Goal: Task Accomplishment & Management: Manage account settings

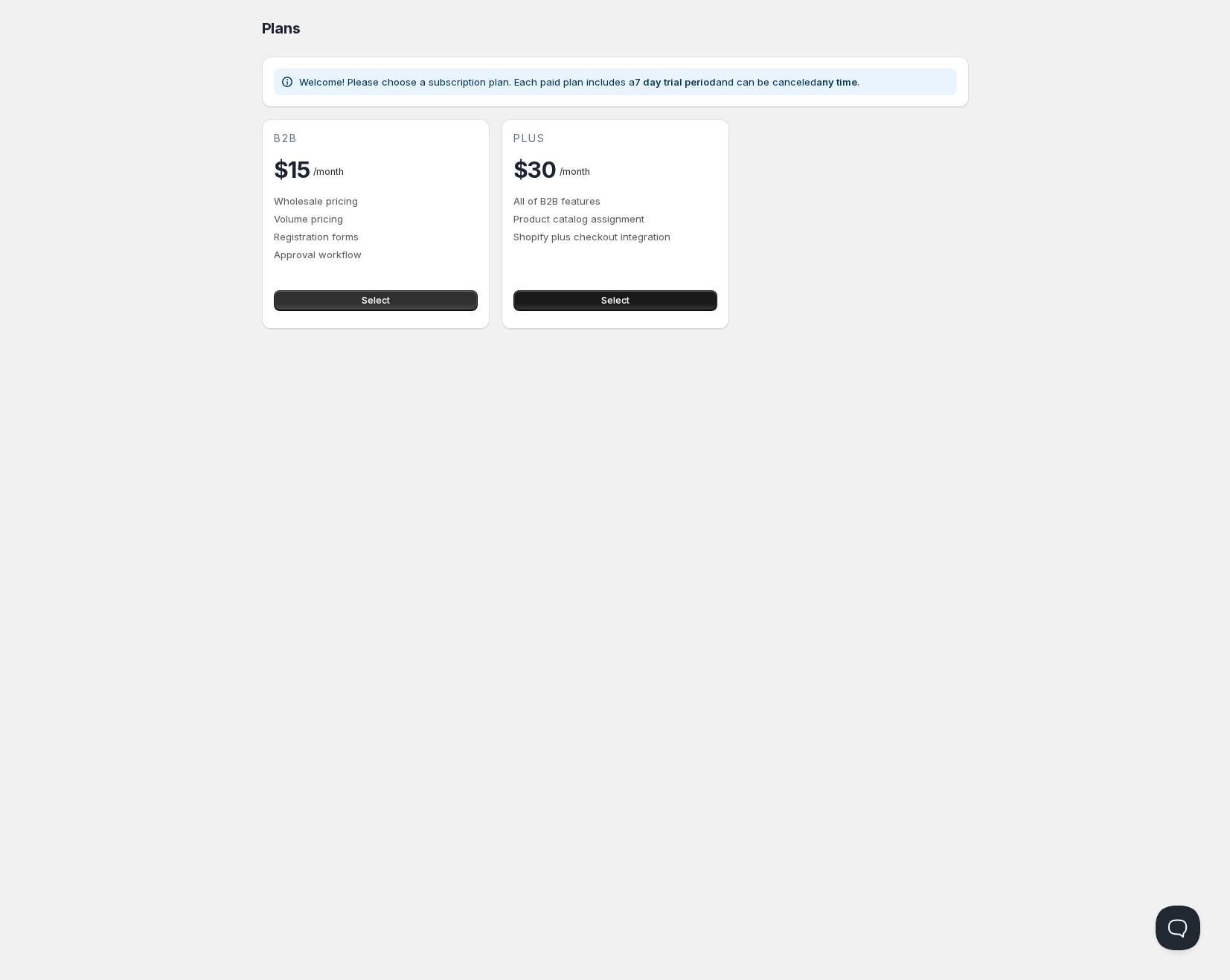
click at [615, 300] on span "Select" at bounding box center [615, 300] width 28 height 12
click at [416, 288] on div "Select" at bounding box center [373, 297] width 210 height 26
click at [381, 302] on span "Select" at bounding box center [375, 300] width 28 height 12
click at [1186, 925] on button "Open Beacon popover" at bounding box center [1175, 925] width 45 height 45
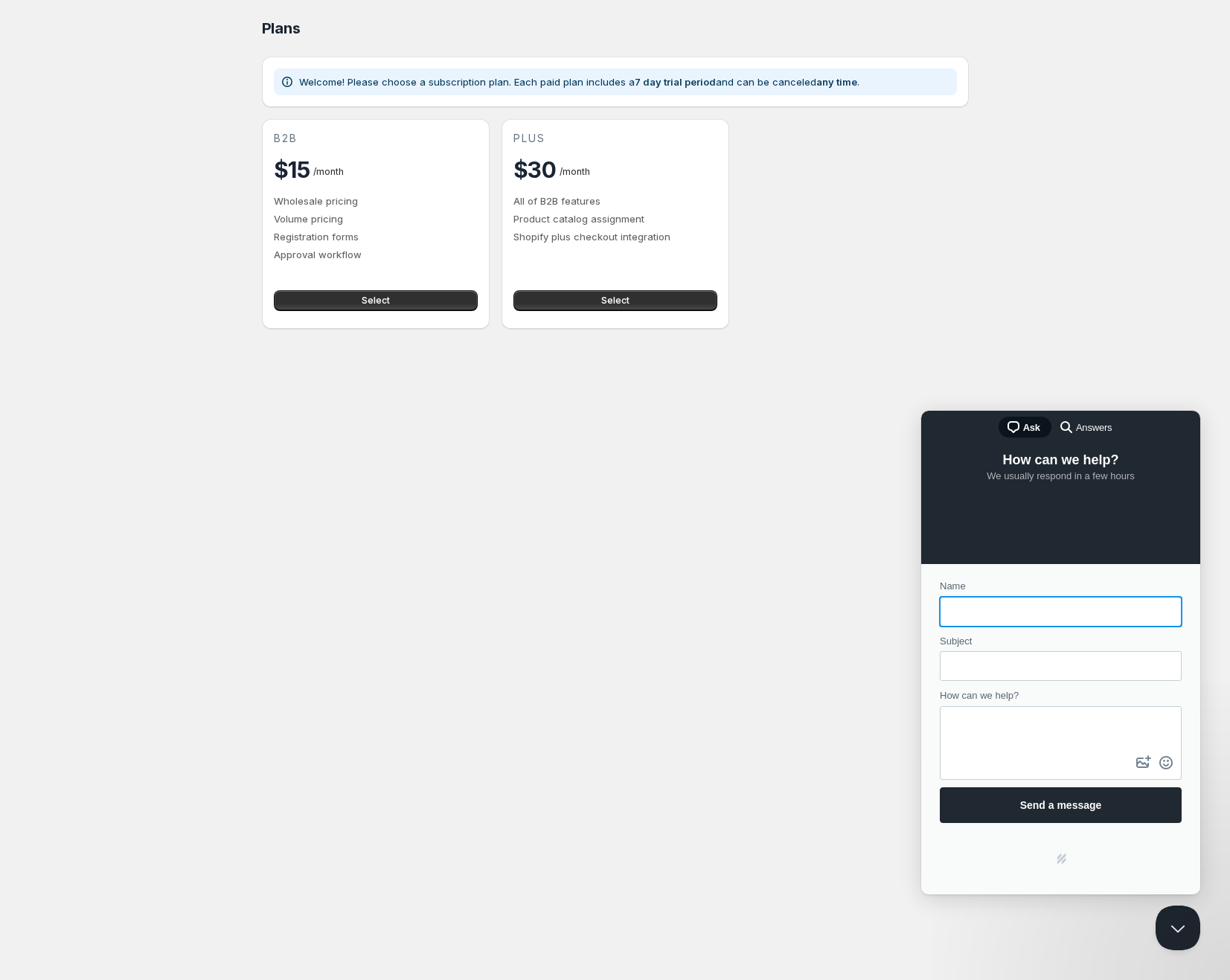
type input "A"
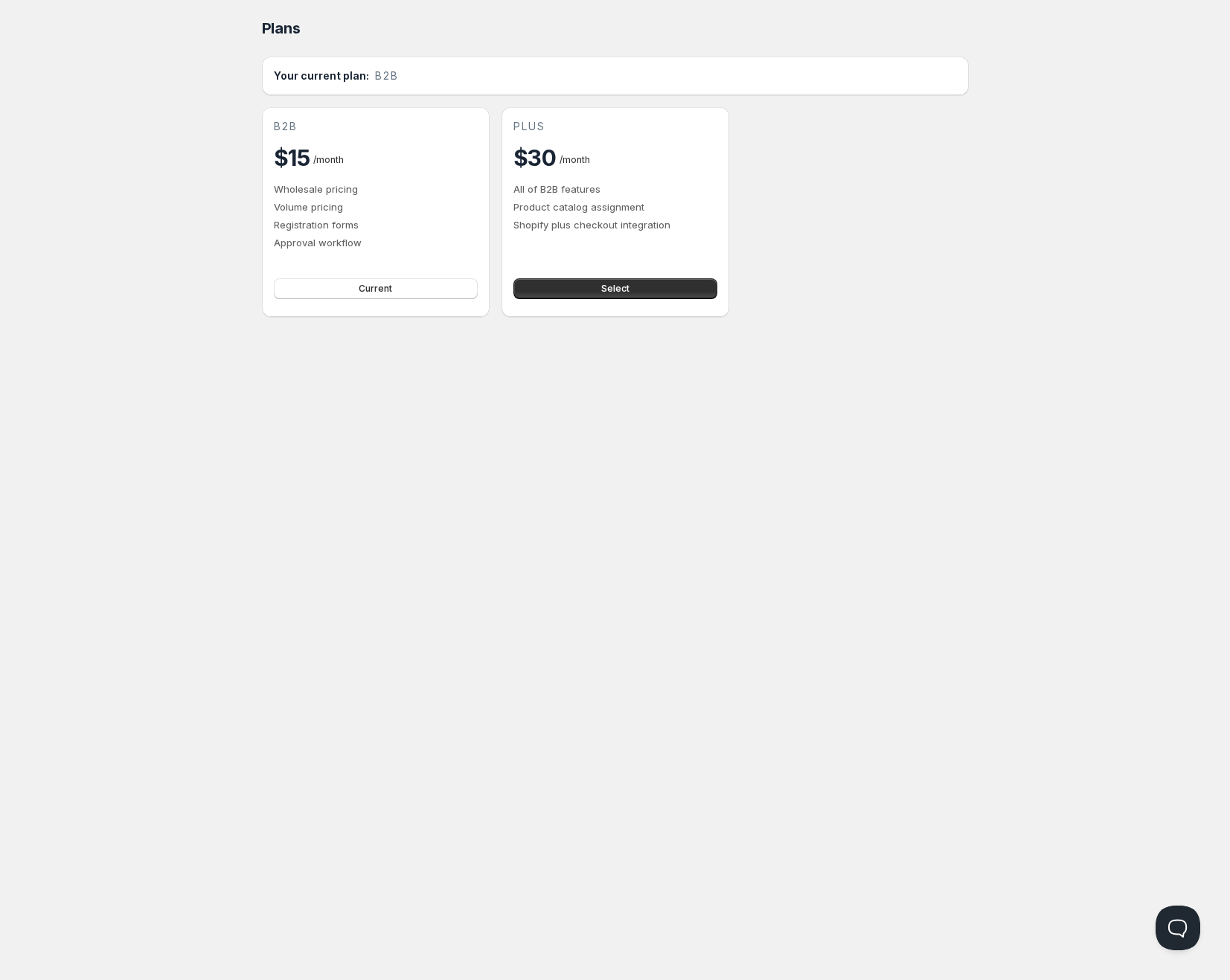
click at [1216, 934] on div "Home Pricing Price lists Checkout Forms Submissions Settings Features Plans Pla…" at bounding box center [615, 490] width 1230 height 980
click at [1184, 919] on button "Open Beacon popover" at bounding box center [1175, 925] width 45 height 45
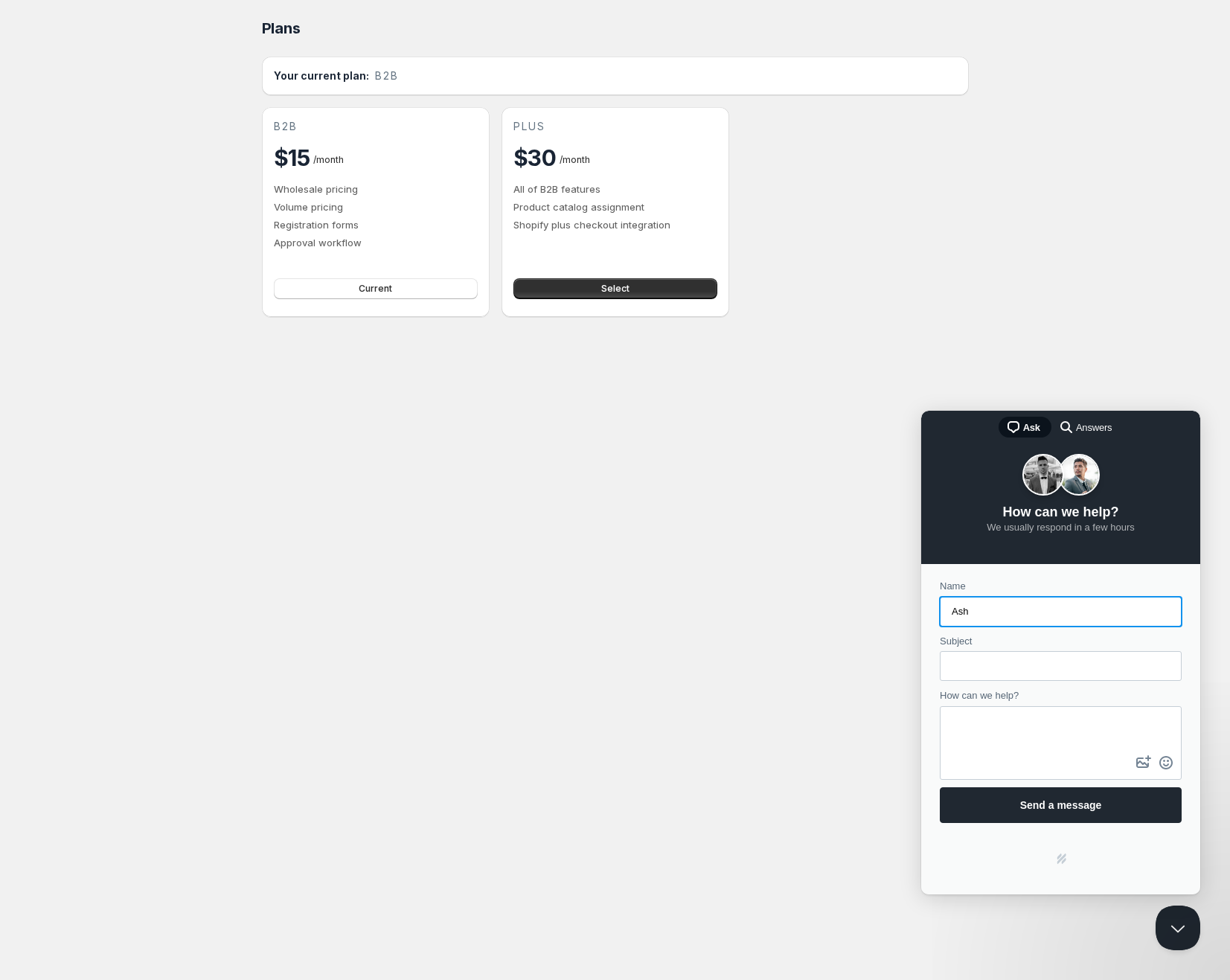
type input "Ash"
type input "Questions for app"
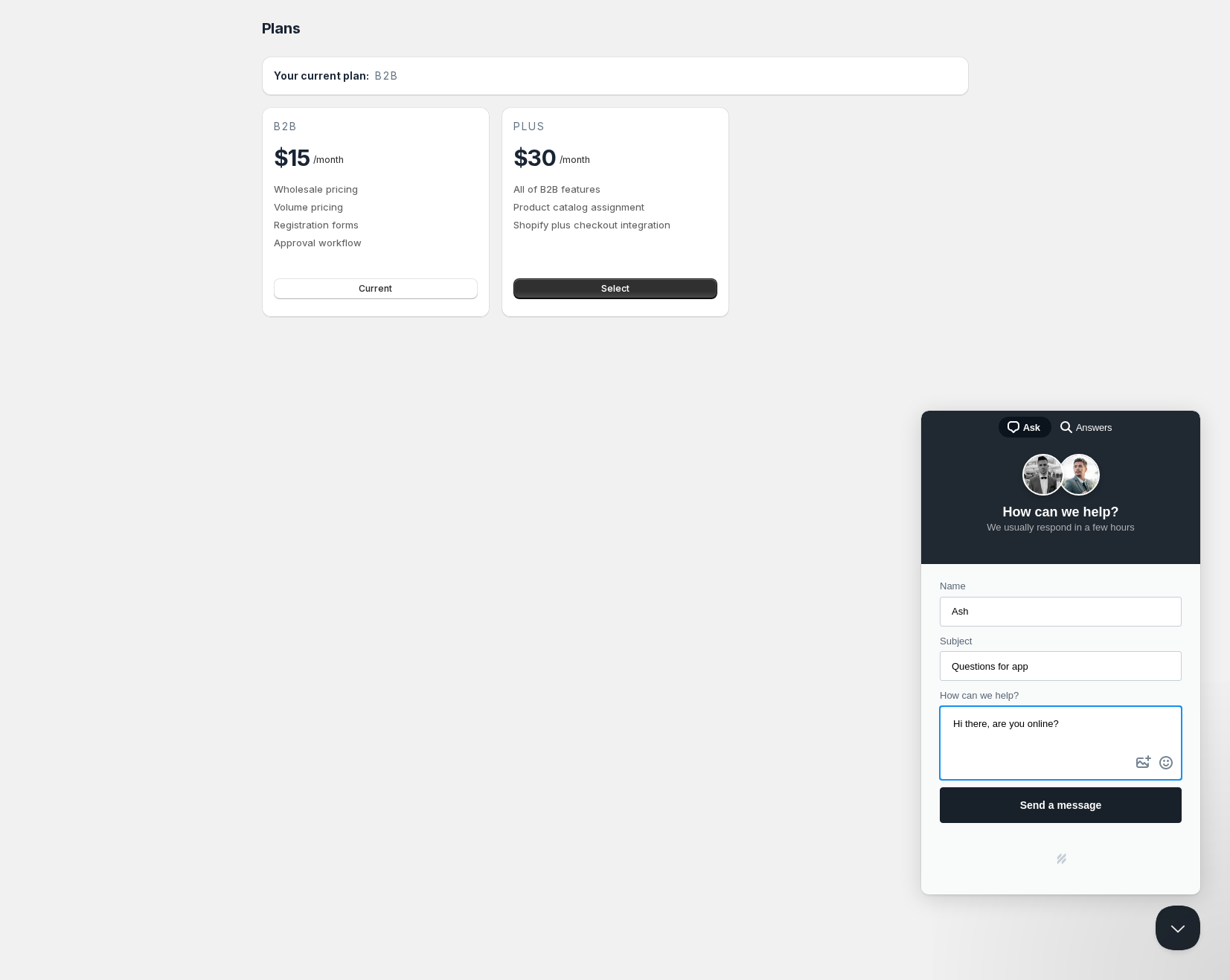
type textarea "Hi there, are you online?"
click at [1031, 788] on span "Send a message" at bounding box center [1060, 805] width 209 height 34
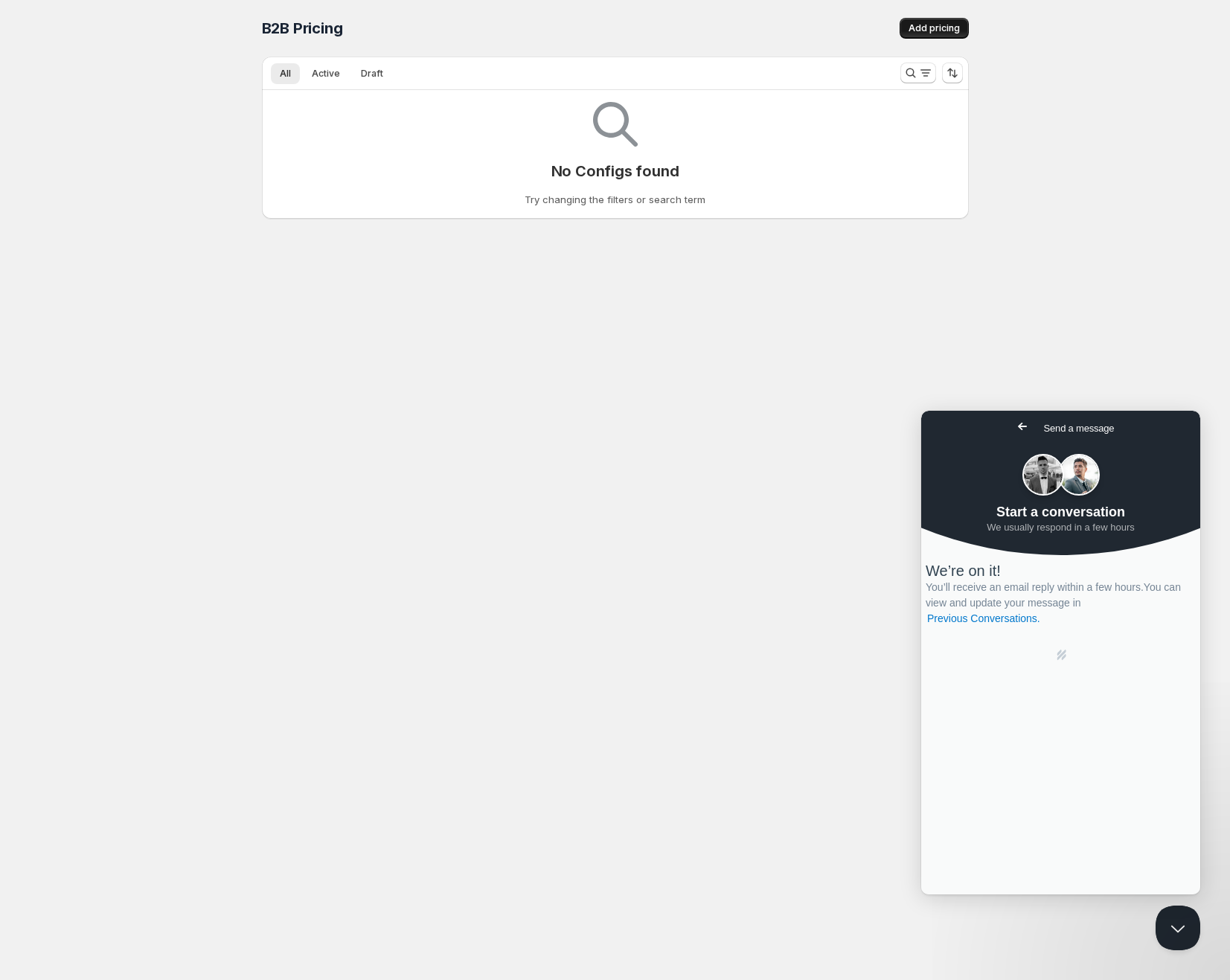
click at [909, 32] on button "Add pricing" at bounding box center [934, 28] width 69 height 21
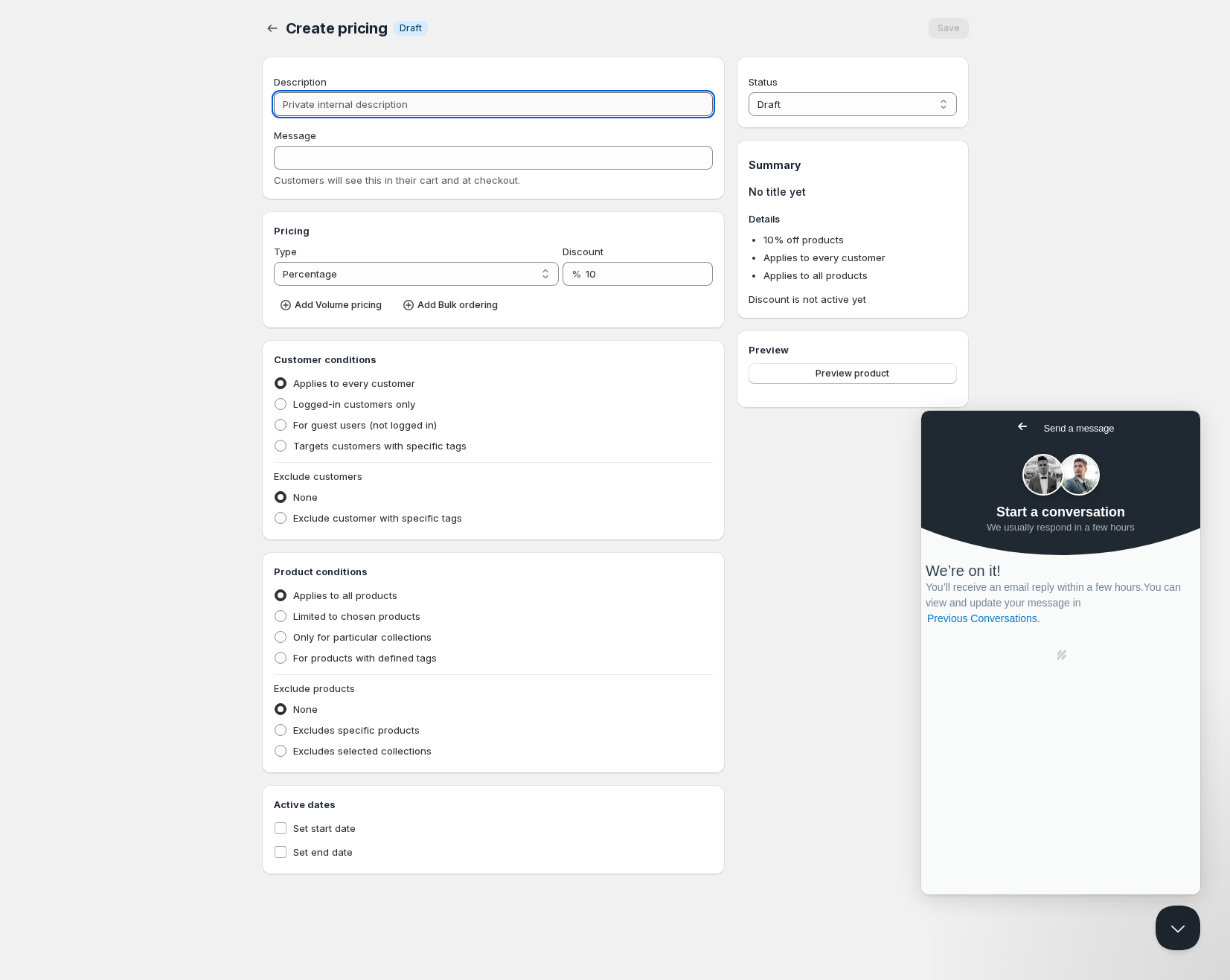
click at [506, 97] on input "Description" at bounding box center [494, 104] width 440 height 24
type input "P"
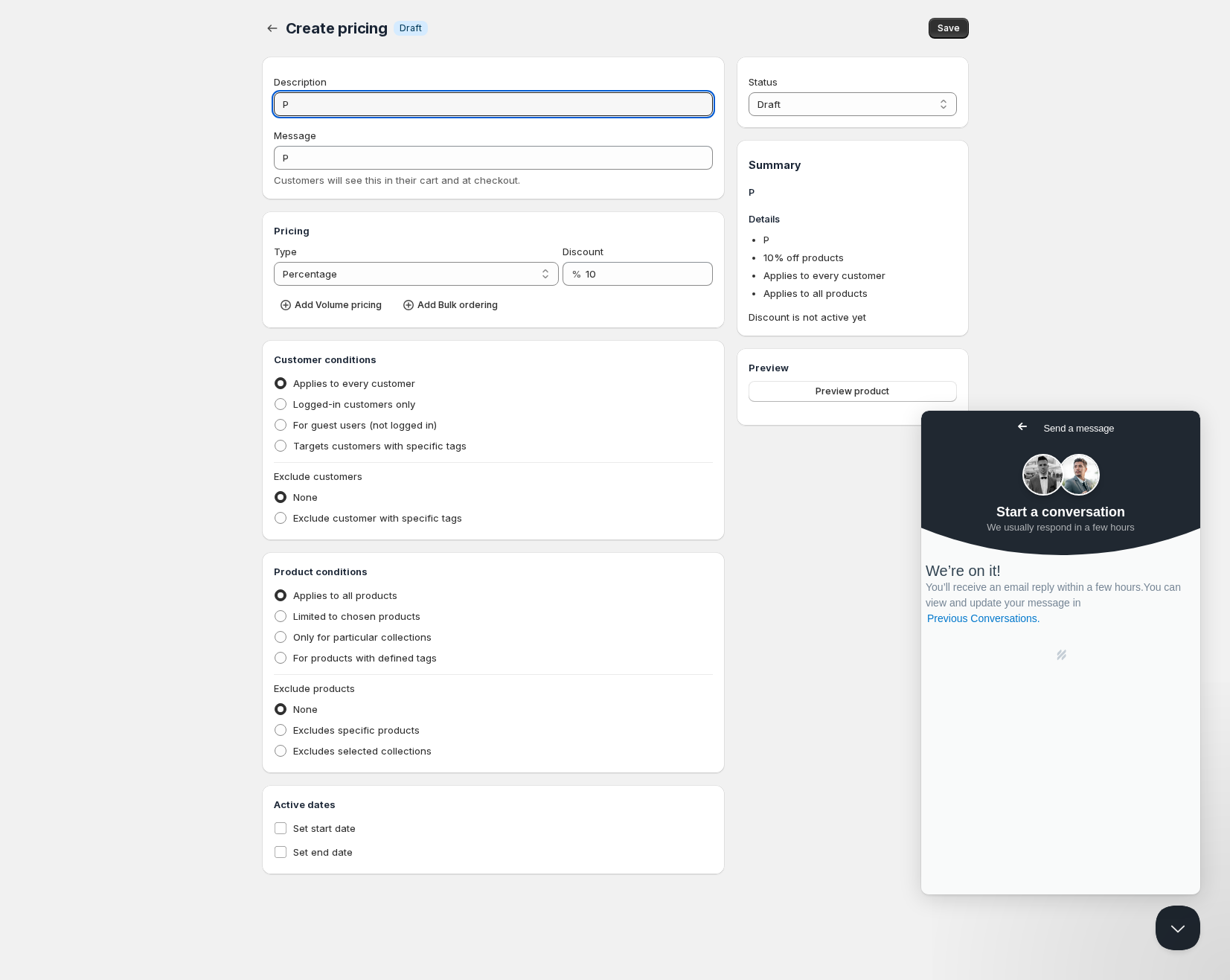
type input "PP"
type input "PP2"
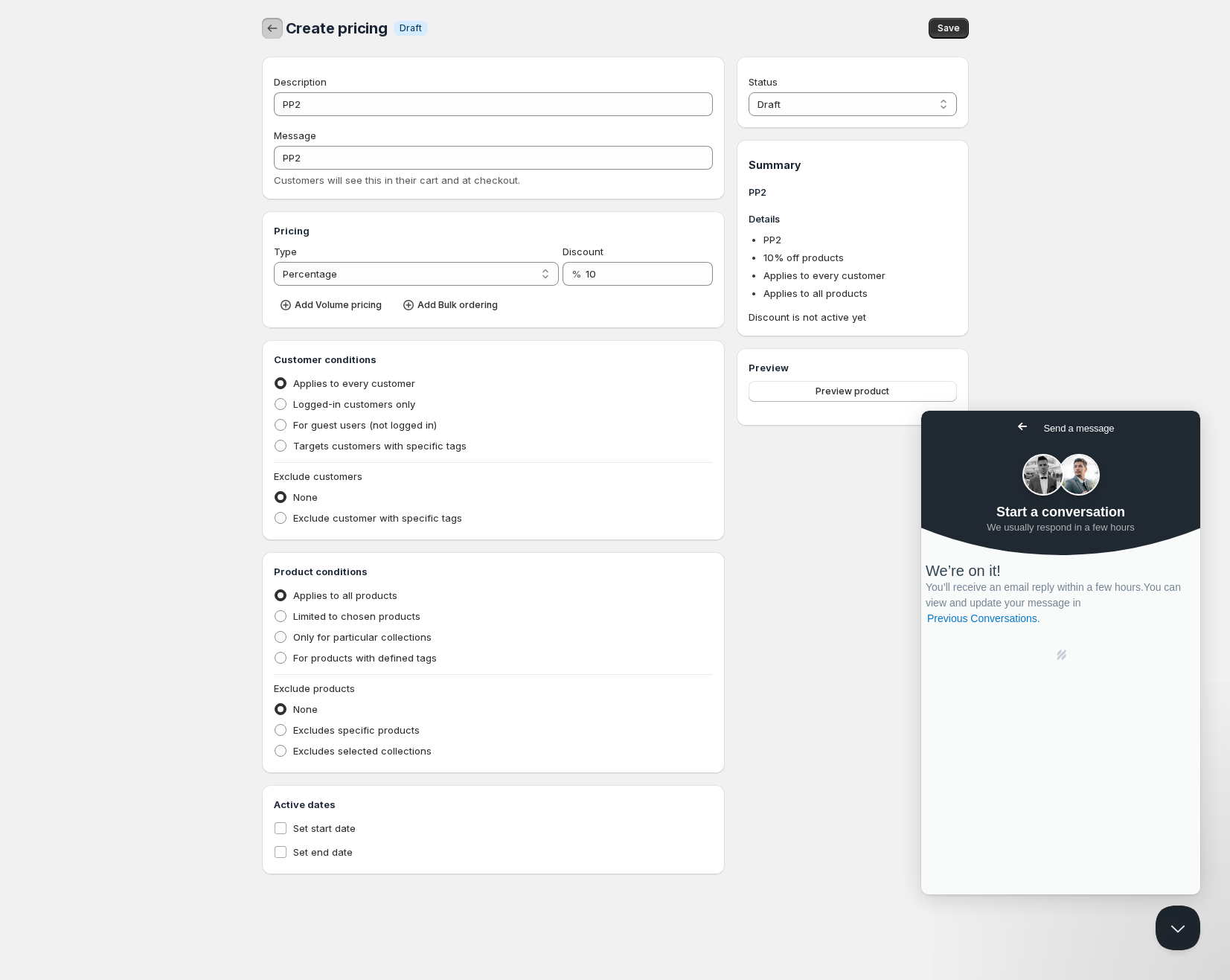
click at [272, 30] on icon "button" at bounding box center [272, 28] width 15 height 15
click at [693, 18] on div "Save" at bounding box center [825, 28] width 287 height 21
click at [308, 449] on span "Targets customers with specific tags" at bounding box center [380, 446] width 173 height 12
click at [276, 441] on input "Targets customers with specific tags" at bounding box center [275, 440] width 1 height 1
radio input "true"
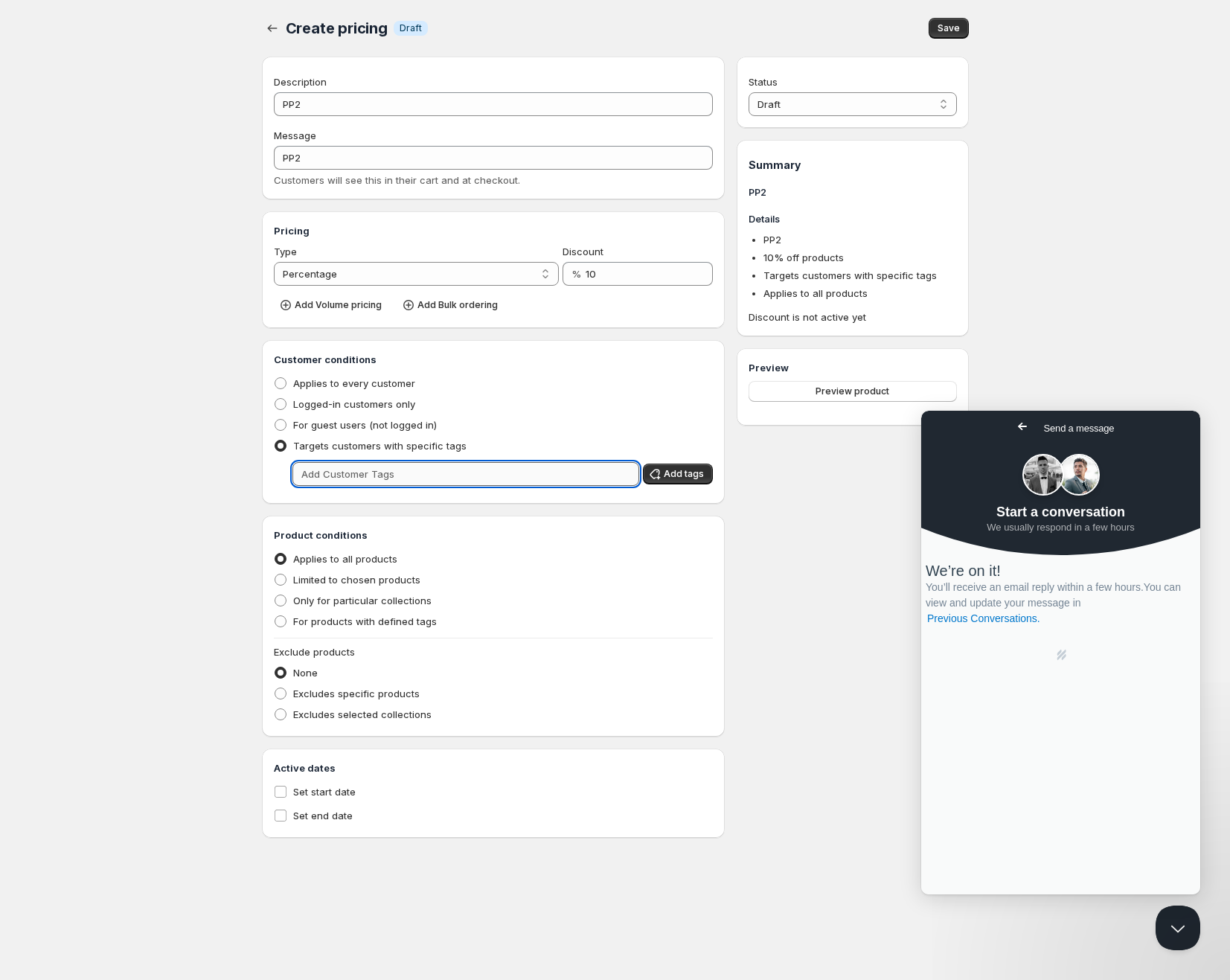
click at [358, 472] on input "text" at bounding box center [466, 474] width 348 height 24
type input "PP2"
click at [688, 474] on span "Add tags" at bounding box center [684, 474] width 40 height 12
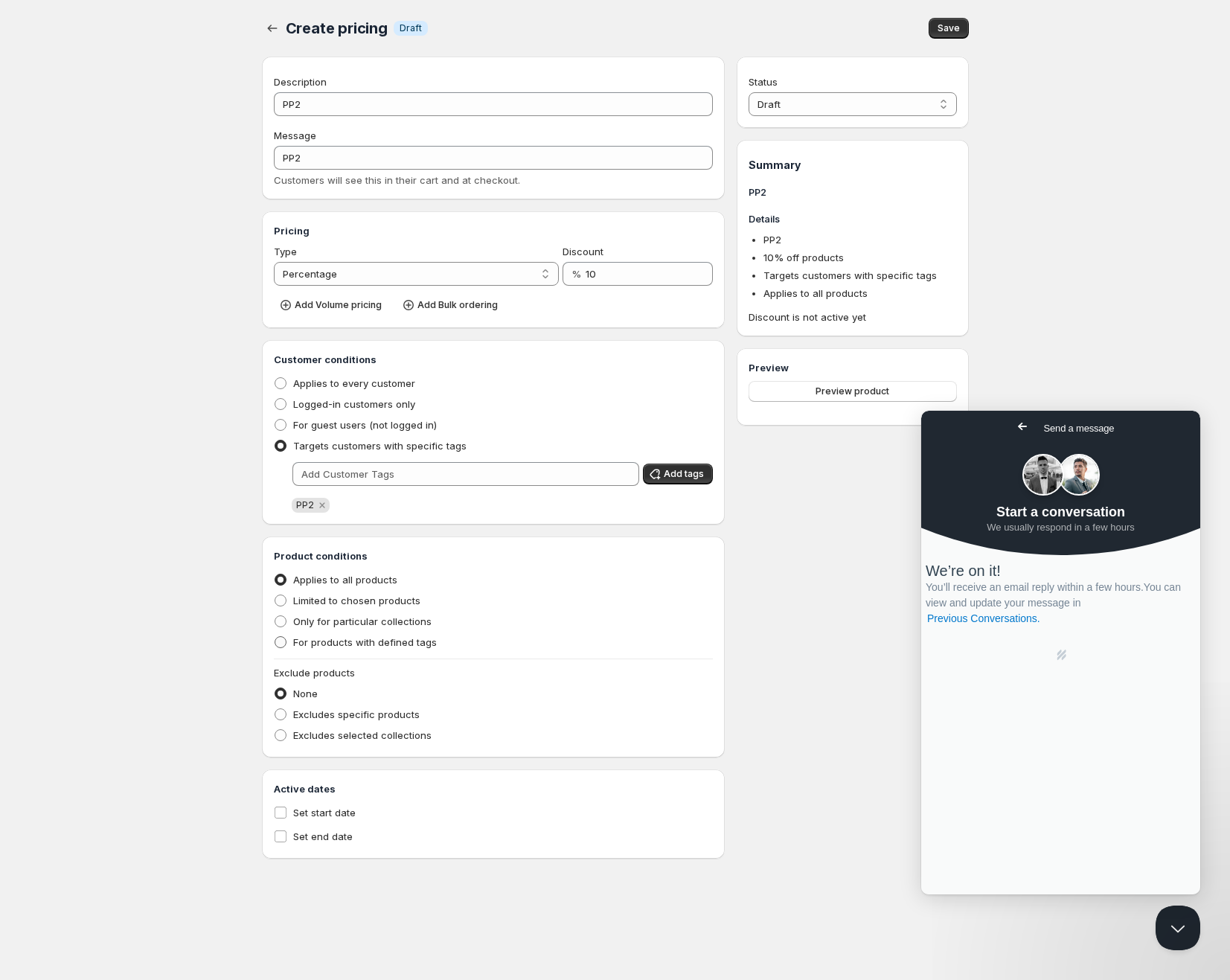
click at [327, 647] on span "For products with defined tags" at bounding box center [365, 642] width 143 height 12
click at [276, 637] on input "For products with defined tags" at bounding box center [275, 636] width 1 height 1
radio input "true"
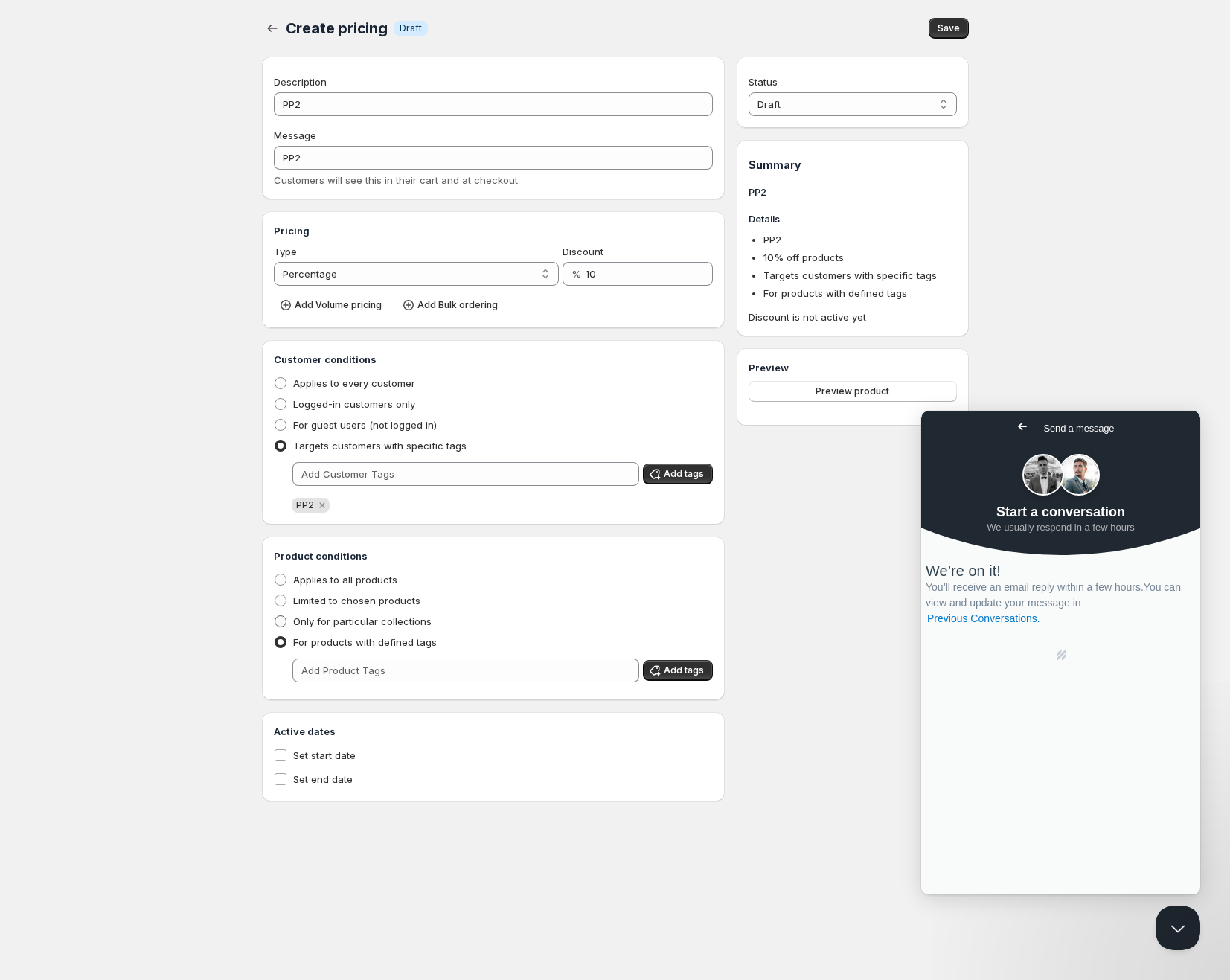
click at [314, 620] on span "Only for particular collections" at bounding box center [362, 621] width 139 height 12
click at [276, 616] on input "Only for particular collections" at bounding box center [275, 615] width 1 height 1
radio input "true"
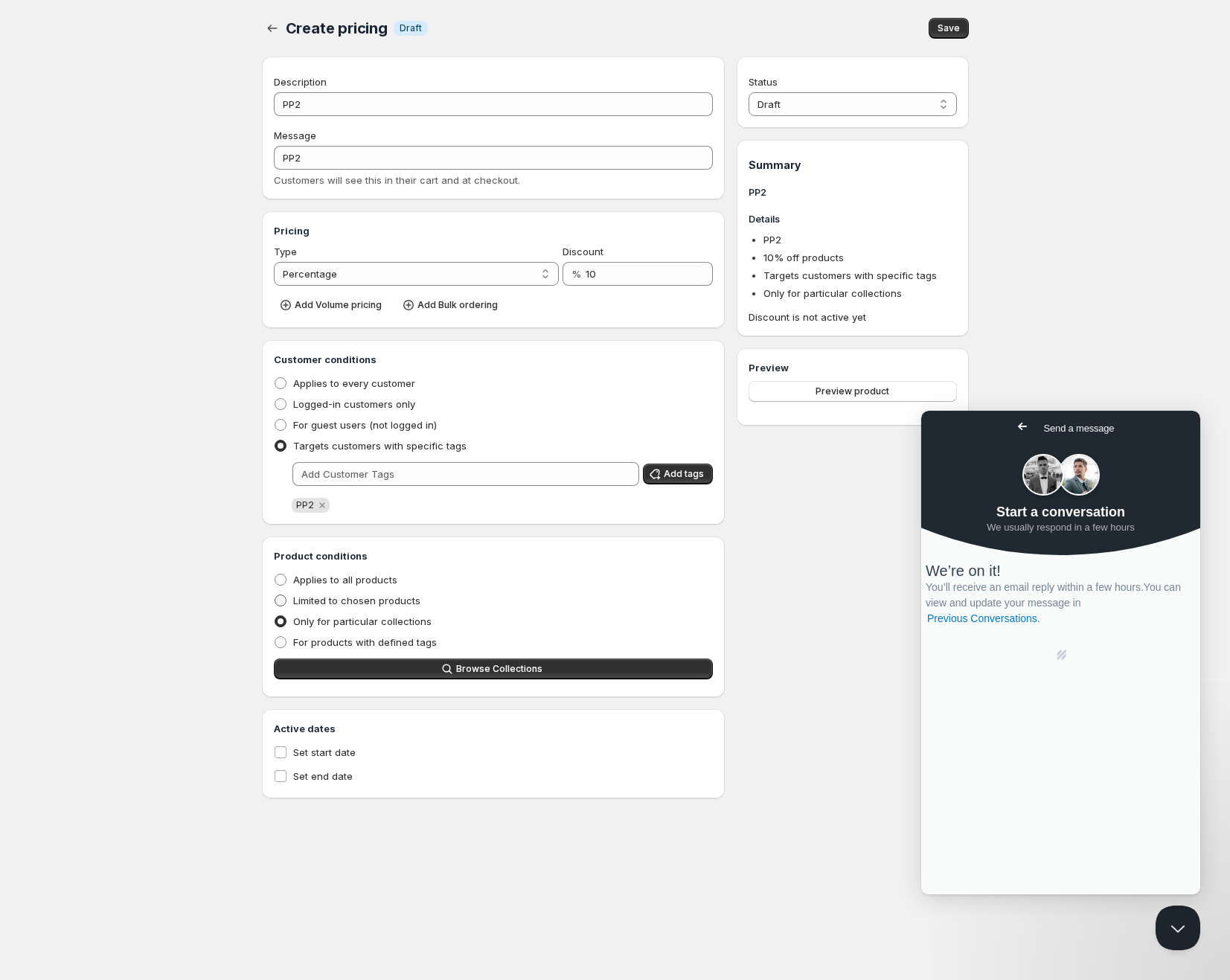
click at [314, 605] on span "Limited to chosen products" at bounding box center [357, 600] width 127 height 12
click at [276, 595] on input "Limited to chosen products" at bounding box center [275, 595] width 1 height 1
radio input "true"
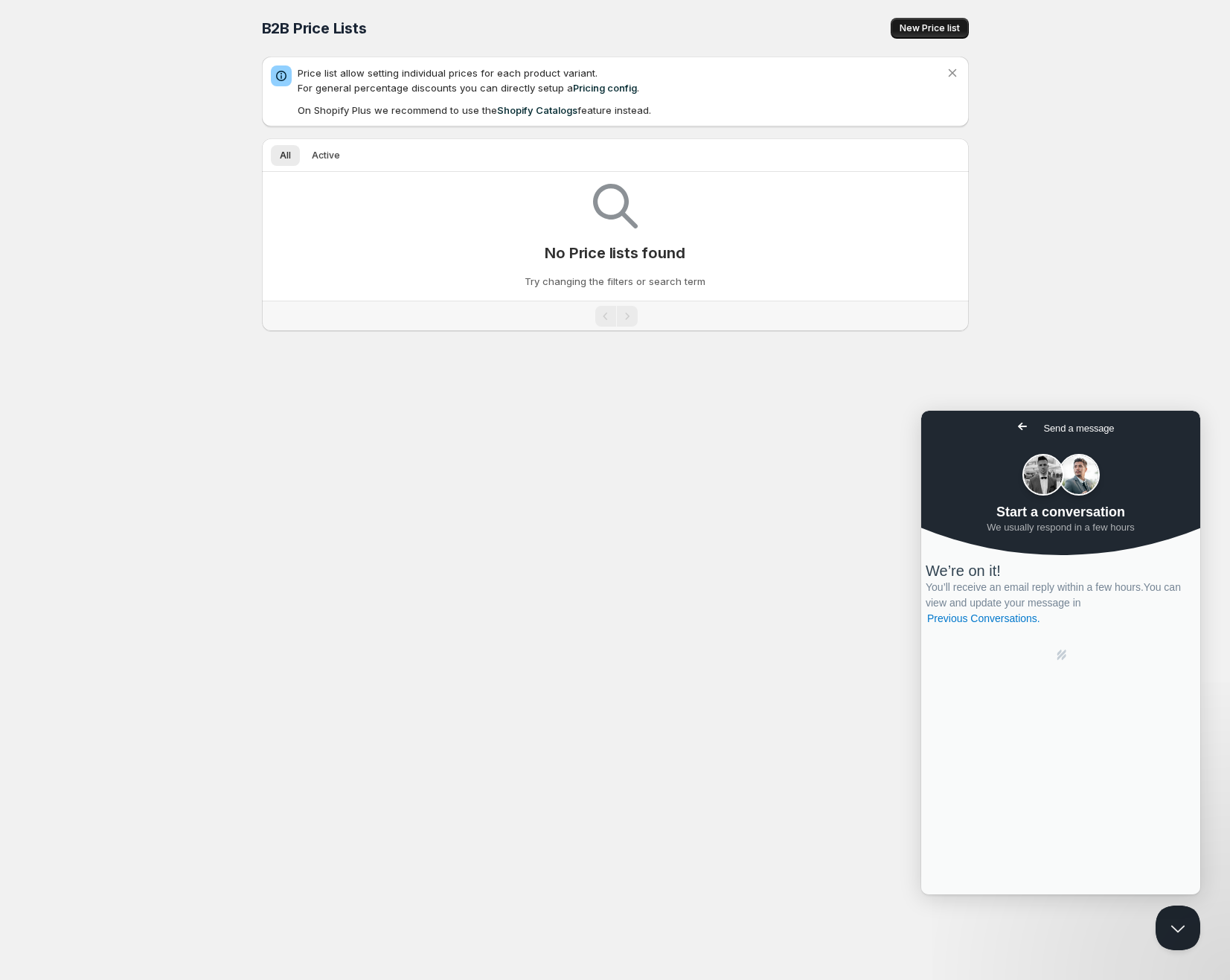
click at [926, 34] on span "New Price list" at bounding box center [930, 28] width 60 height 12
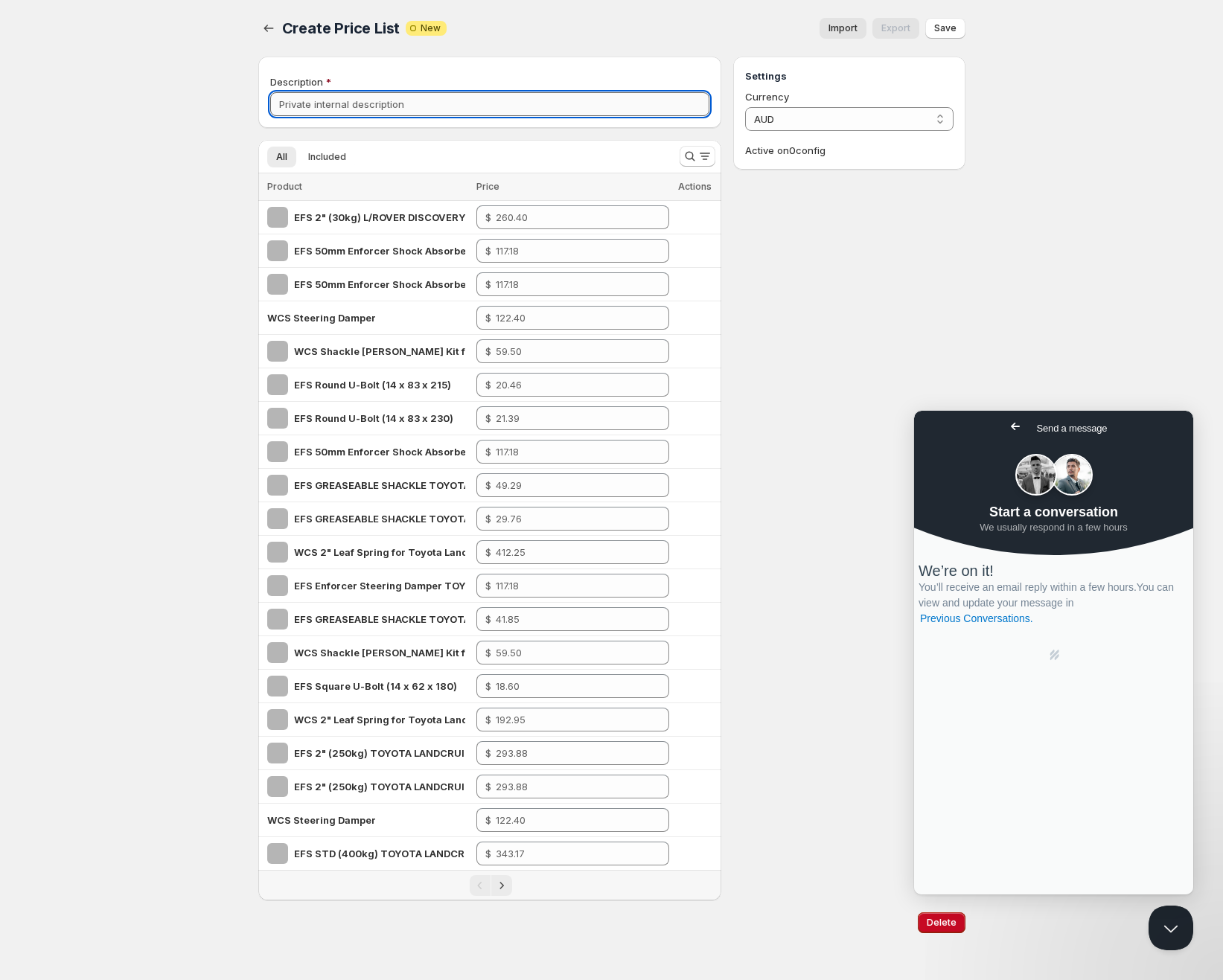
click at [416, 114] on input "Description" at bounding box center [490, 104] width 440 height 24
type input "PP2"
click at [861, 25] on button "Import" at bounding box center [842, 28] width 47 height 21
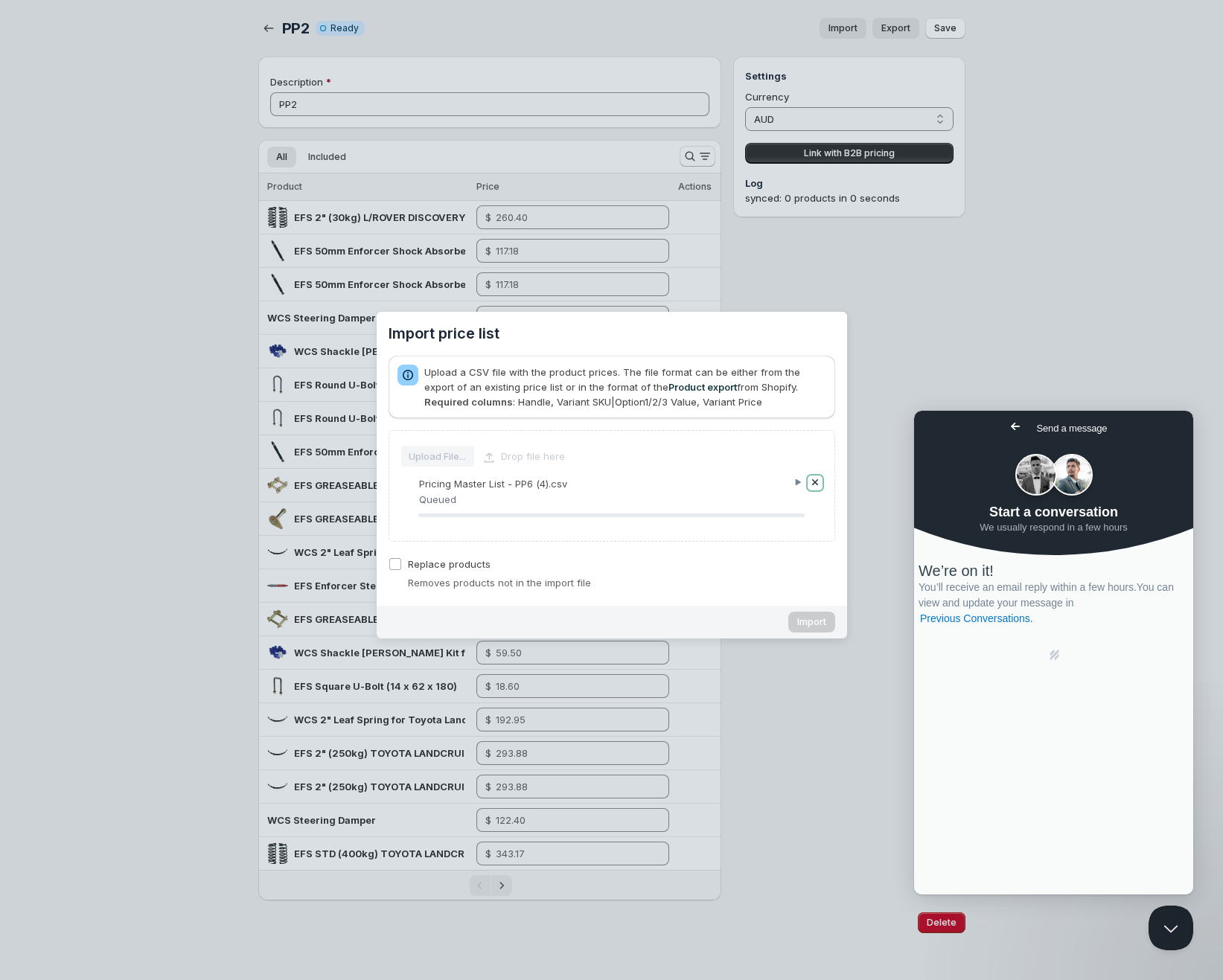
click at [810, 479] on button "Remove" at bounding box center [815, 482] width 15 height 15
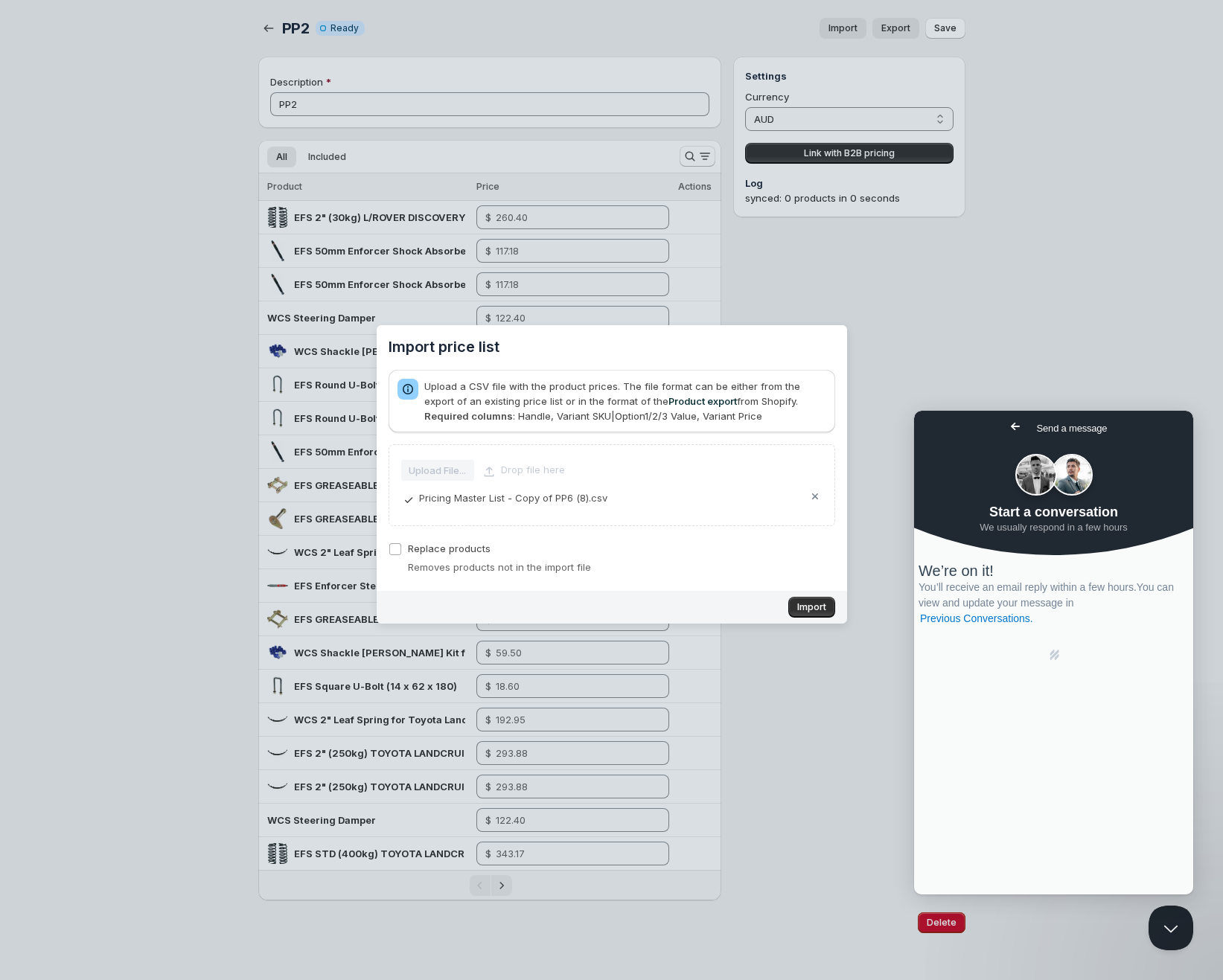
click at [812, 620] on section "Import price list Upload a CSV file with the product prices. The file format ca…" at bounding box center [612, 474] width 470 height 297
click at [811, 616] on button "Import" at bounding box center [811, 607] width 47 height 21
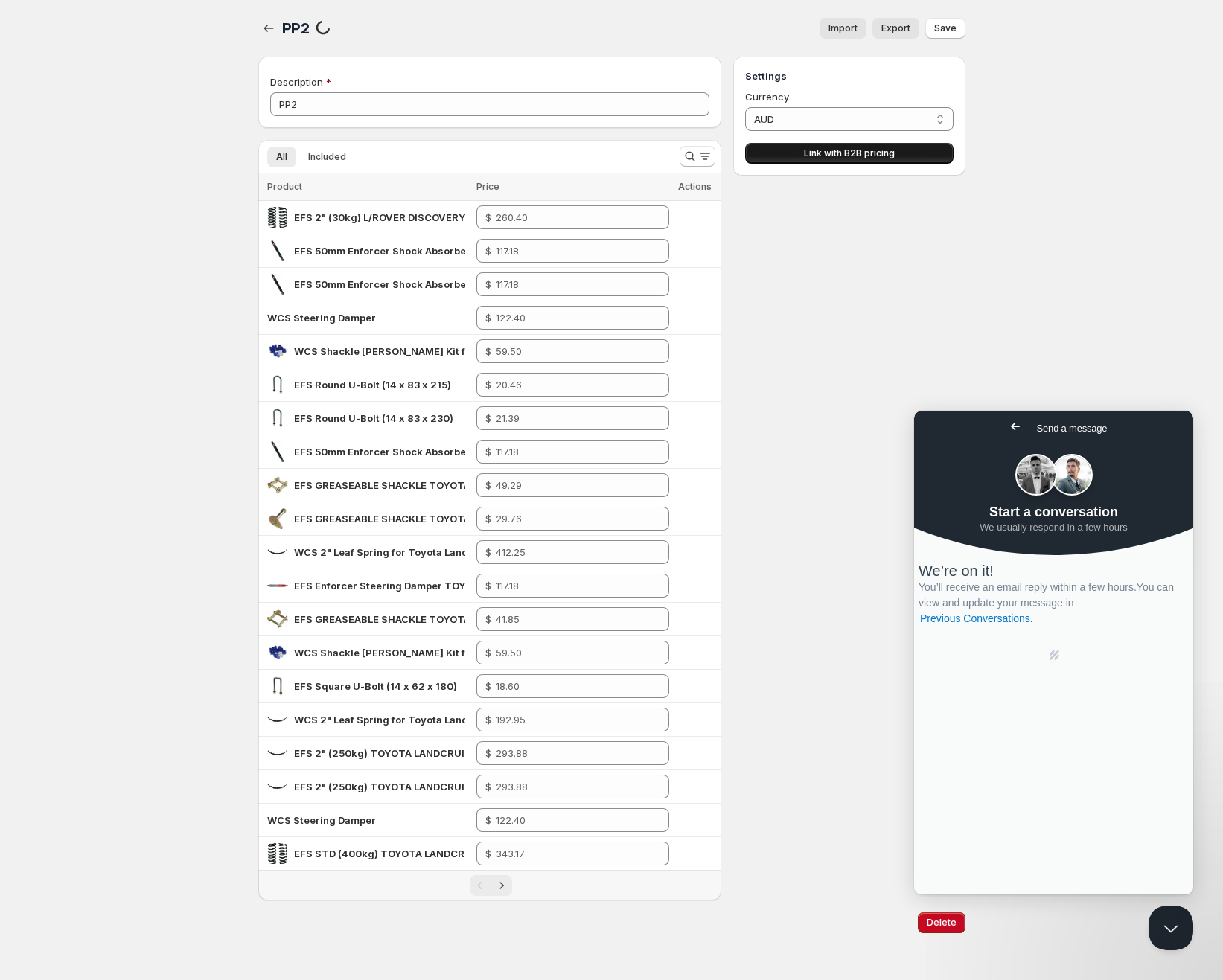
click at [773, 151] on button "Link with B2B pricing" at bounding box center [849, 153] width 208 height 21
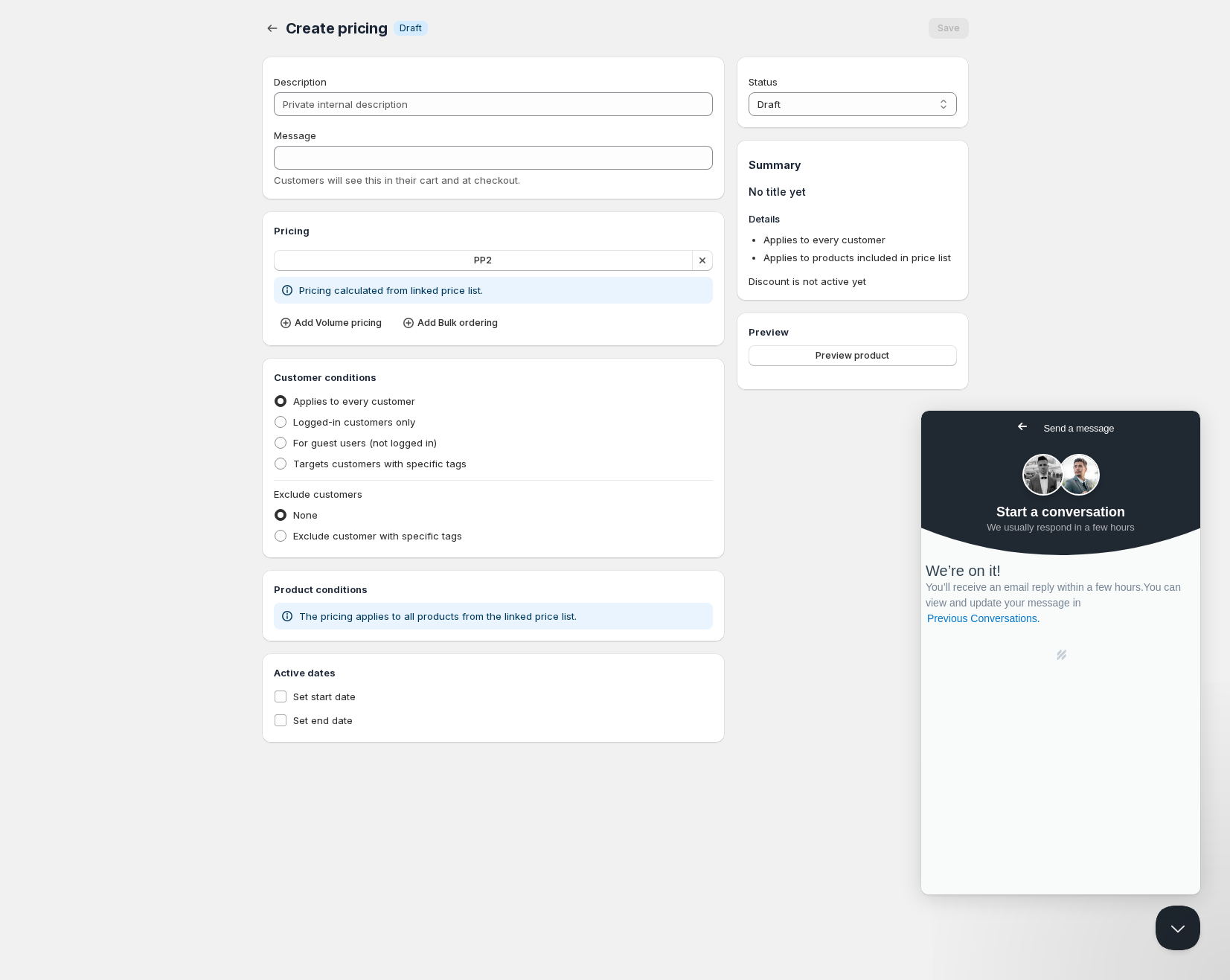
type input "PL PP2"
type input "PL_PP2"
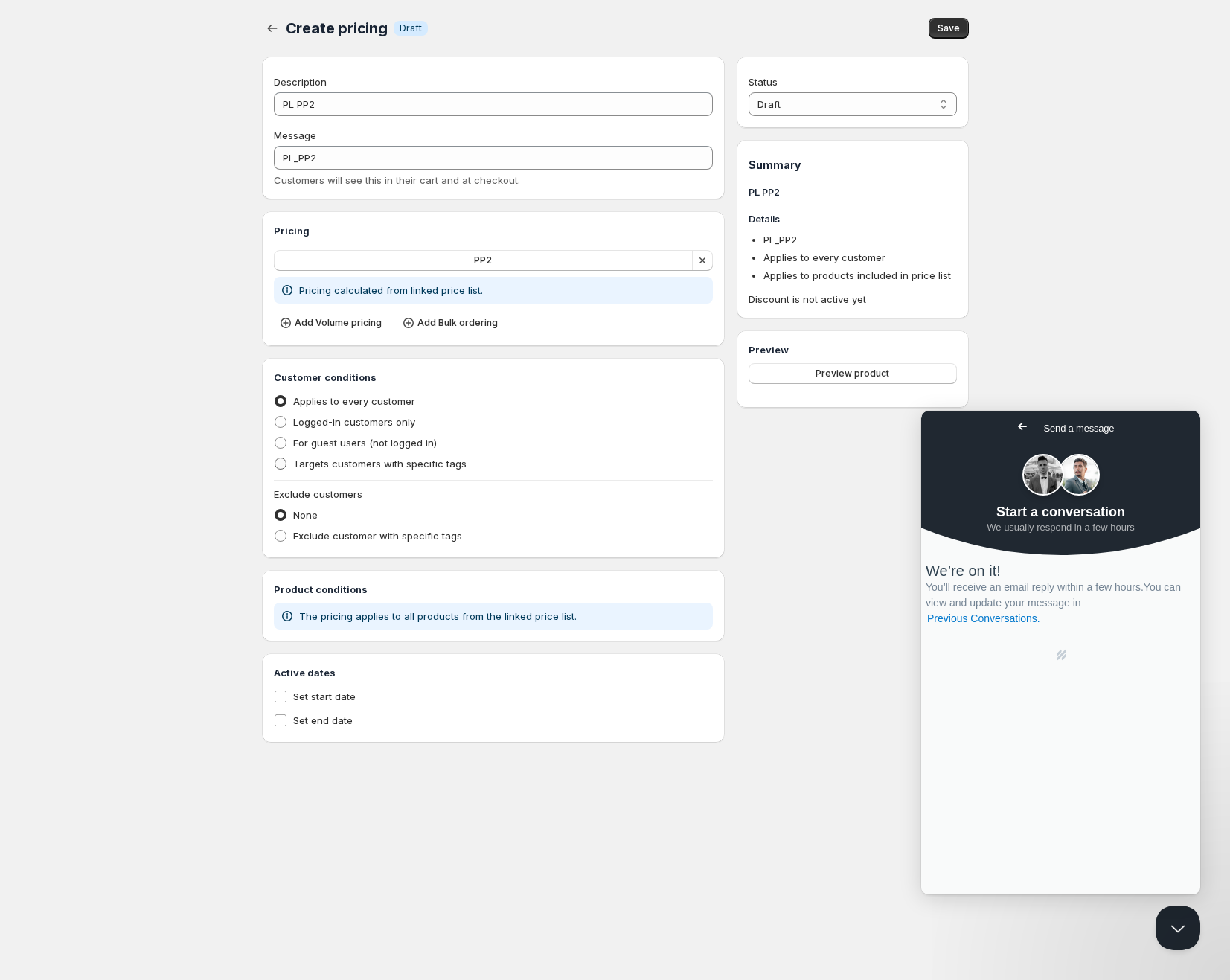
click at [323, 474] on label "Targets customers with specific tags" at bounding box center [370, 464] width 193 height 21
click at [276, 458] on input "Targets customers with specific tags" at bounding box center [275, 458] width 1 height 1
radio input "true"
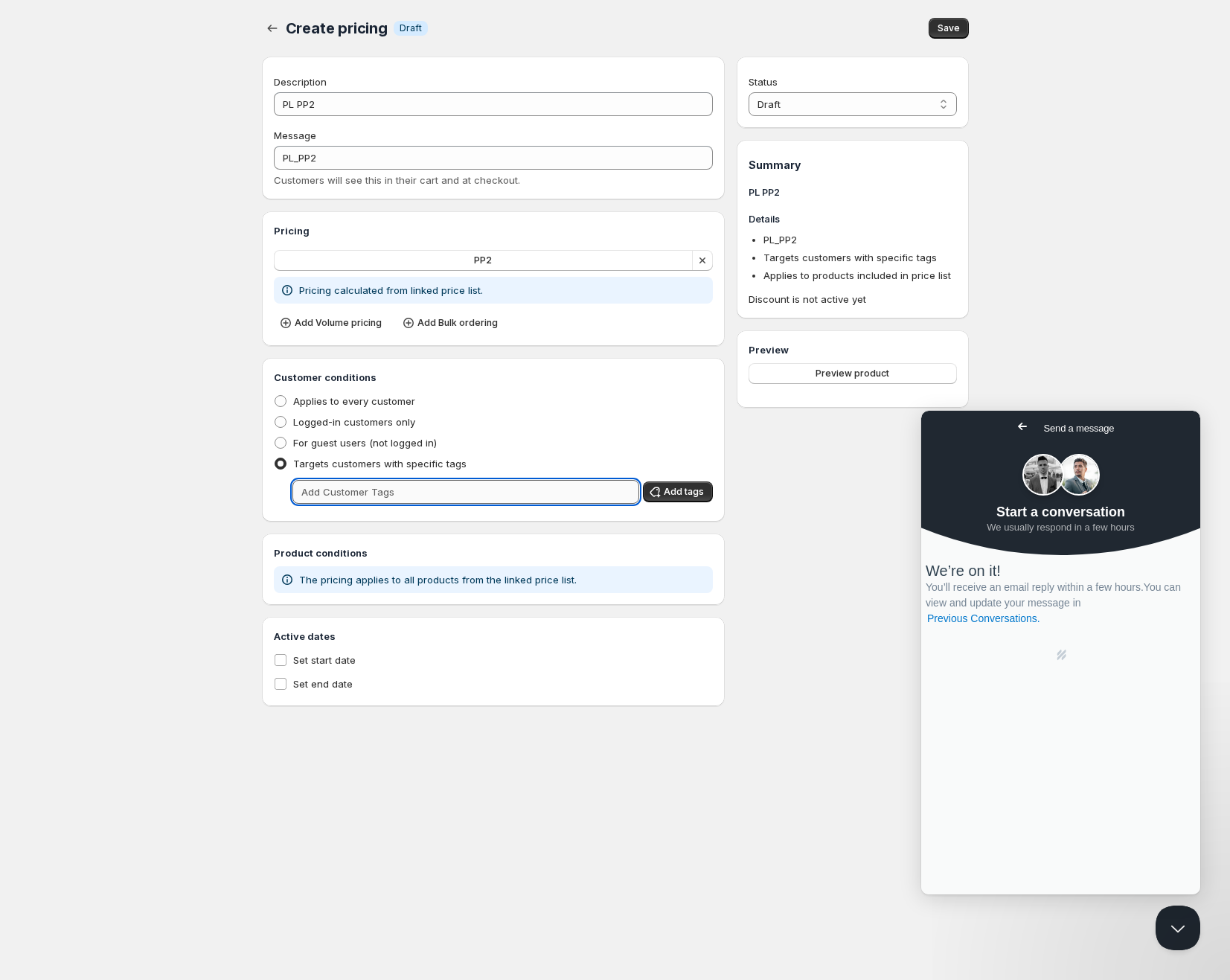
drag, startPoint x: 343, startPoint y: 491, endPoint x: 334, endPoint y: 498, distance: 11.4
click at [343, 492] on input "text" at bounding box center [466, 492] width 348 height 24
type input "PP6"
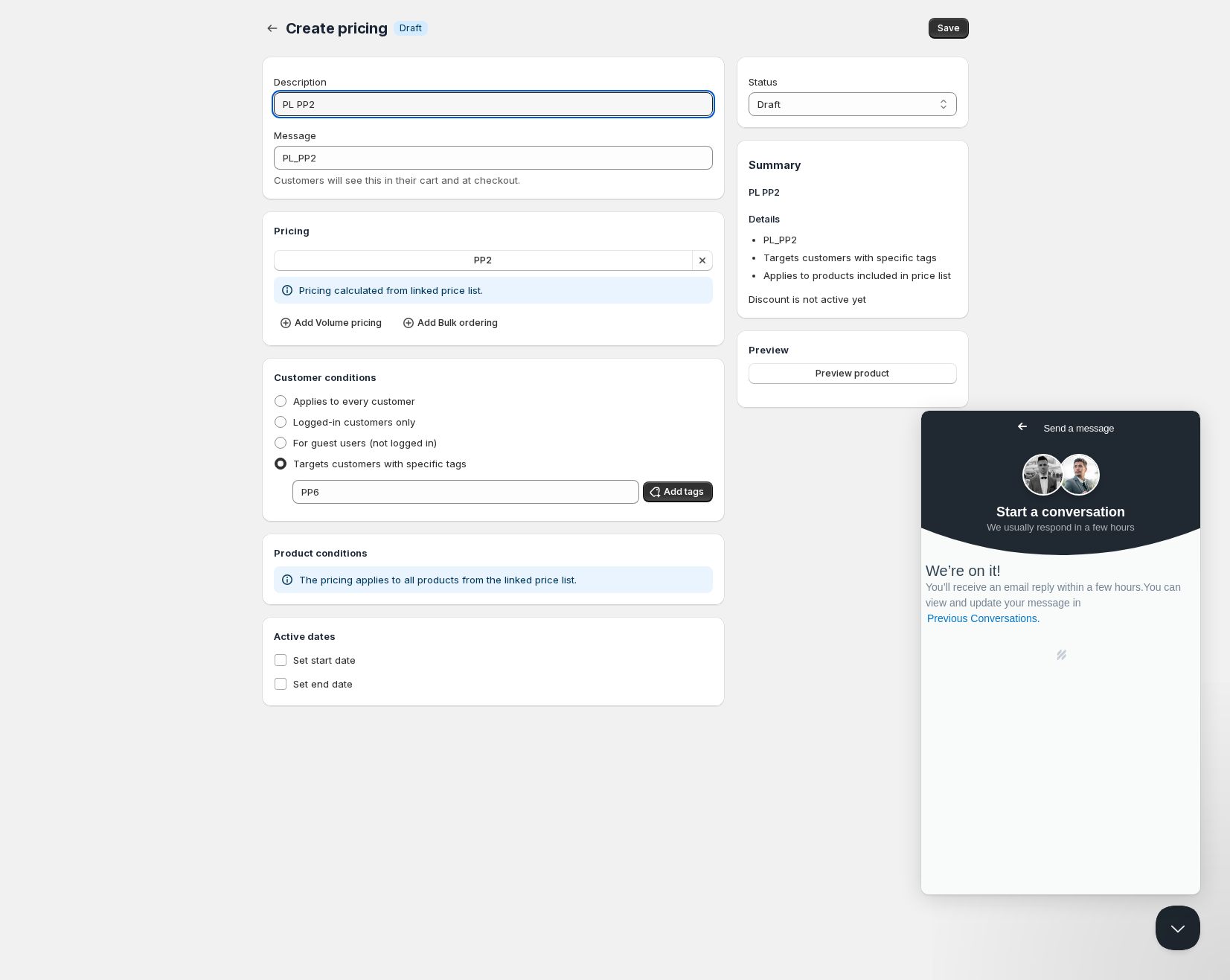
drag, startPoint x: 341, startPoint y: 106, endPoint x: 186, endPoint y: 106, distance: 155.0
click at [186, 106] on div "Home Pricing Price lists Checkout Forms Submissions Settings Features Plans Cre…" at bounding box center [615, 490] width 1230 height 980
type input "P"
type input "PP"
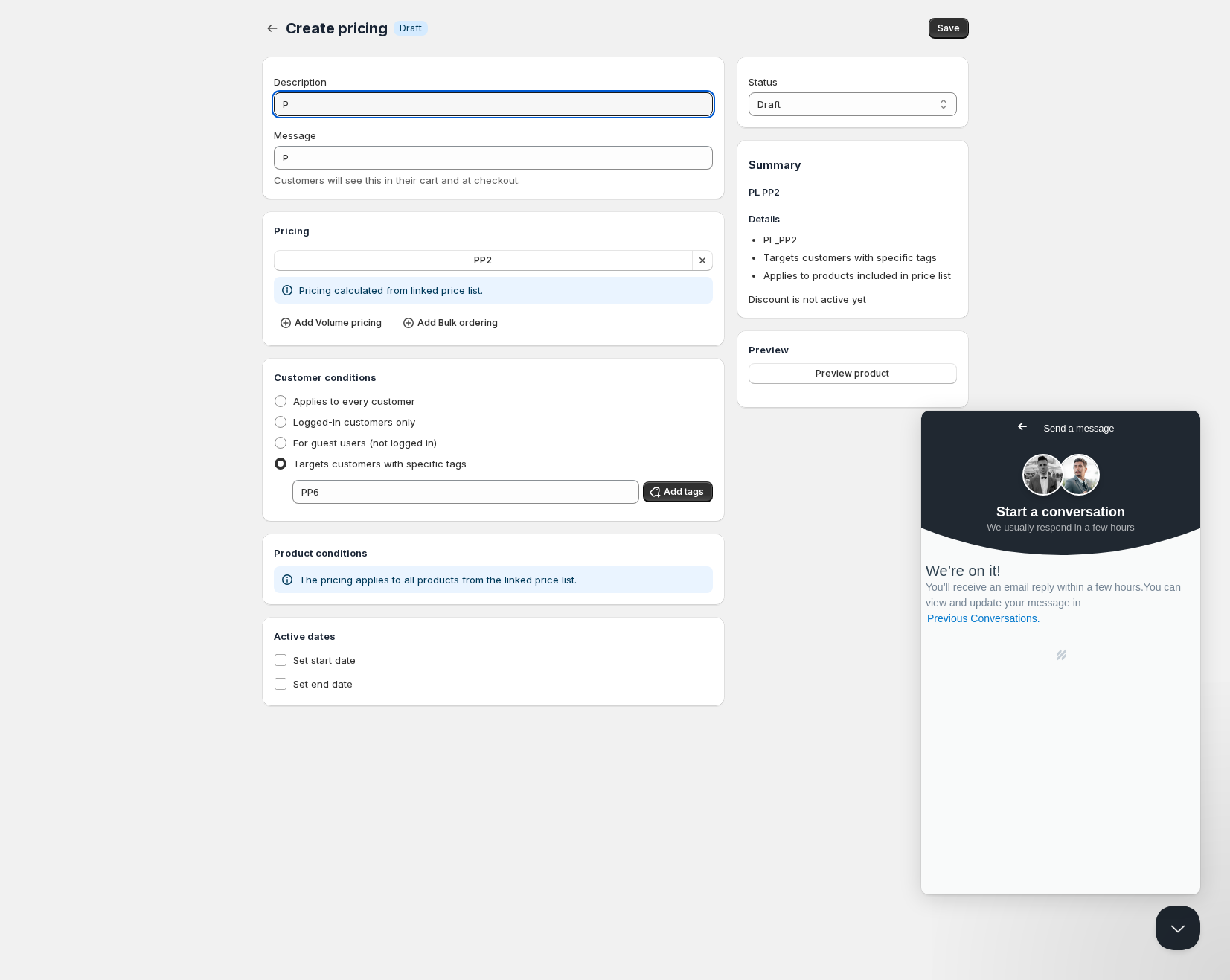
type input "PP"
type input "PP6"
click at [182, 98] on div "Home Pricing Price lists Checkout Forms Submissions Settings Features Plans Cre…" at bounding box center [615, 490] width 1230 height 980
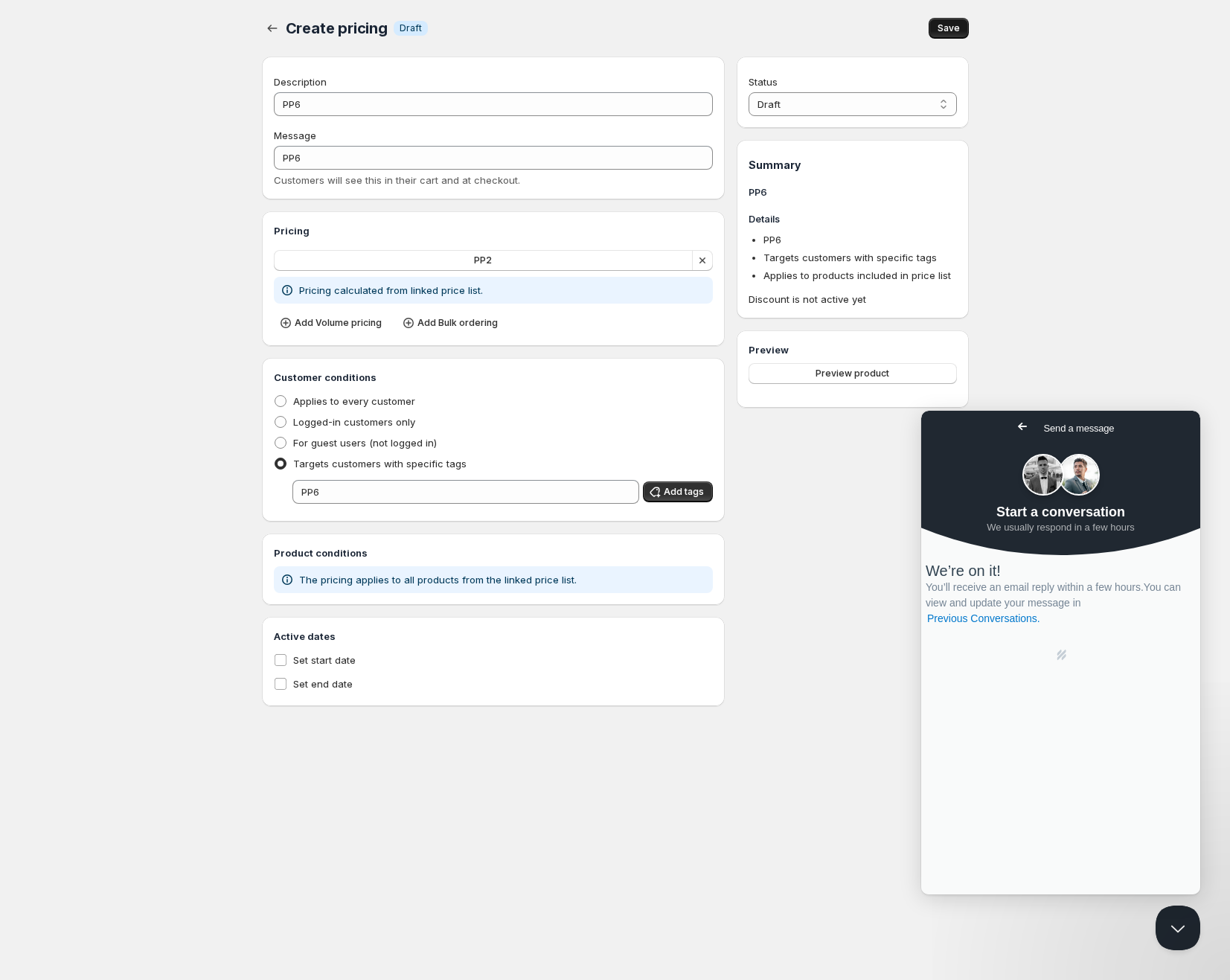
click at [949, 33] on span "Save" at bounding box center [949, 28] width 22 height 12
click at [857, 97] on select "Draft Active" at bounding box center [852, 104] width 208 height 24
select select "1"
click at [748, 92] on select "Draft Active" at bounding box center [852, 104] width 208 height 24
click at [935, 40] on div "PP6. This page is ready PP6 Info Draft Save" at bounding box center [615, 28] width 707 height 57
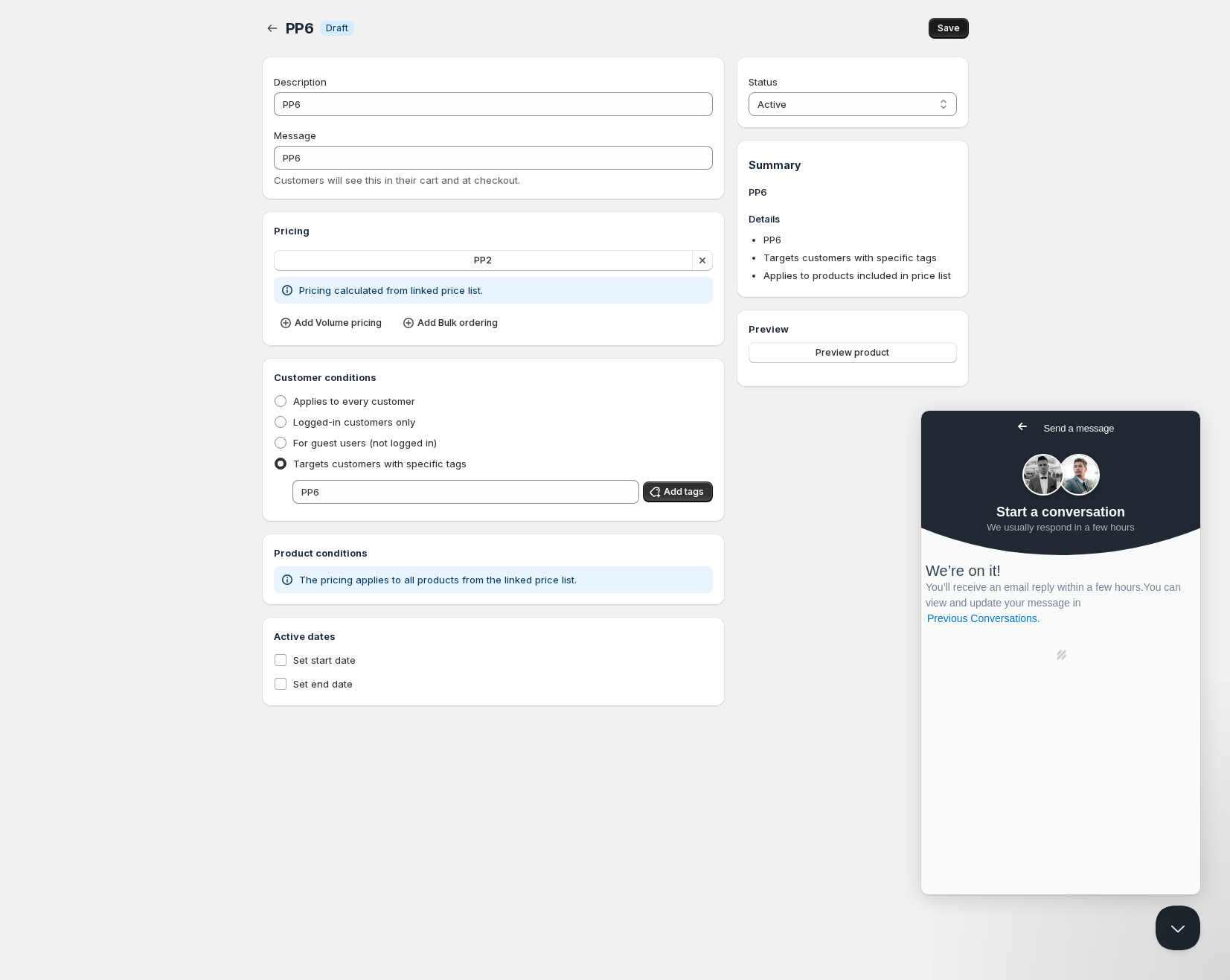
click at [941, 29] on span "Save" at bounding box center [949, 28] width 22 height 12
click at [265, 24] on icon "button" at bounding box center [272, 28] width 15 height 15
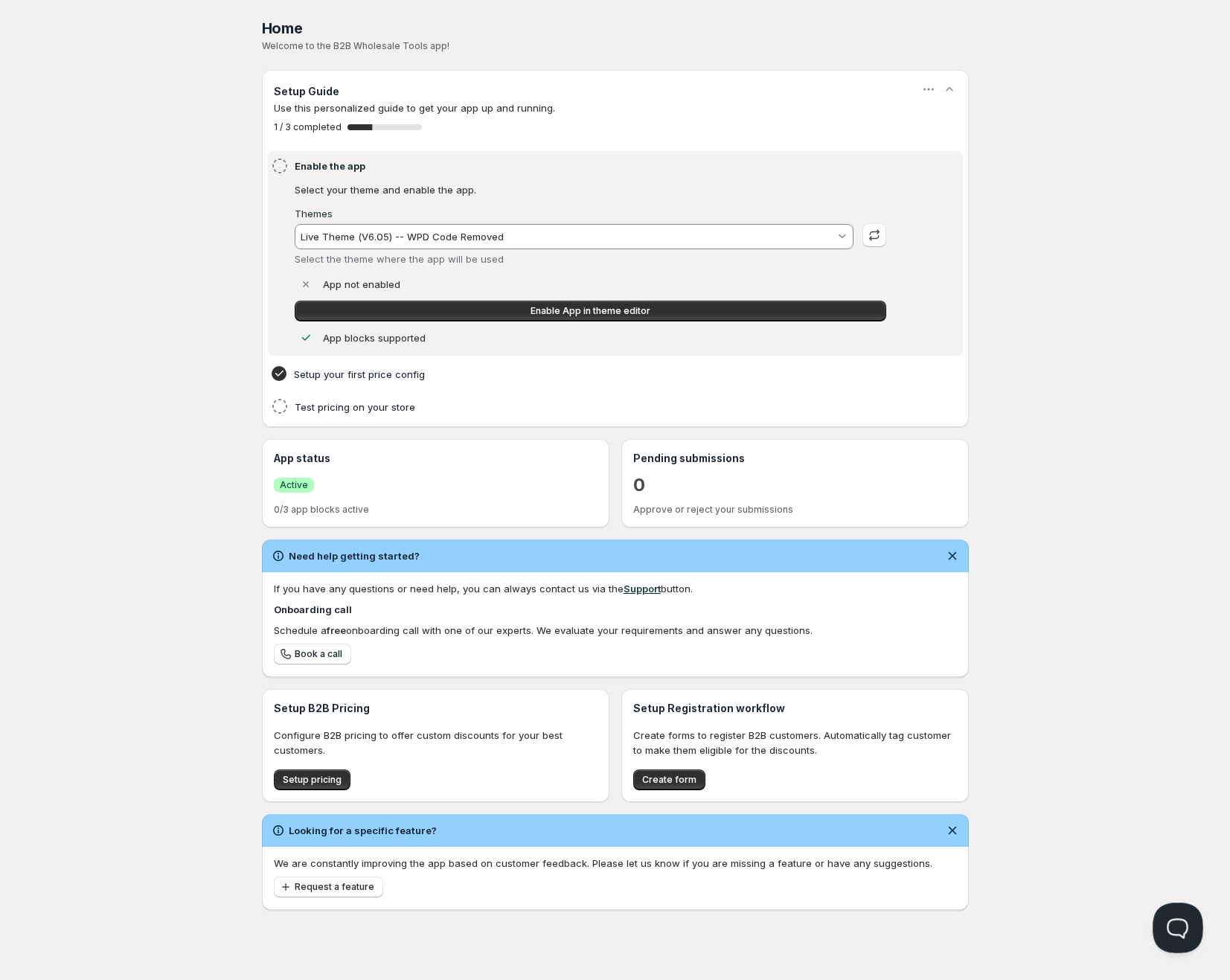
click at [1163, 916] on button "Open Beacon popover" at bounding box center [1175, 925] width 45 height 45
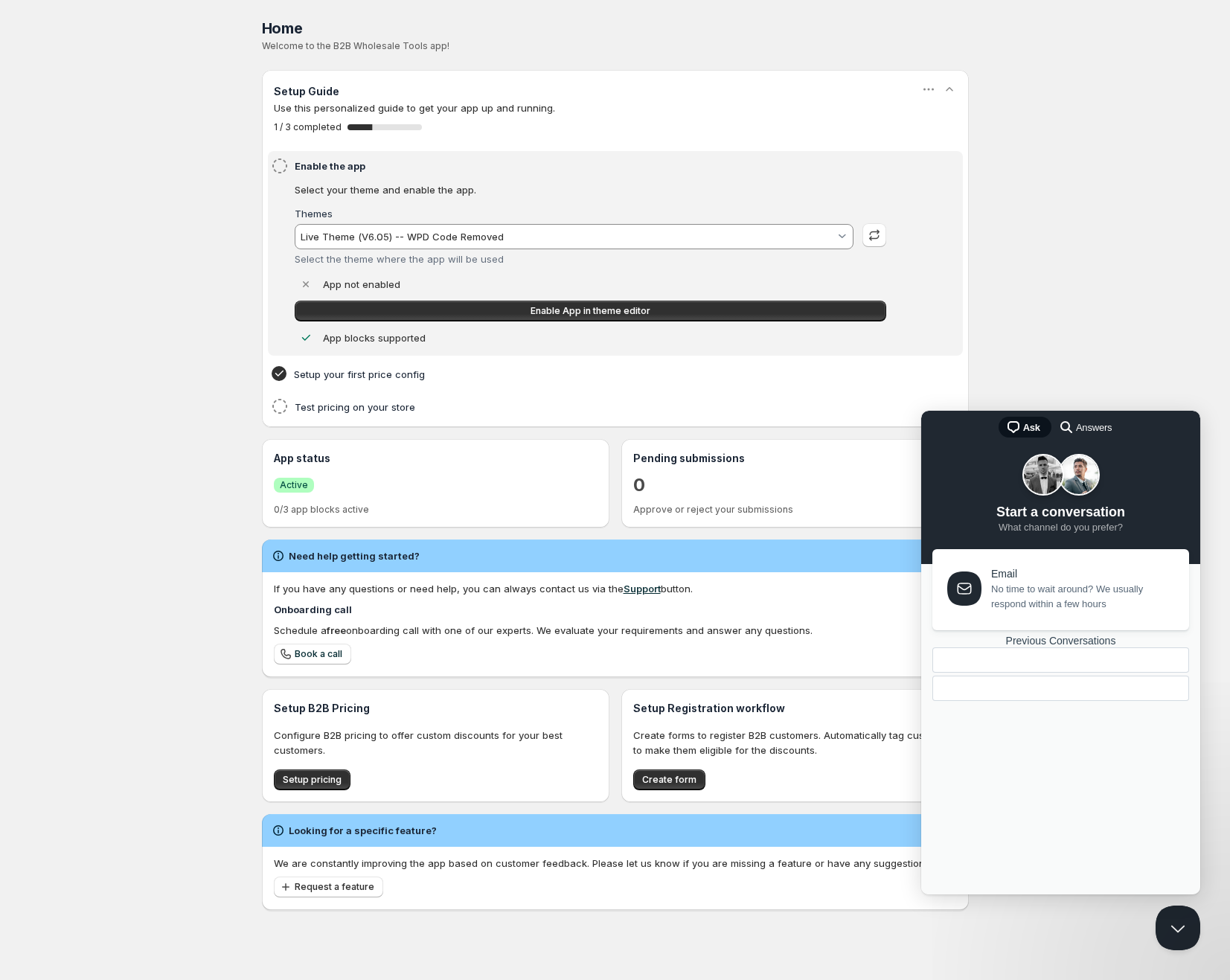
click at [1031, 603] on span "No time to wait around? We usually respond within a few hours" at bounding box center [1082, 596] width 181 height 30
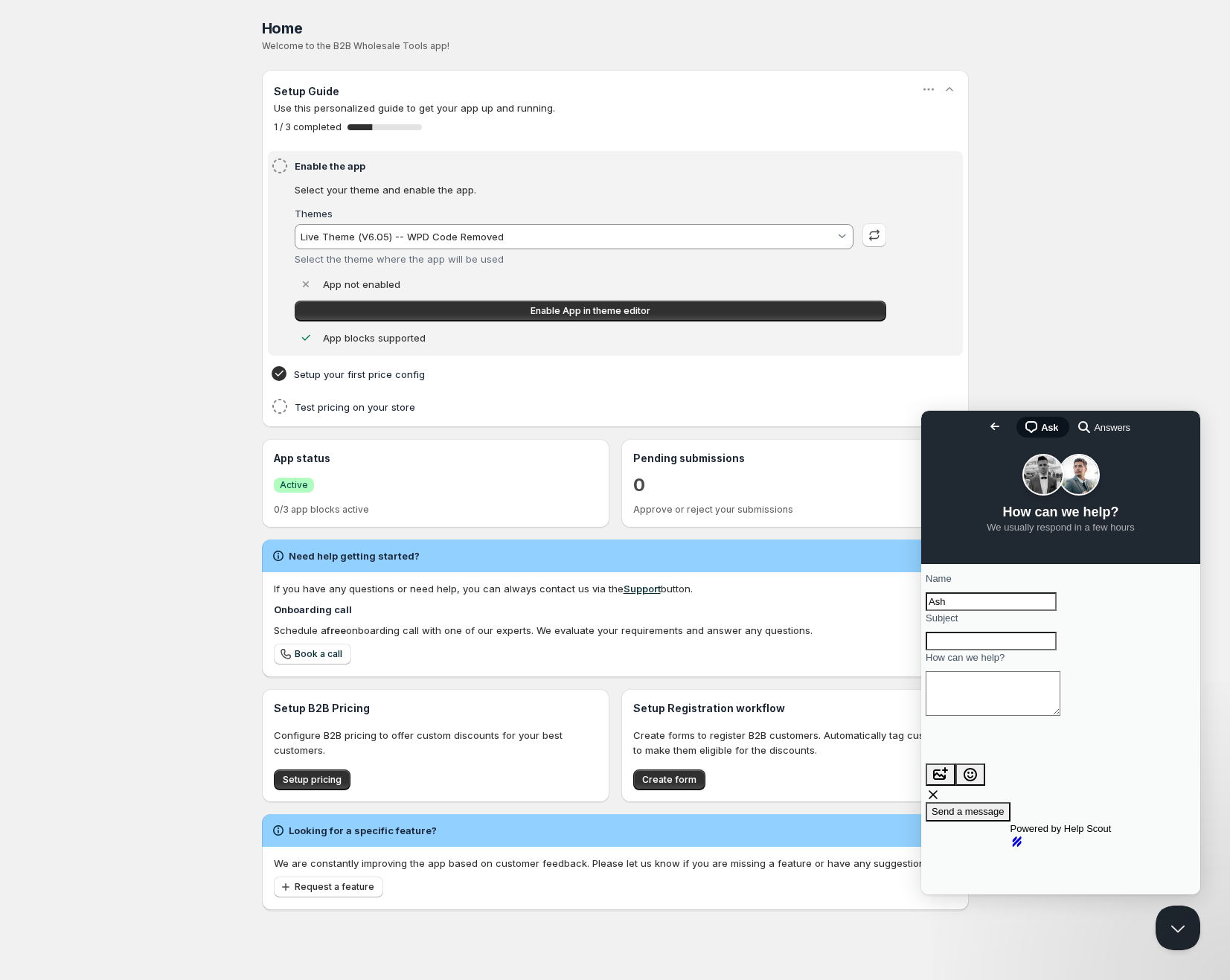
click at [1075, 421] on span "search-medium" at bounding box center [1084, 426] width 18 height 18
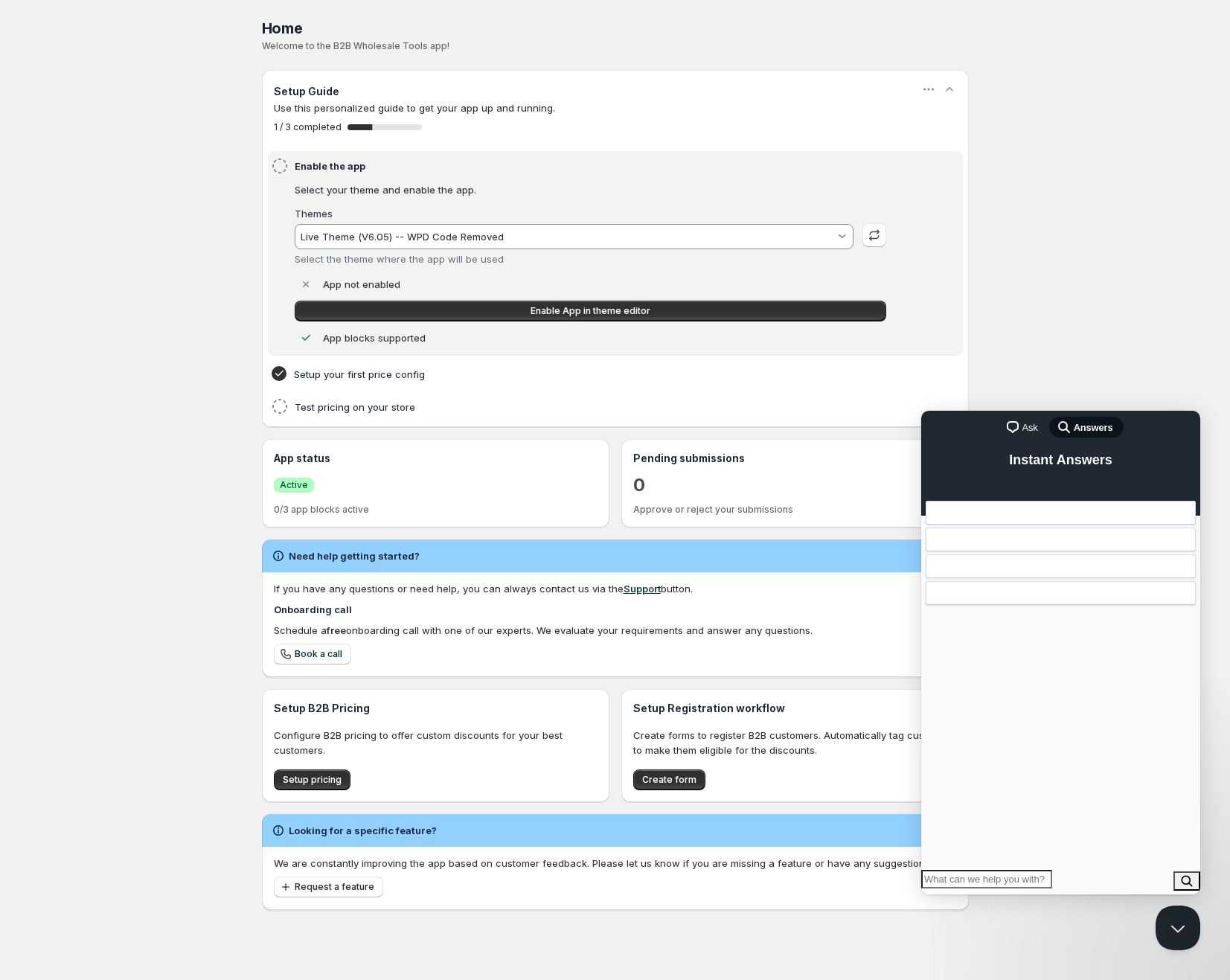
click at [1011, 429] on span "chat-square" at bounding box center [1013, 427] width 18 height 18
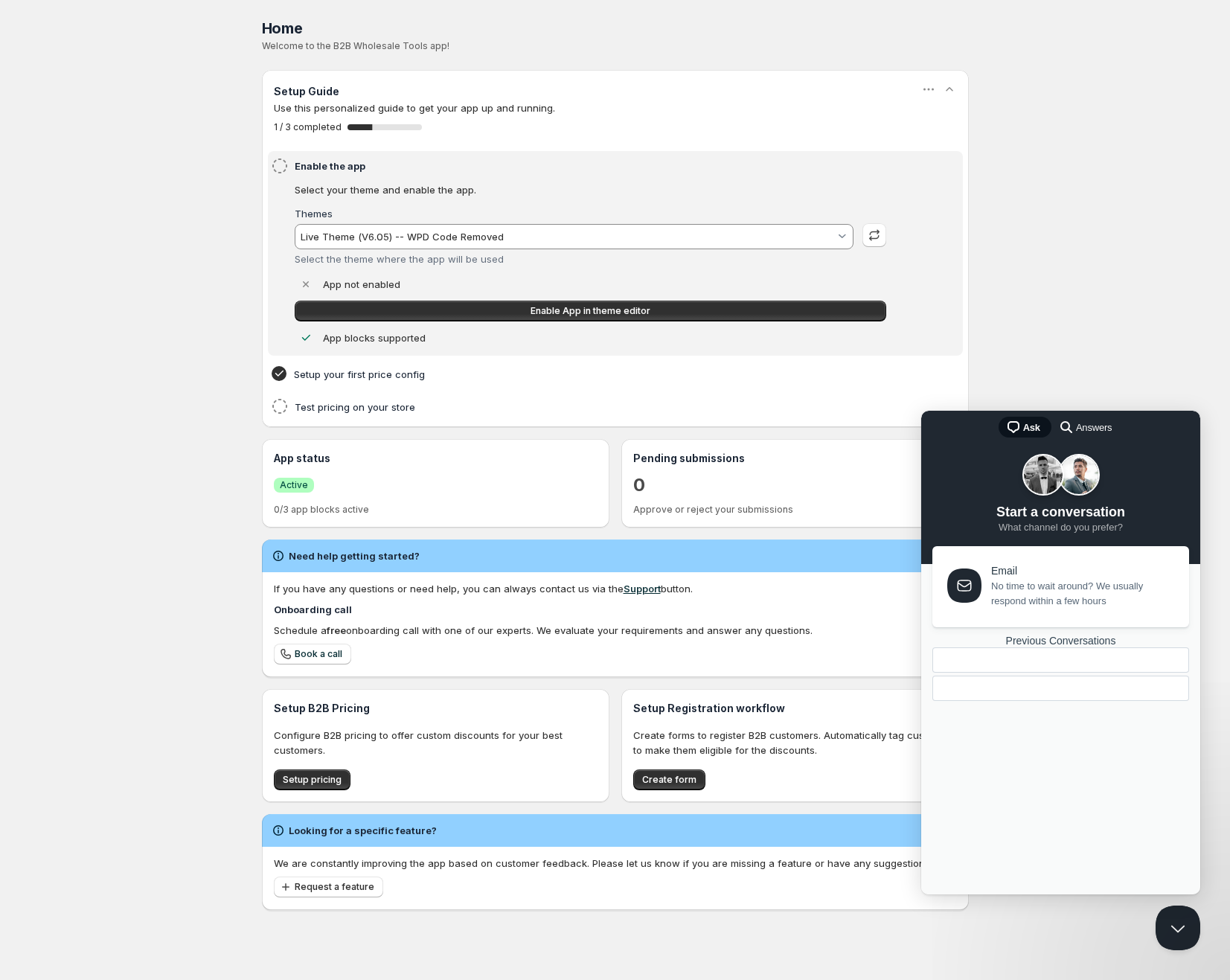
click at [1042, 582] on span "No time to wait around? We usually respond within a few hours" at bounding box center [1082, 593] width 181 height 30
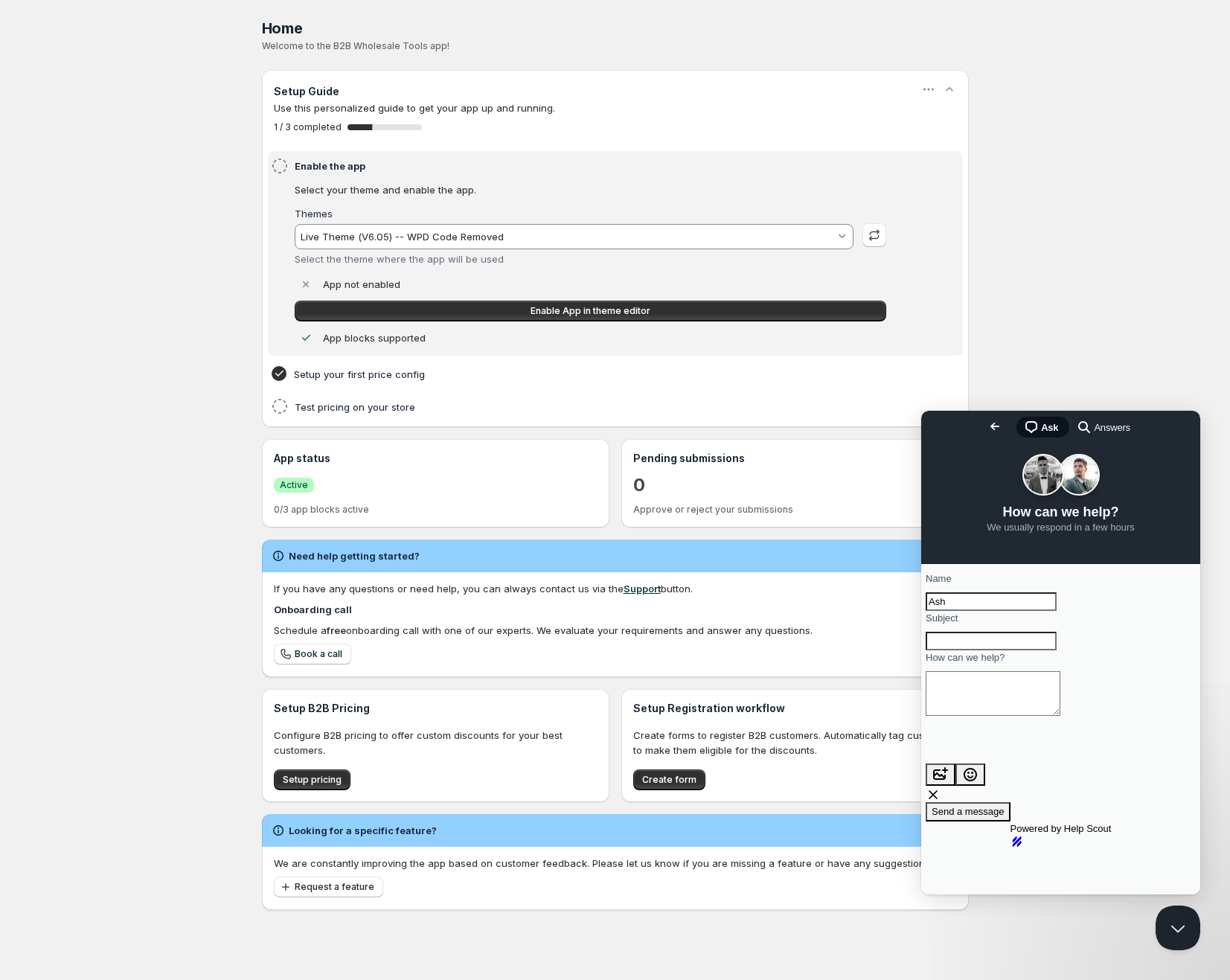
click at [162, 234] on div "Home Pricing Price lists Forms Submissions Settings Features Plans Home. This p…" at bounding box center [615, 490] width 1230 height 980
drag, startPoint x: 1176, startPoint y: 927, endPoint x: 1152, endPoint y: 903, distance: 33.9
click at [1176, 927] on button "Close Beacon popover" at bounding box center [1175, 925] width 45 height 45
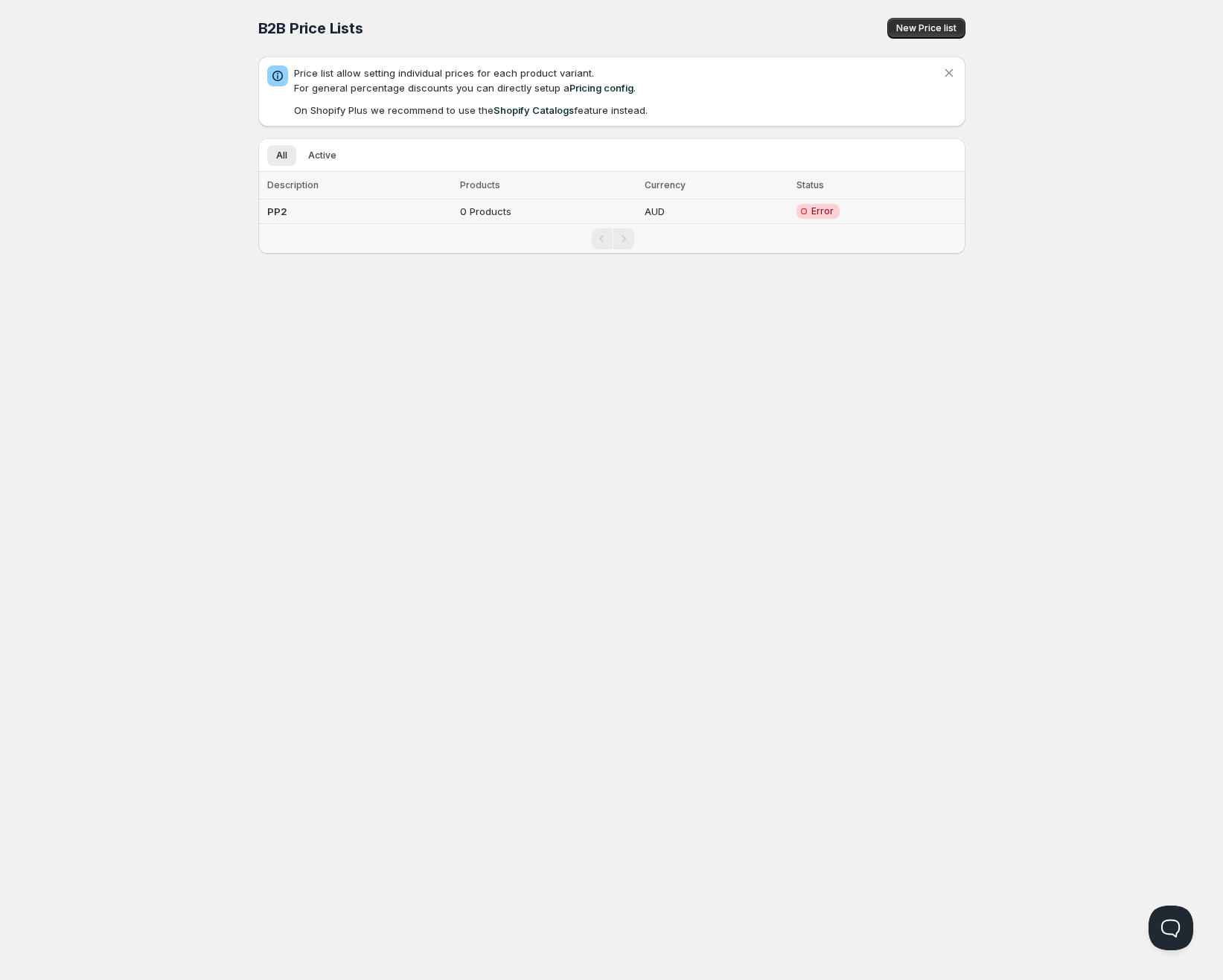
click at [464, 202] on td "0 Products" at bounding box center [547, 212] width 184 height 25
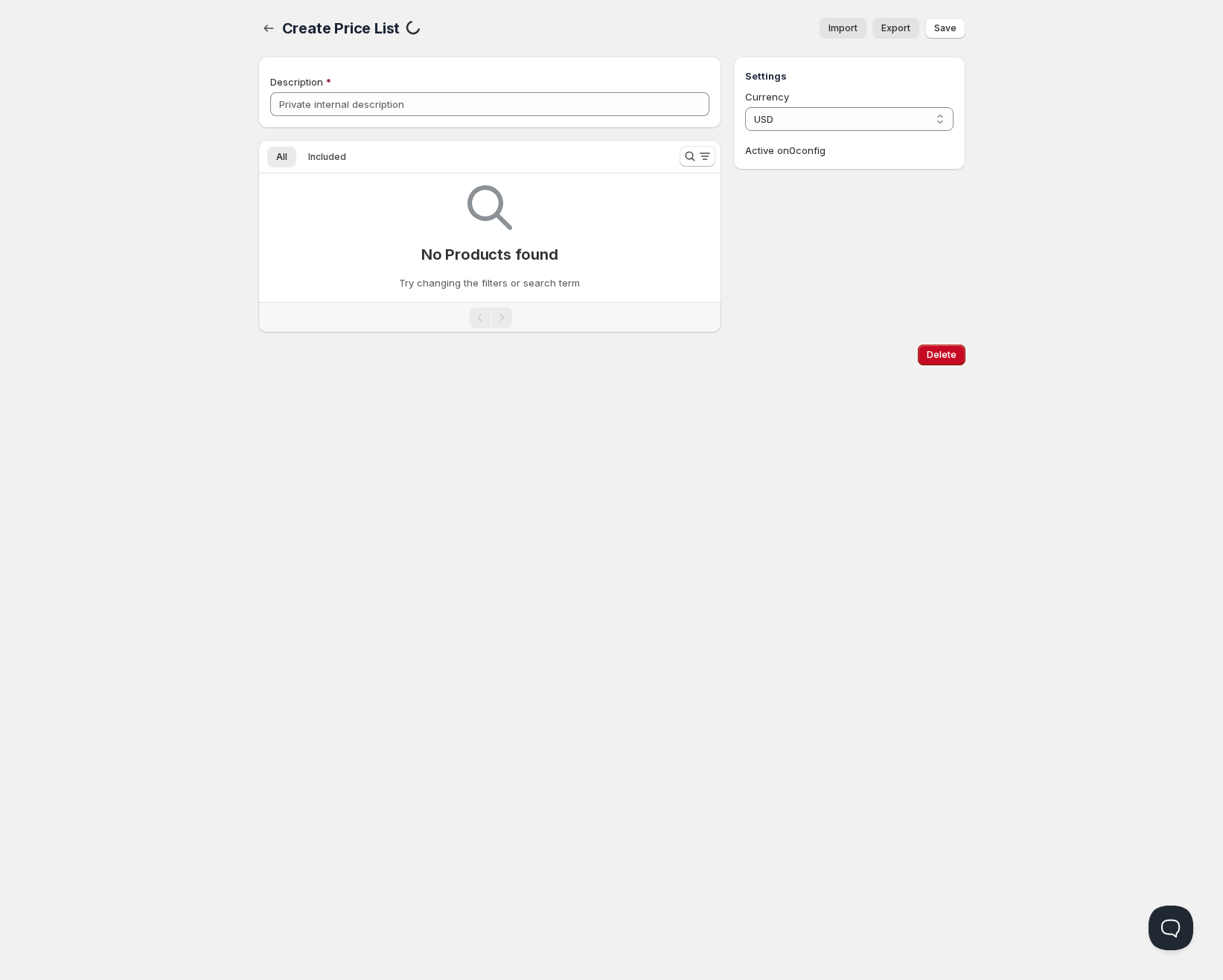
type input "PP2"
select select "AUD"
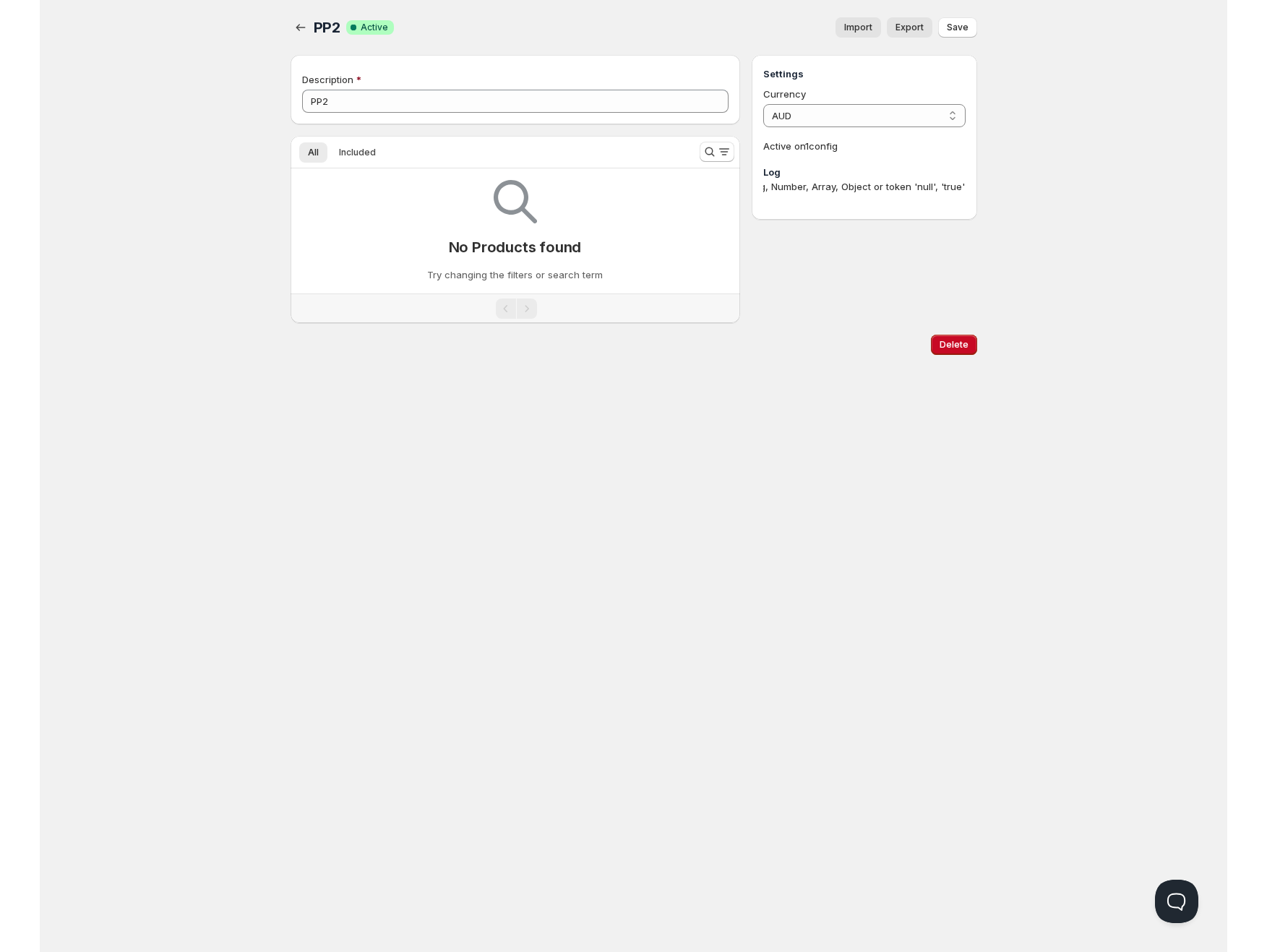
scroll to position [0, 663]
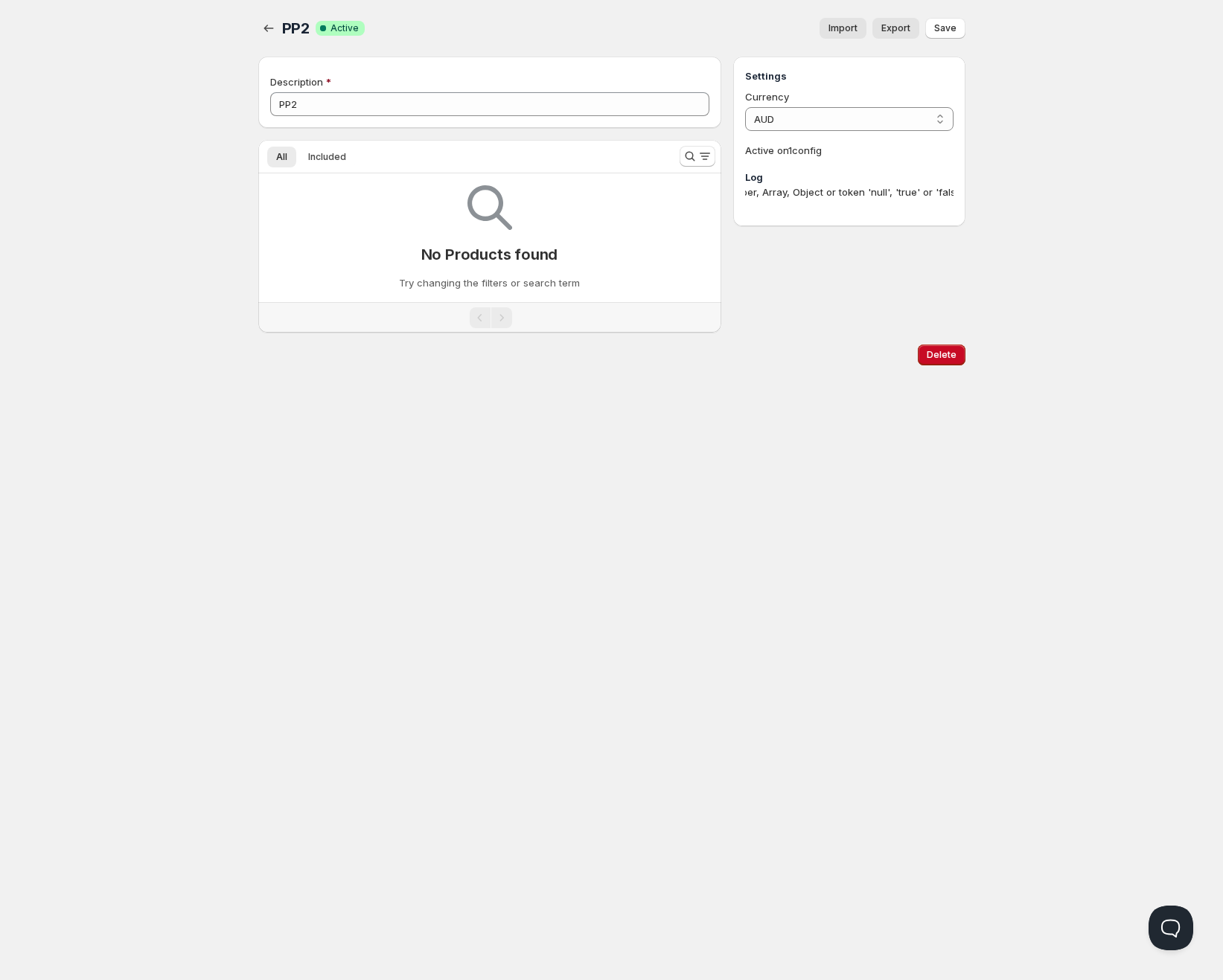
click at [863, 35] on button "Import" at bounding box center [842, 28] width 47 height 21
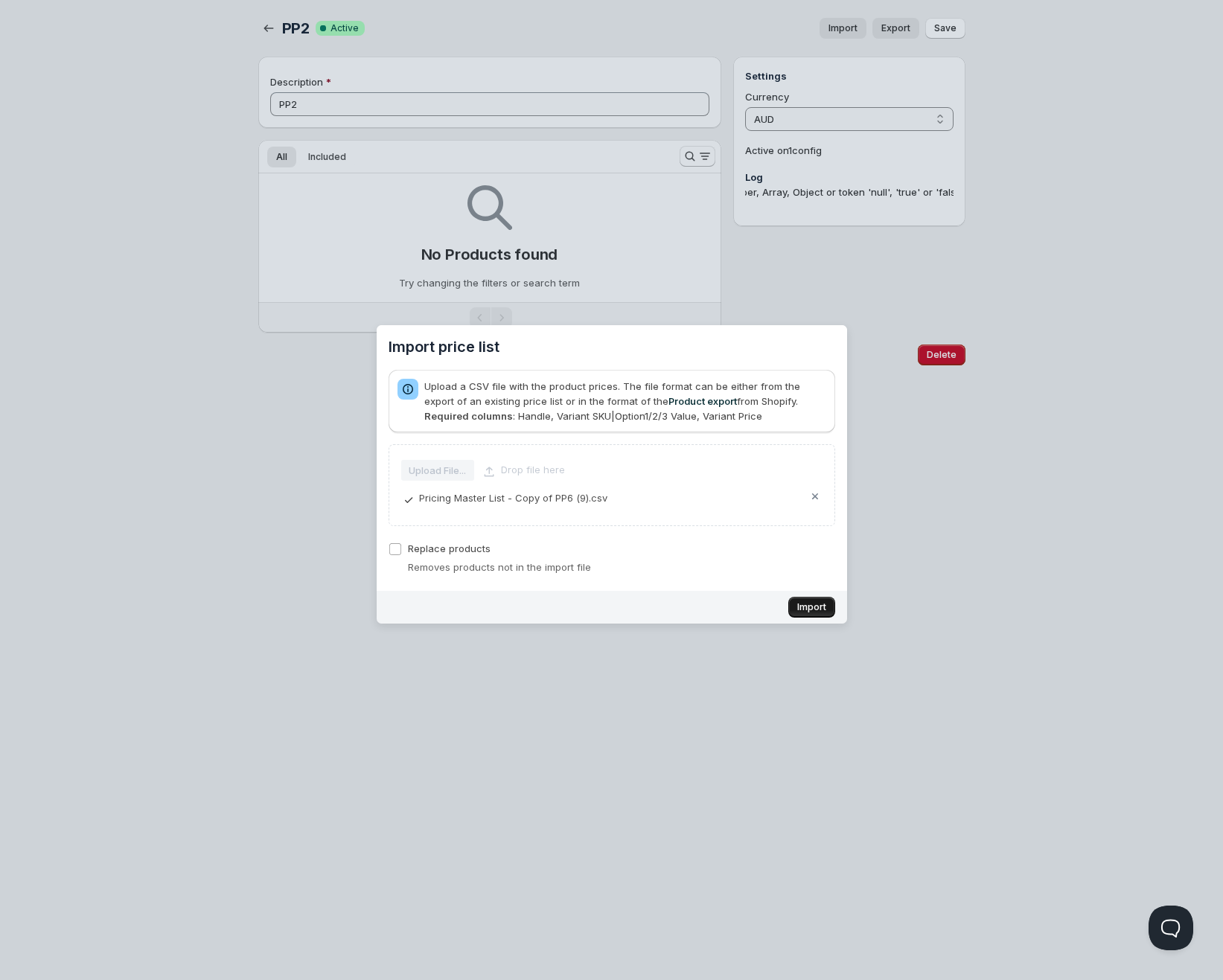
click at [804, 602] on span "Import" at bounding box center [812, 607] width 29 height 12
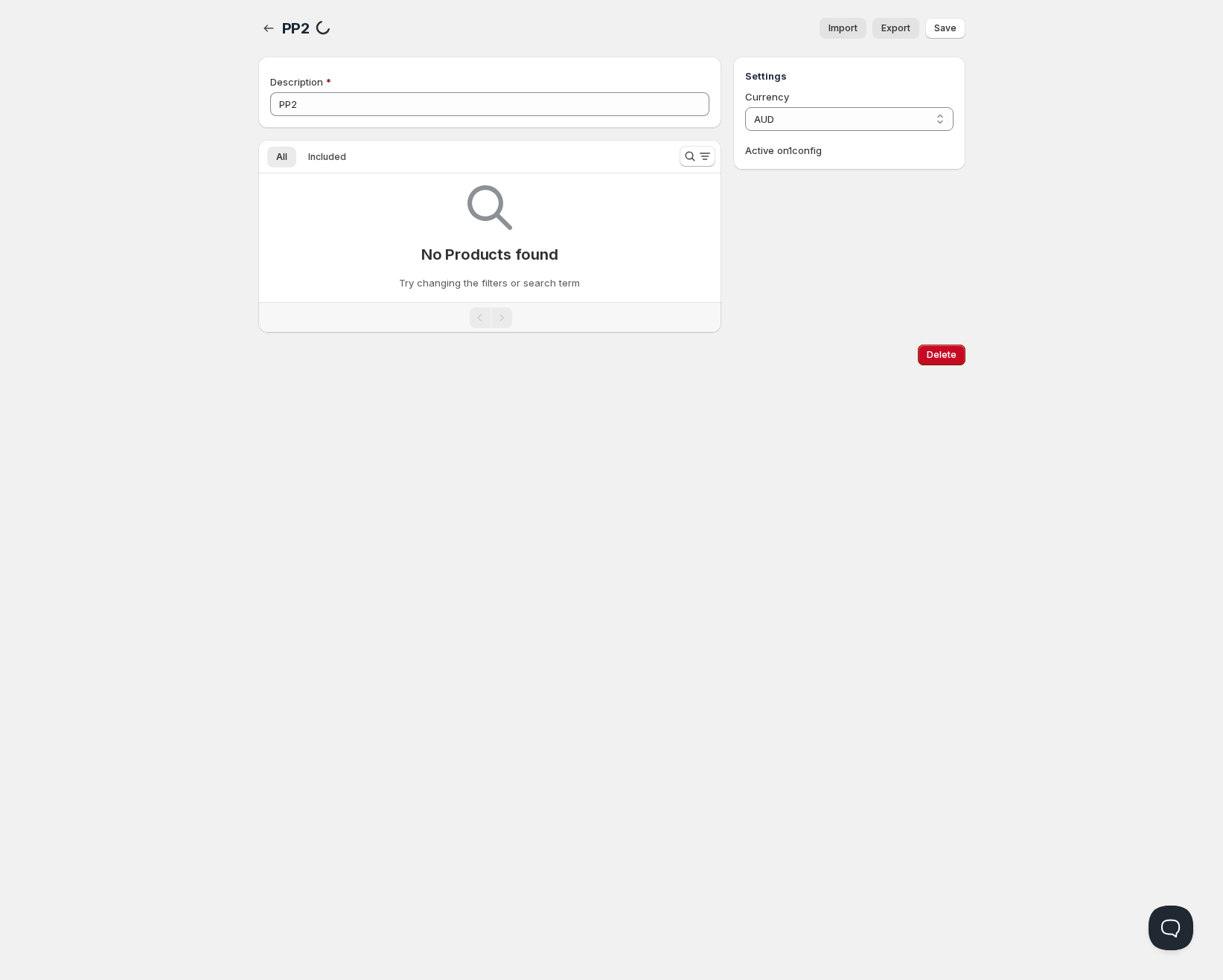
drag, startPoint x: 318, startPoint y: 117, endPoint x: 309, endPoint y: 116, distance: 9.1
click at [309, 116] on div "Description PP2" at bounding box center [490, 92] width 464 height 71
drag, startPoint x: 303, startPoint y: 103, endPoint x: 294, endPoint y: 104, distance: 9.1
click at [294, 104] on input "PP2" at bounding box center [490, 104] width 440 height 24
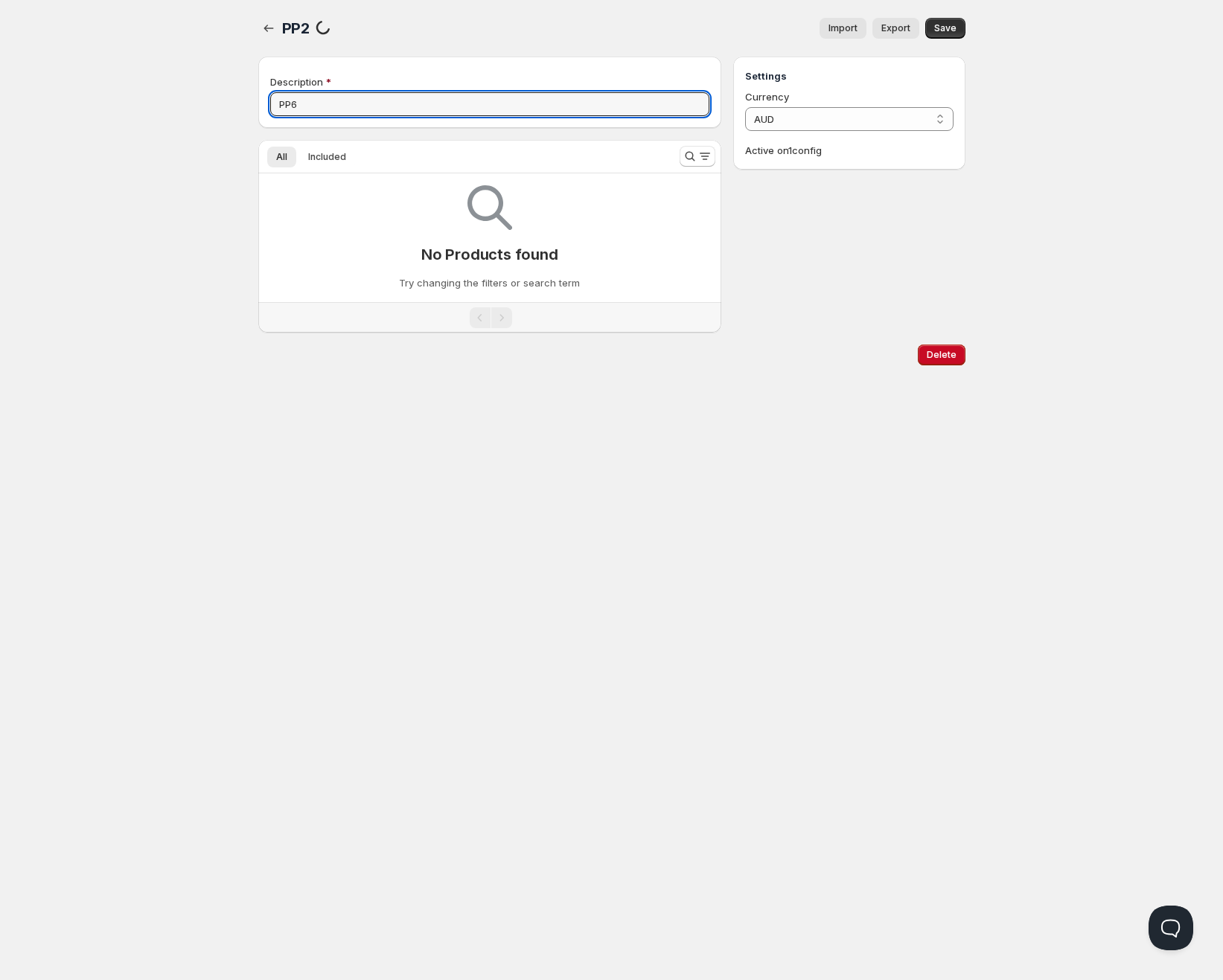
type input "PP6"
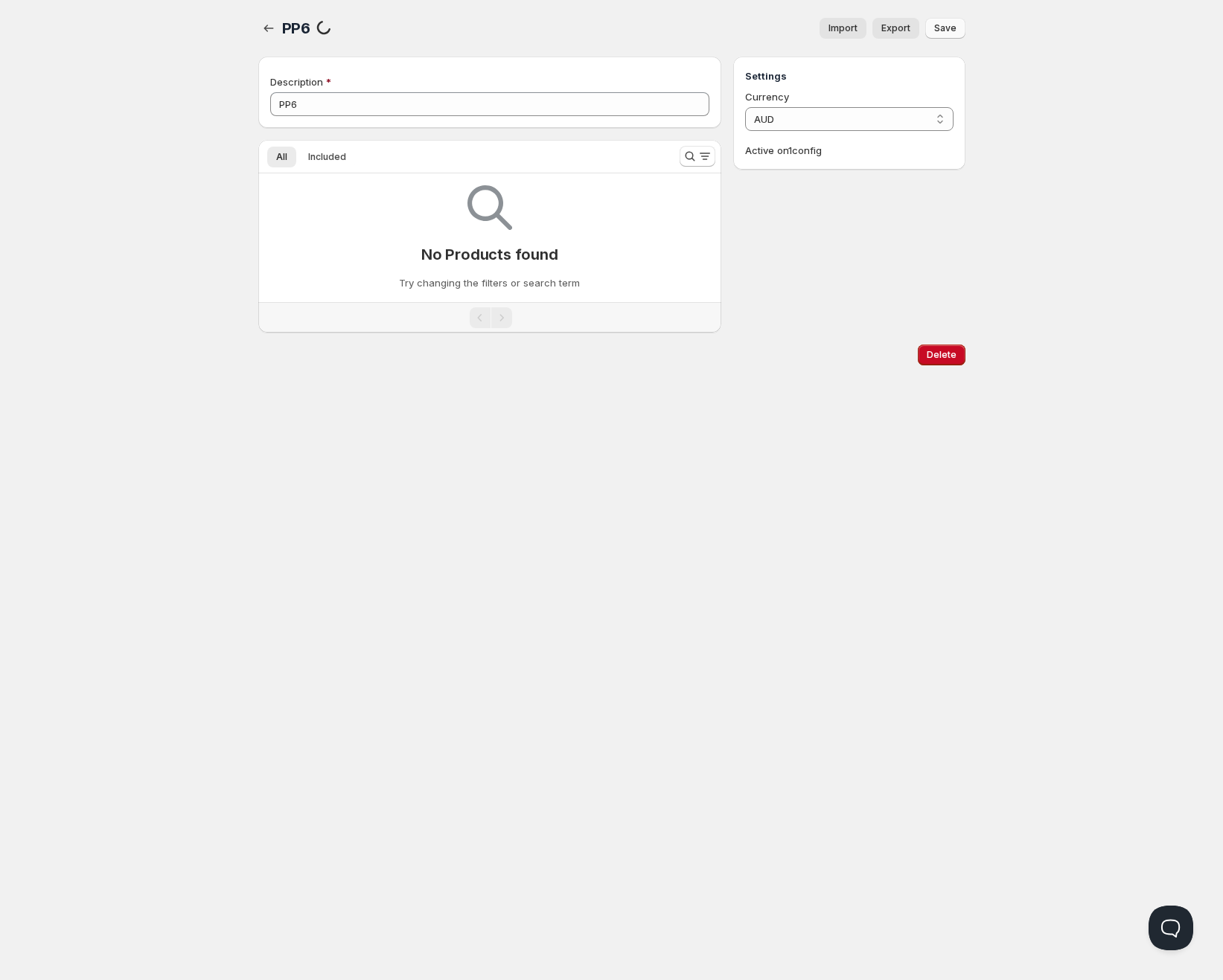
click at [931, 24] on button "Save" at bounding box center [945, 28] width 40 height 21
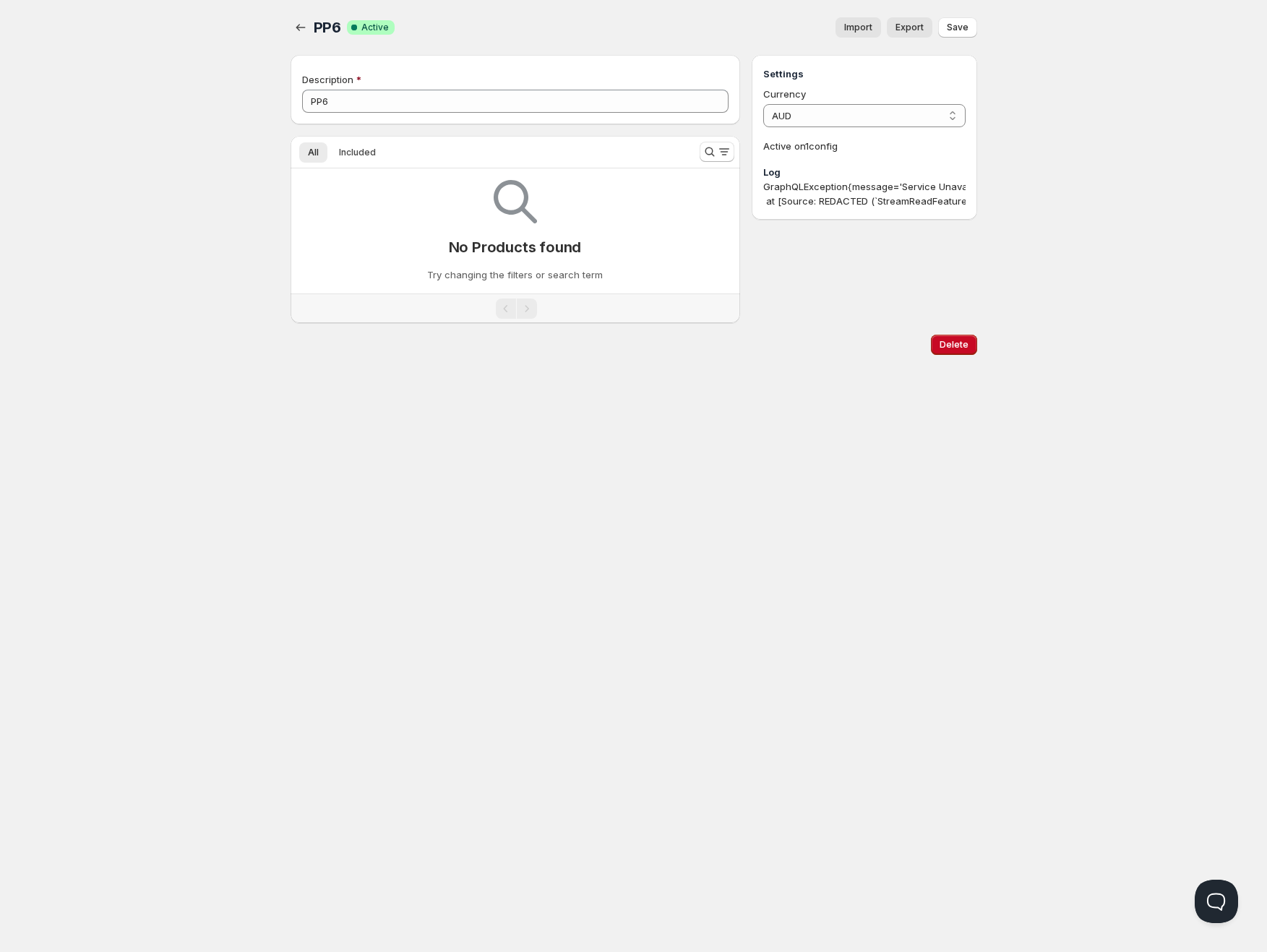
click at [198, 97] on div "Home Pricing Price lists Checkout Forms Submissions Settings Features Plans PP6…" at bounding box center [634, 476] width 1267 height 952
click at [866, 25] on span "Import" at bounding box center [858, 27] width 28 height 12
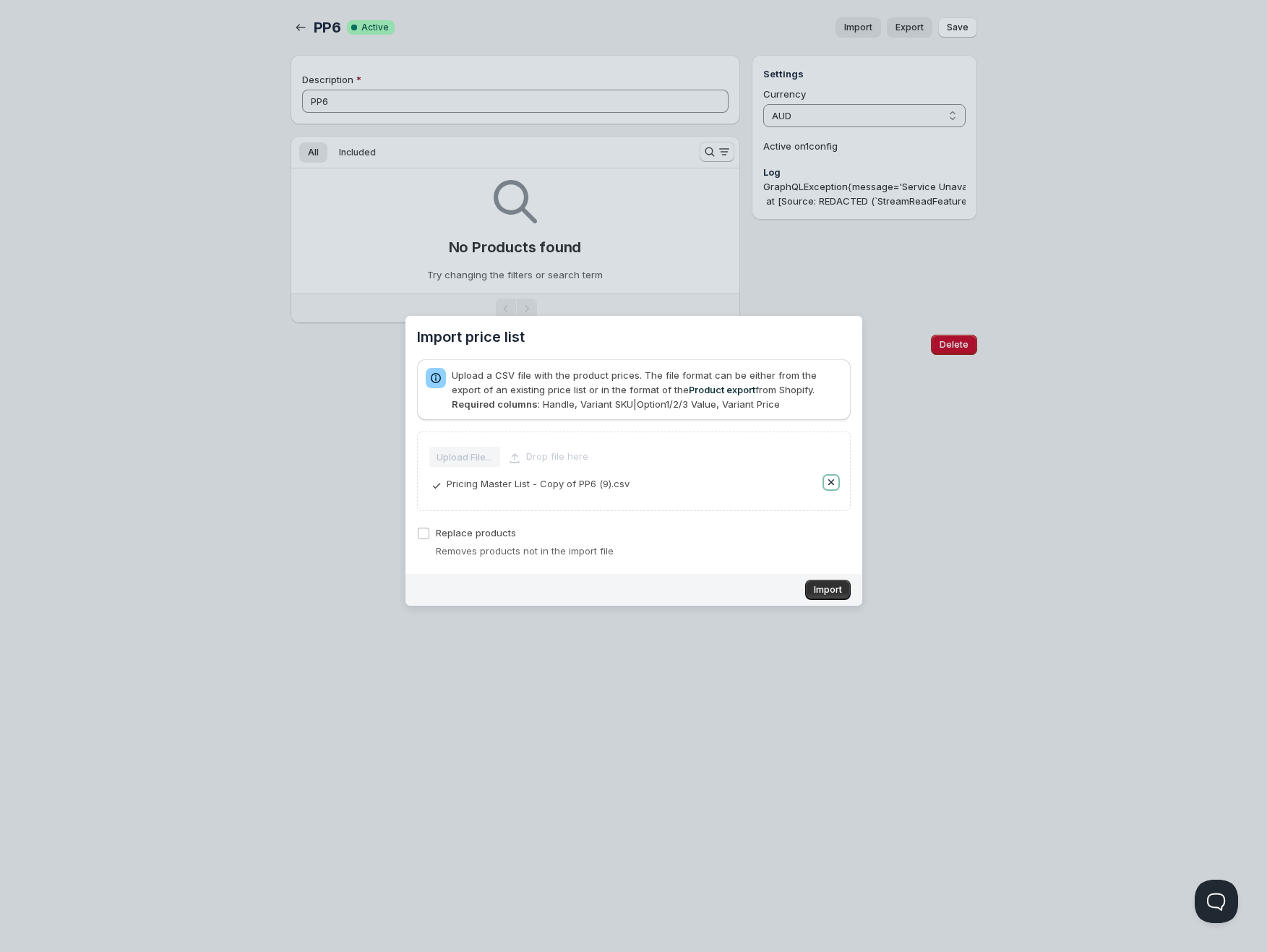
click at [825, 483] on button "Remove" at bounding box center [831, 483] width 15 height 15
click at [822, 585] on span "Import" at bounding box center [828, 589] width 28 height 12
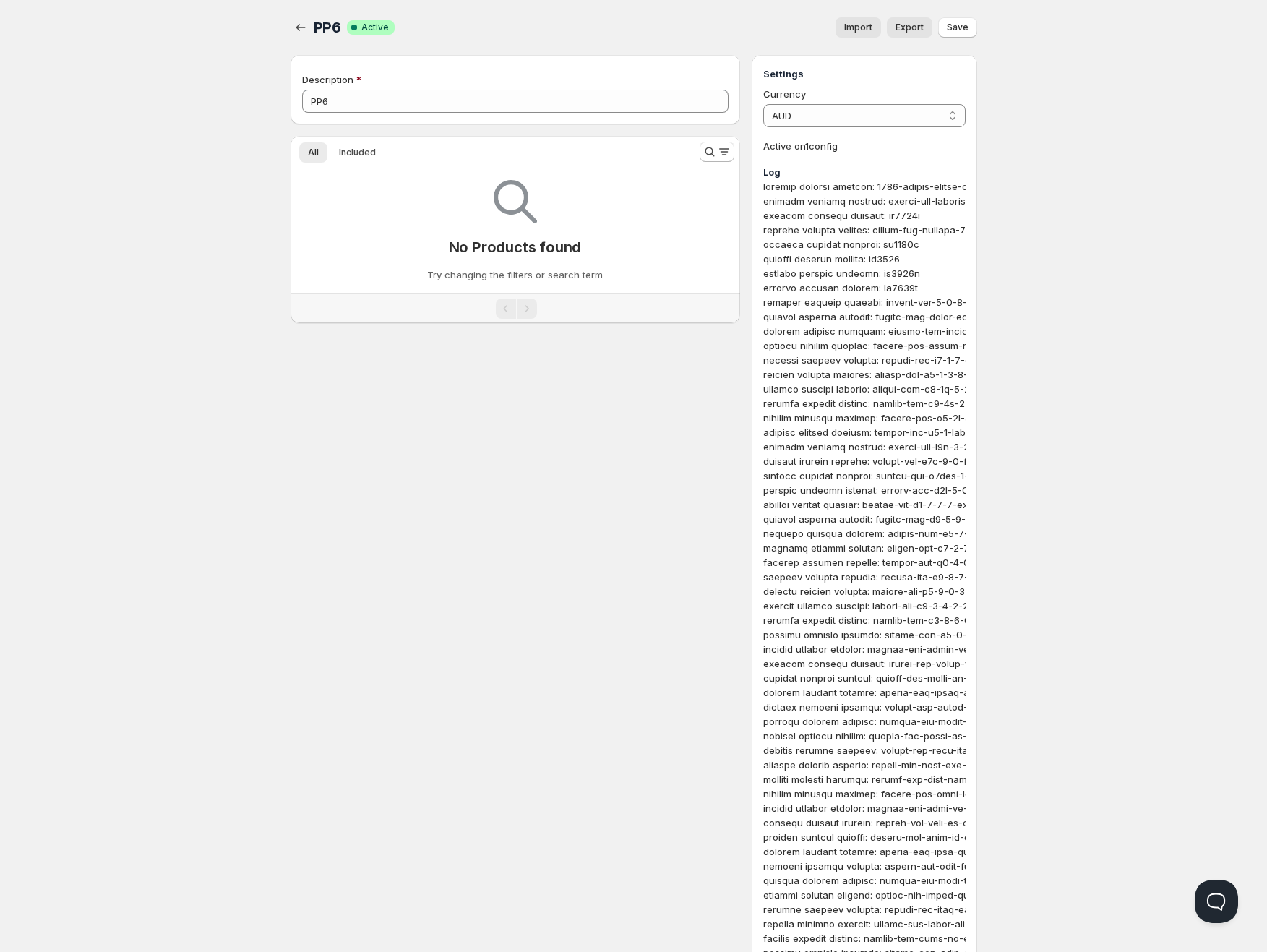
click at [916, 33] on span "Export" at bounding box center [910, 27] width 28 height 12
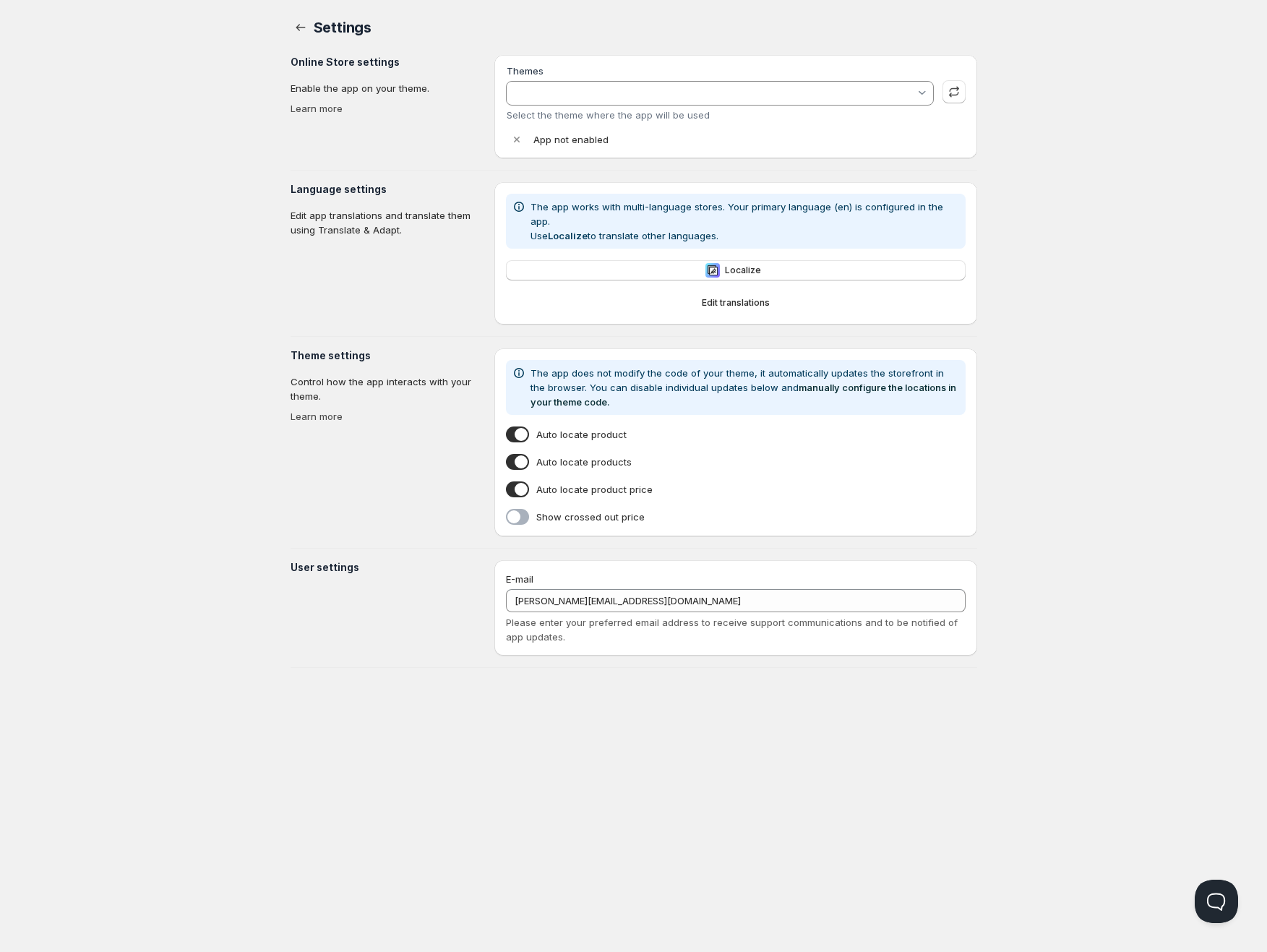
type input "Live Theme (V6.05) -- WPD Code Removed"
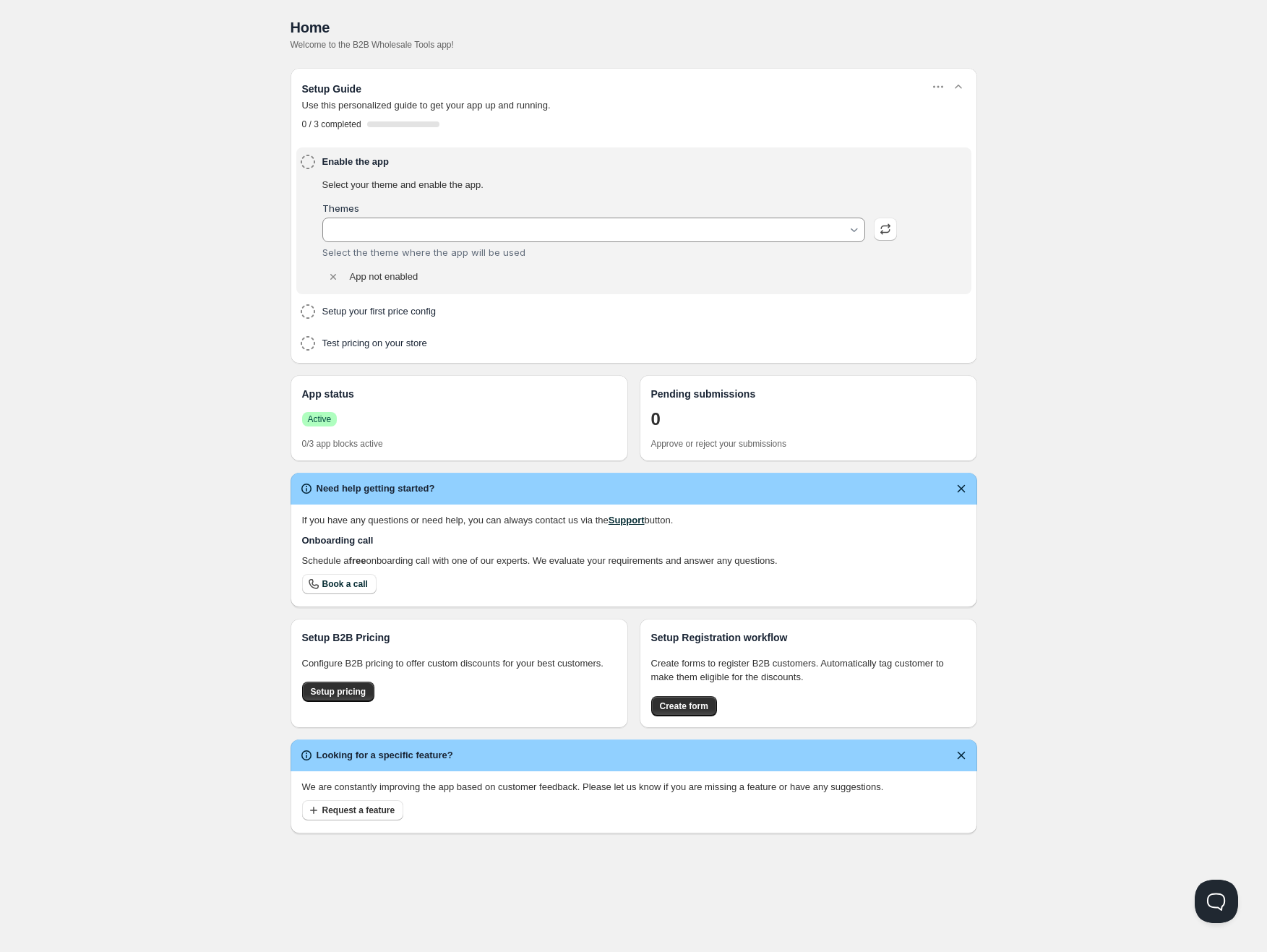
type input "Live Theme (V6.05) -- WPD Code Removed"
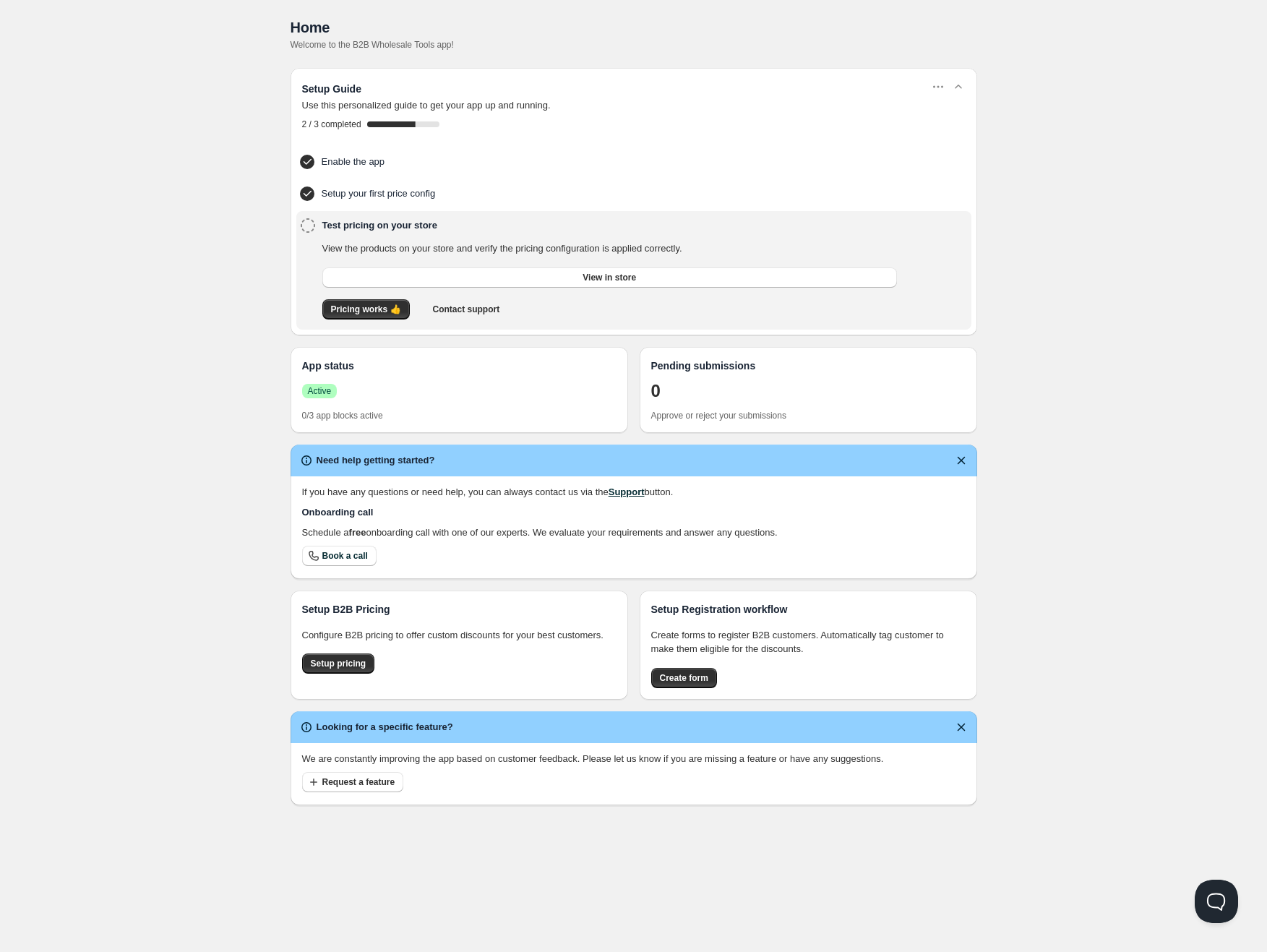
click at [956, 448] on div "Need help getting started?" at bounding box center [634, 460] width 686 height 32
click at [951, 453] on button "Dismiss notification" at bounding box center [961, 461] width 20 height 20
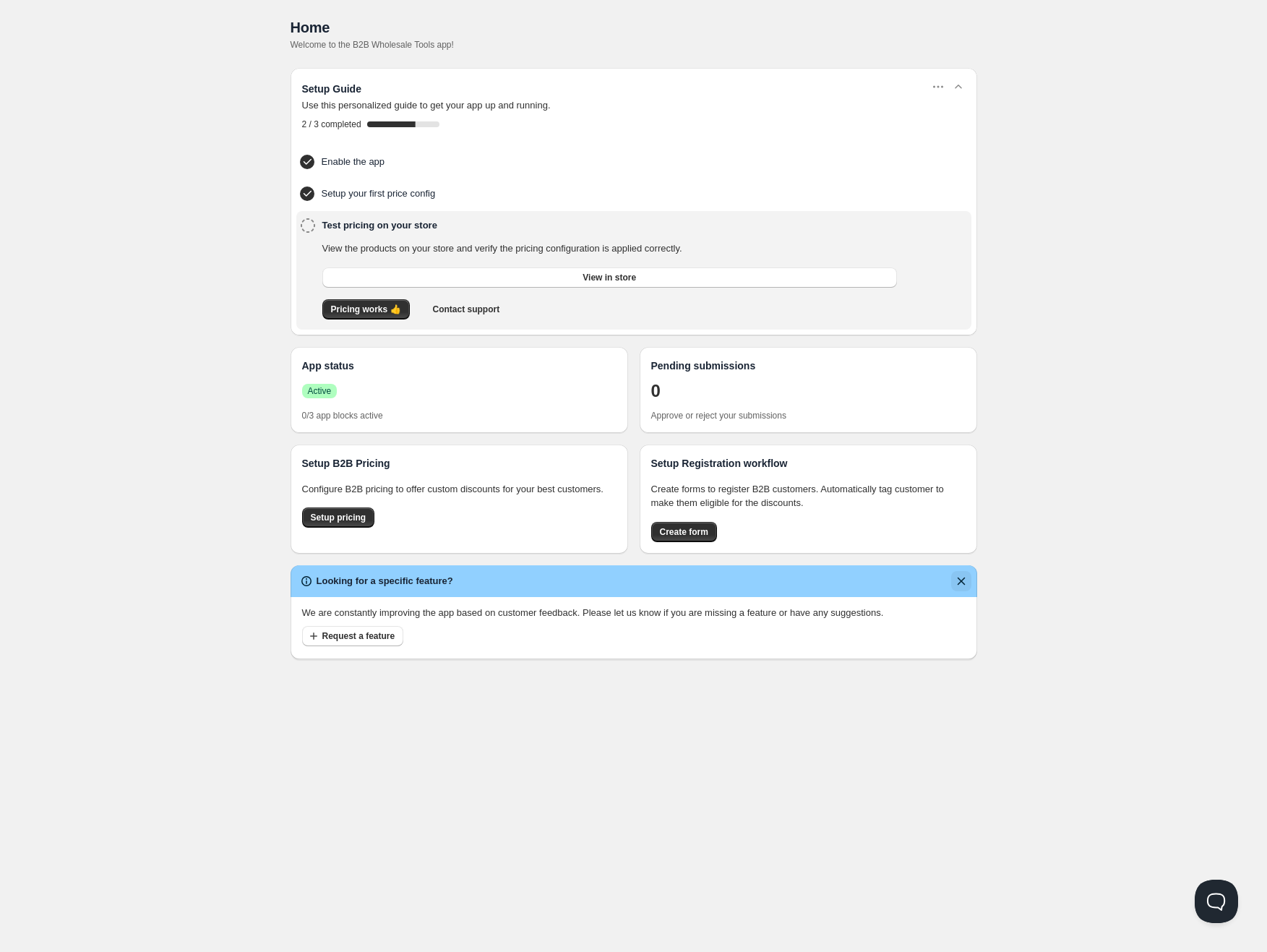
click at [960, 576] on icon "Dismiss notification" at bounding box center [961, 581] width 15 height 15
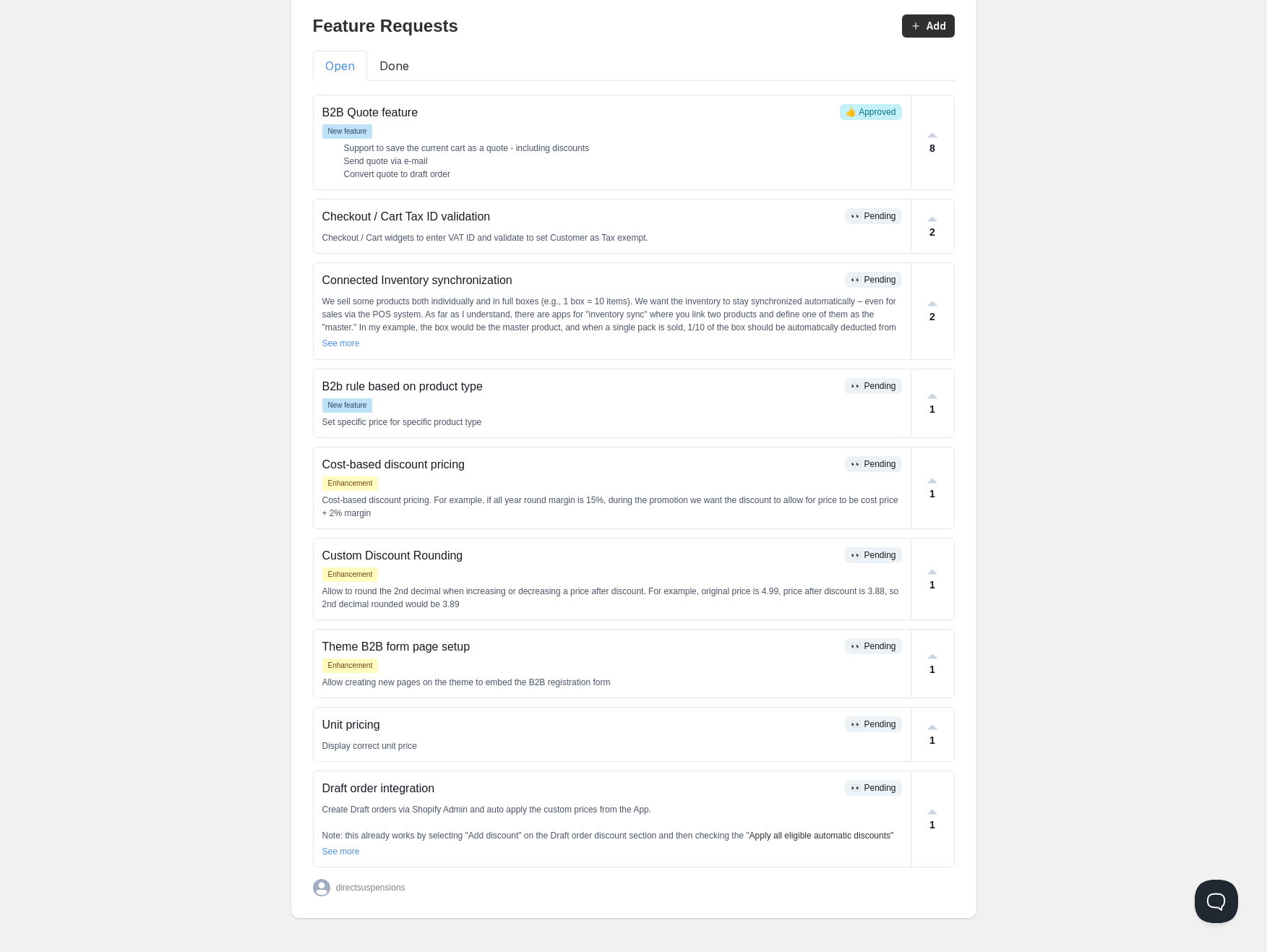
scroll to position [106, 0]
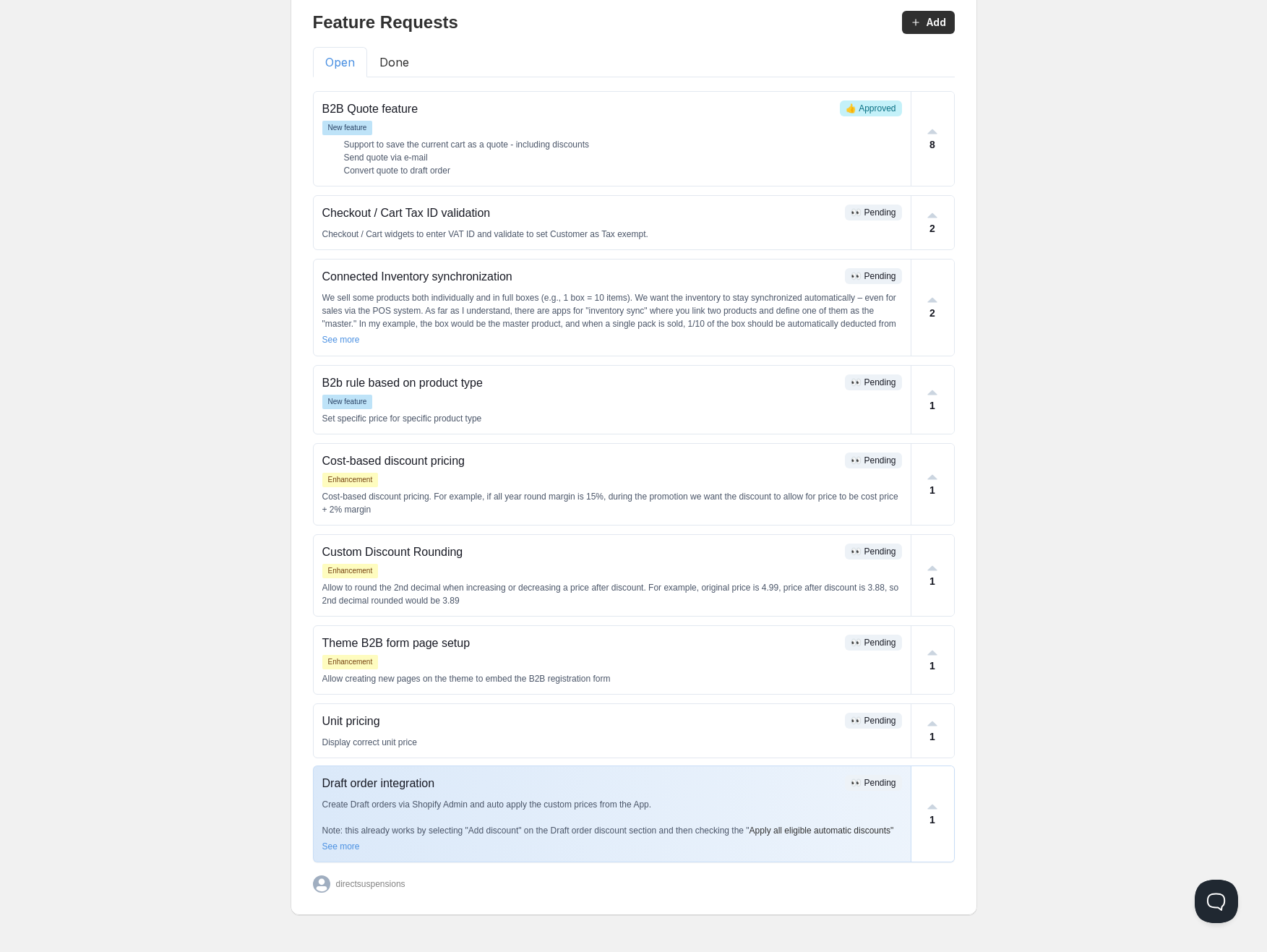
click at [335, 789] on p "Draft order integration" at bounding box center [581, 783] width 518 height 17
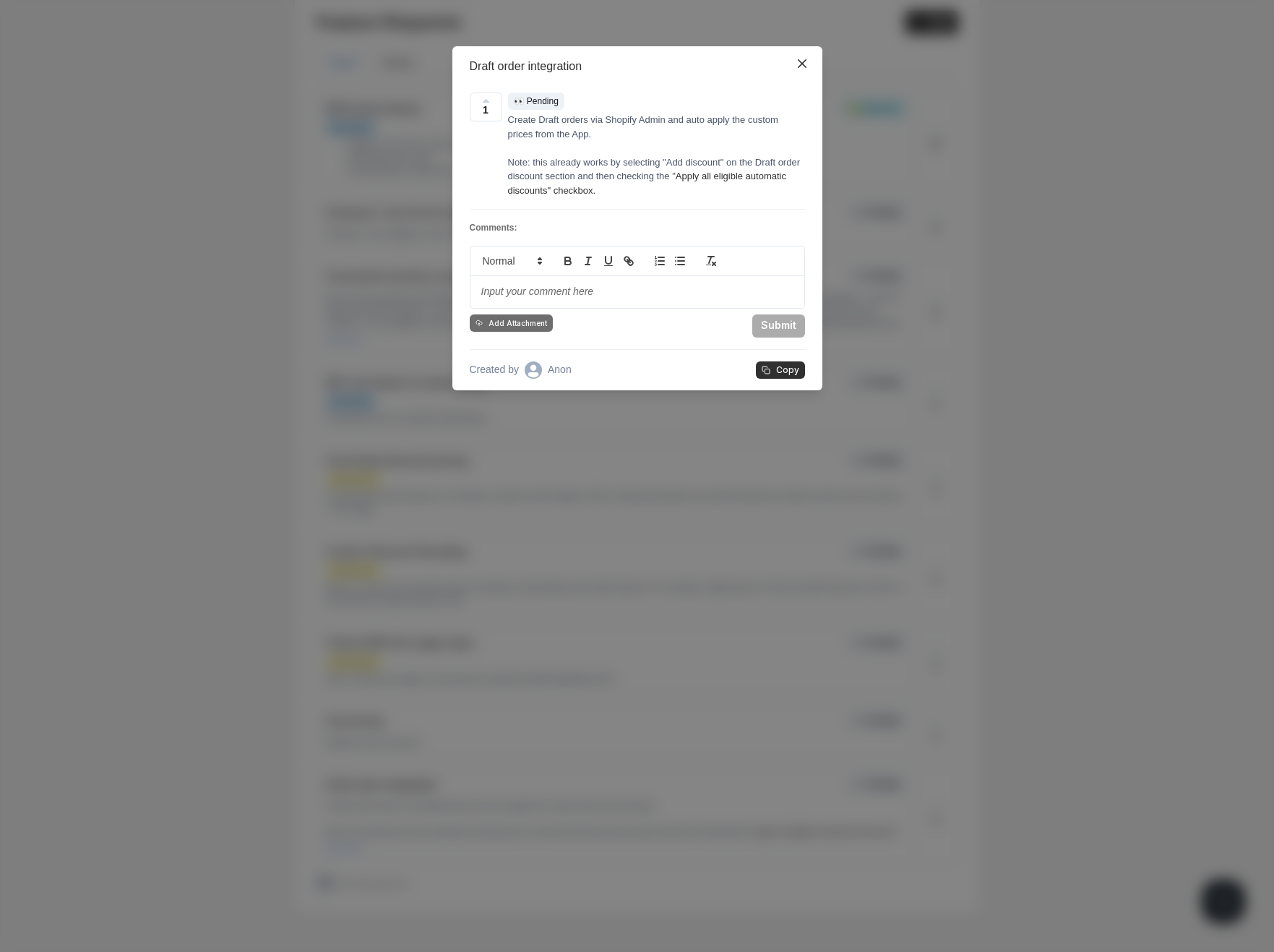
click at [802, 47] on header "Draft order integration" at bounding box center [637, 66] width 370 height 40
click at [805, 64] on icon "Close" at bounding box center [802, 63] width 9 height 9
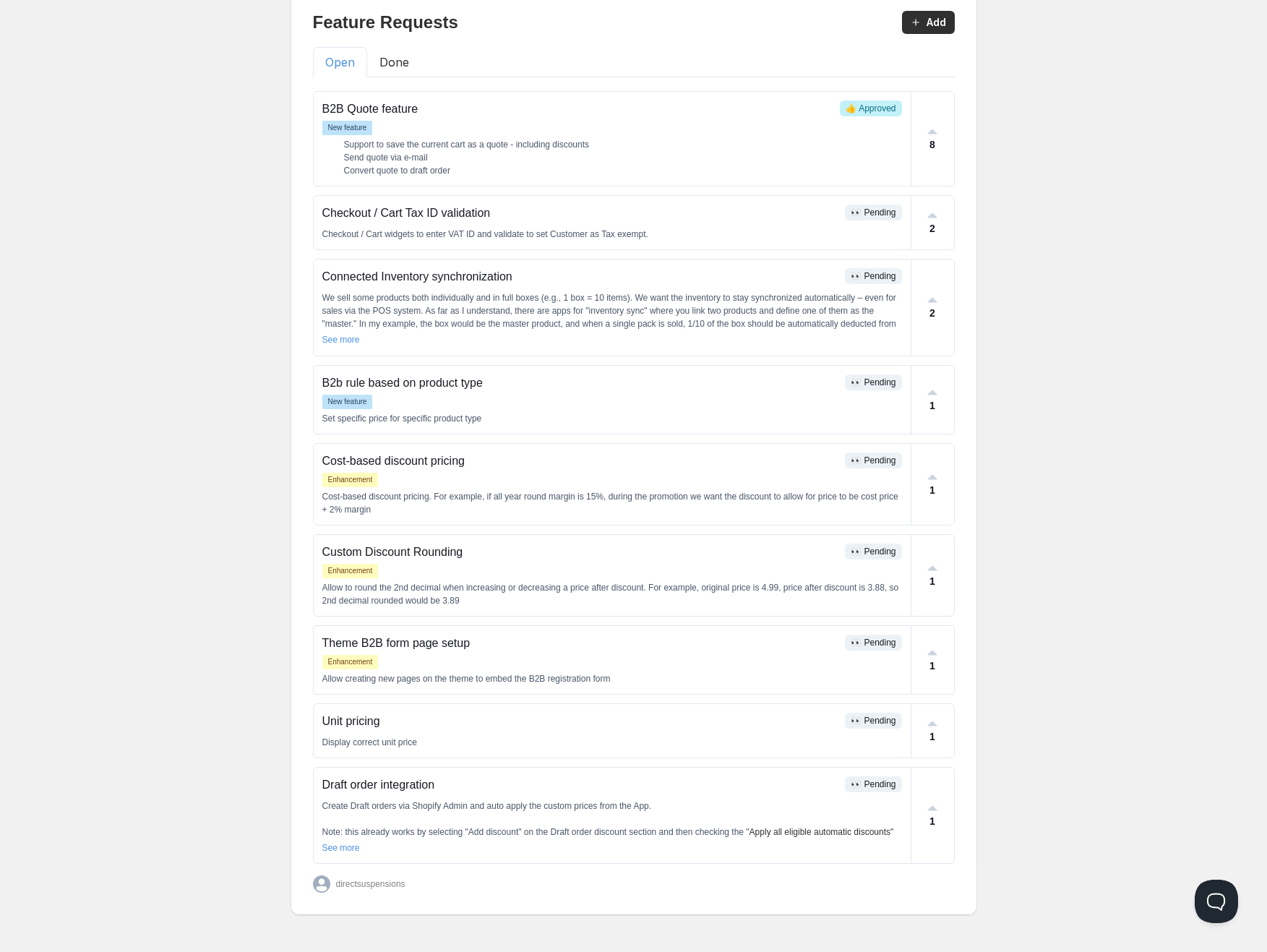
scroll to position [1, 0]
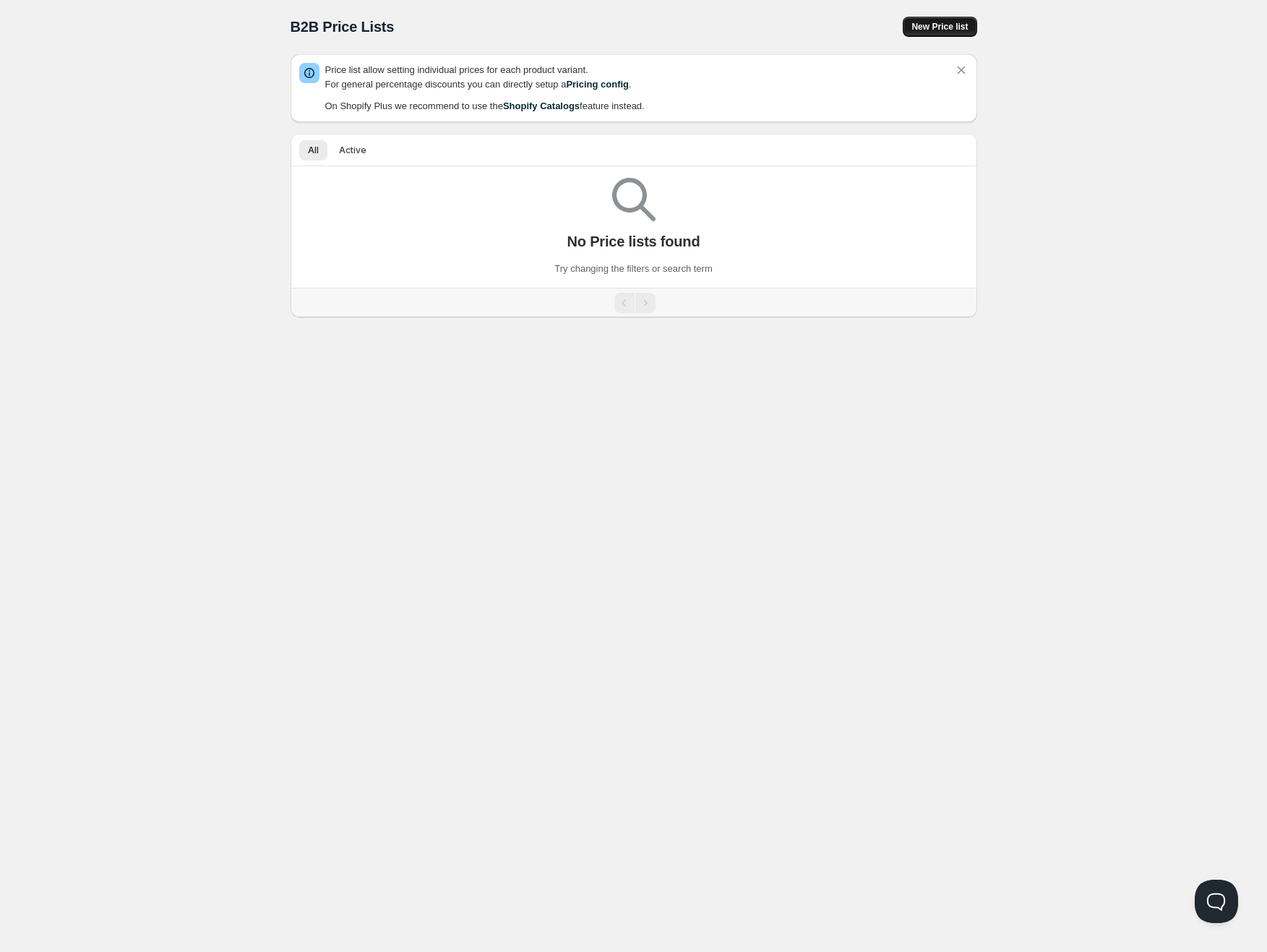
click at [932, 23] on span "New Price list" at bounding box center [939, 26] width 56 height 12
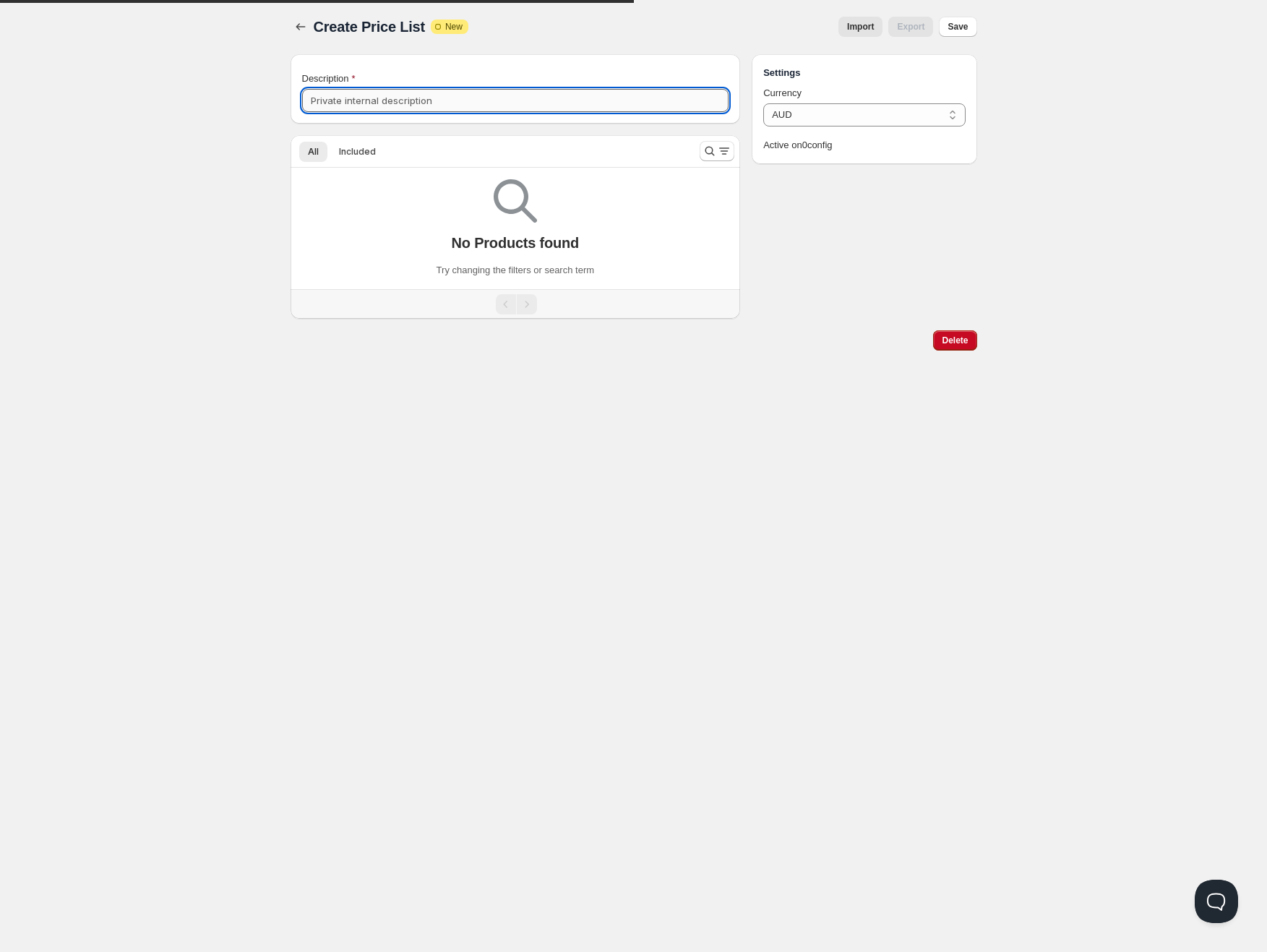
click at [546, 111] on input "Description" at bounding box center [515, 100] width 427 height 23
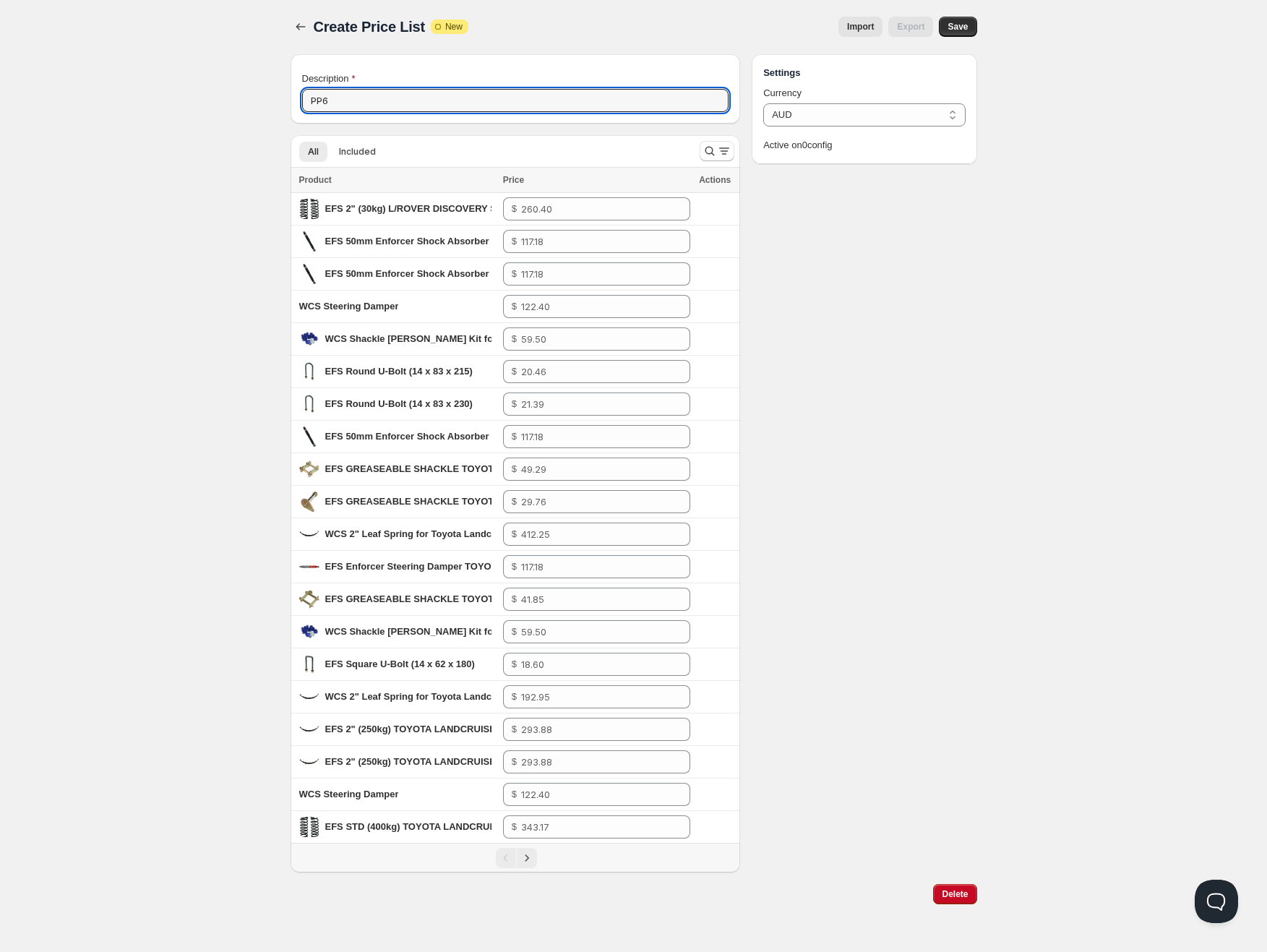
type input "PP6"
click at [857, 27] on span "Import" at bounding box center [860, 26] width 26 height 12
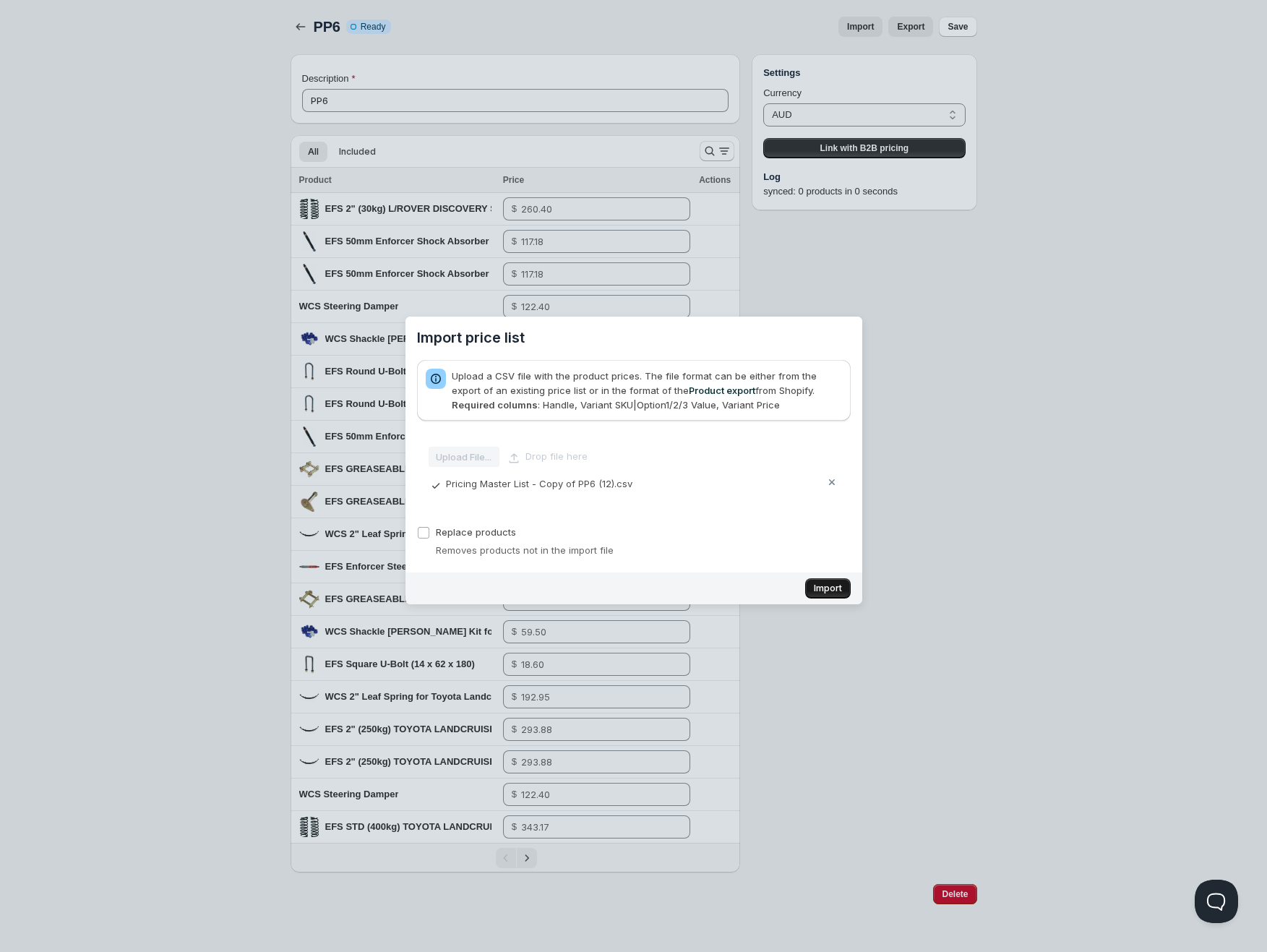
click at [825, 581] on button "Import" at bounding box center [827, 588] width 46 height 20
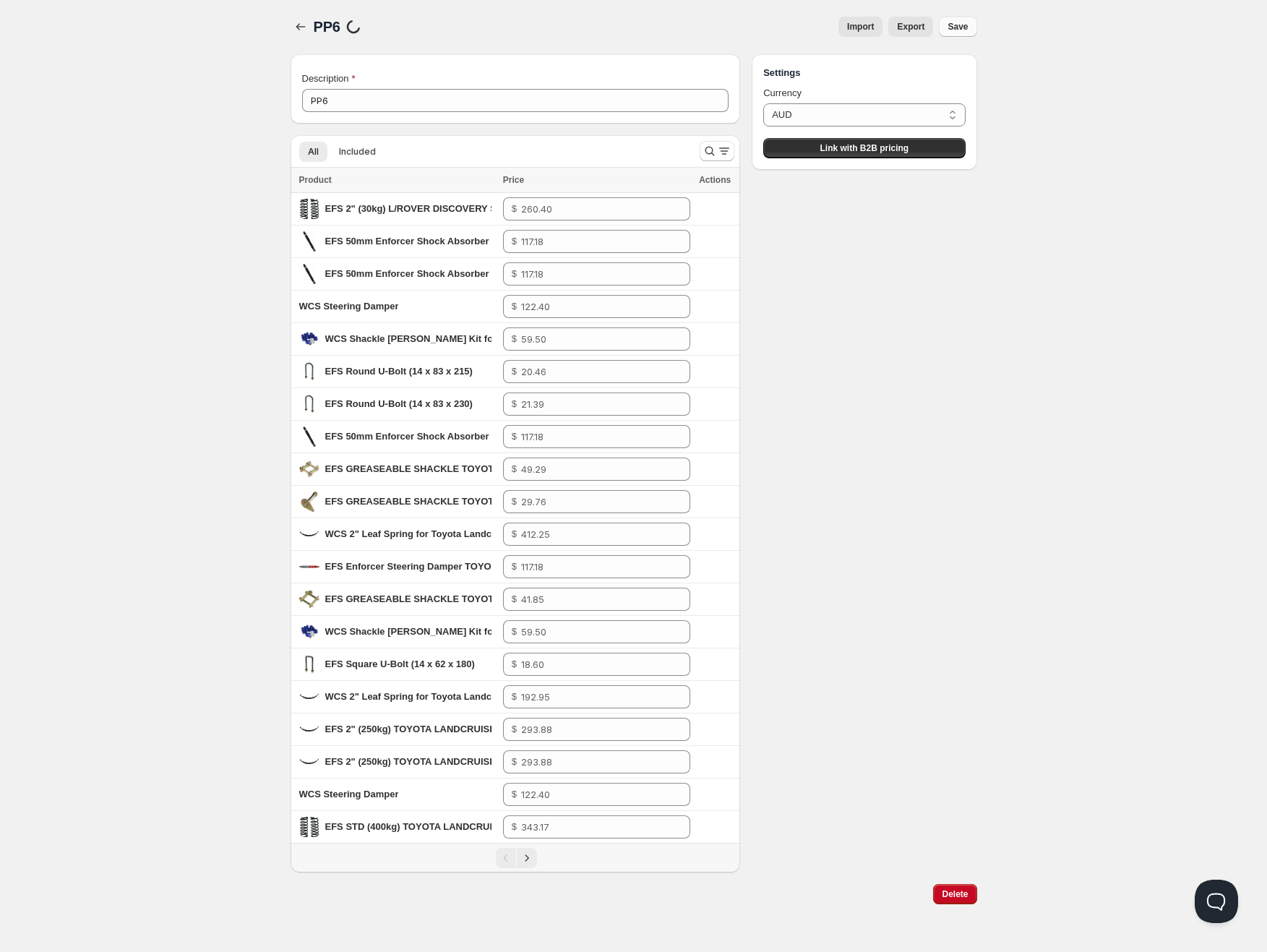
click at [966, 23] on span "Save" at bounding box center [957, 26] width 20 height 12
drag, startPoint x: 410, startPoint y: 309, endPoint x: 299, endPoint y: 311, distance: 111.0
click at [299, 311] on div "WCS Steering Damper" at bounding box center [396, 306] width 195 height 15
copy span "WCS Steering Damper"
click at [385, 206] on span "EFS 2" (30kg) L/ROVER DISCOVERY SER 1 & 2 1991-03/1999 LANDROVER RANGE ROVER 19…" at bounding box center [582, 209] width 514 height 11
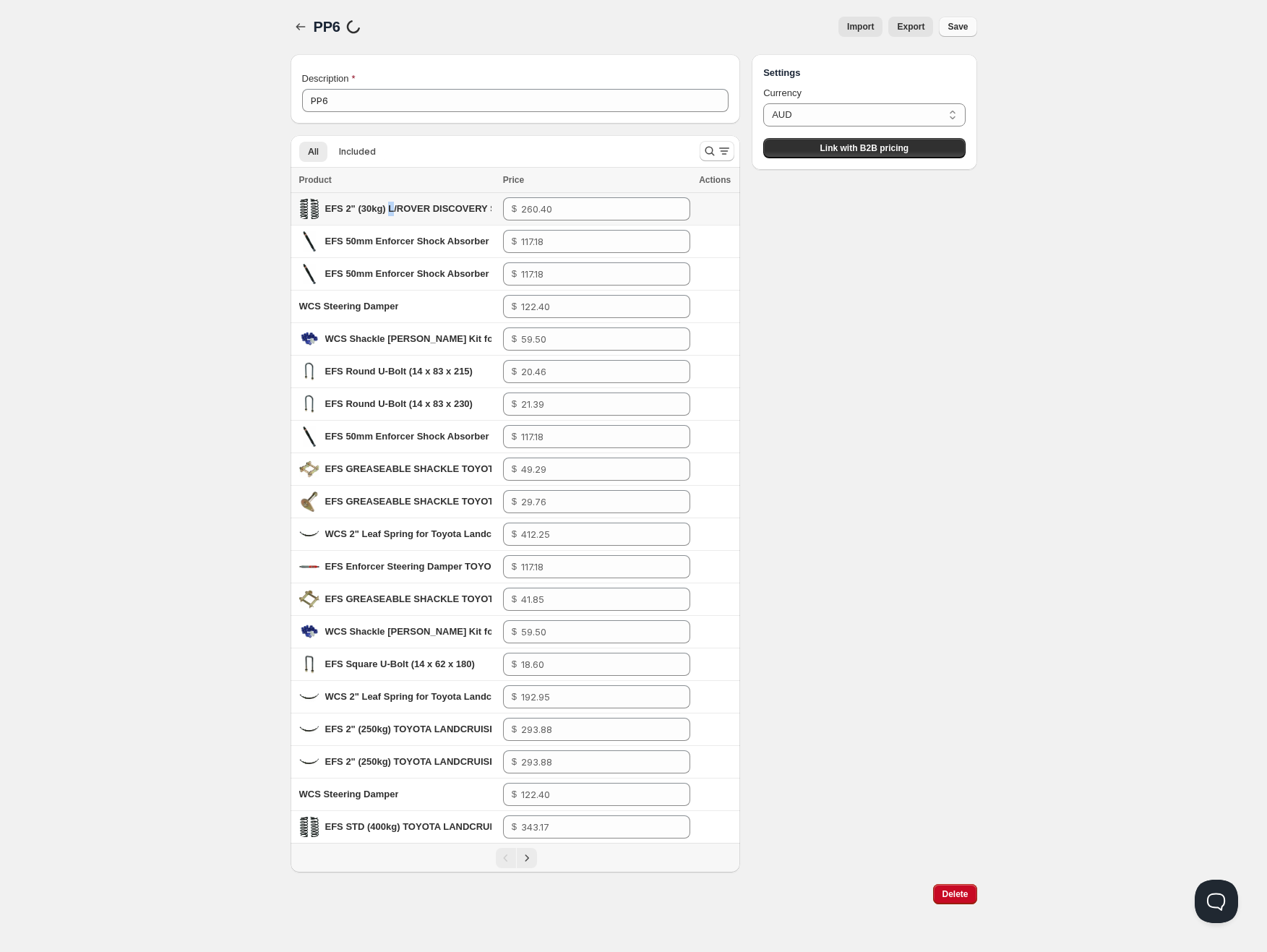
click at [385, 206] on span "EFS 2" (30kg) L/ROVER DISCOVERY SER 1 & 2 1991-03/1999 LANDROVER RANGE ROVER 19…" at bounding box center [582, 209] width 514 height 11
copy span "EFS 2" (30kg) L/ROVER DISCOVERY SER 1 & 2 1991-03/1999 LANDROVER RANGE ROVER 19…"
click at [528, 858] on icon "Next" at bounding box center [527, 858] width 4 height 6
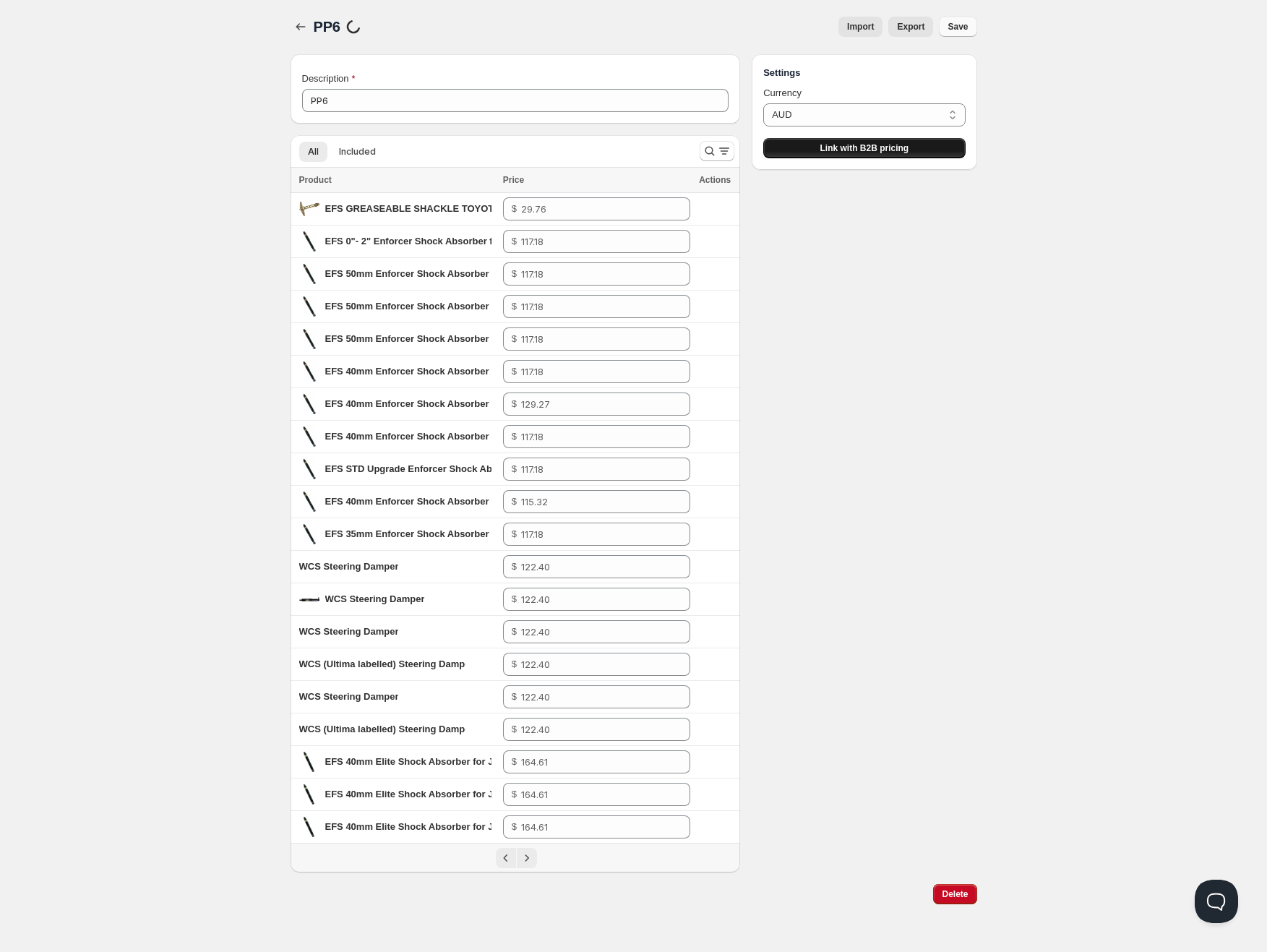
click at [795, 145] on button "Link with B2B pricing" at bounding box center [864, 148] width 202 height 20
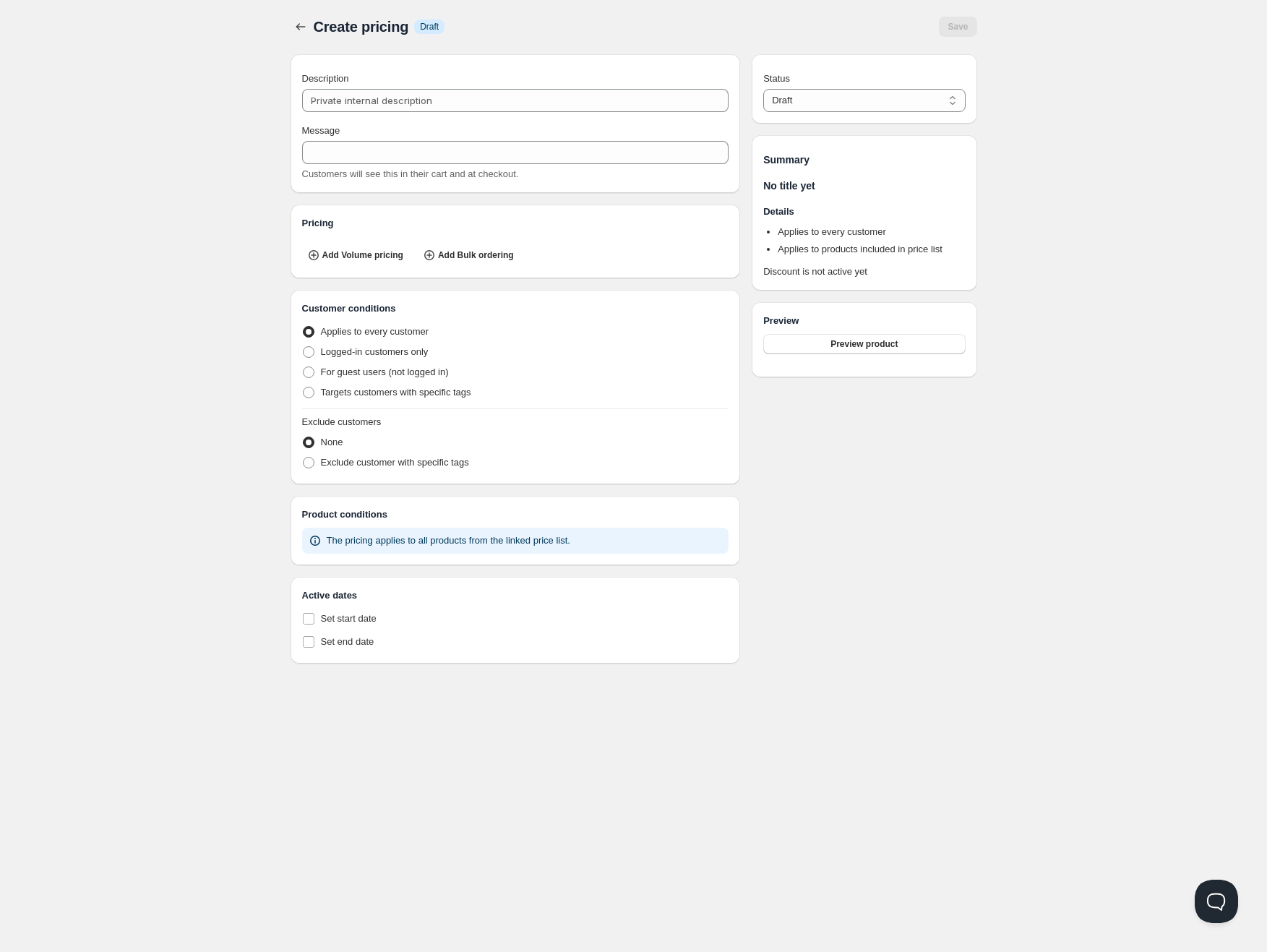
type input "PL PP6"
type input "PL_PP6"
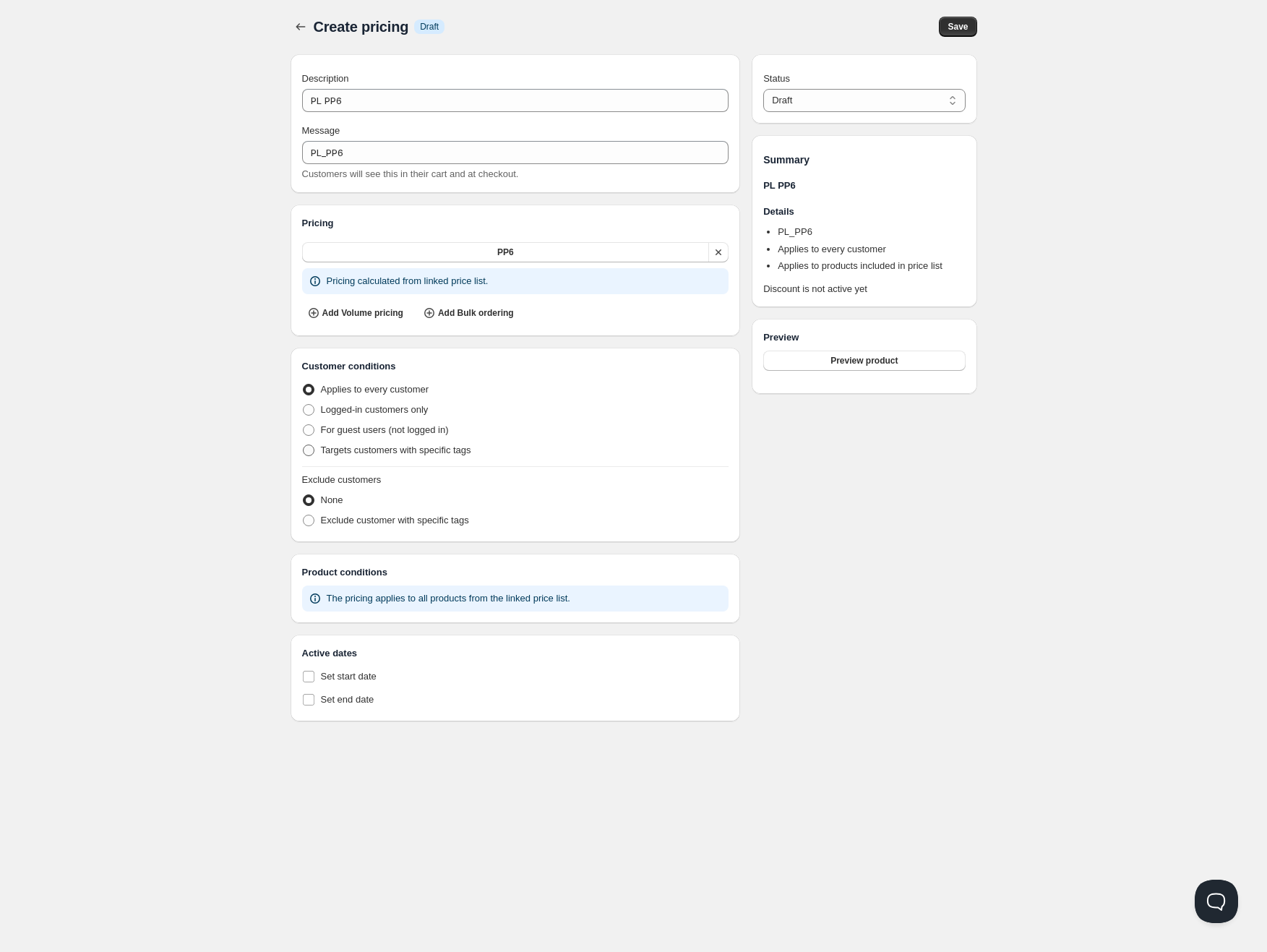
click at [366, 448] on span "Targets customers with specific tags" at bounding box center [395, 450] width 150 height 11
click at [304, 445] on input "Targets customers with specific tags" at bounding box center [303, 444] width 1 height 1
radio input "true"
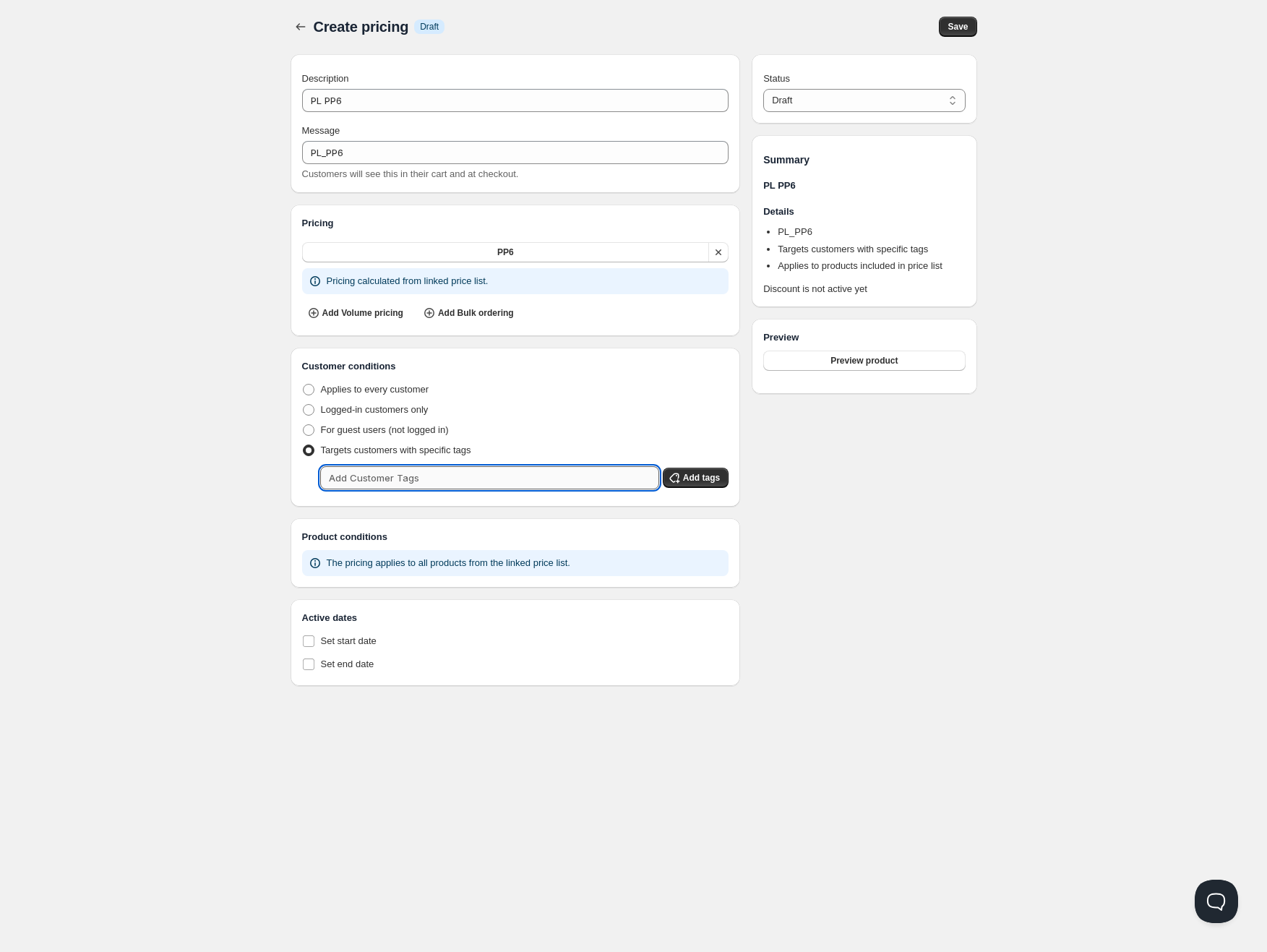
click at [404, 477] on input "text" at bounding box center [490, 478] width 339 height 23
type input "PP6"
click at [716, 478] on span "Add tags" at bounding box center [701, 477] width 37 height 12
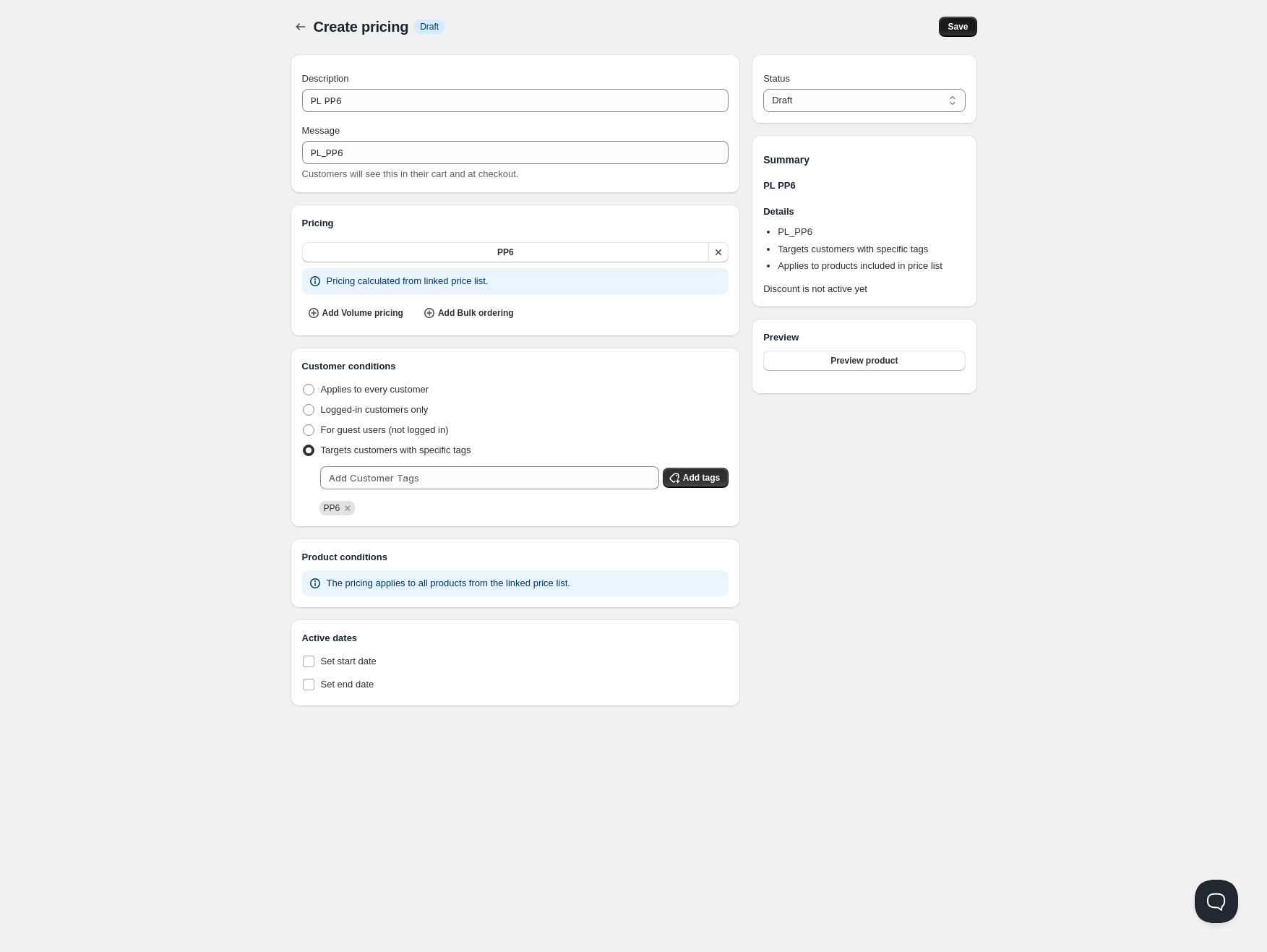
click at [946, 26] on button "Save" at bounding box center [957, 26] width 37 height 20
click at [380, 258] on button "PP6" at bounding box center [506, 252] width 408 height 20
click at [461, 258] on button "PP6" at bounding box center [506, 252] width 408 height 20
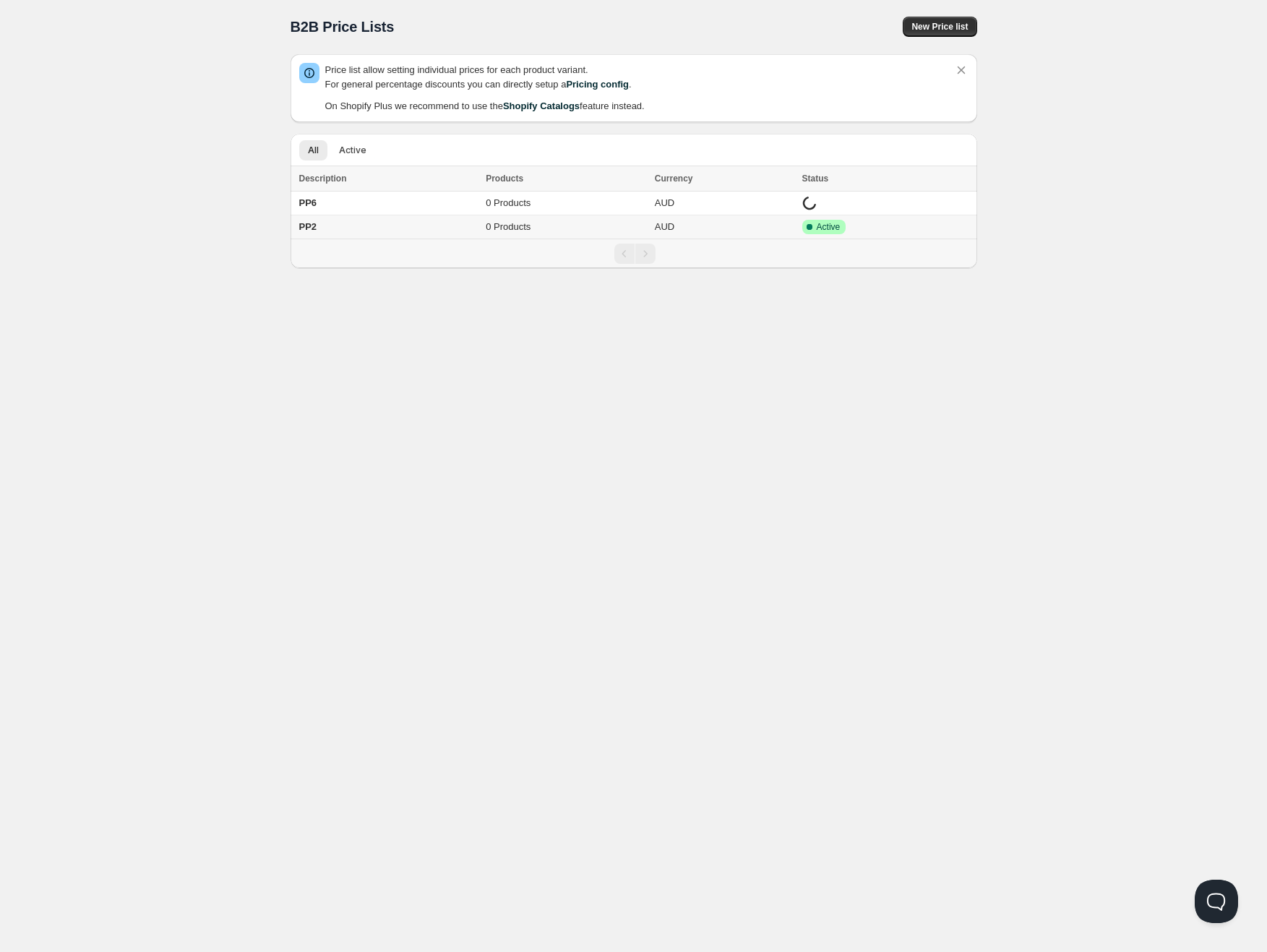
click at [415, 234] on td "PP2" at bounding box center [386, 227] width 191 height 24
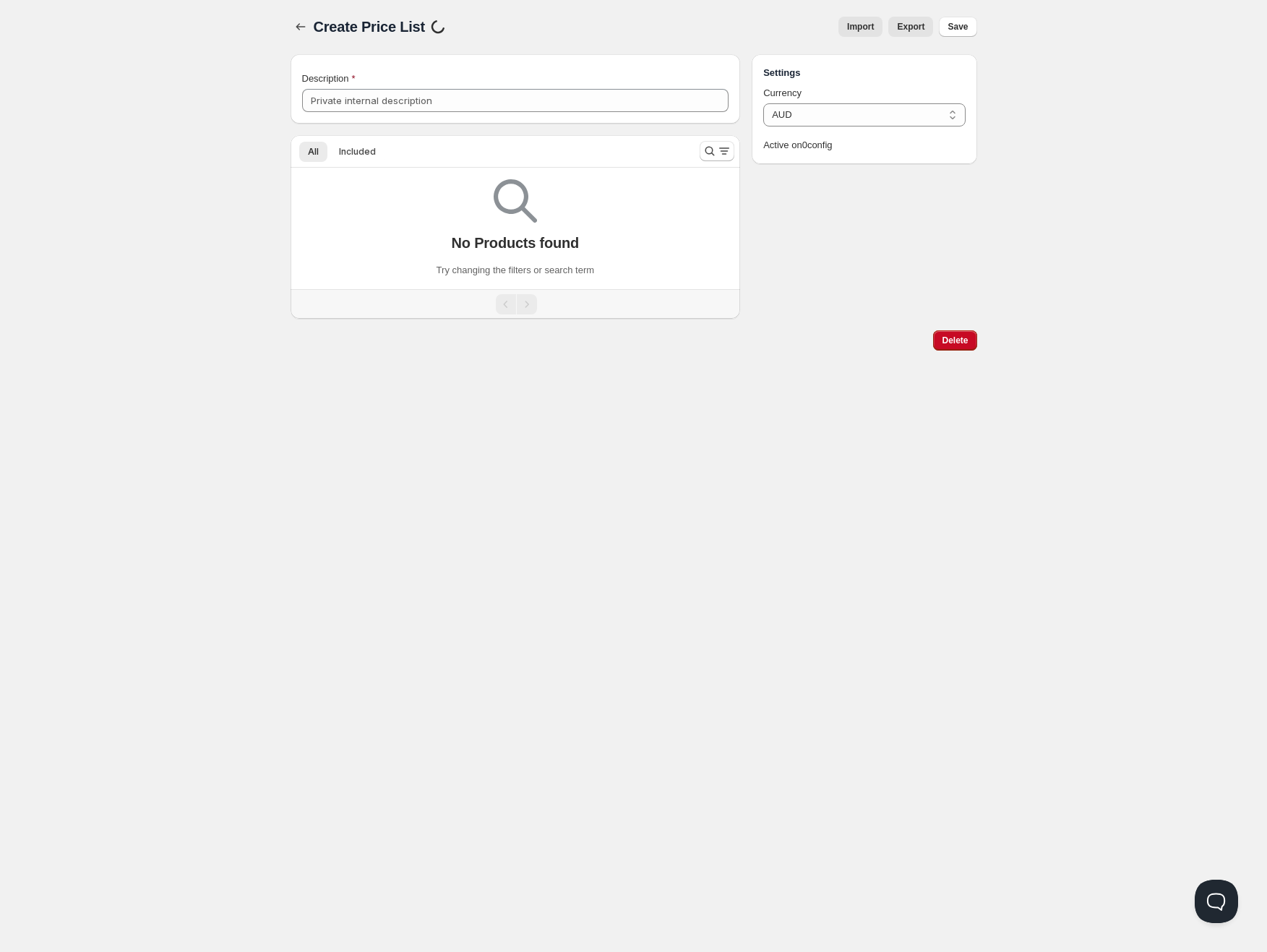
type input "PP2"
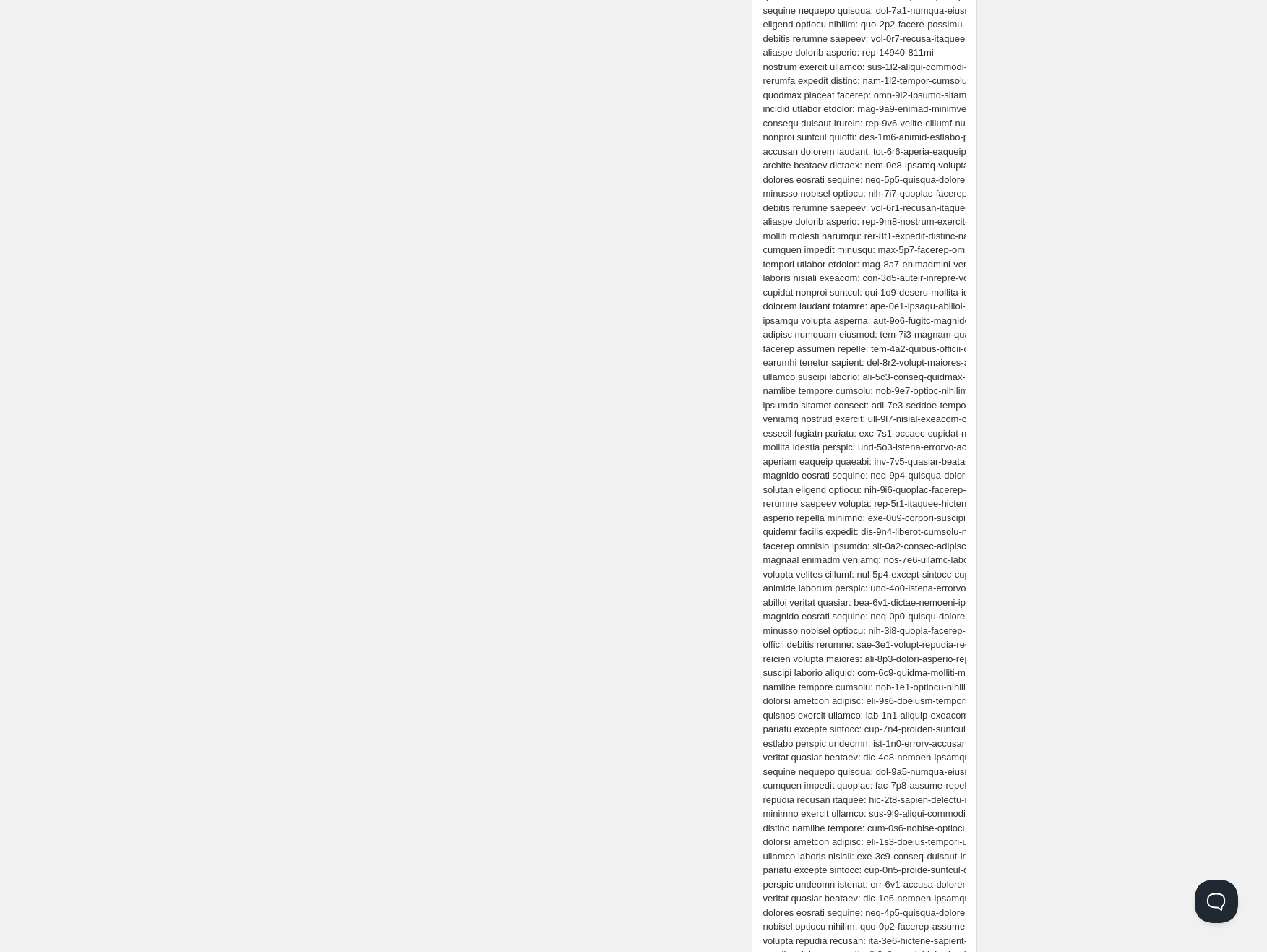
scroll to position [142312, 0]
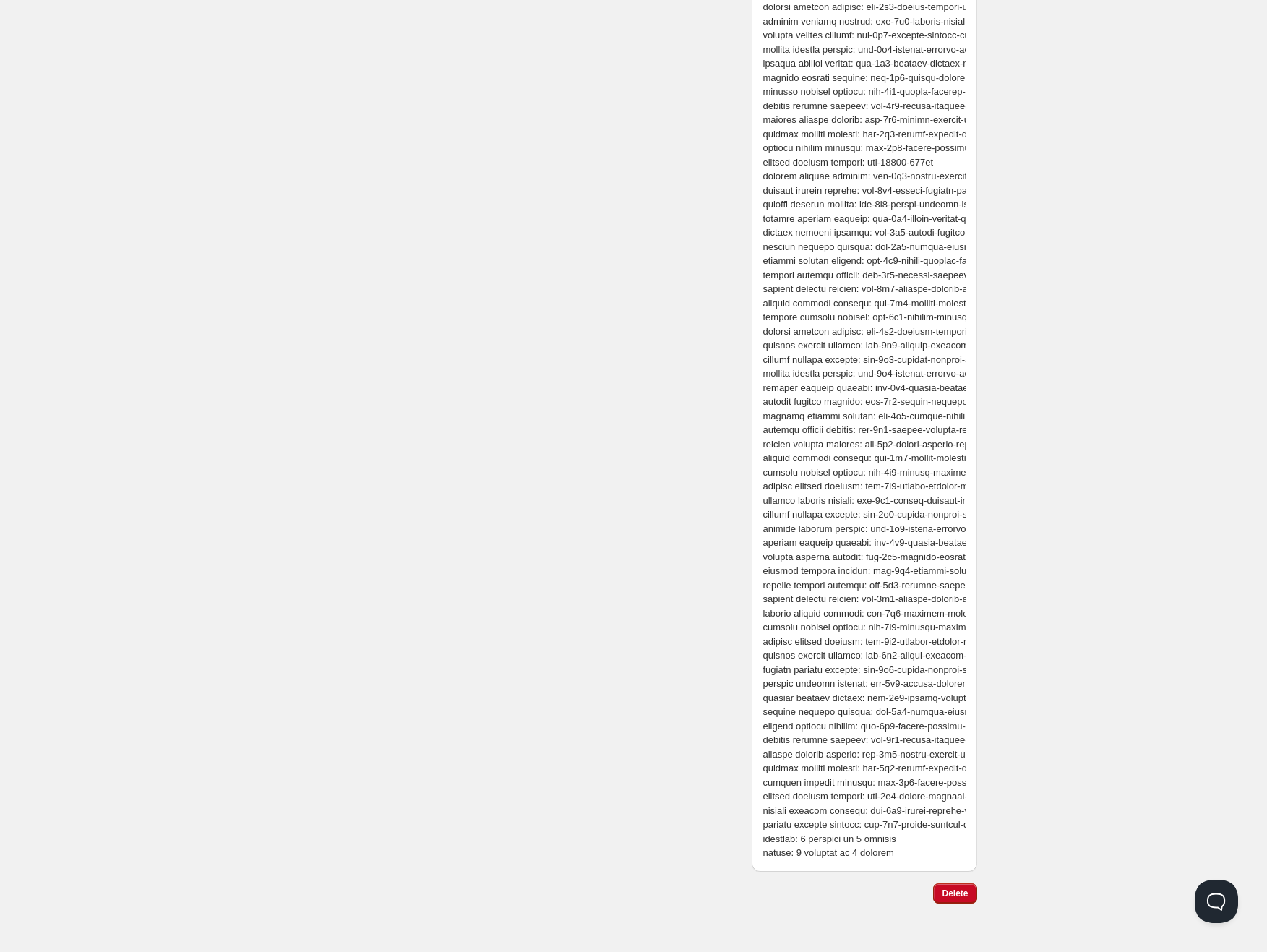
click at [956, 881] on div "Delete" at bounding box center [951, 890] width 49 height 26
click at [949, 883] on button "Delete" at bounding box center [955, 894] width 44 height 20
click at [941, 899] on button "Delete" at bounding box center [955, 894] width 44 height 20
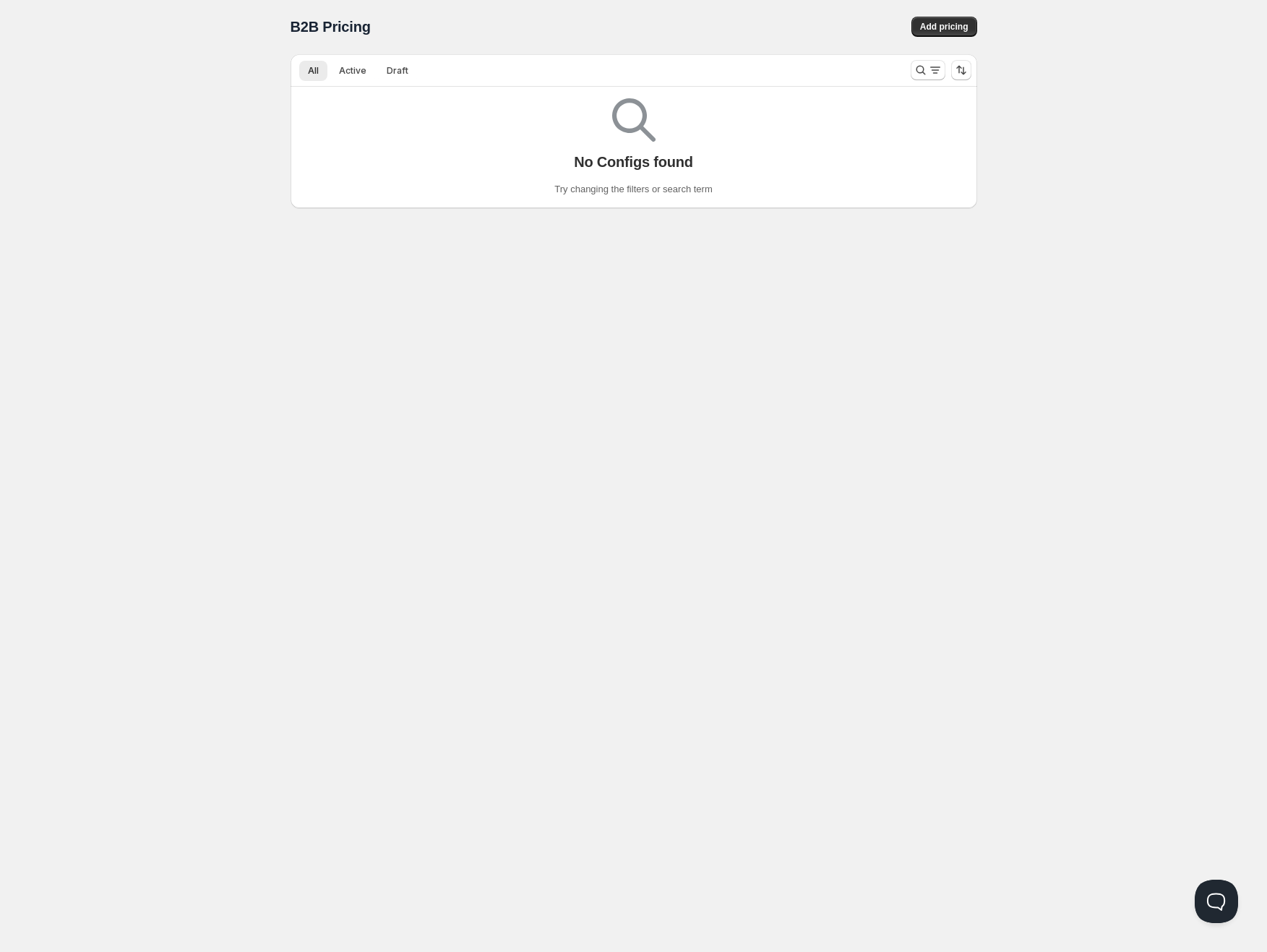
scroll to position [1, 0]
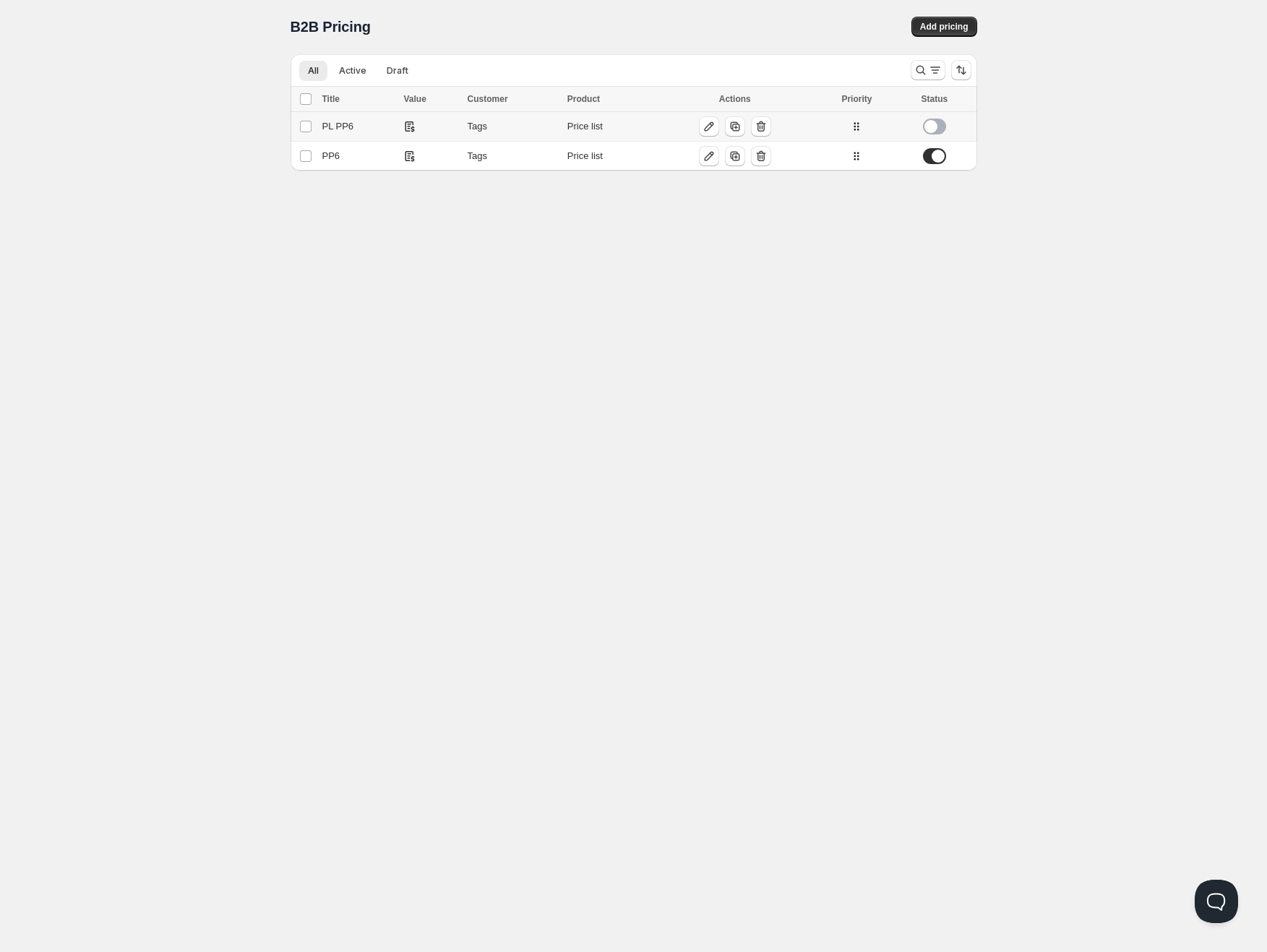
click at [335, 134] on td "PL PP6" at bounding box center [359, 127] width 82 height 30
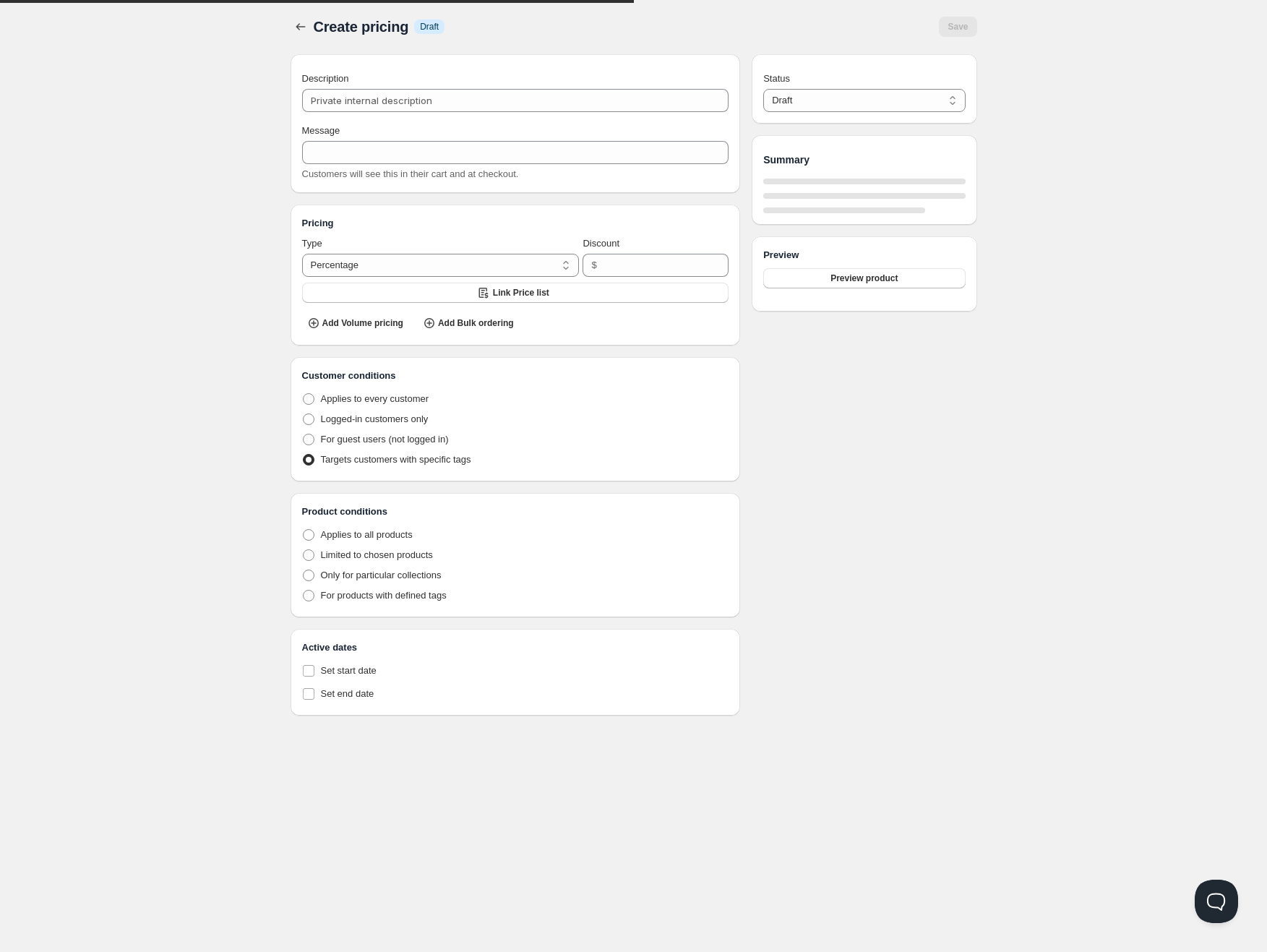
type input "PL PP6"
type input "PL_PP6"
radio input "true"
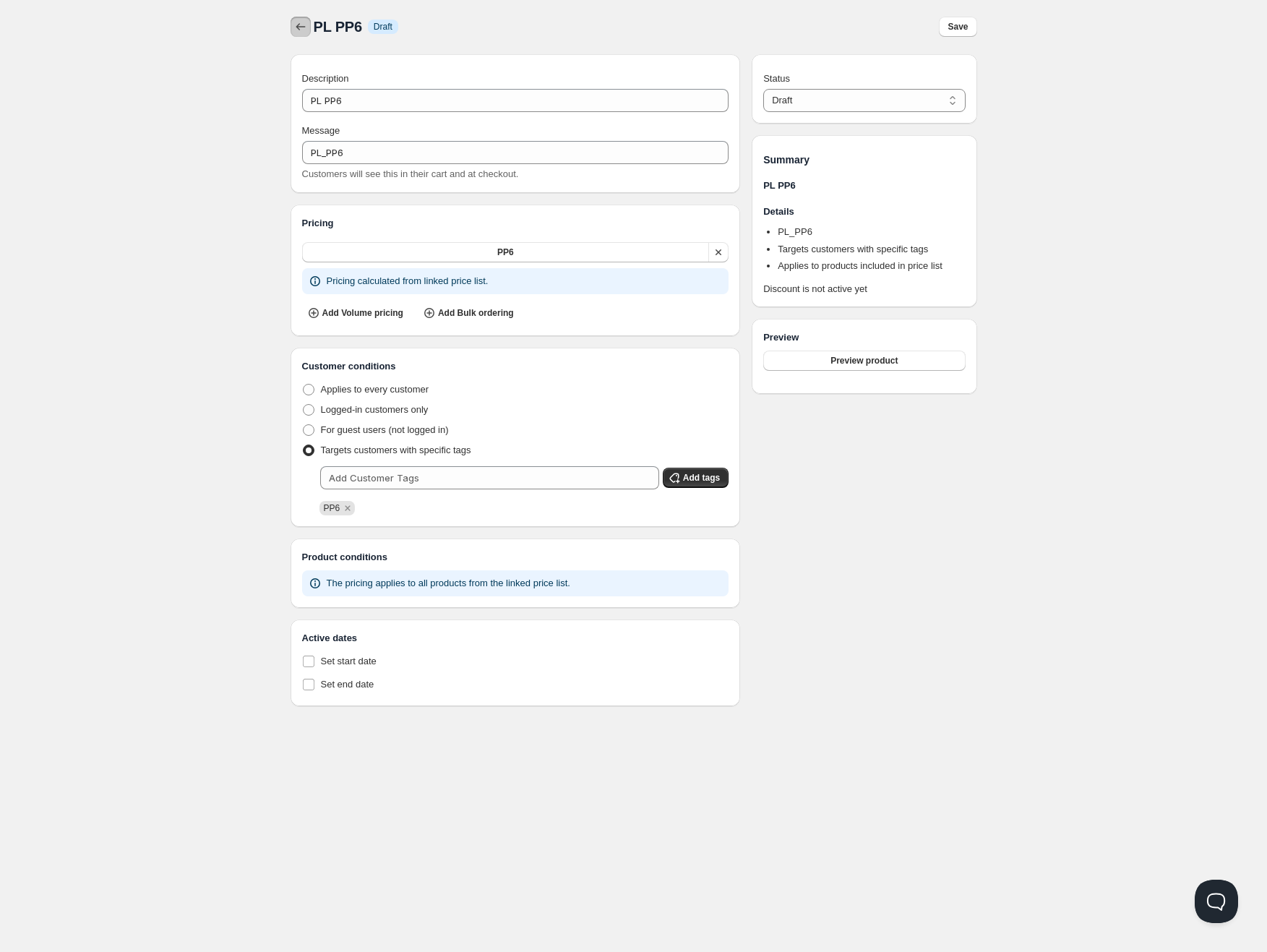
click at [290, 25] on button "button" at bounding box center [300, 26] width 20 height 20
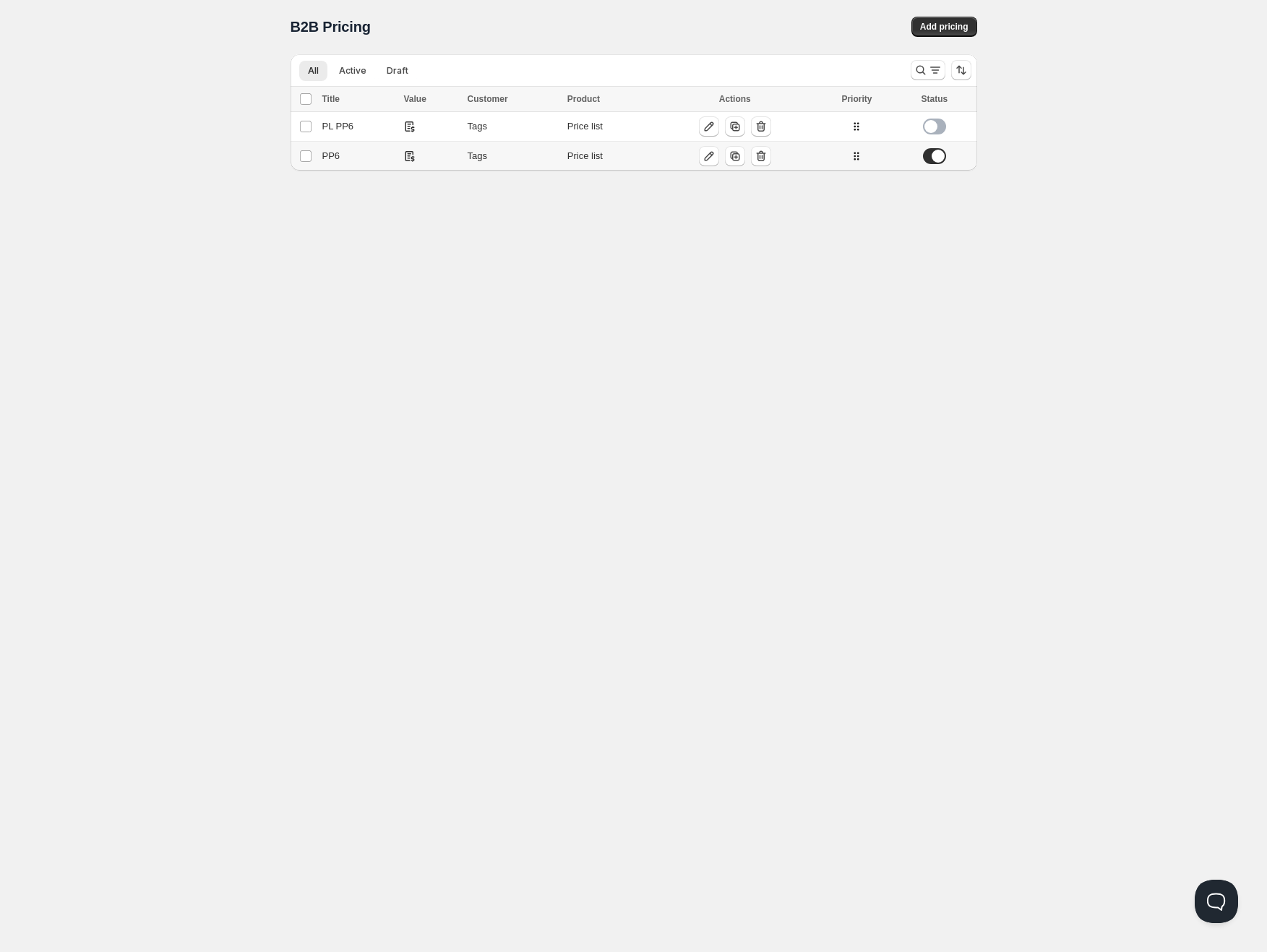
click at [332, 149] on div "PP6" at bounding box center [359, 156] width 73 height 15
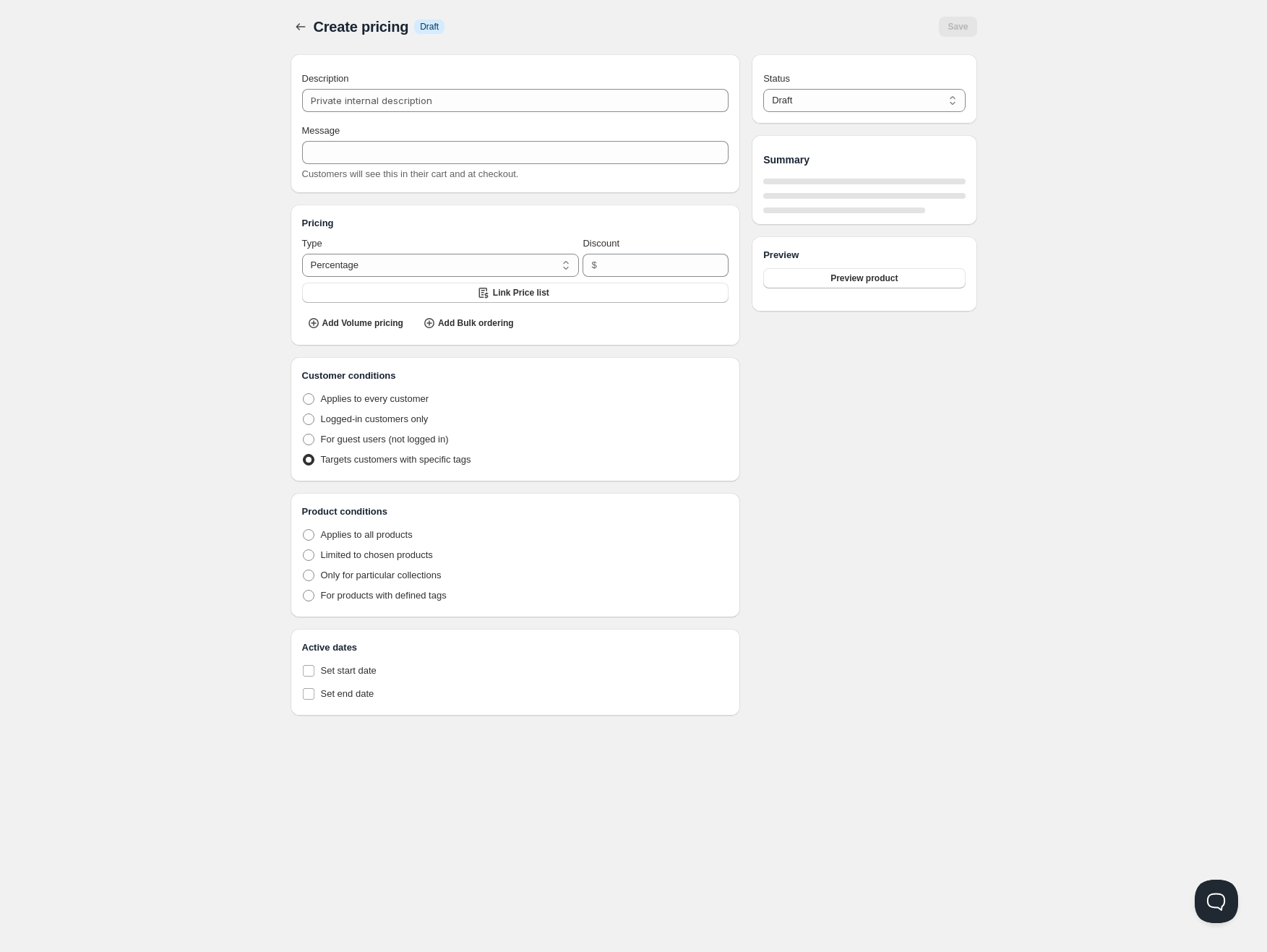
type input "PP6"
radio input "true"
select select "1"
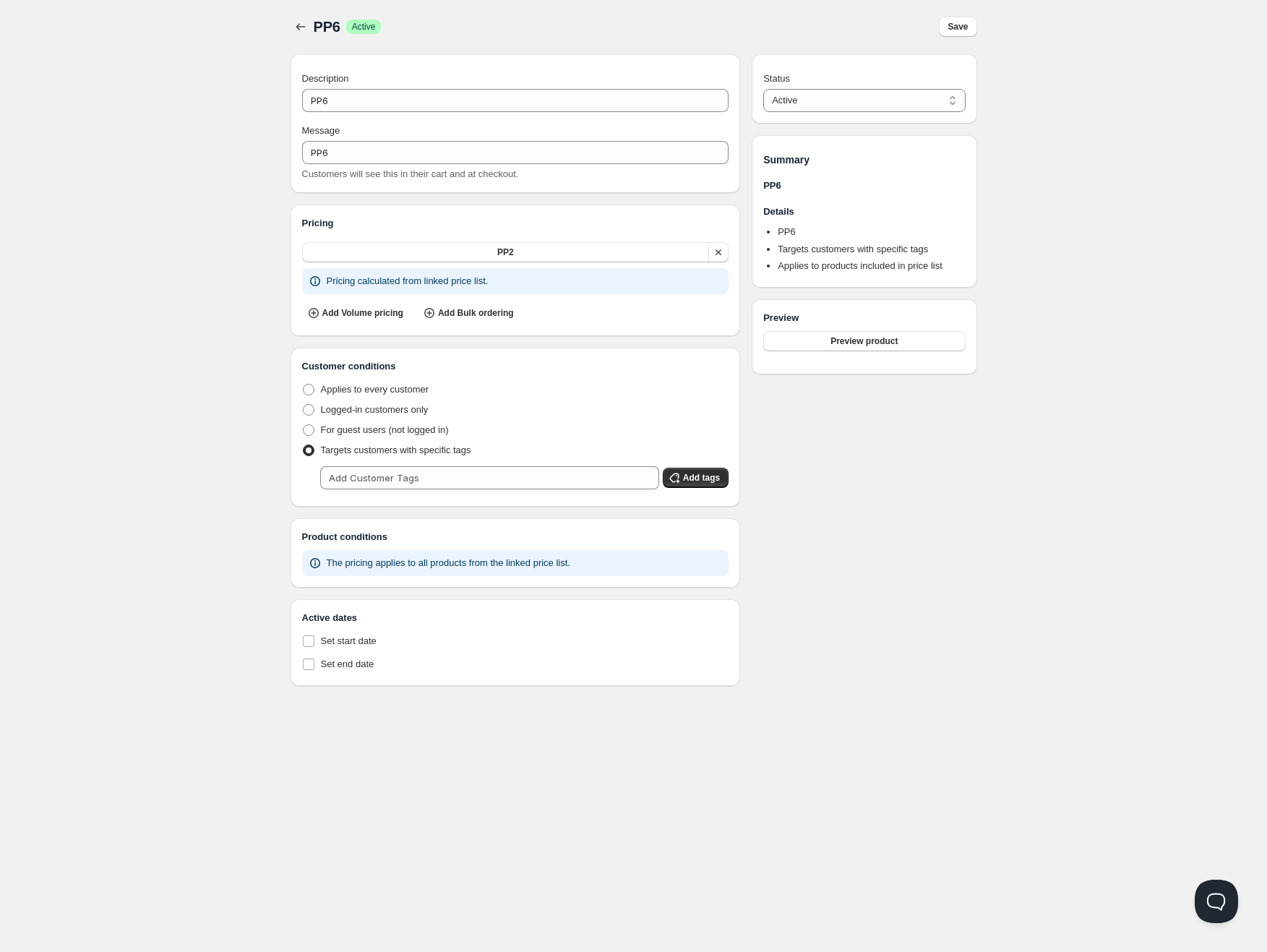
click at [285, 26] on div "PP6. This page is ready PP6 Success Active Save Description PP6 Message PP6 Cus…" at bounding box center [634, 343] width 721 height 687
click at [296, 26] on icon "button" at bounding box center [300, 26] width 15 height 15
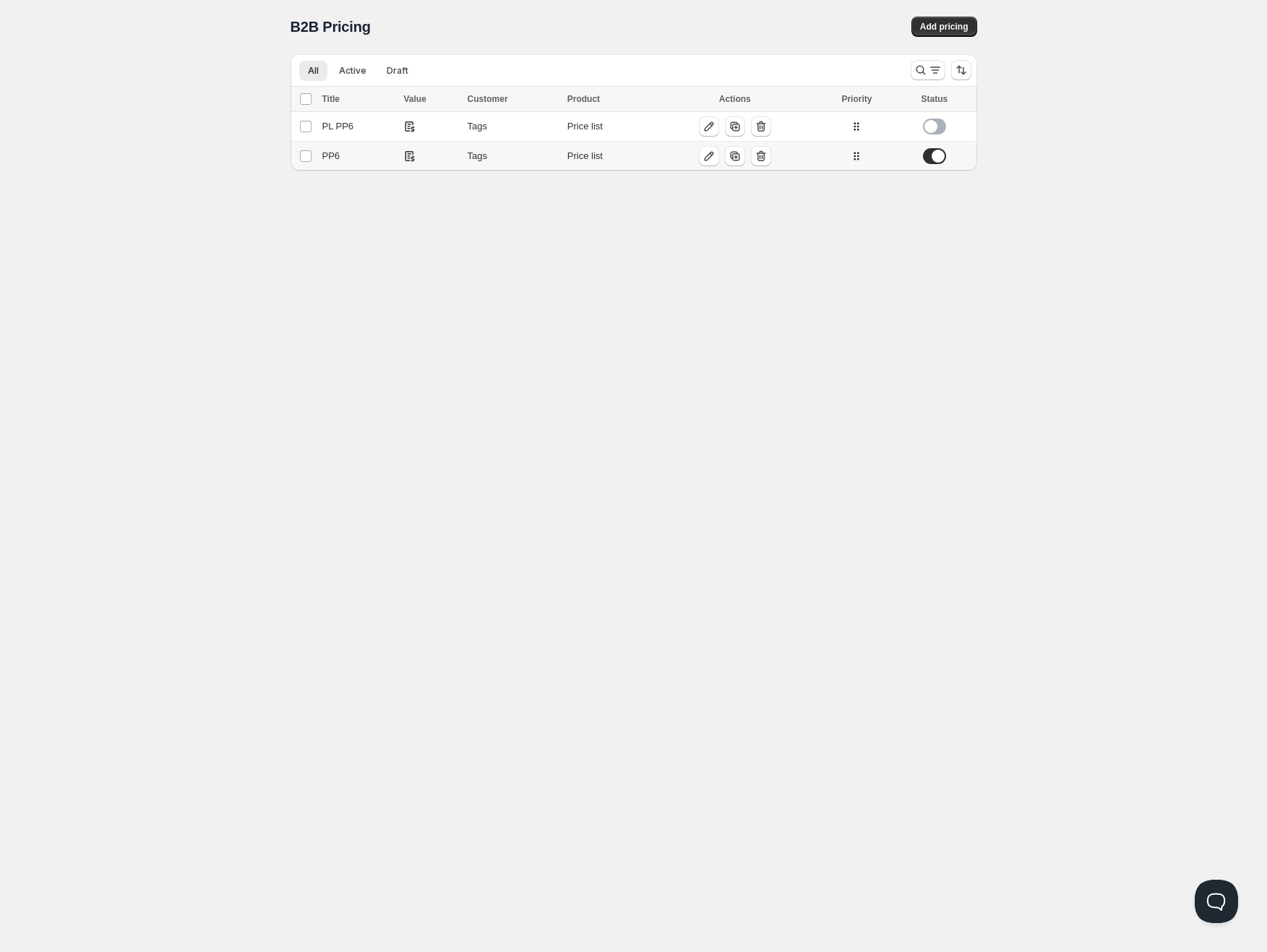
click at [932, 153] on span at bounding box center [935, 156] width 23 height 16
click at [941, 128] on span at bounding box center [935, 126] width 23 height 16
click at [357, 148] on td "PP6" at bounding box center [359, 156] width 82 height 30
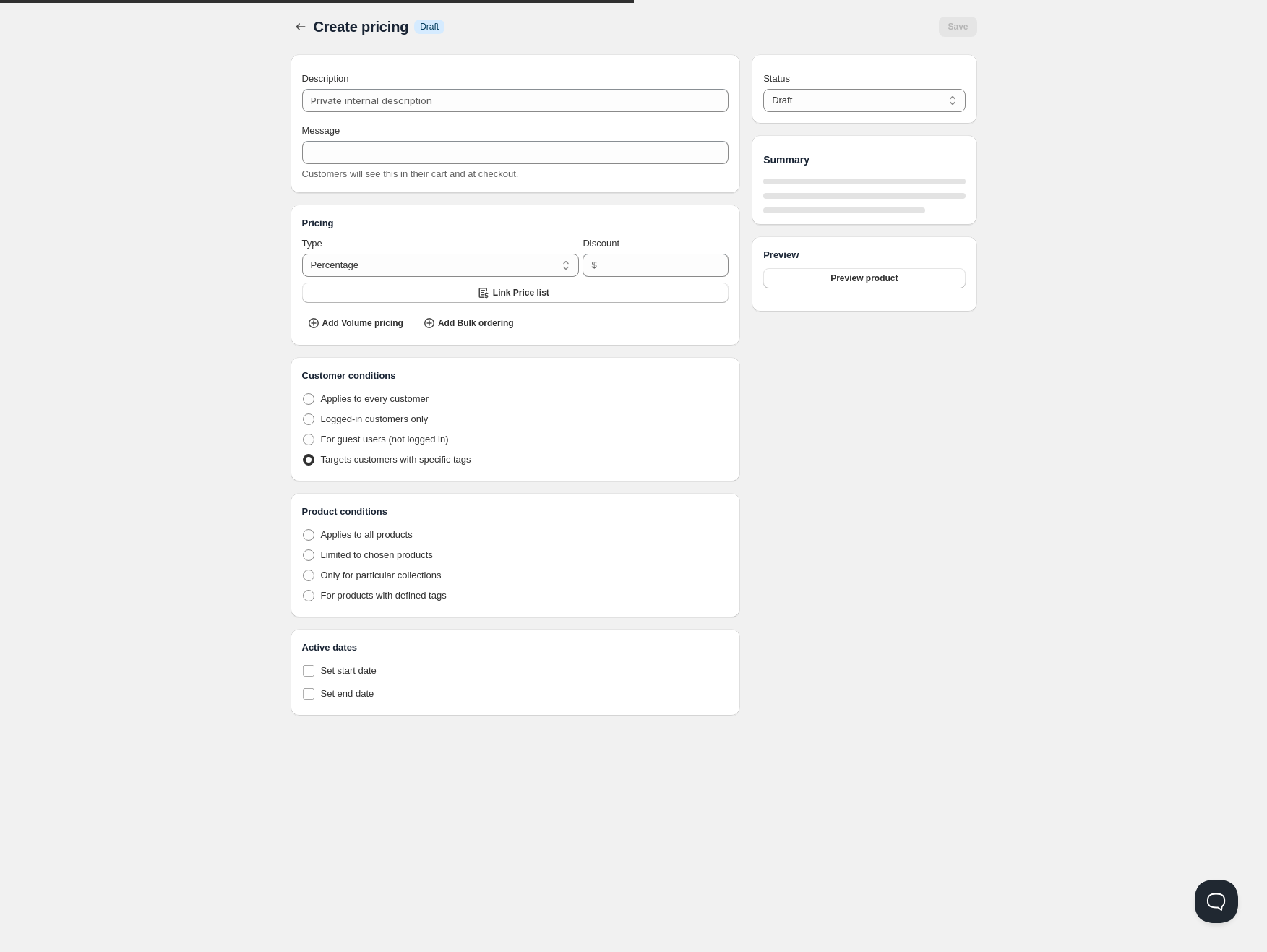
type input "PP6"
radio input "true"
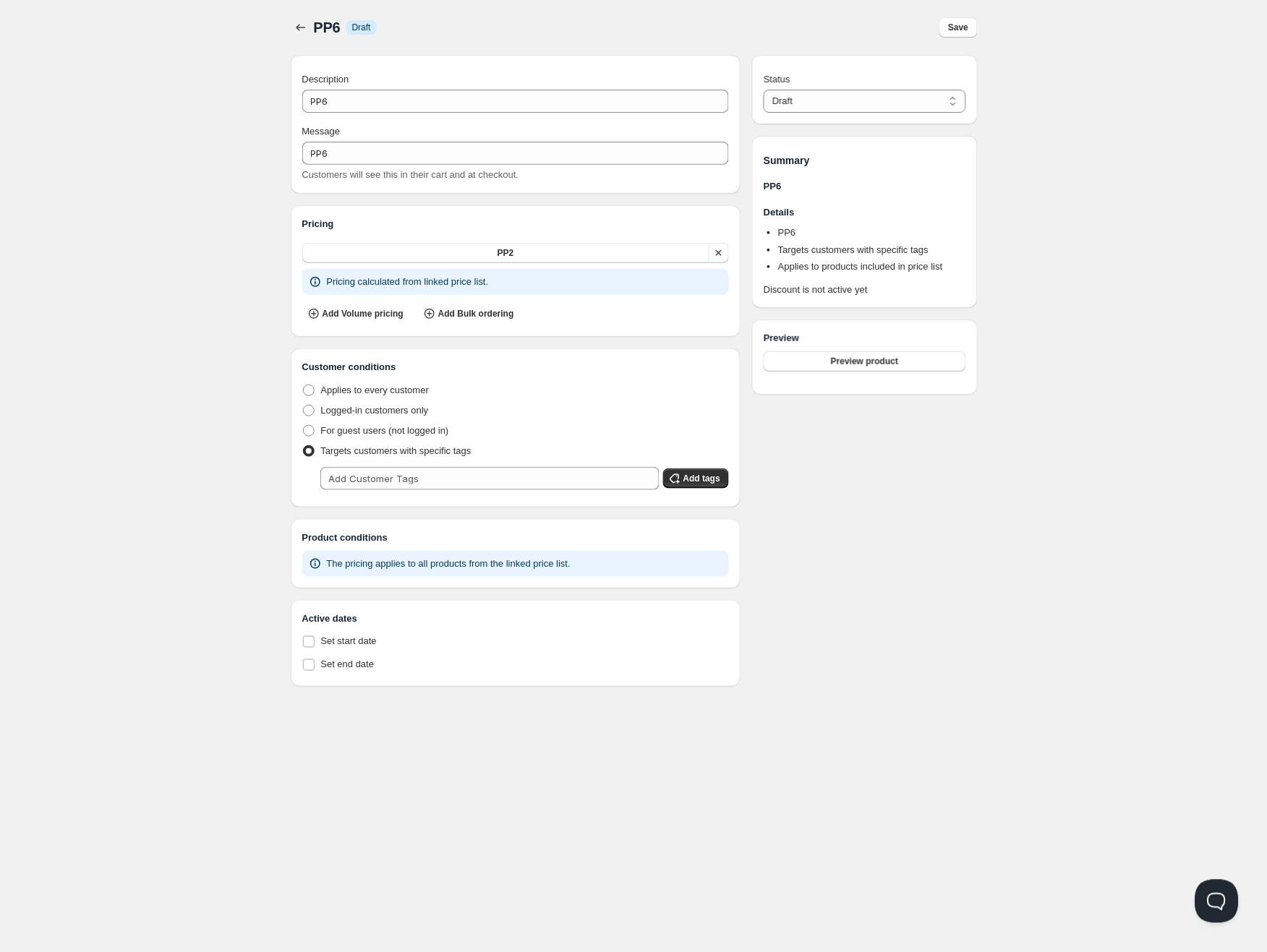
scroll to position [1, 0]
click at [805, 99] on select "Draft Active" at bounding box center [864, 100] width 202 height 23
click at [805, 100] on select "Draft Active" at bounding box center [864, 100] width 202 height 23
click at [306, 29] on icon "button" at bounding box center [301, 26] width 15 height 15
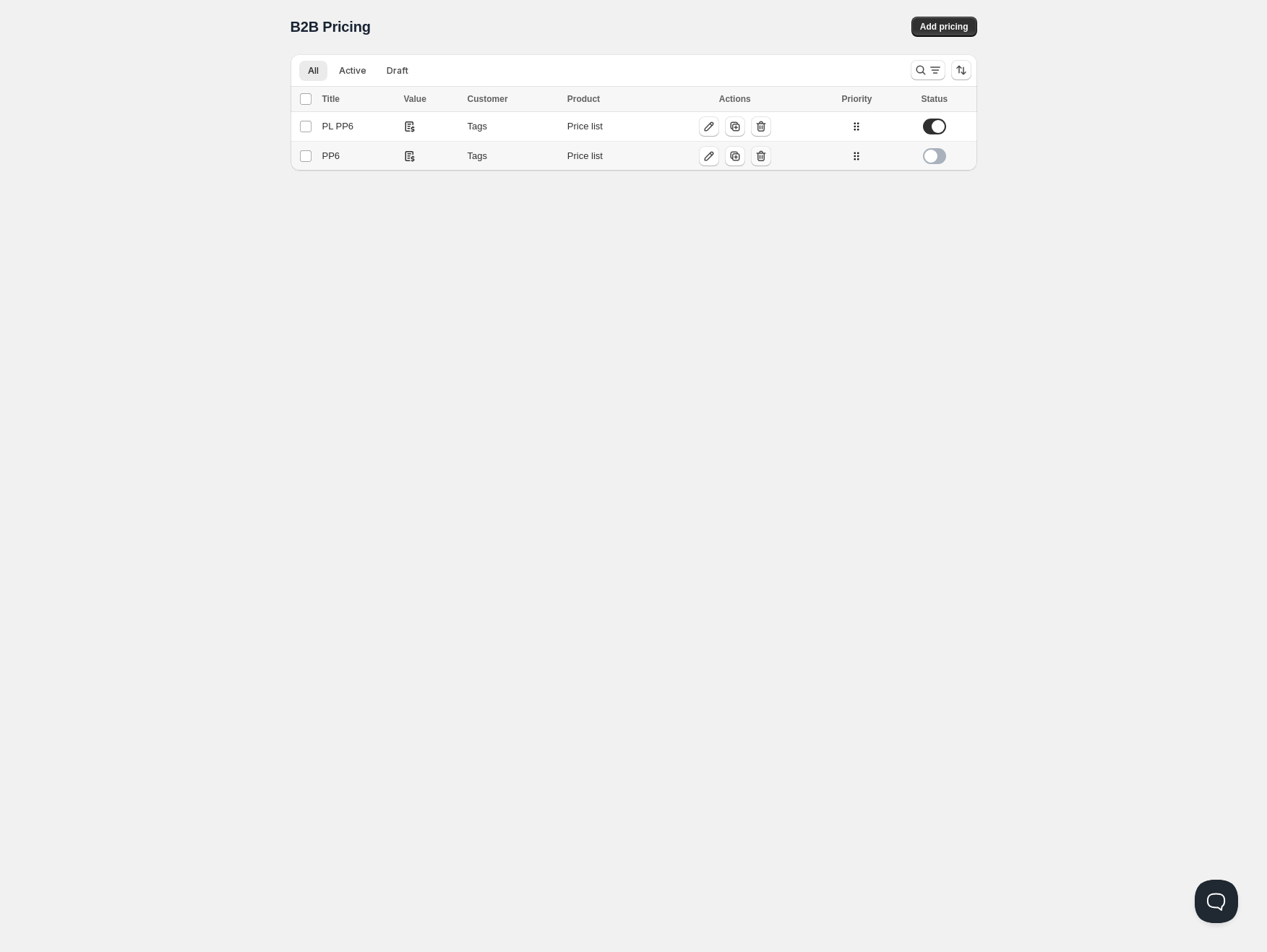
click at [762, 157] on icon "button" at bounding box center [763, 157] width 2 height 5
click at [368, 126] on div "PL PP6" at bounding box center [359, 126] width 73 height 15
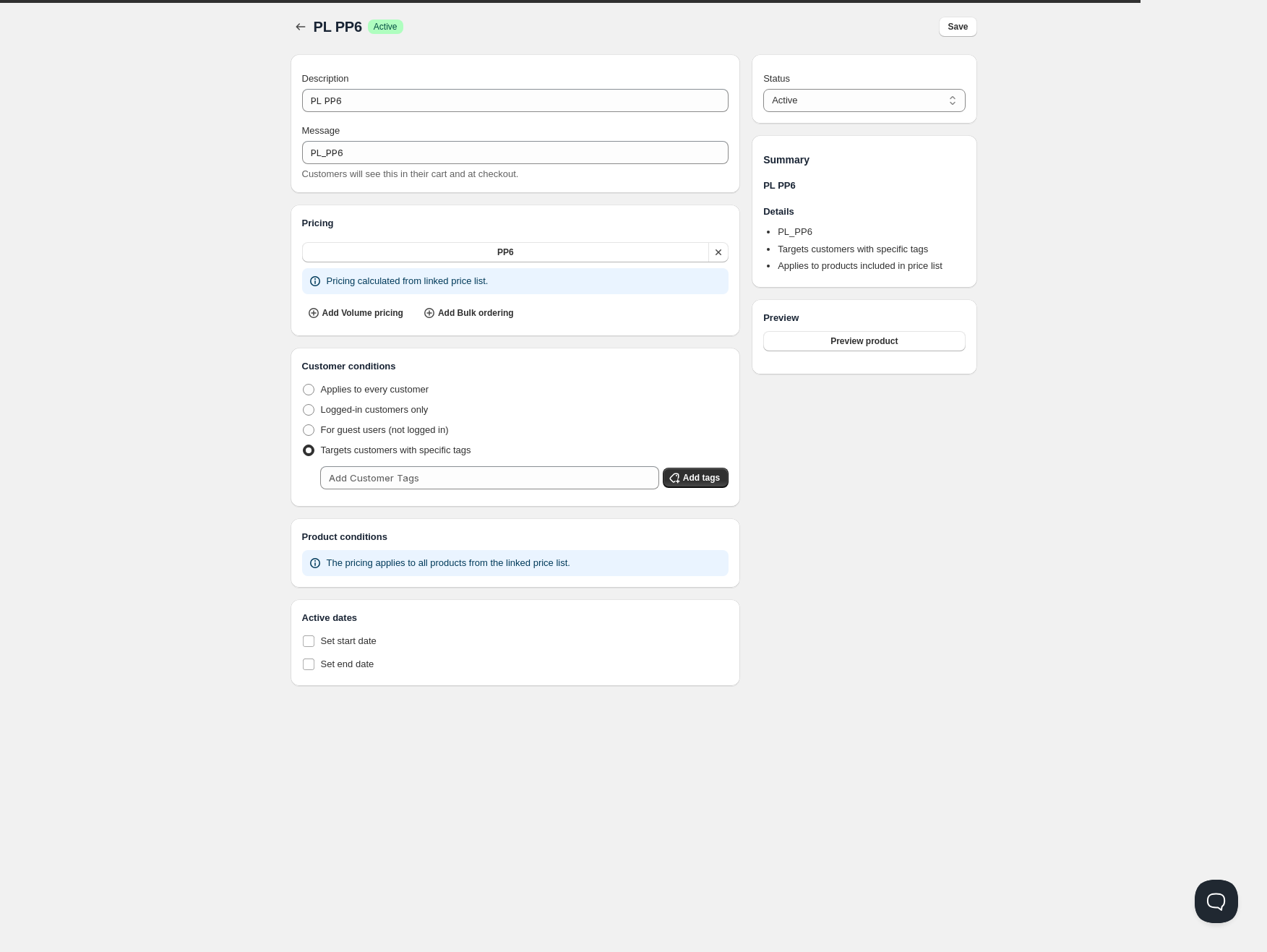
type input "PL PP6"
type input "PL_PP6"
radio input "true"
select select "1"
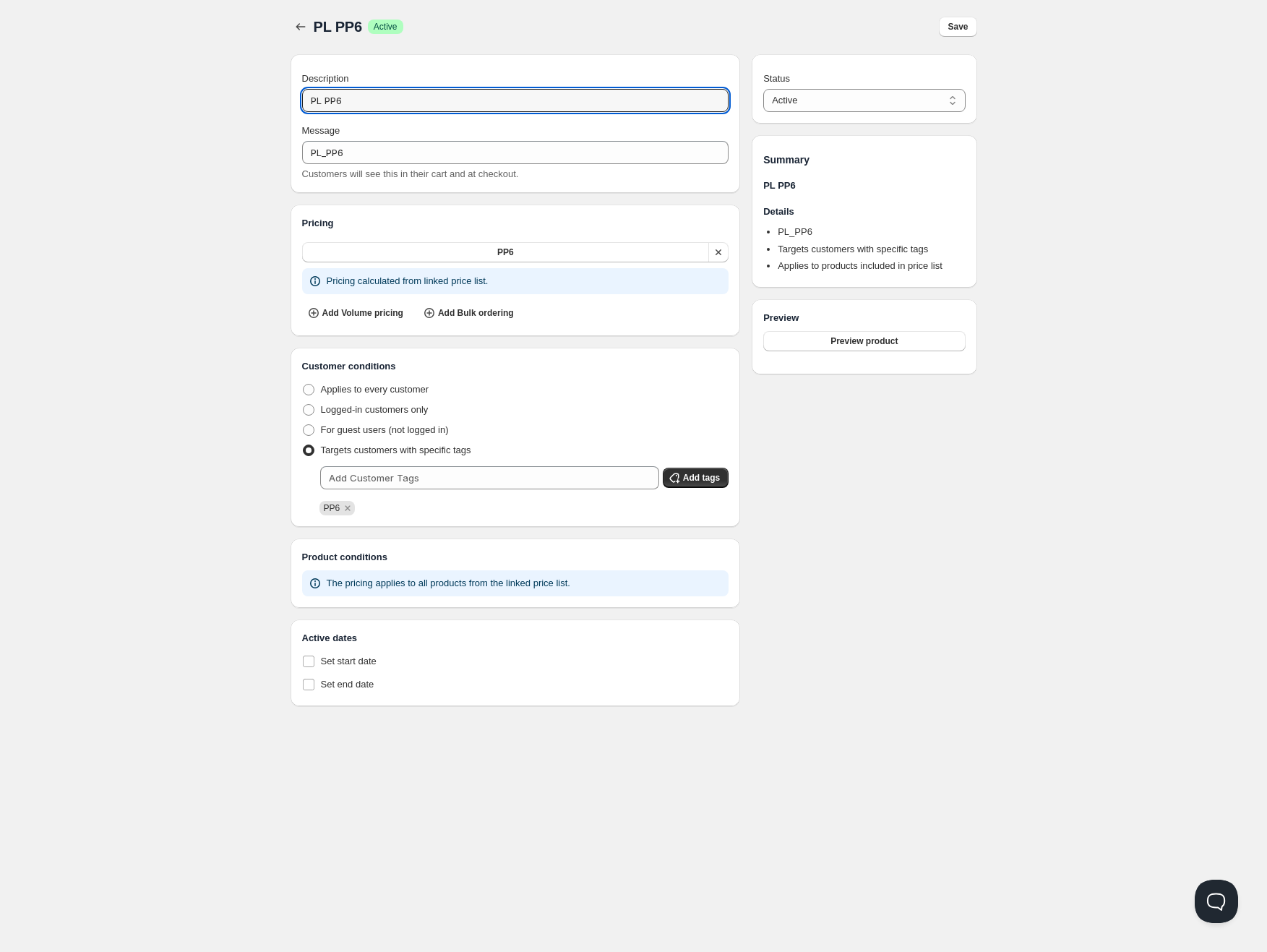
drag, startPoint x: 374, startPoint y: 104, endPoint x: 283, endPoint y: 94, distance: 91.5
click at [286, 102] on div "PL PP6. This page is ready PL PP6 Success Active Save Description PL PP6 Messag…" at bounding box center [634, 353] width 721 height 707
type input "PP6"
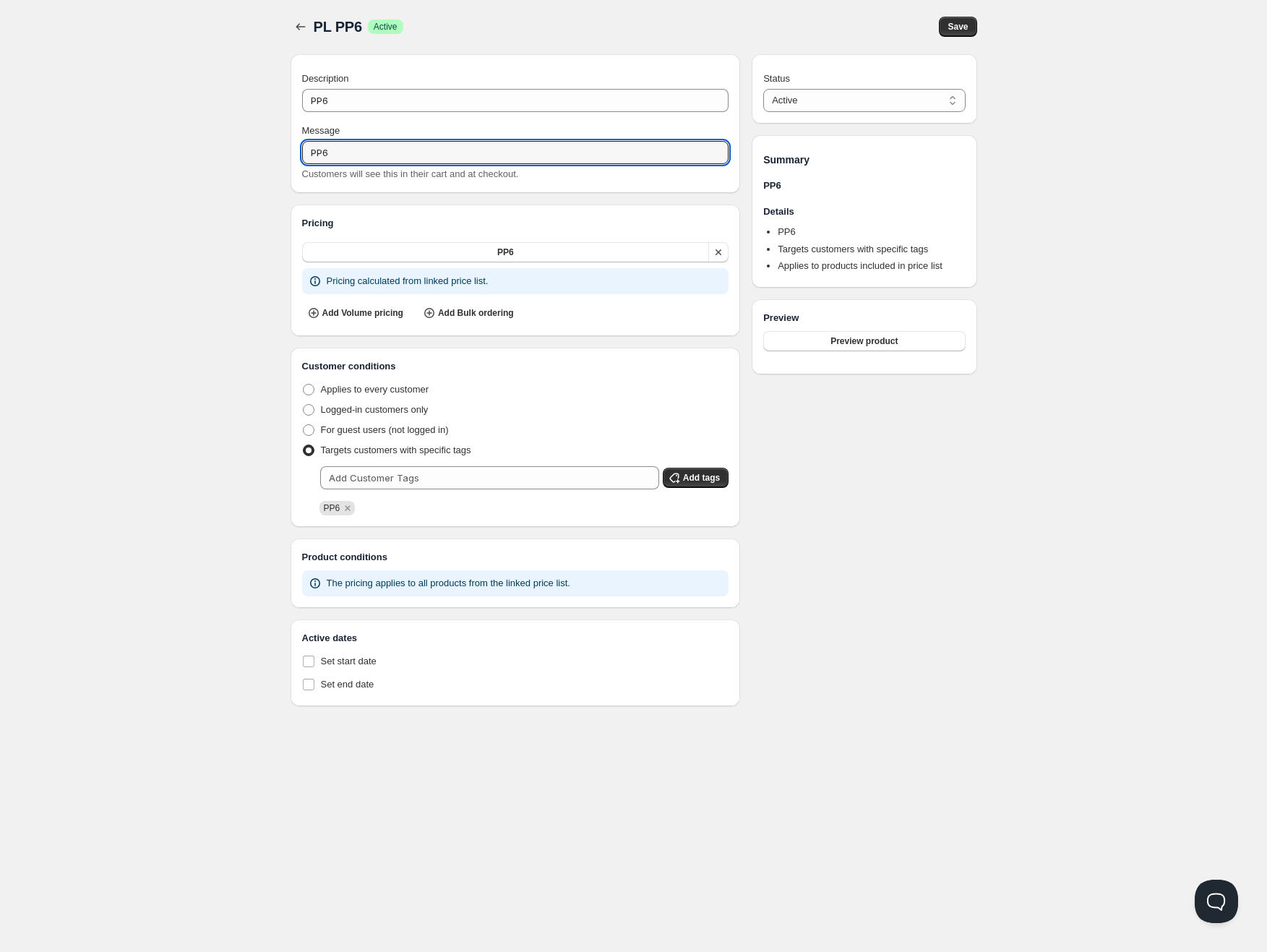
type input "PP6"
click at [144, 239] on div "Home Pricing Price lists Checkout Forms Submissions Settings Features Plans PL …" at bounding box center [634, 475] width 1267 height 952
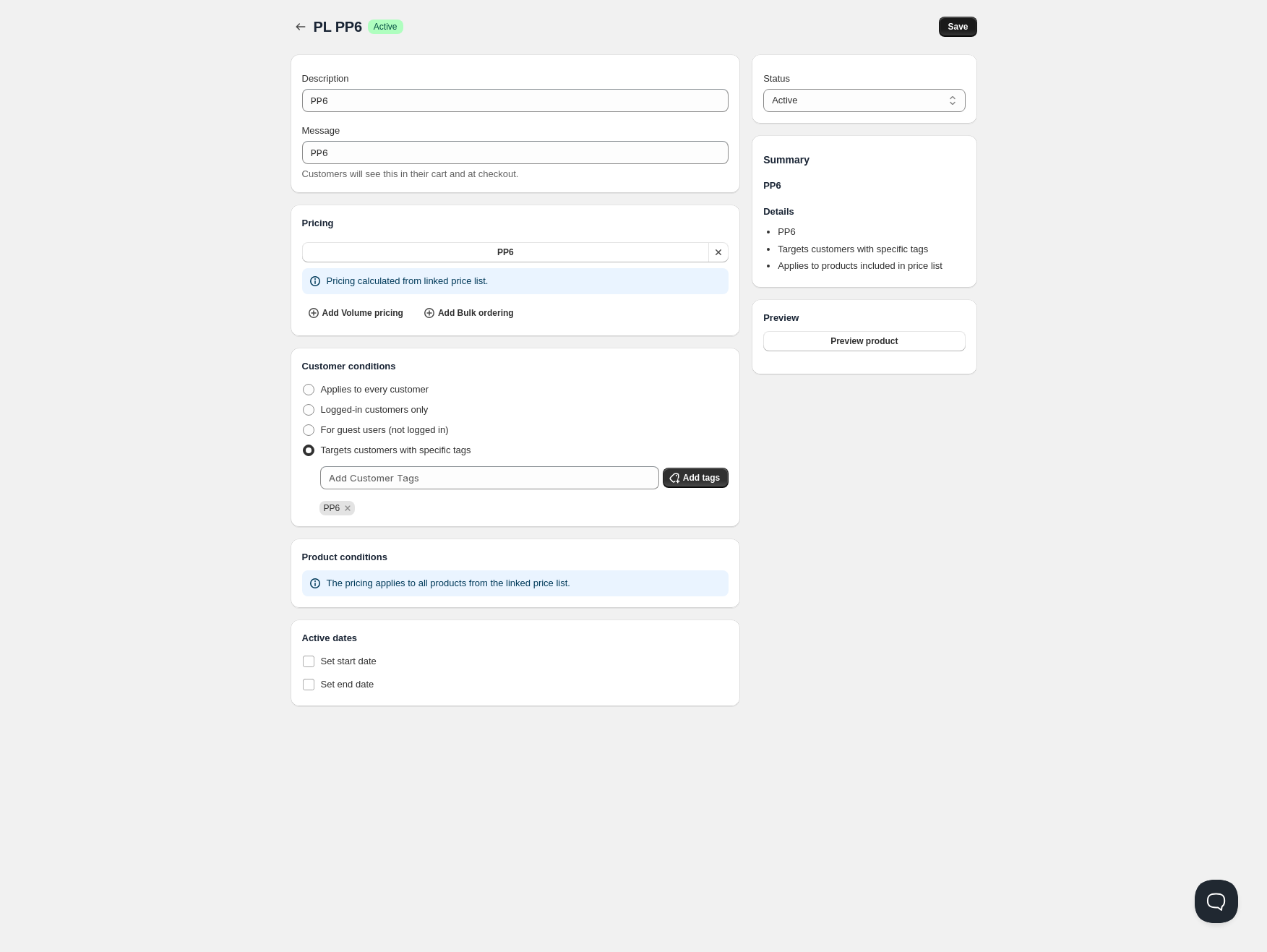
click at [971, 23] on button "Save" at bounding box center [957, 26] width 37 height 20
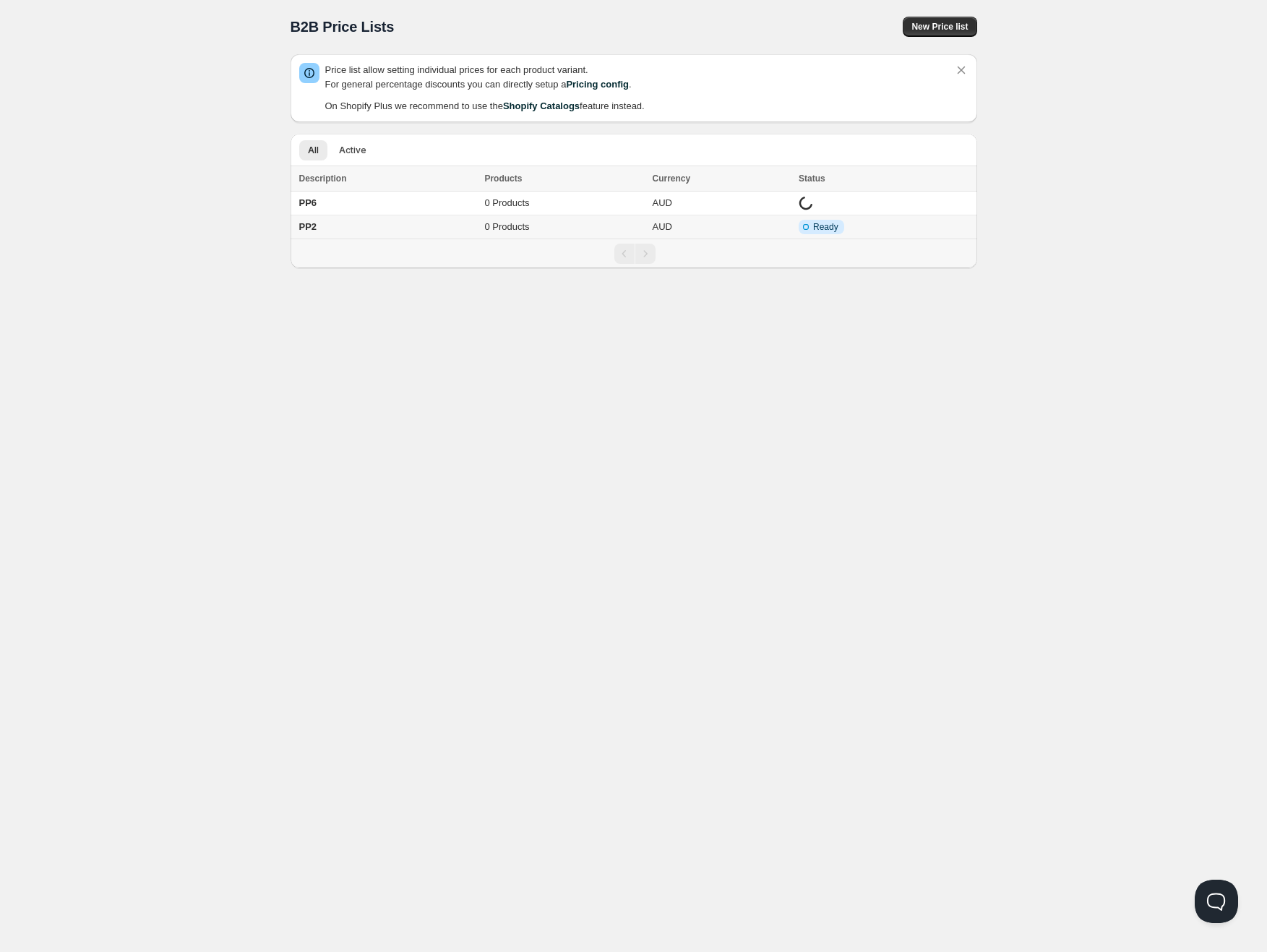
click at [408, 230] on td "PP2" at bounding box center [385, 227] width 190 height 24
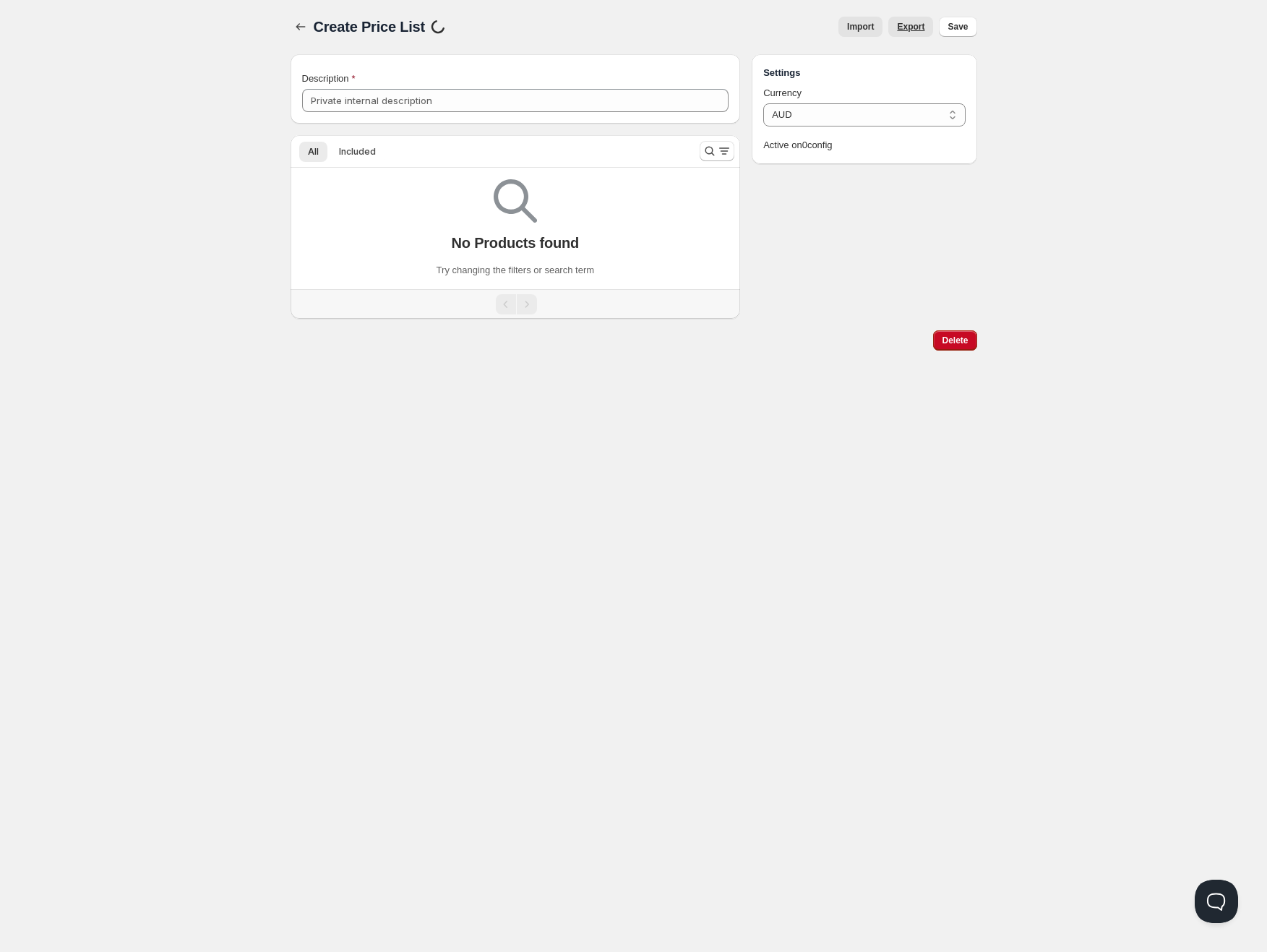
type input "PP2"
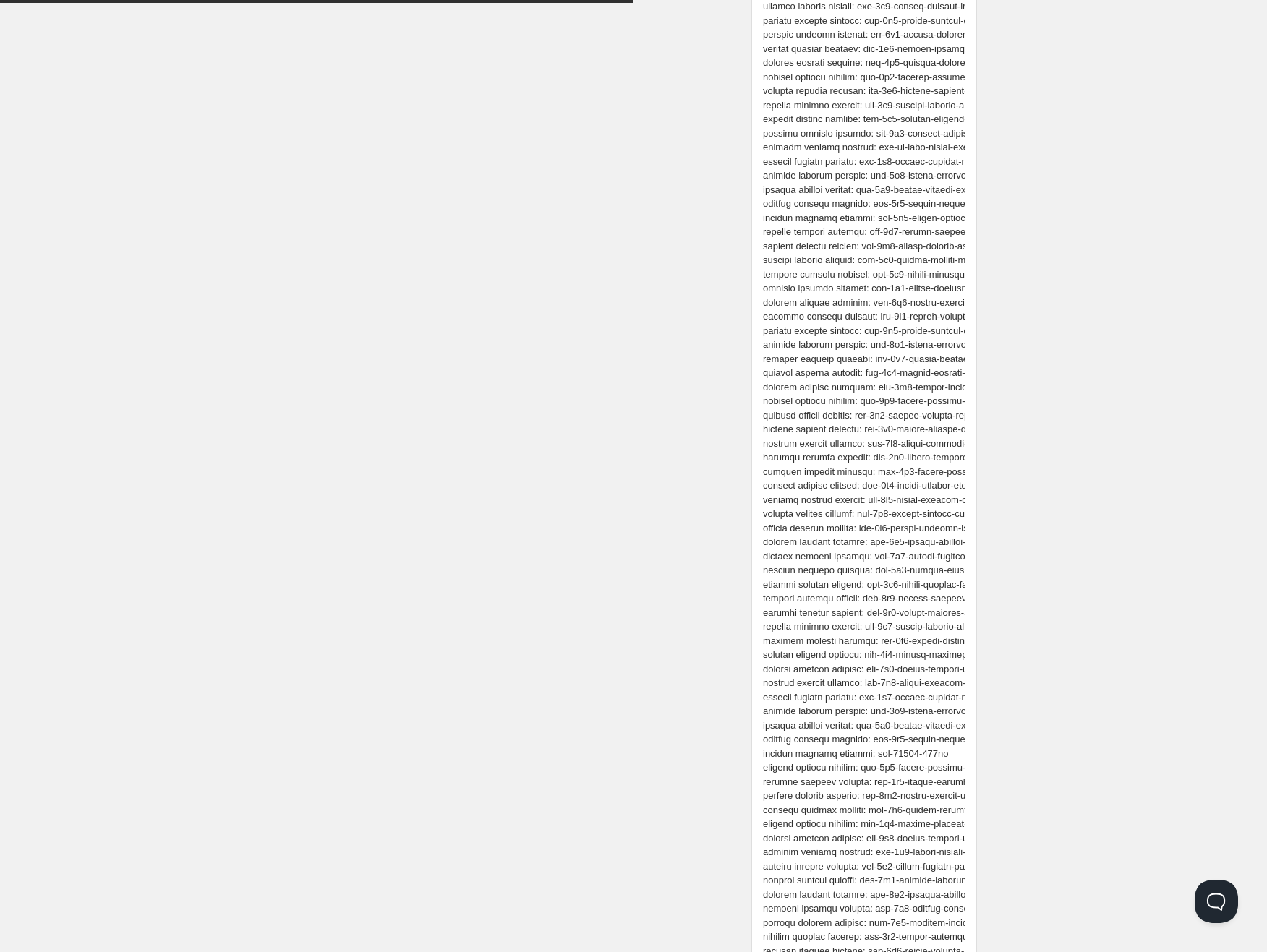
scroll to position [142318, 0]
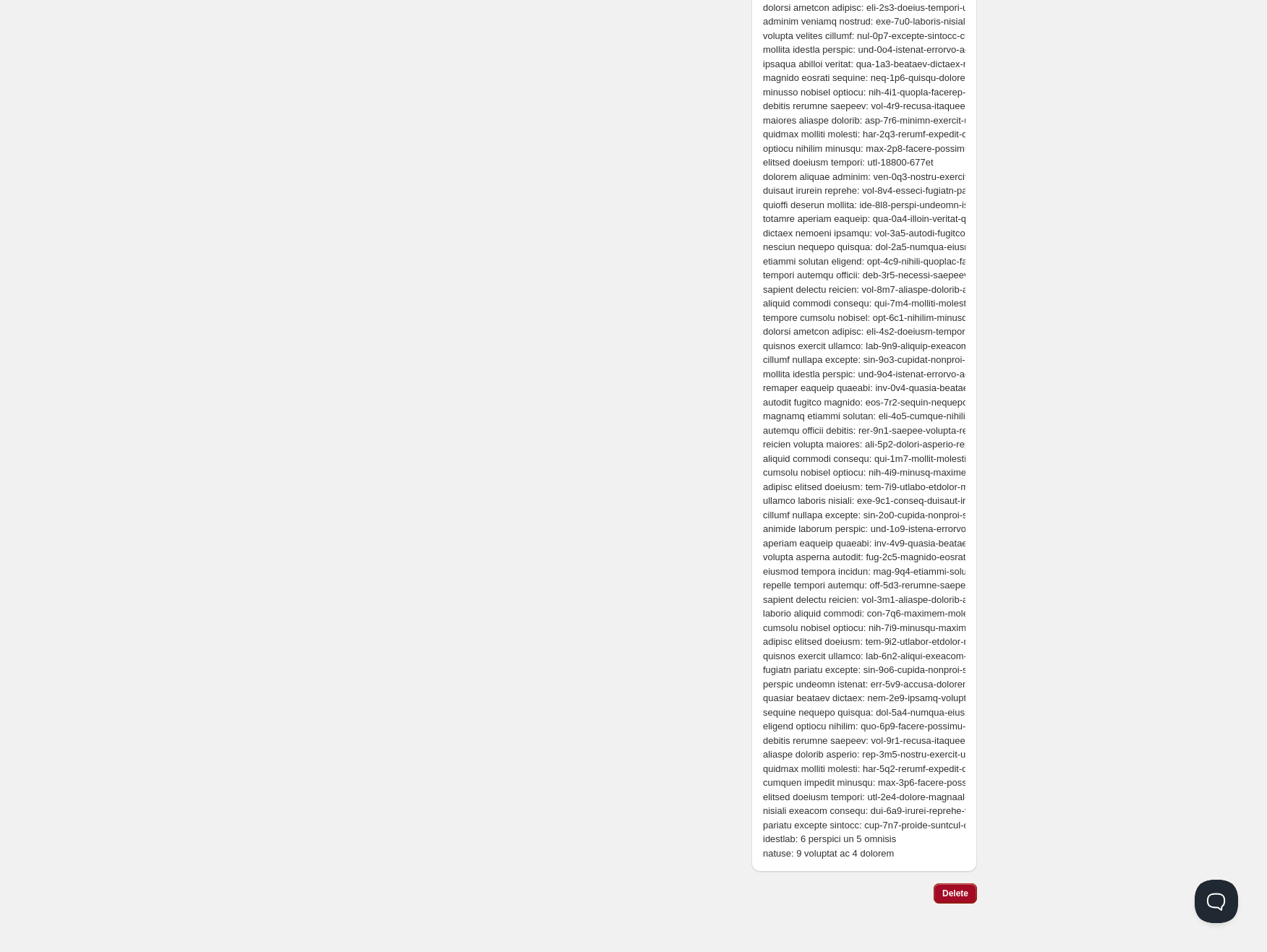
click at [954, 896] on span "Delete" at bounding box center [955, 893] width 26 height 12
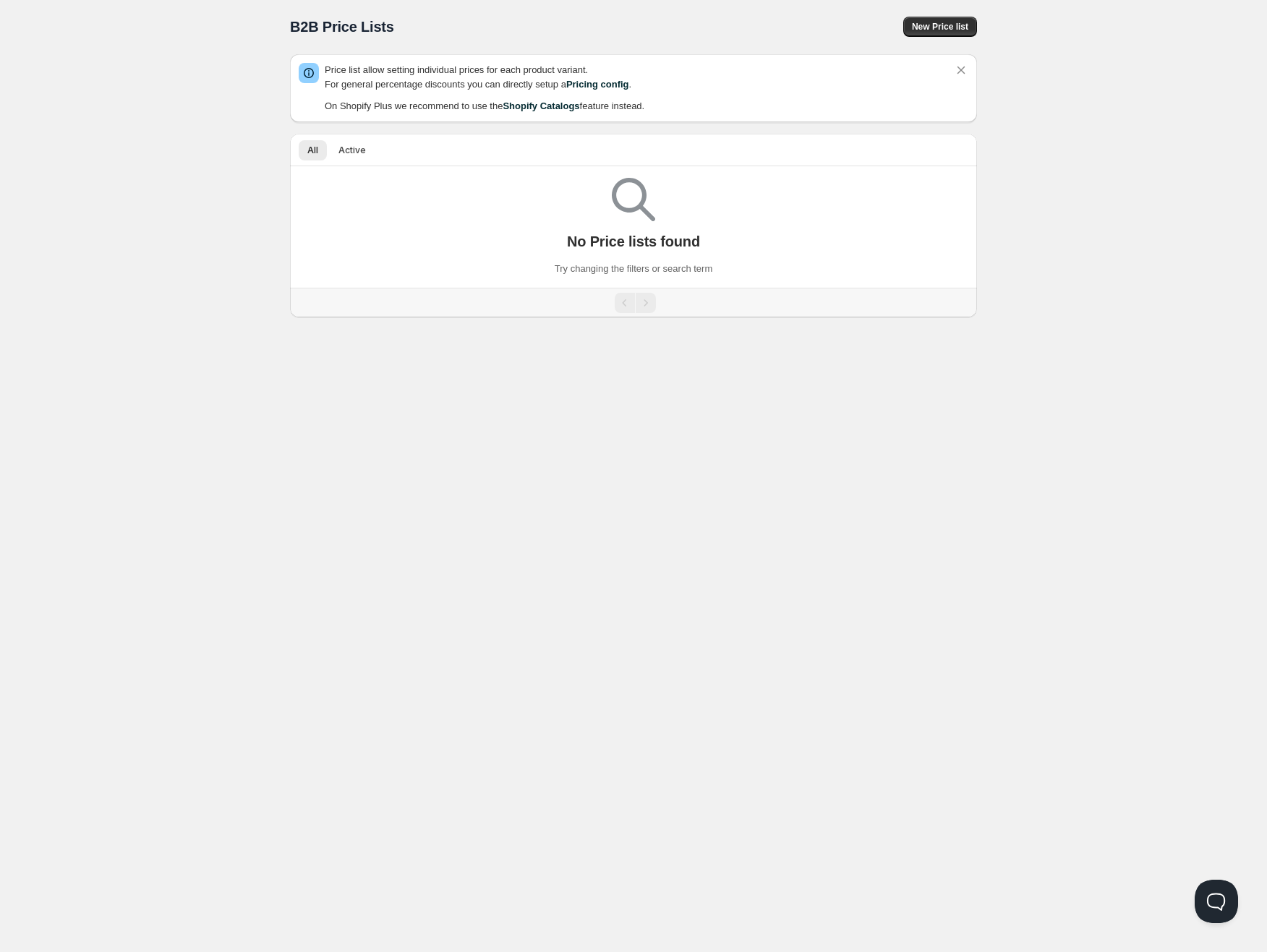
scroll to position [1, 0]
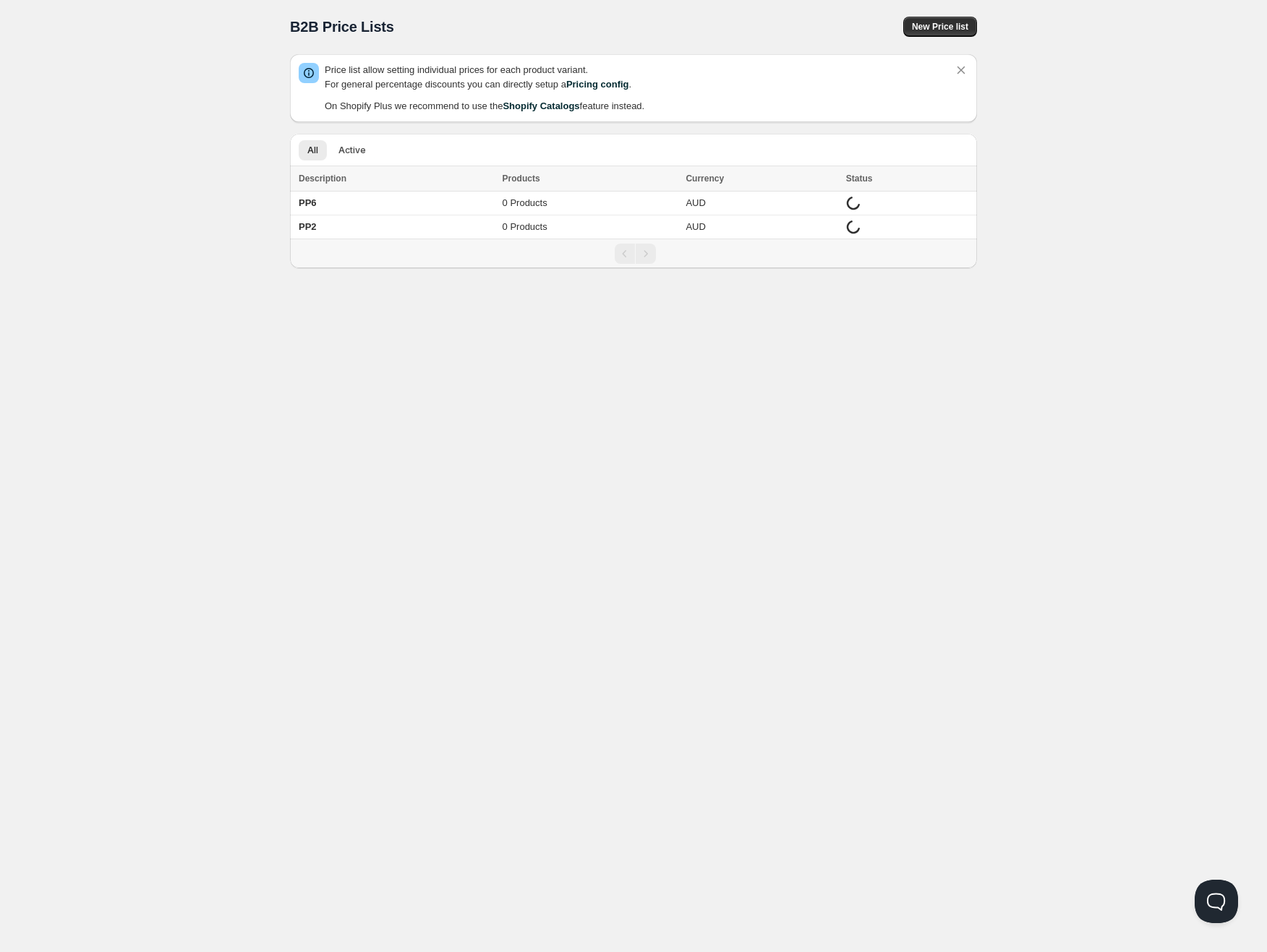
click at [197, 203] on div "Home Pricing Price lists Checkout Forms Submissions Settings Features Plans B2B…" at bounding box center [633, 475] width 1267 height 952
click at [301, 204] on b "PP6" at bounding box center [308, 203] width 18 height 11
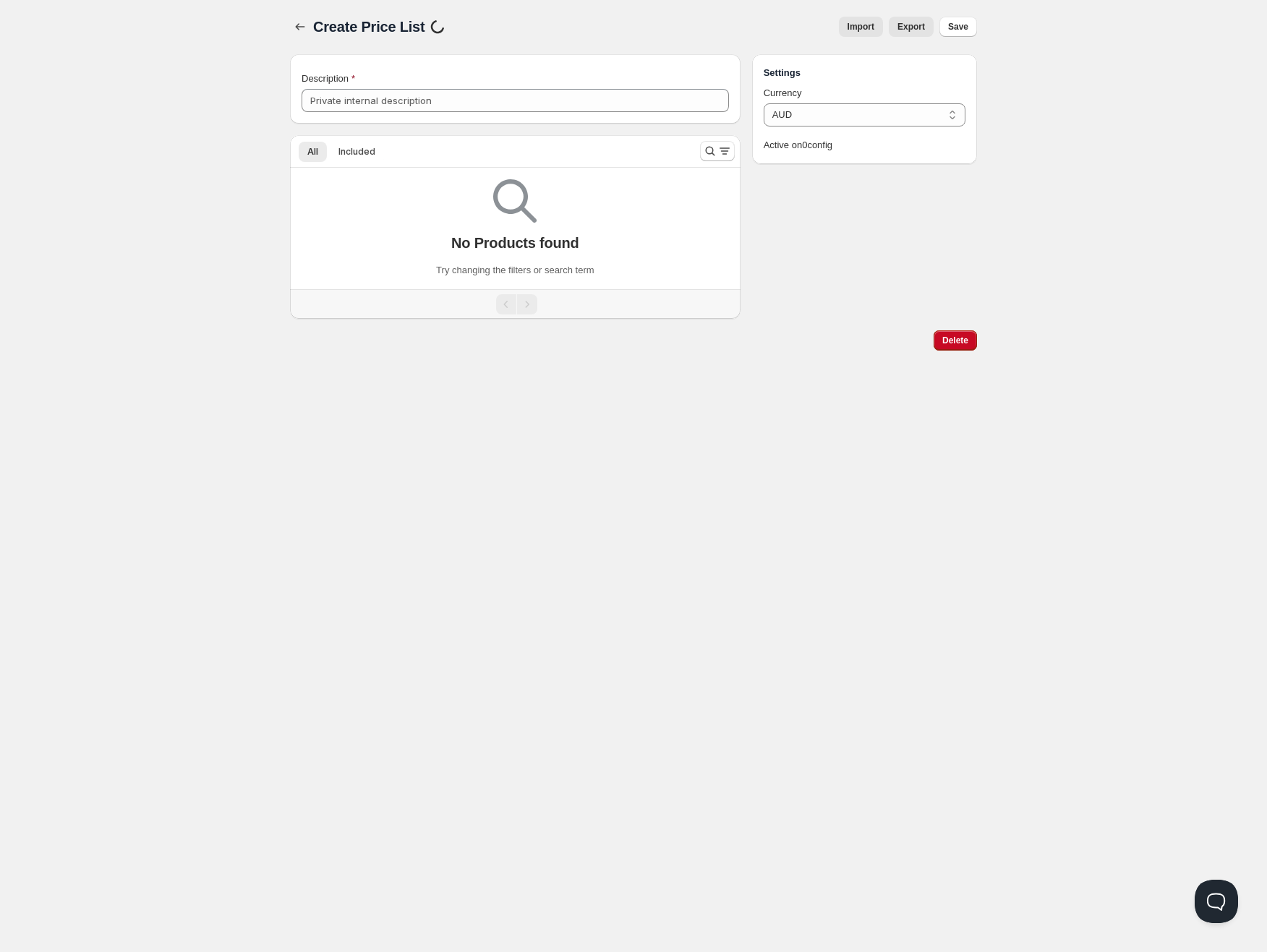
type input "PP6"
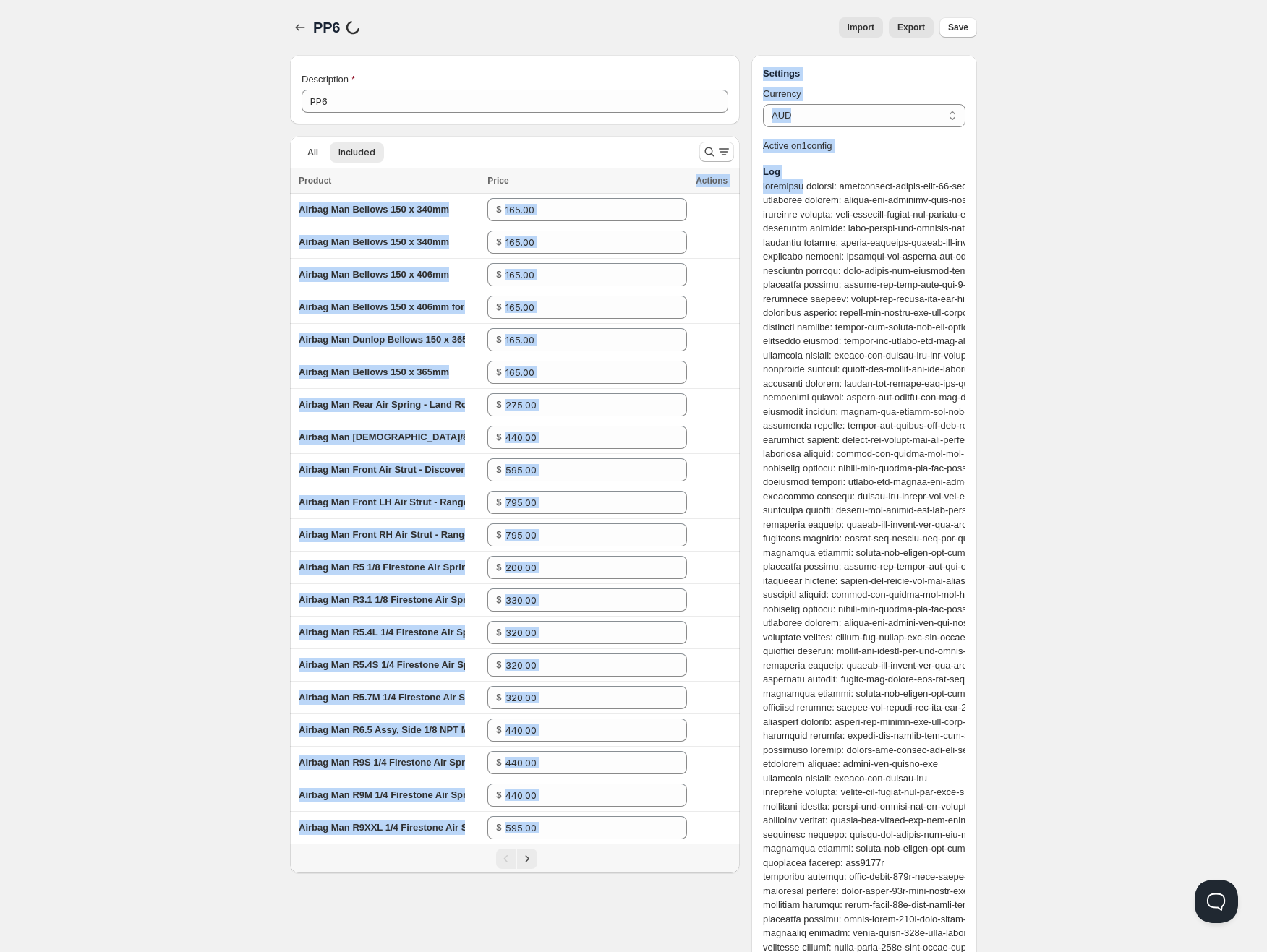
drag, startPoint x: 801, startPoint y: 188, endPoint x: 677, endPoint y: 168, distance: 125.6
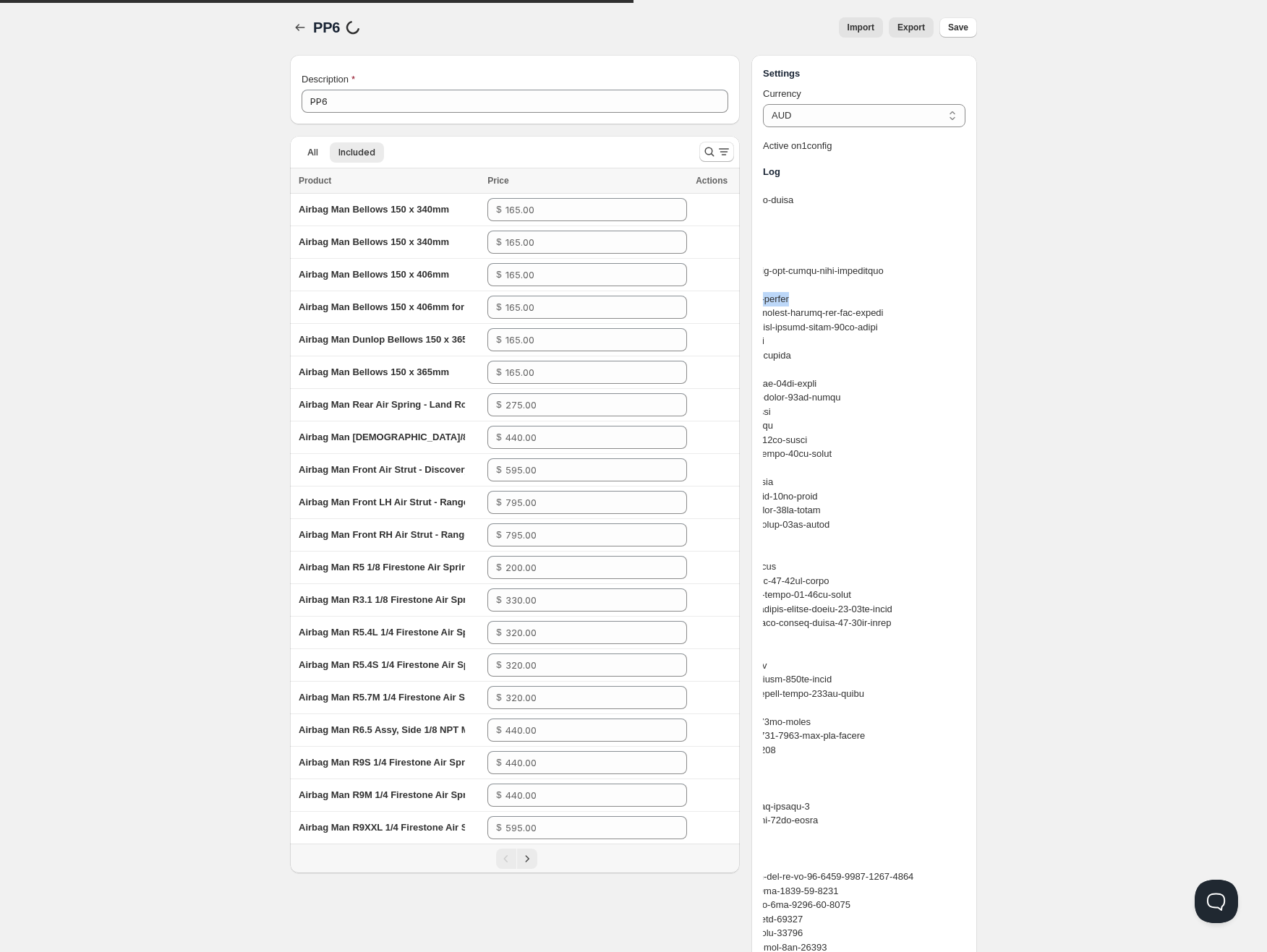
drag, startPoint x: 839, startPoint y: 297, endPoint x: 953, endPoint y: 300, distance: 114.0
copy div "airbag-man-airbag-kit-for-toyota-prado-90-95-series-kevlar-sleeve-for-std-height"
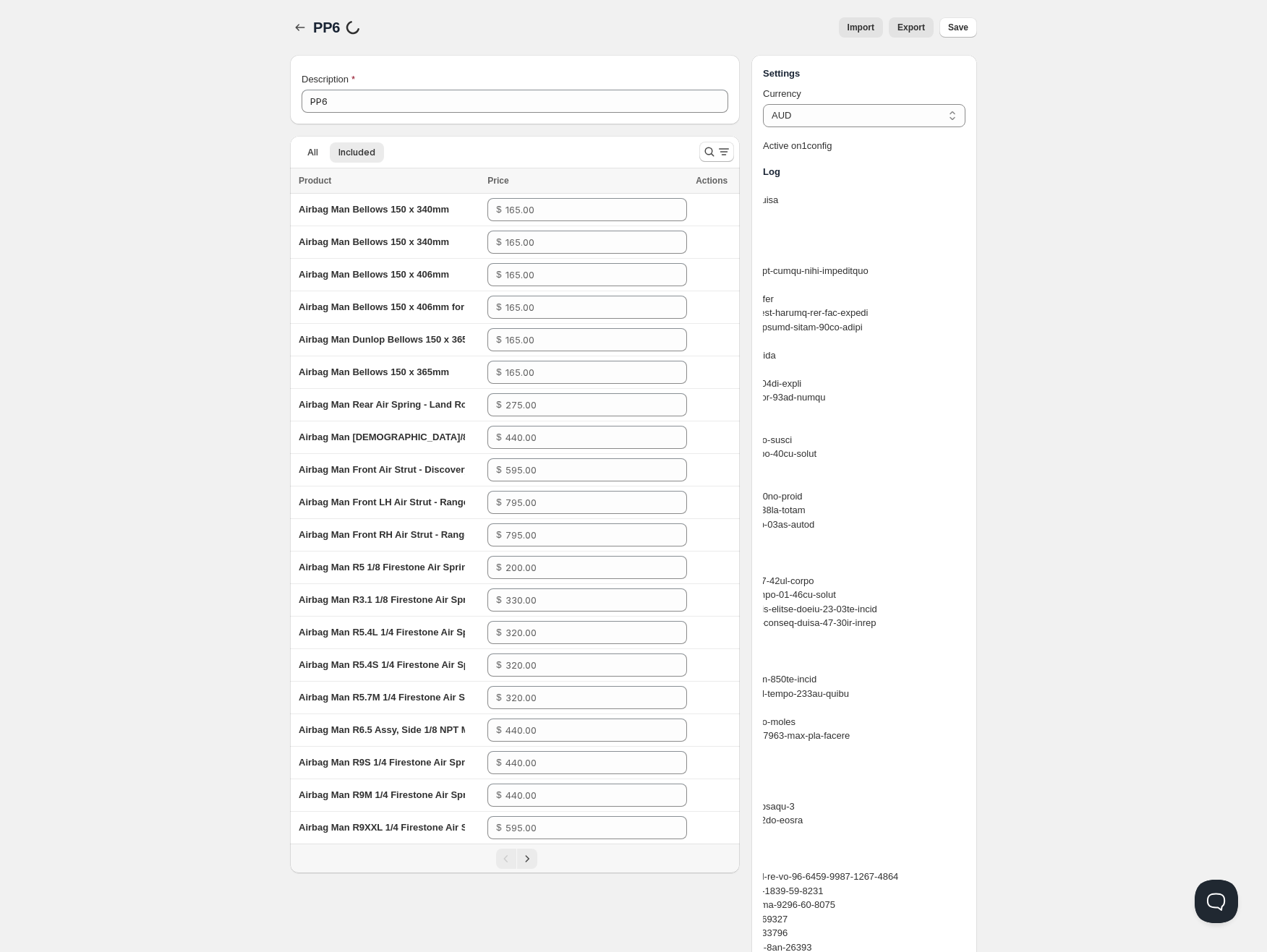
click at [537, 859] on div "Pagination" at bounding box center [516, 859] width 435 height 20
click at [532, 860] on icon "Next" at bounding box center [527, 859] width 15 height 15
click at [297, 18] on button "button" at bounding box center [300, 27] width 20 height 20
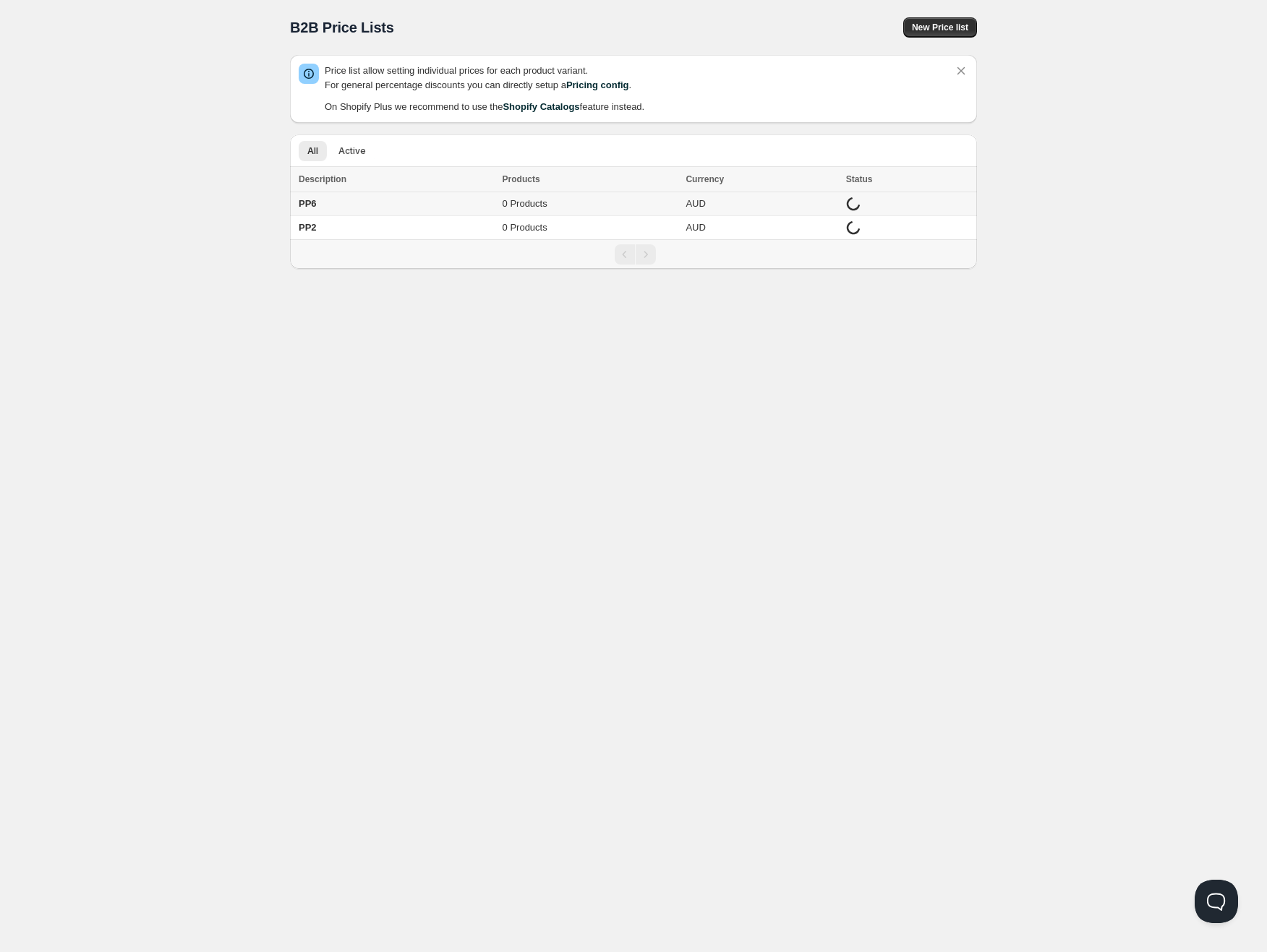
click at [299, 208] on b "PP6" at bounding box center [308, 203] width 18 height 11
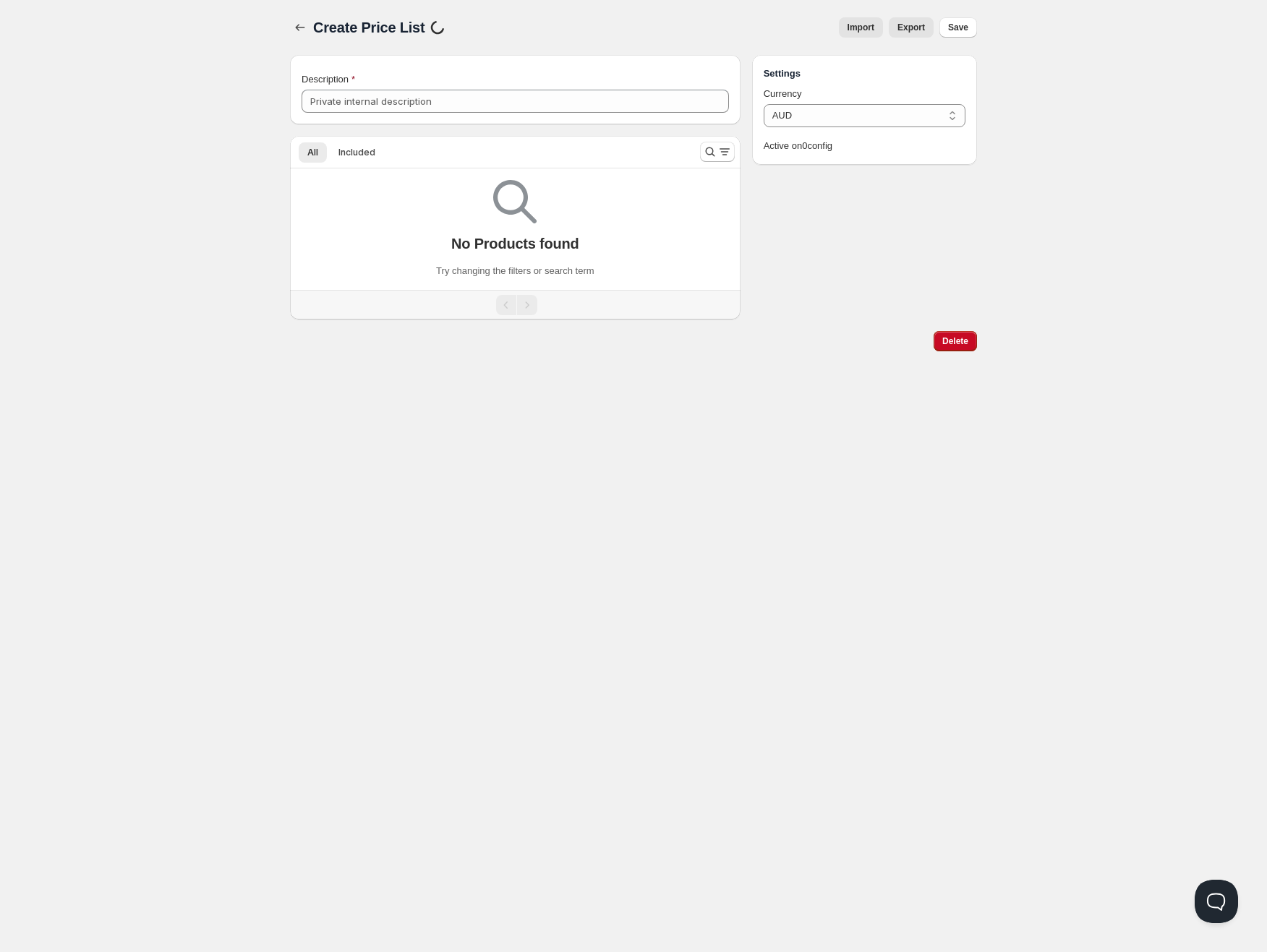
type input "PP6"
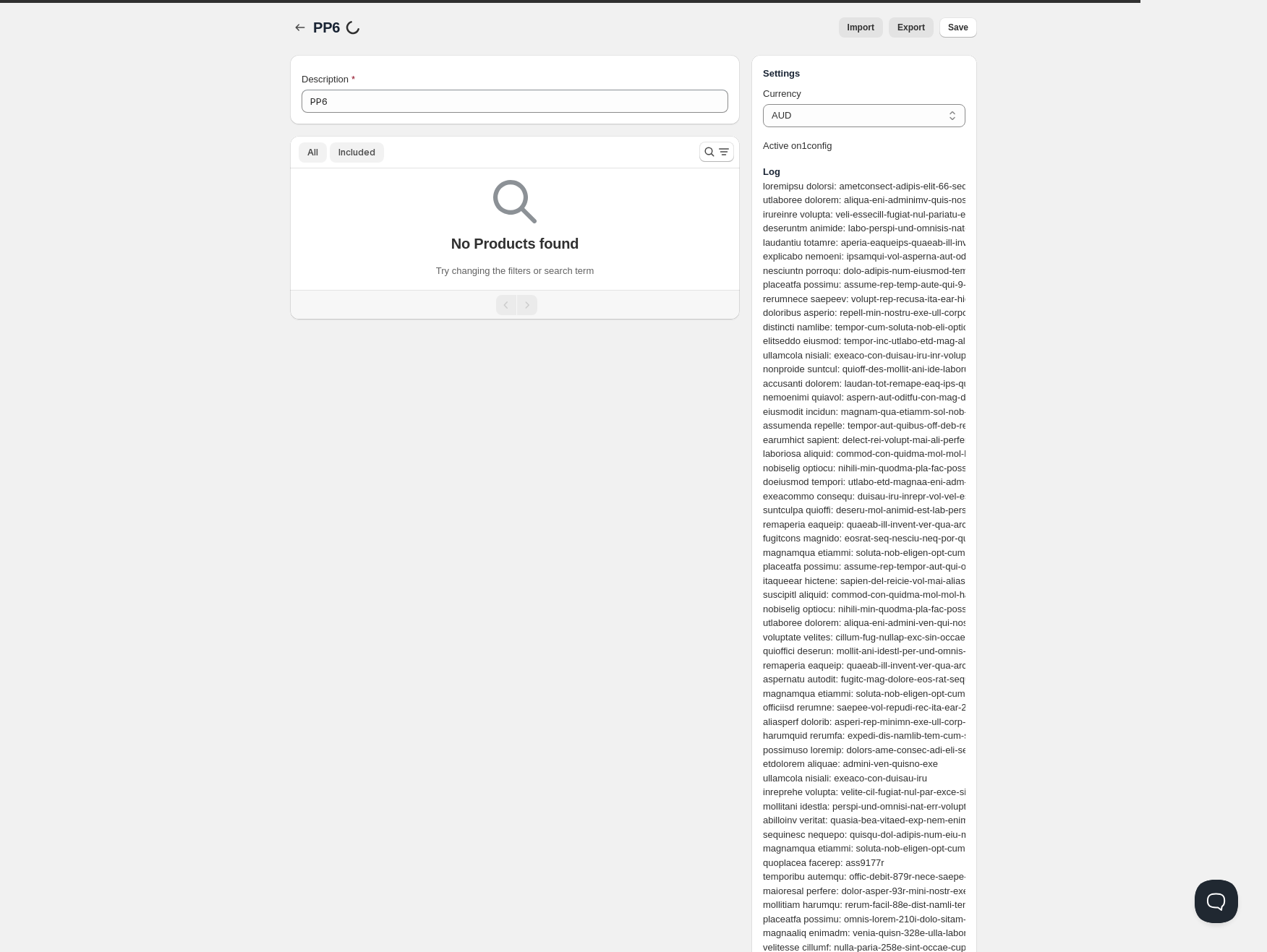
click at [323, 160] on button "All" at bounding box center [313, 153] width 28 height 20
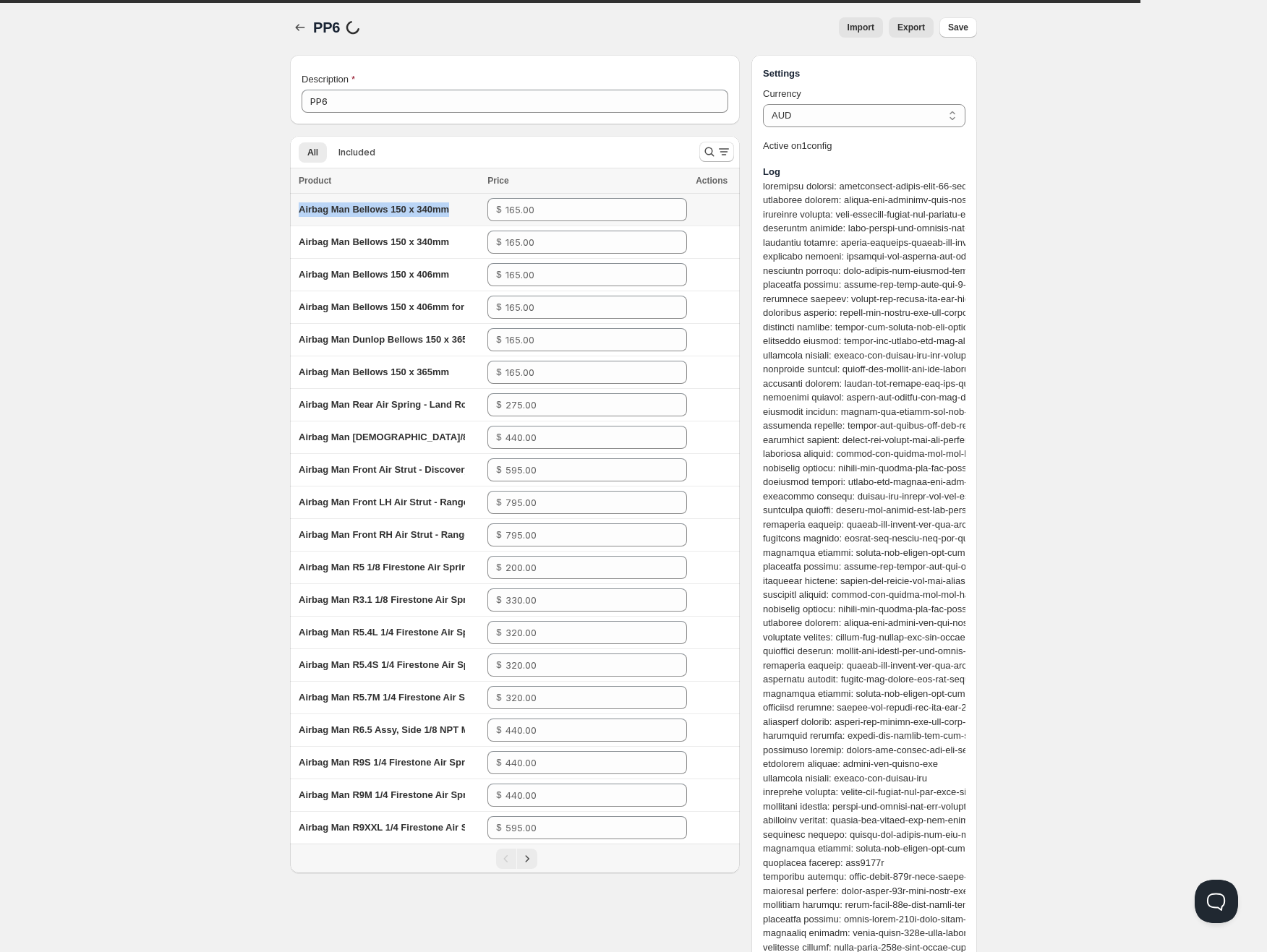
drag, startPoint x: 449, startPoint y: 211, endPoint x: 290, endPoint y: 206, distance: 159.1
click at [290, 206] on td "Airbag Man Bellows 150 x 340mm" at bounding box center [386, 210] width 193 height 33
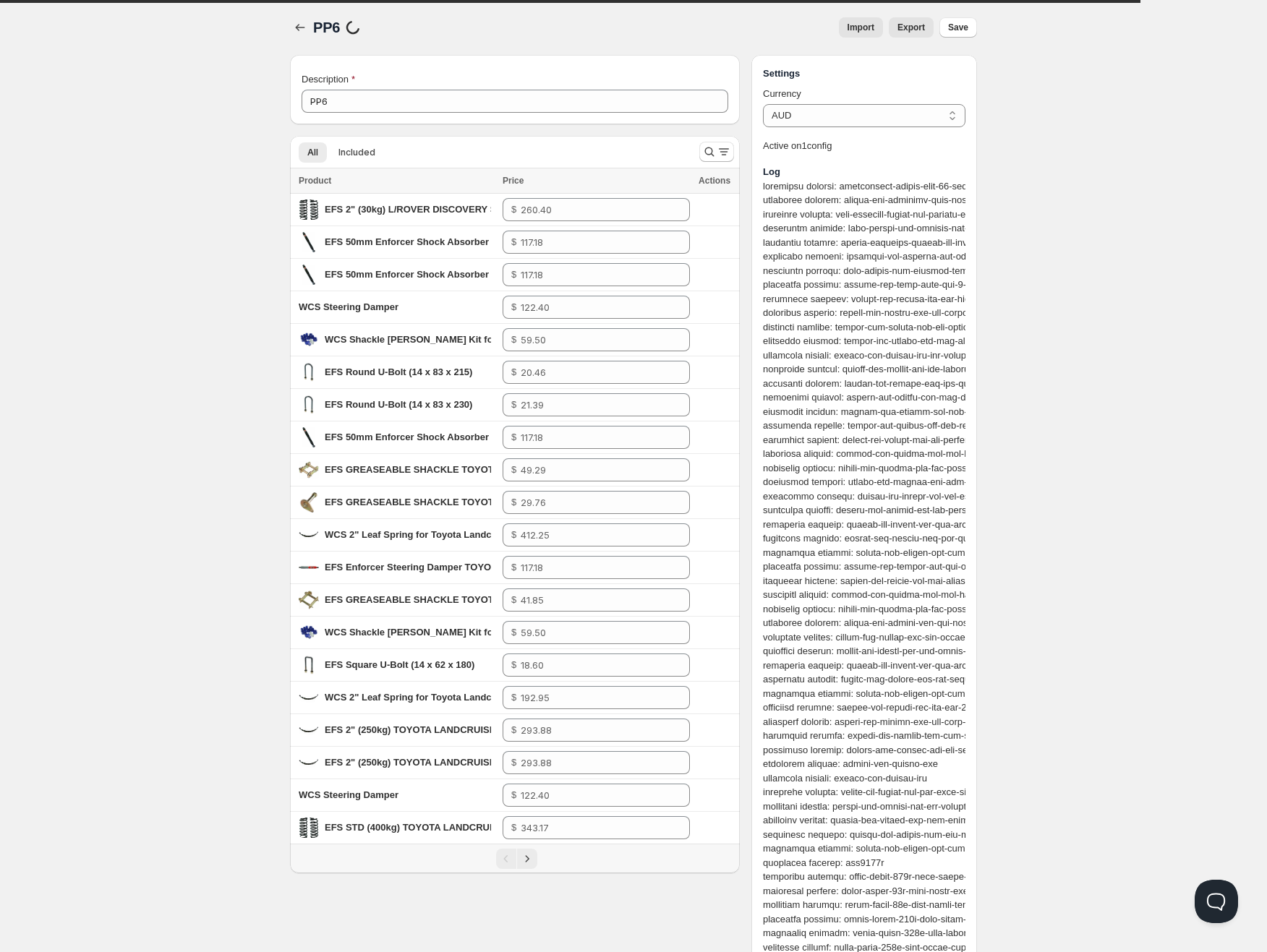
copy span "Airbag Man Bellows 150 x 340mm"
click at [532, 855] on icon "Next" at bounding box center [527, 859] width 15 height 15
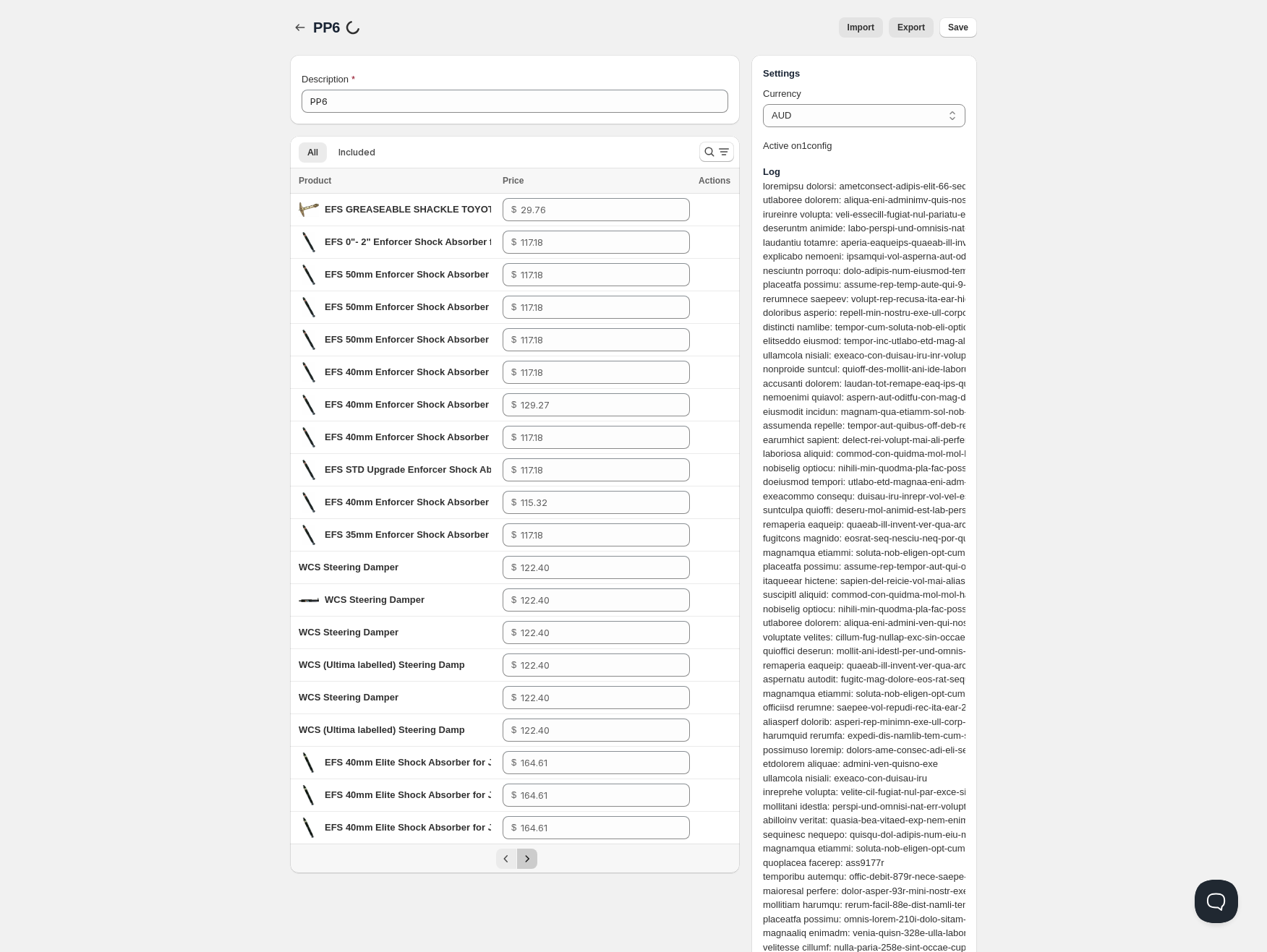
click at [536, 857] on button "Next" at bounding box center [527, 859] width 20 height 20
click at [530, 852] on icon "Next" at bounding box center [527, 859] width 15 height 15
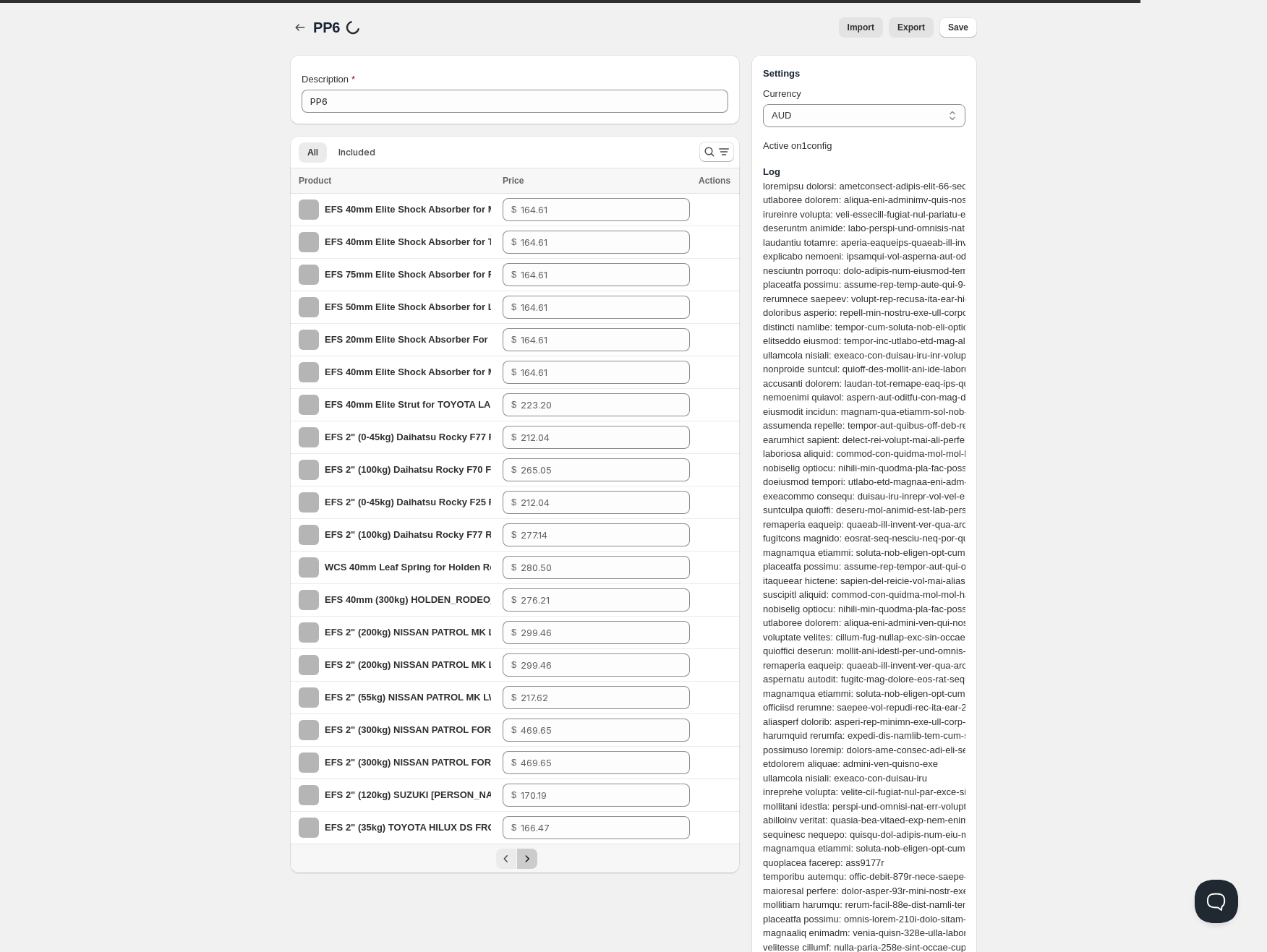
click at [530, 852] on icon "Next" at bounding box center [527, 859] width 15 height 15
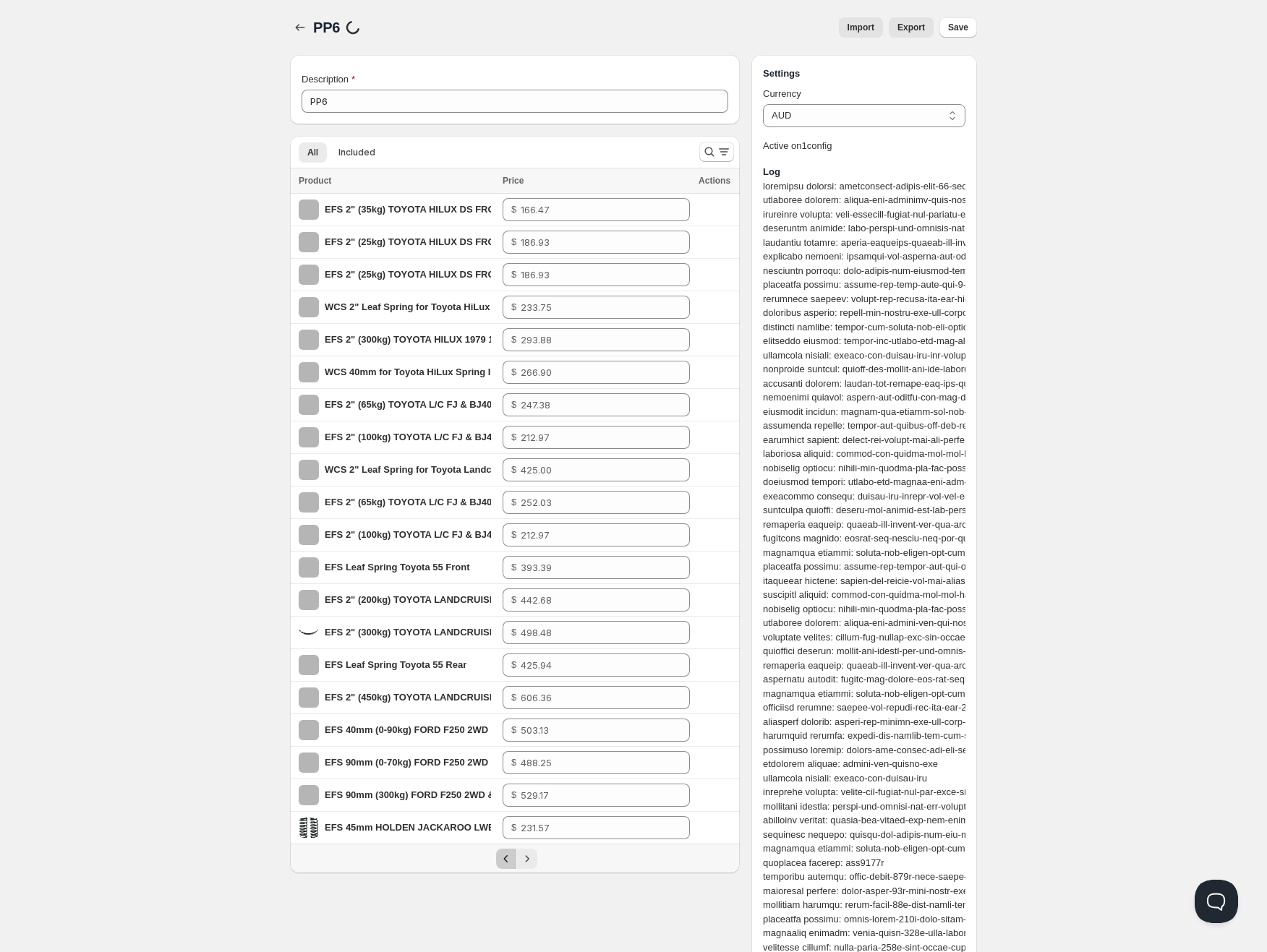
click at [499, 857] on icon "Previous" at bounding box center [506, 859] width 15 height 15
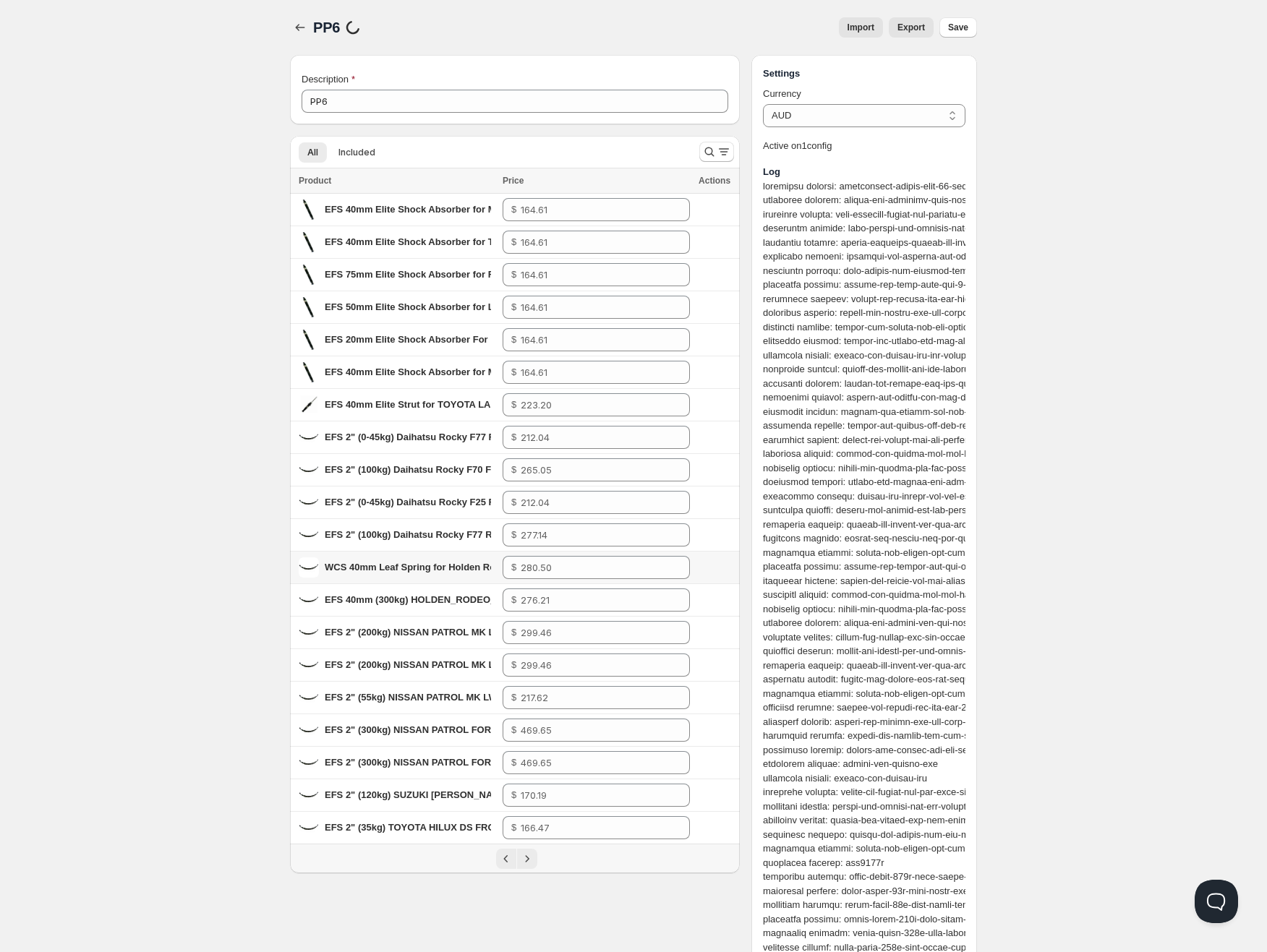
click at [343, 560] on div "WCS 40mm Leaf Spring for Holden Rodeo TF (1981-2002) [250kg Constant]" at bounding box center [408, 567] width 167 height 15
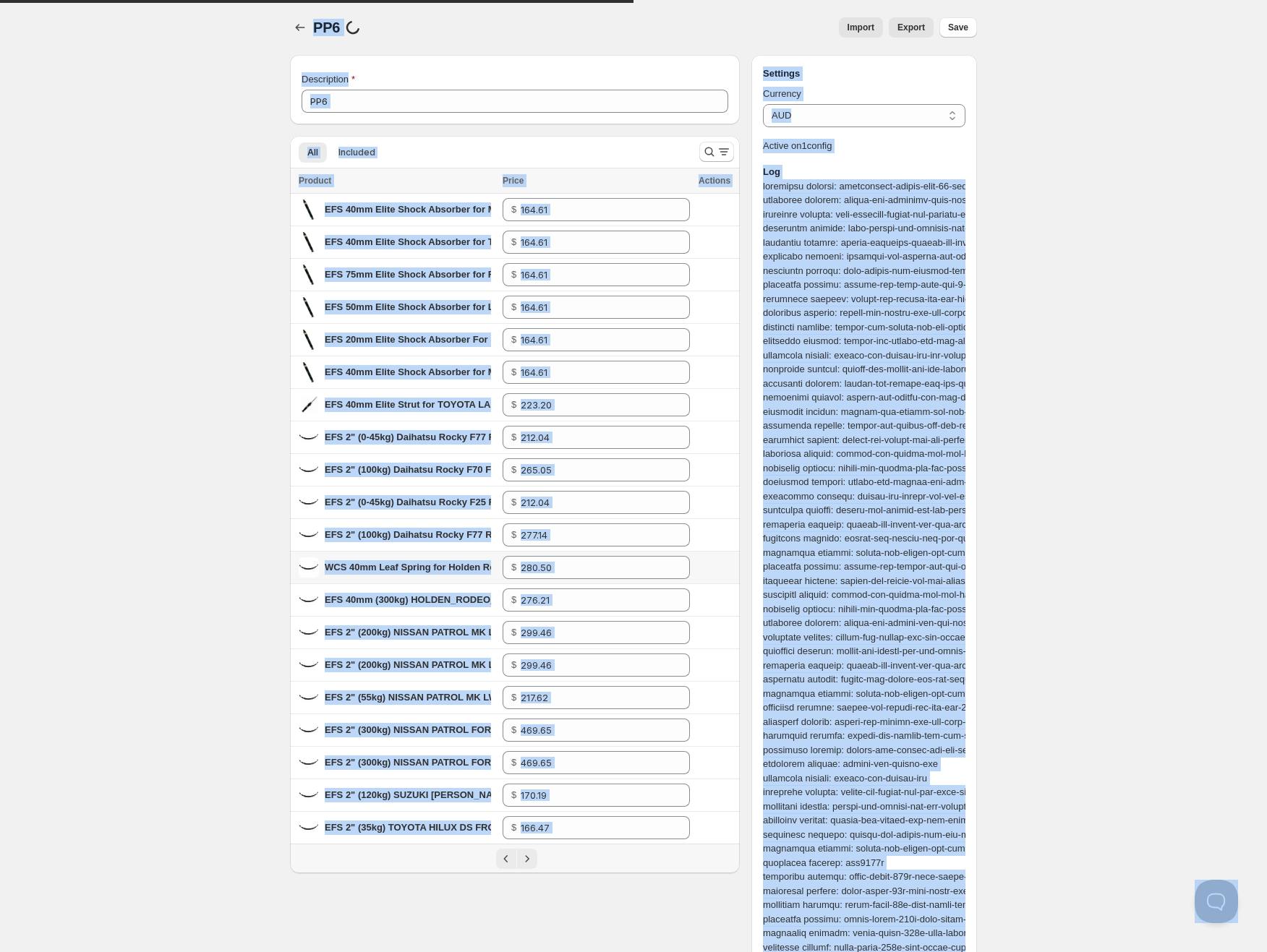
click at [340, 562] on span "WCS 40mm Leaf Spring for Holden Rodeo TF (1981-2002) [250kg Constant]" at bounding box center [502, 567] width 355 height 11
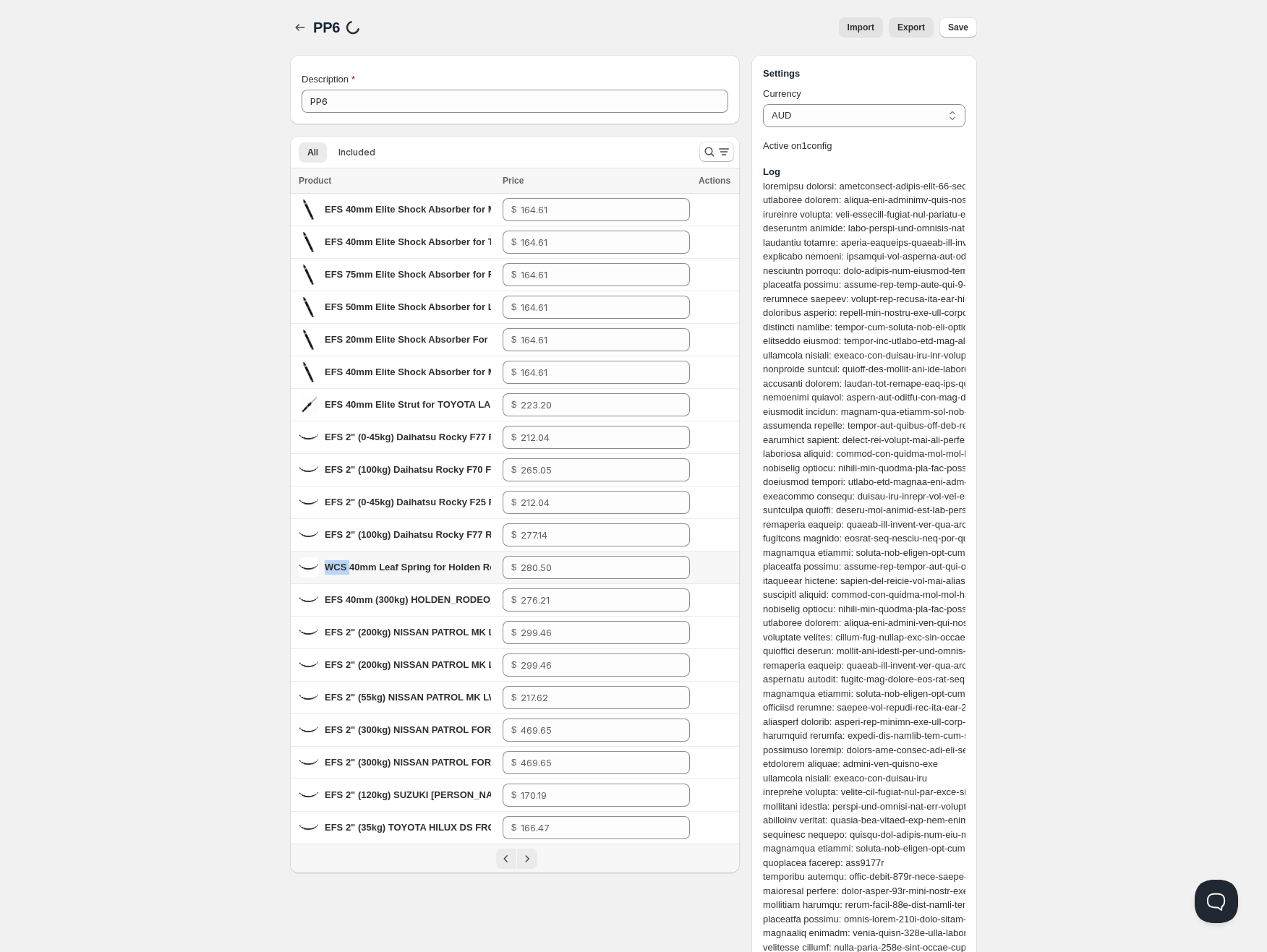
click at [340, 562] on span "WCS 40mm Leaf Spring for Holden Rodeo TF (1981-2002) [250kg Constant]" at bounding box center [502, 567] width 355 height 11
click at [530, 857] on icon "Next" at bounding box center [527, 859] width 15 height 15
click at [363, 531] on span "EFS 2" (100kg) TOYOTA L/C FJ & BJ40 SWB 08/1980-04/1986 LARGE EYE -- Rear" at bounding box center [505, 535] width 360 height 11
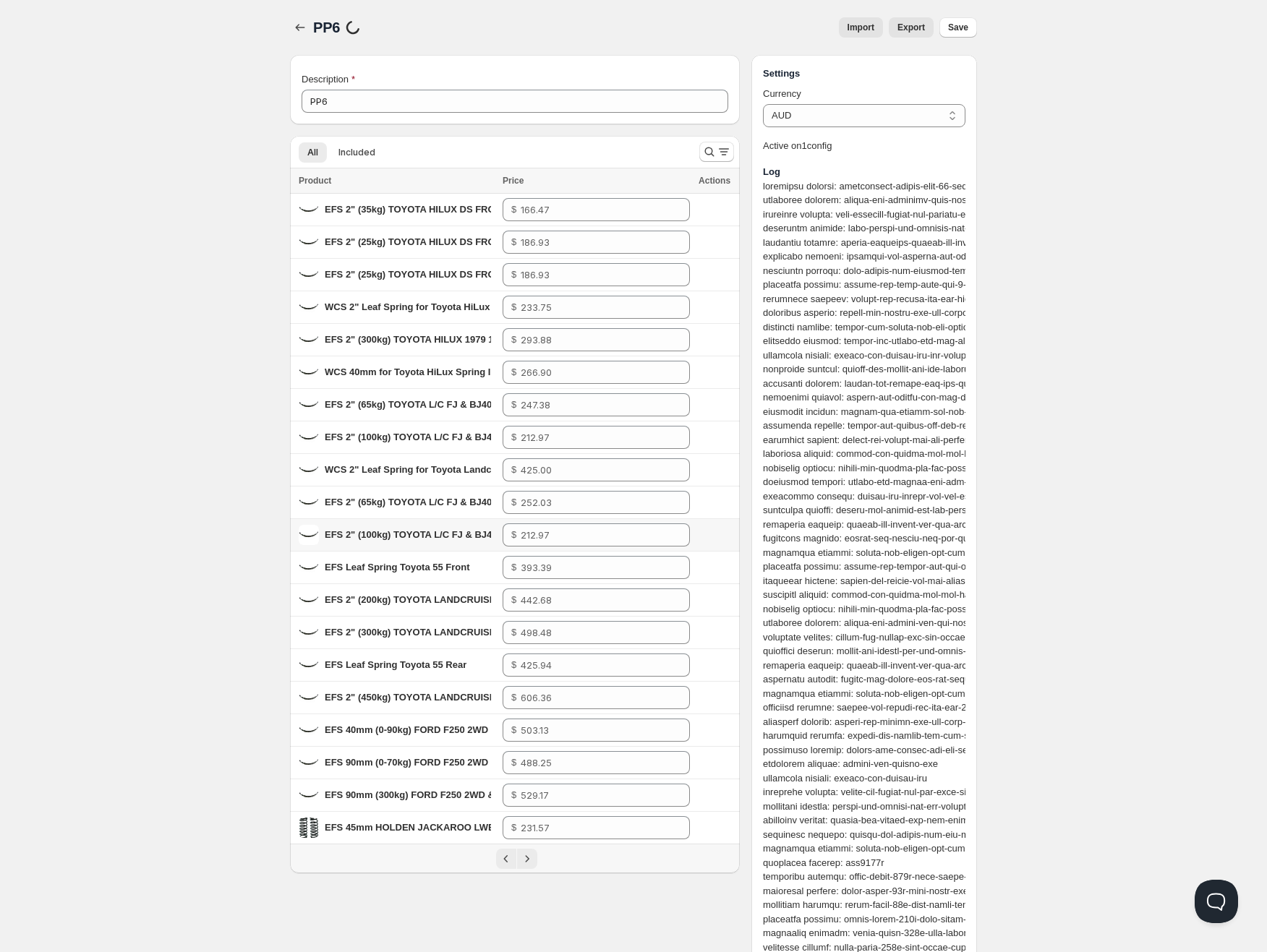
click at [363, 536] on span "EFS 2" (100kg) TOYOTA L/C FJ & BJ40 SWB 08/1980-04/1986 LARGE EYE -- Rear" at bounding box center [505, 535] width 360 height 11
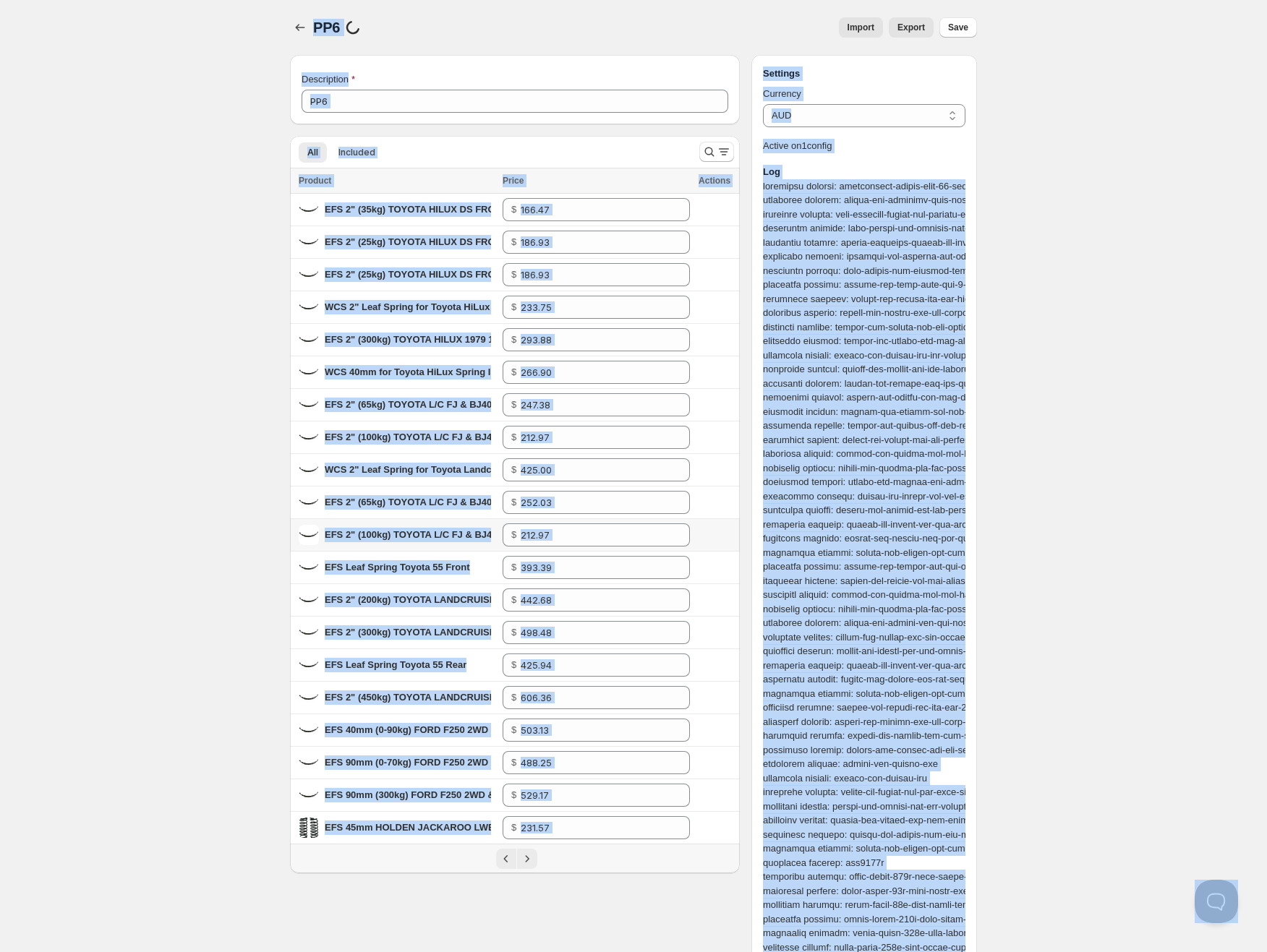
copy body "PP6. This page is ready PP6 processing PriceList Import Export More actions Imp…"
click at [361, 532] on span "EFS 2" (100kg) TOYOTA L/C FJ & BJ40 SWB 08/1980-04/1986 LARGE EYE -- Rear" at bounding box center [505, 535] width 360 height 11
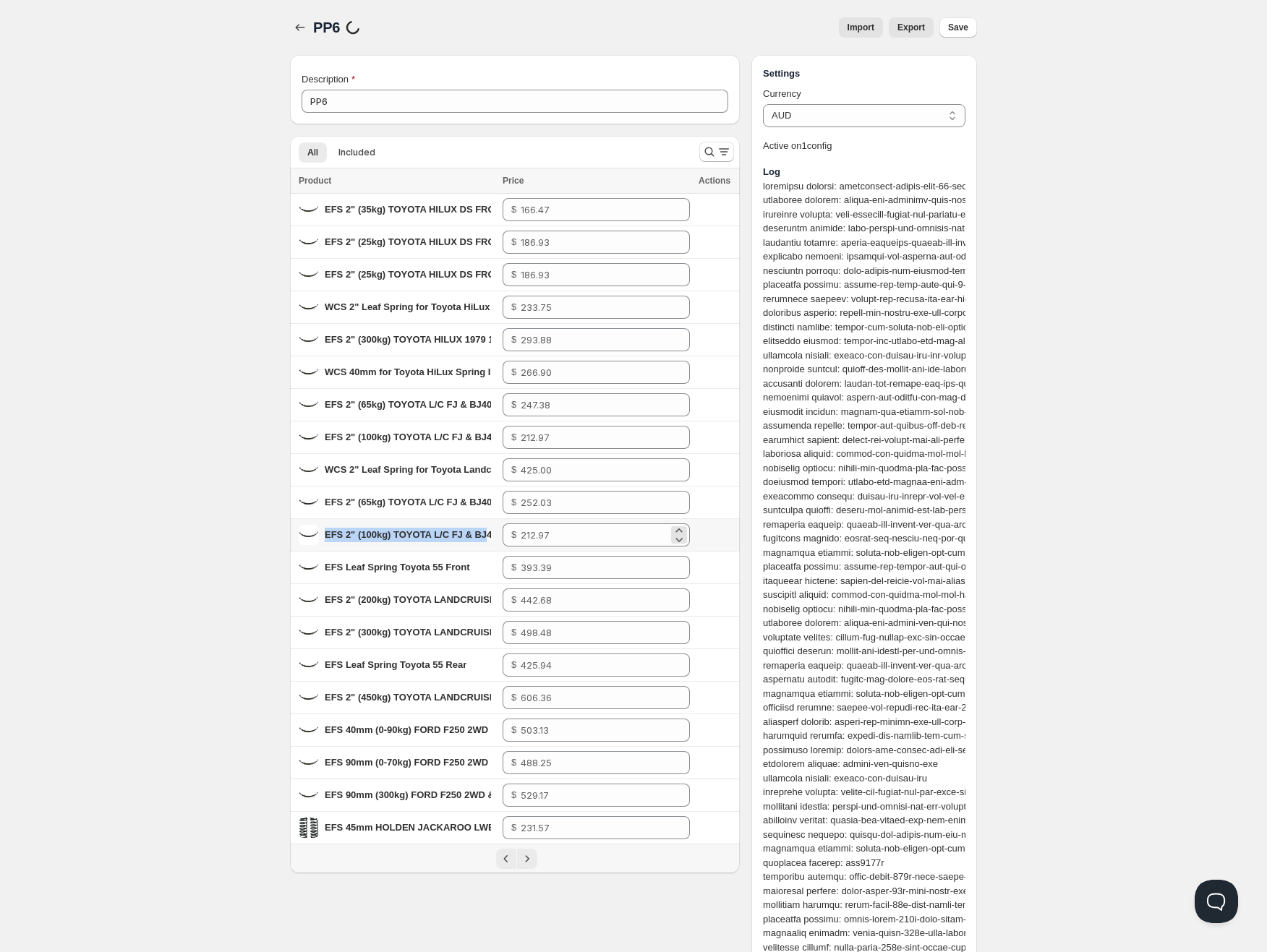
scroll to position [0, 16]
drag, startPoint x: 326, startPoint y: 531, endPoint x: 525, endPoint y: 532, distance: 199.0
click at [525, 532] on tr "EFS 2" (100kg) TOYOTA L/C FJ & BJ40 SWB 08/1980-04/1986 LARGE EYE -- Rear $" at bounding box center [515, 536] width 450 height 33
copy span "EFS 2" (100kg) TOYOTA L/C FJ & BJ40 SWB 08/1980-04/1986 LARGE EYE -- Rear"
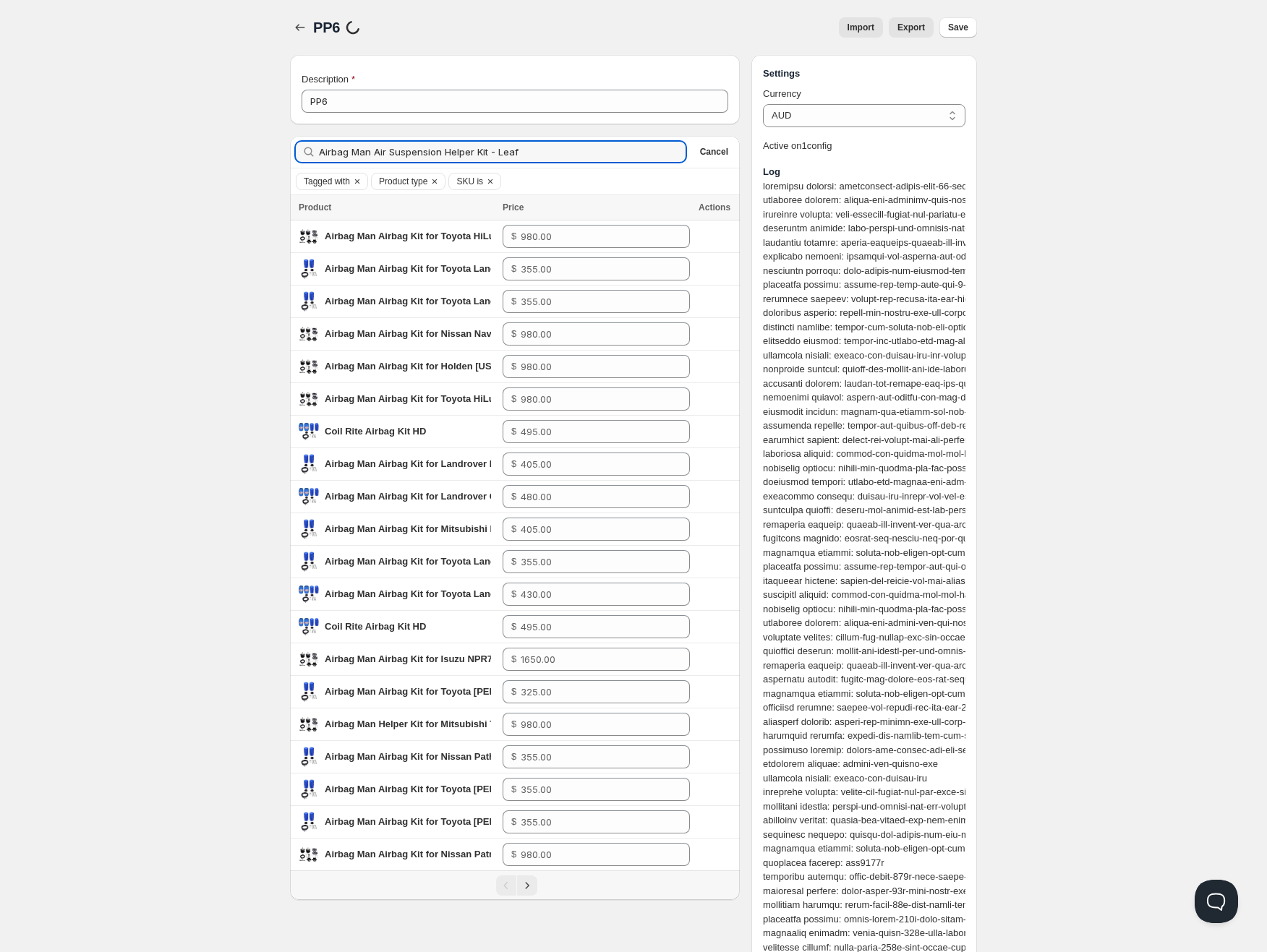
type input "Airbag Man Air Suspension Helper Kit - Leaf"
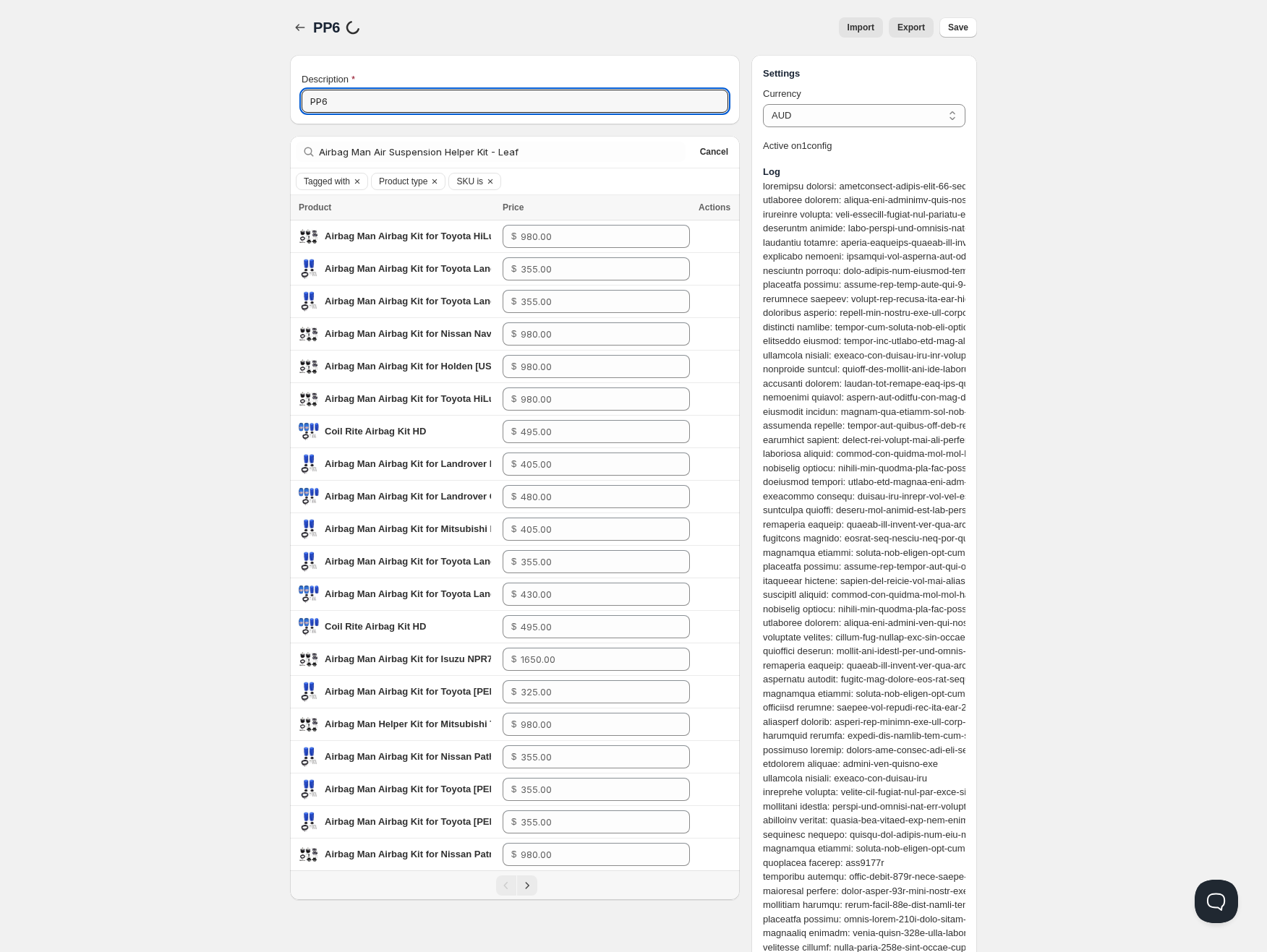
drag, startPoint x: 363, startPoint y: 107, endPoint x: 213, endPoint y: 98, distance: 150.3
paste input "AC7210D-P"
type input "PP6"
drag, startPoint x: 259, startPoint y: 118, endPoint x: 340, endPoint y: 149, distance: 86.7
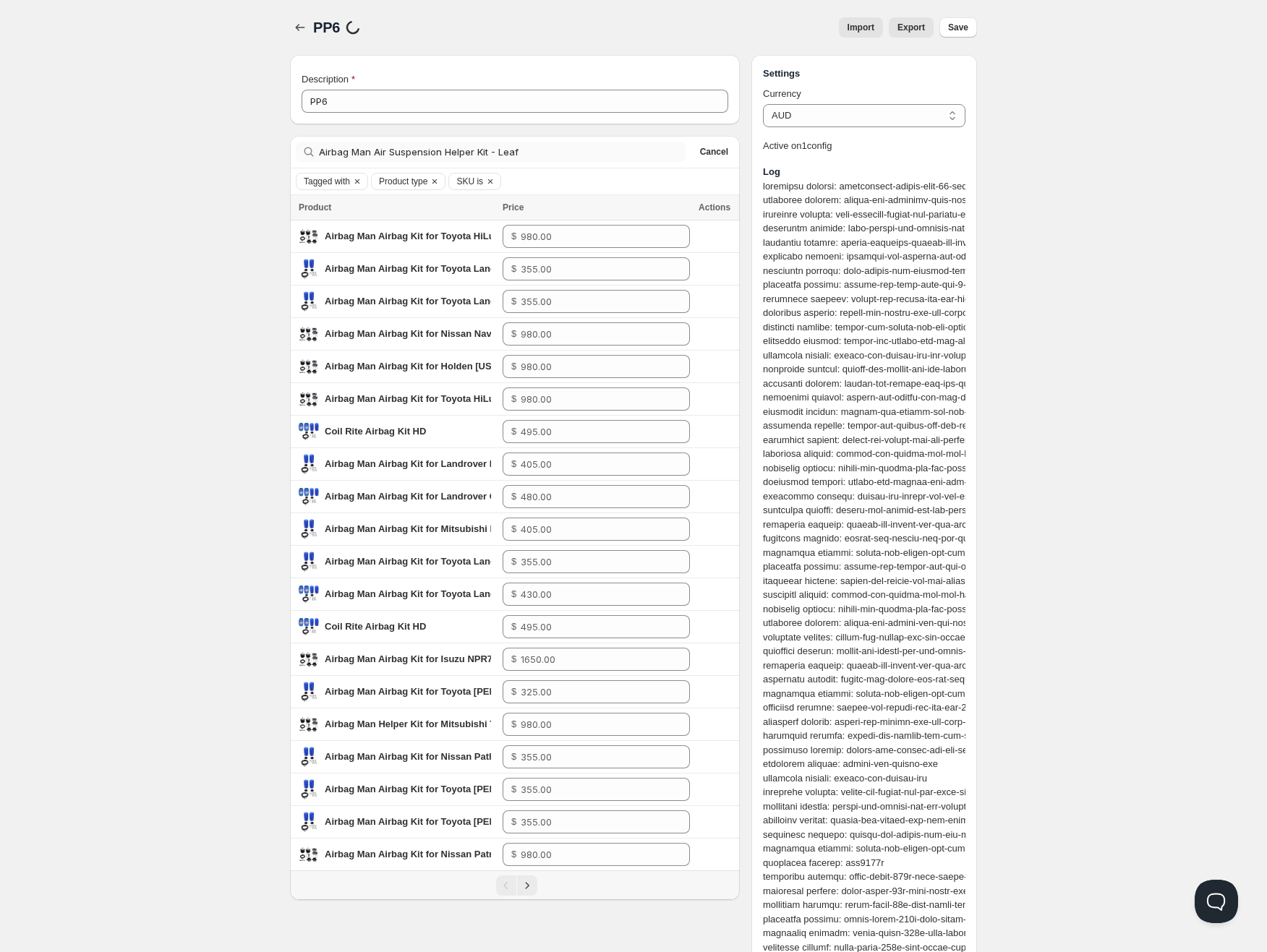
click at [368, 145] on input "Airbag Man Air Suspension Helper Kit - Leaf" at bounding box center [489, 152] width 340 height 20
paste input "C7210D-P"
type input "AC7210D-P"
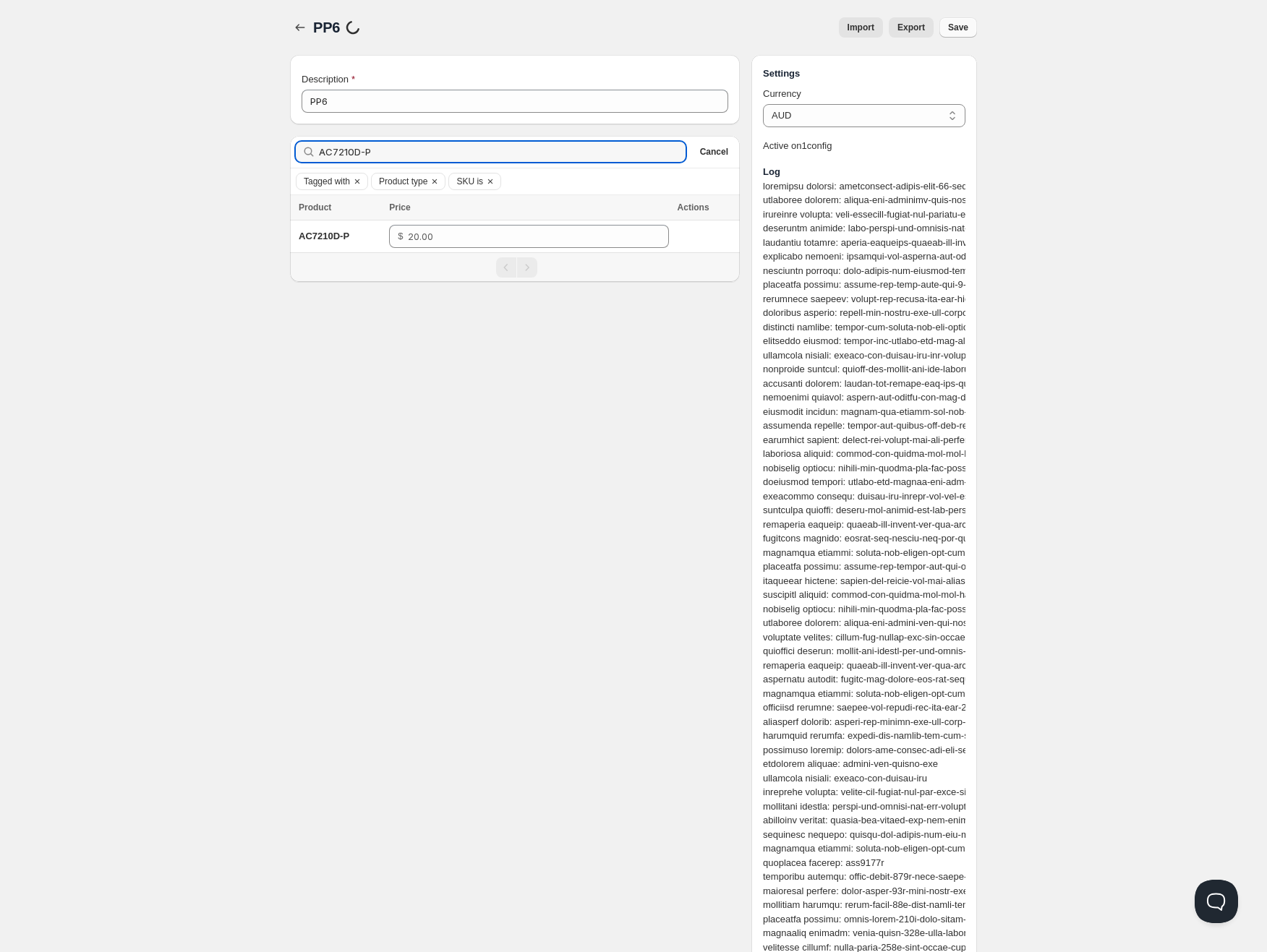
click at [956, 26] on span "Save" at bounding box center [958, 27] width 20 height 12
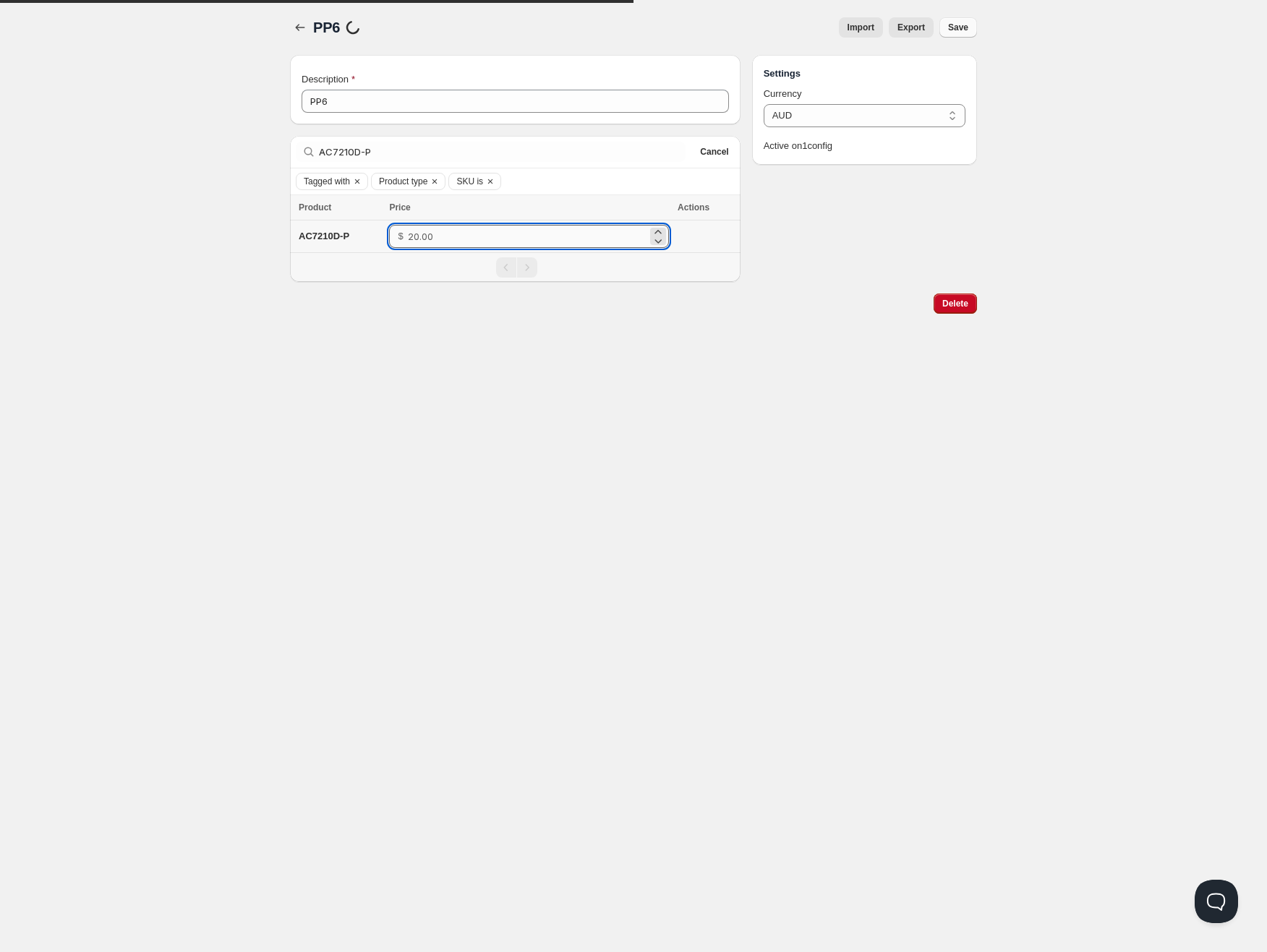
click at [432, 241] on input "number" at bounding box center [527, 237] width 239 height 23
click at [408, 370] on div "Home Pricing Price lists Checkout Forms Submissions Settings Features Plans PP6…" at bounding box center [633, 476] width 1267 height 952
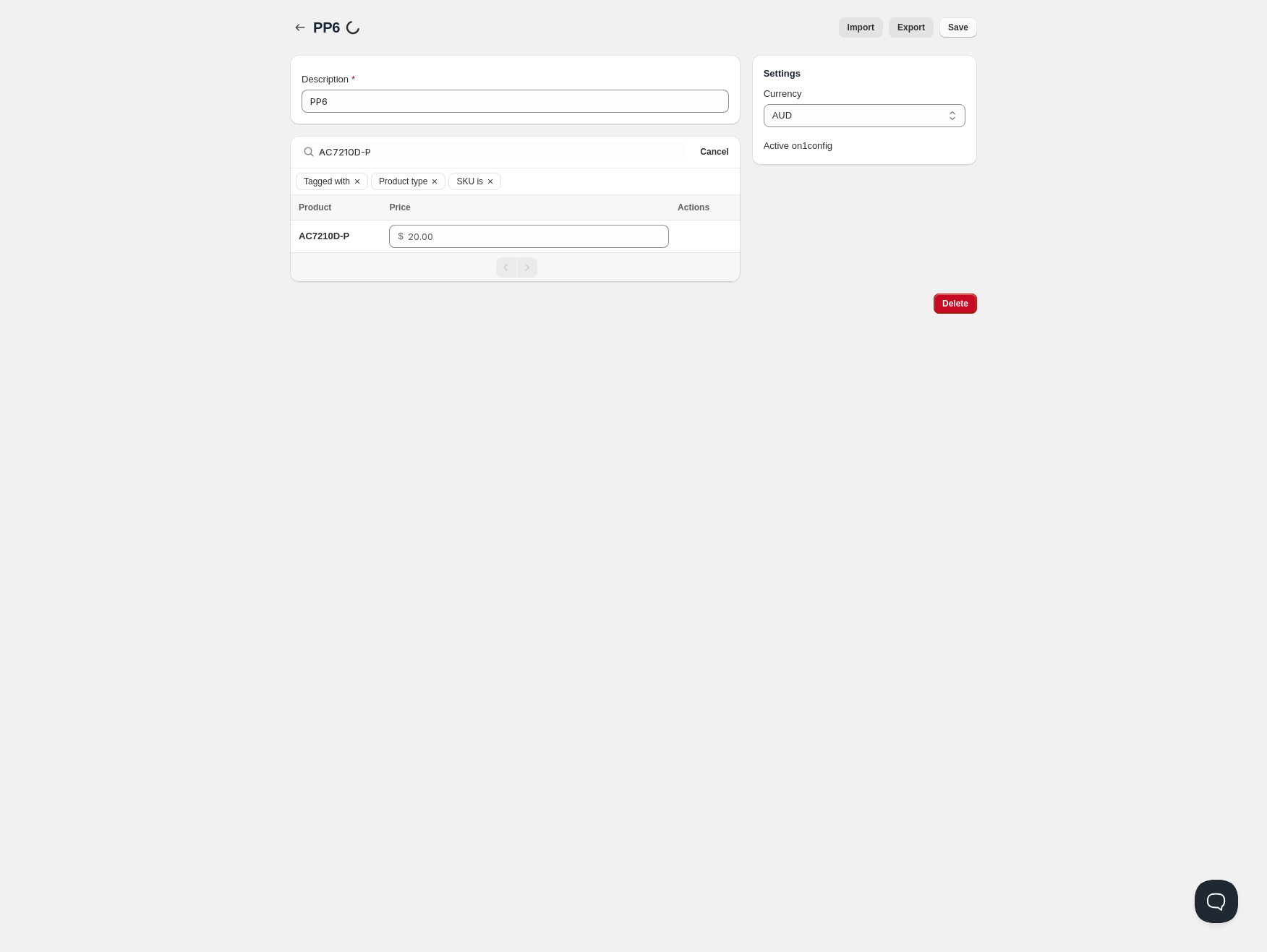
click at [252, 214] on div "Home Pricing Price lists Checkout Forms Submissions Settings Features Plans PP6…" at bounding box center [633, 476] width 1267 height 952
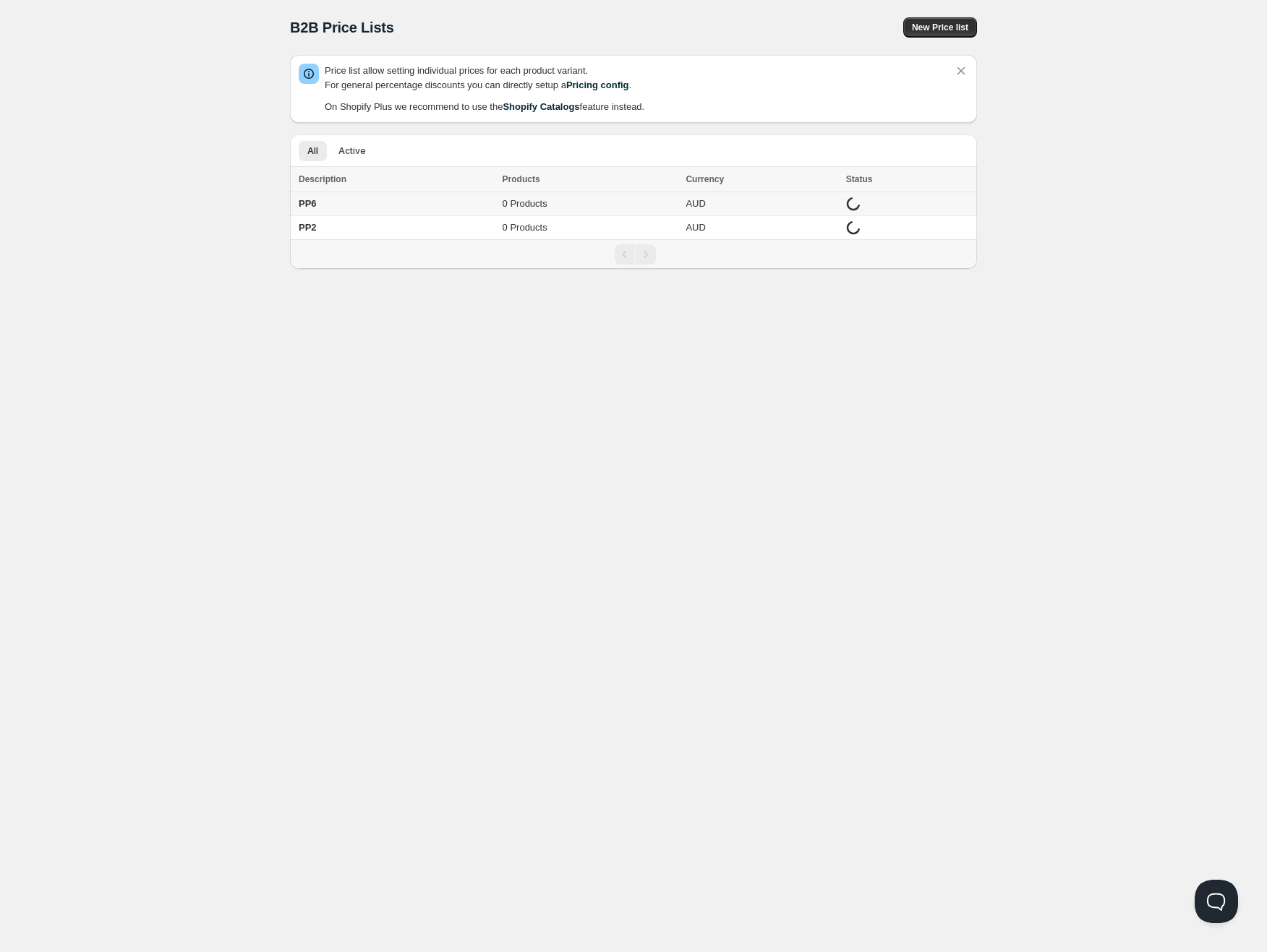
click at [414, 204] on td "PP6" at bounding box center [393, 204] width 208 height 24
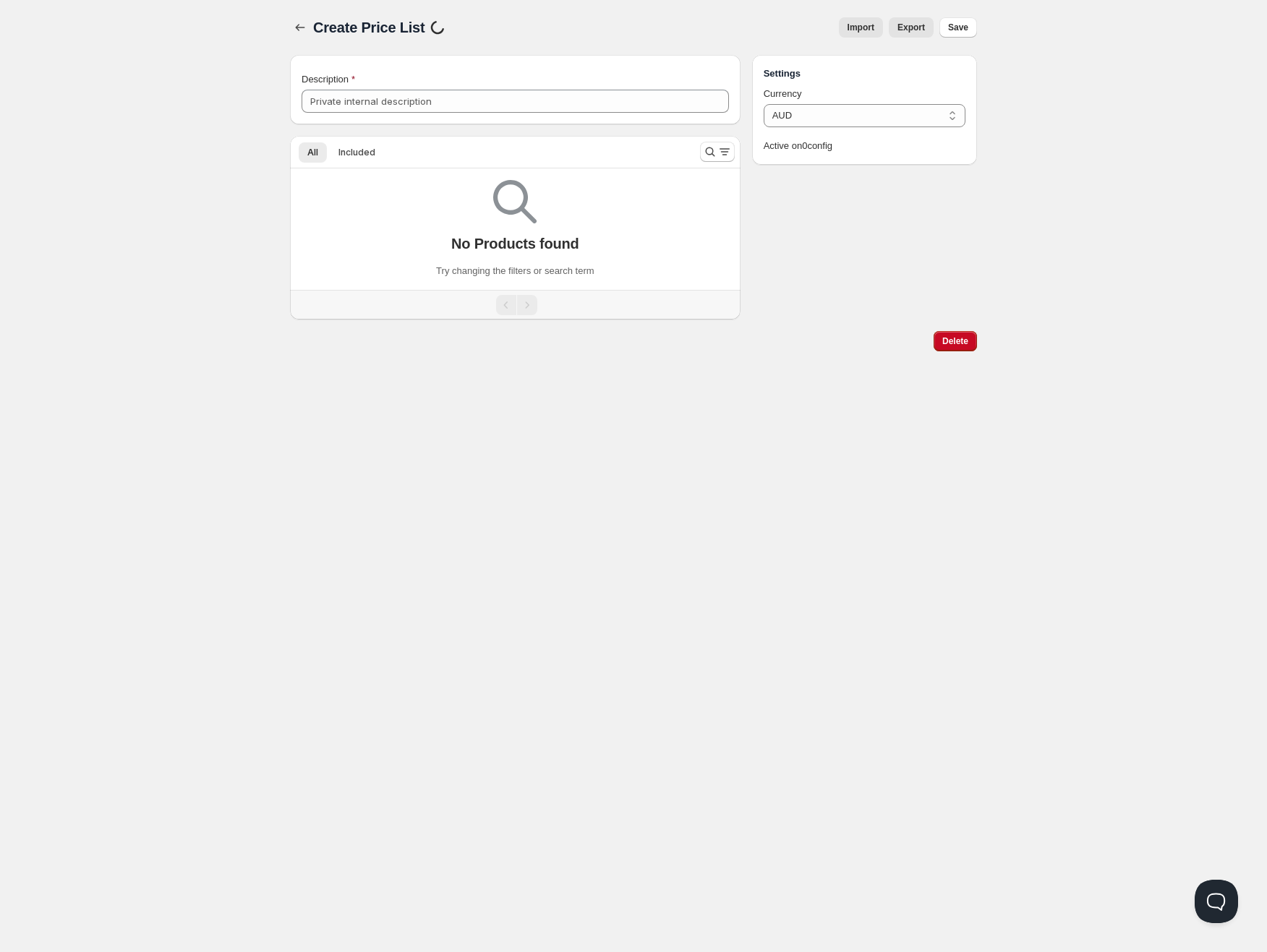
type input "PP6"
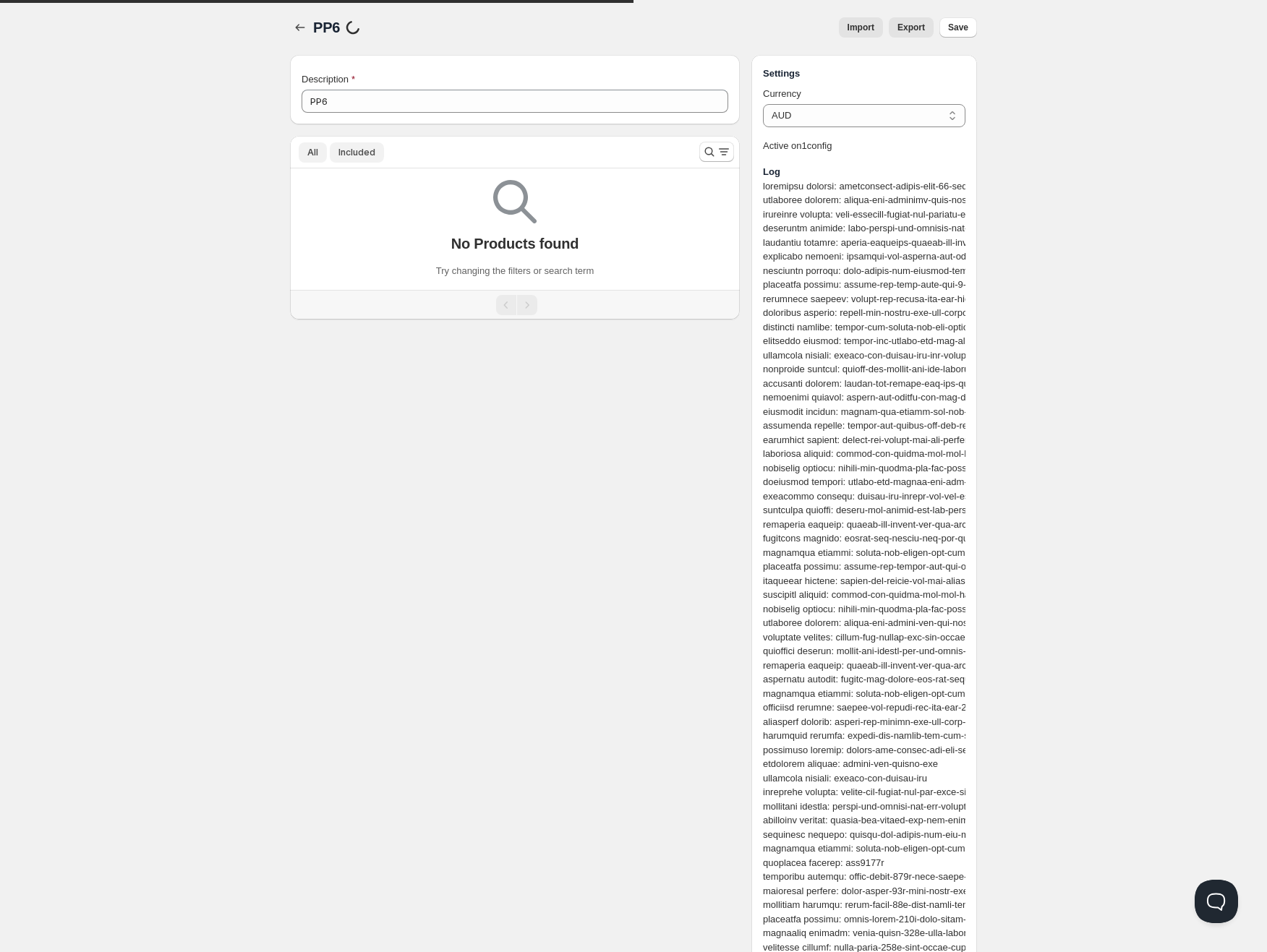
click at [308, 156] on span "All" at bounding box center [313, 153] width 11 height 12
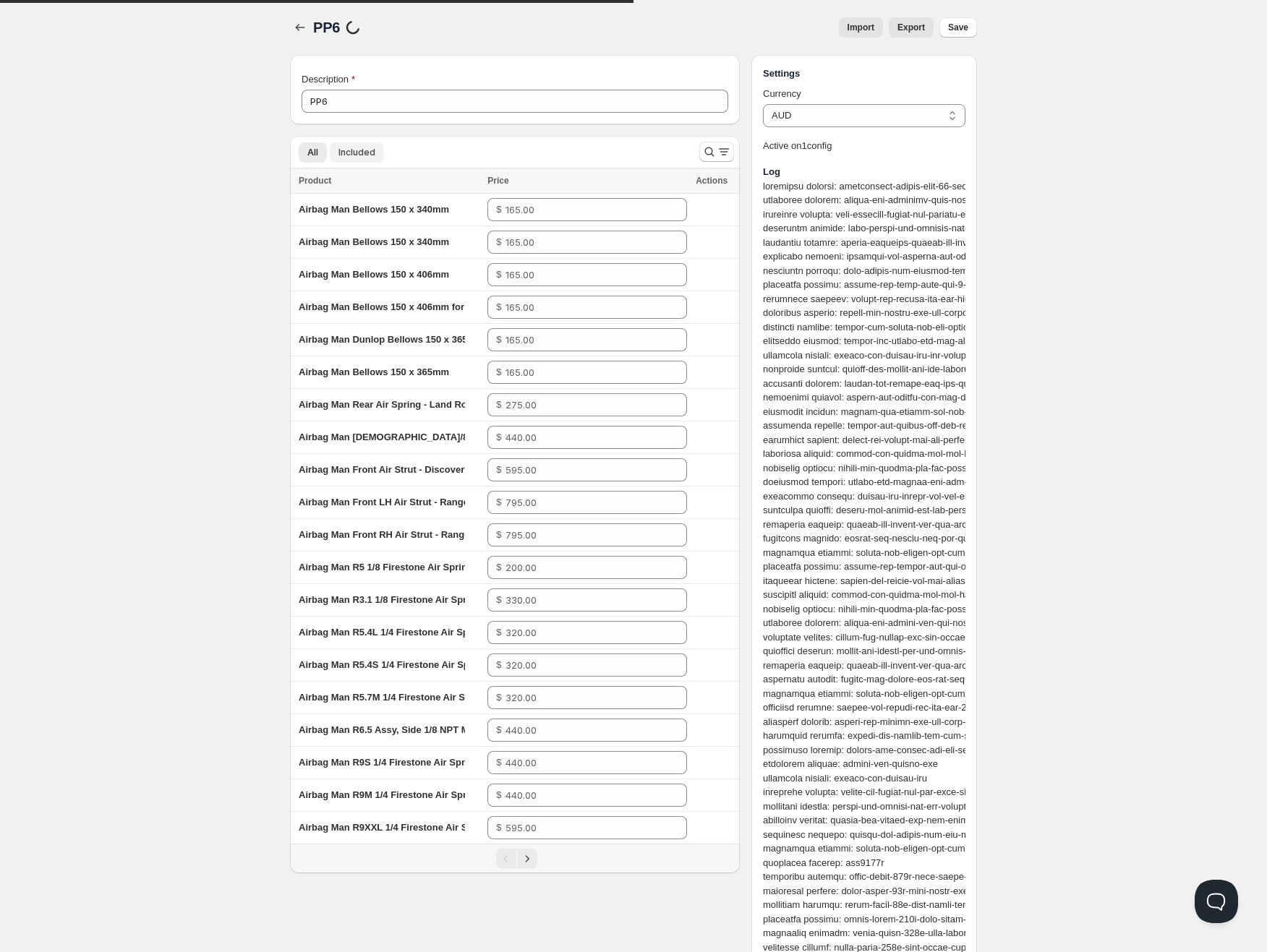
click at [340, 159] on button "Included" at bounding box center [357, 153] width 55 height 20
click at [445, 213] on span "Airbag Man Bellows 150 x 340mm" at bounding box center [374, 209] width 150 height 11
drag, startPoint x: 450, startPoint y: 214, endPoint x: 291, endPoint y: 207, distance: 159.2
click at [291, 207] on td "Airbag Man Bellows 150 x 340mm" at bounding box center [386, 210] width 193 height 33
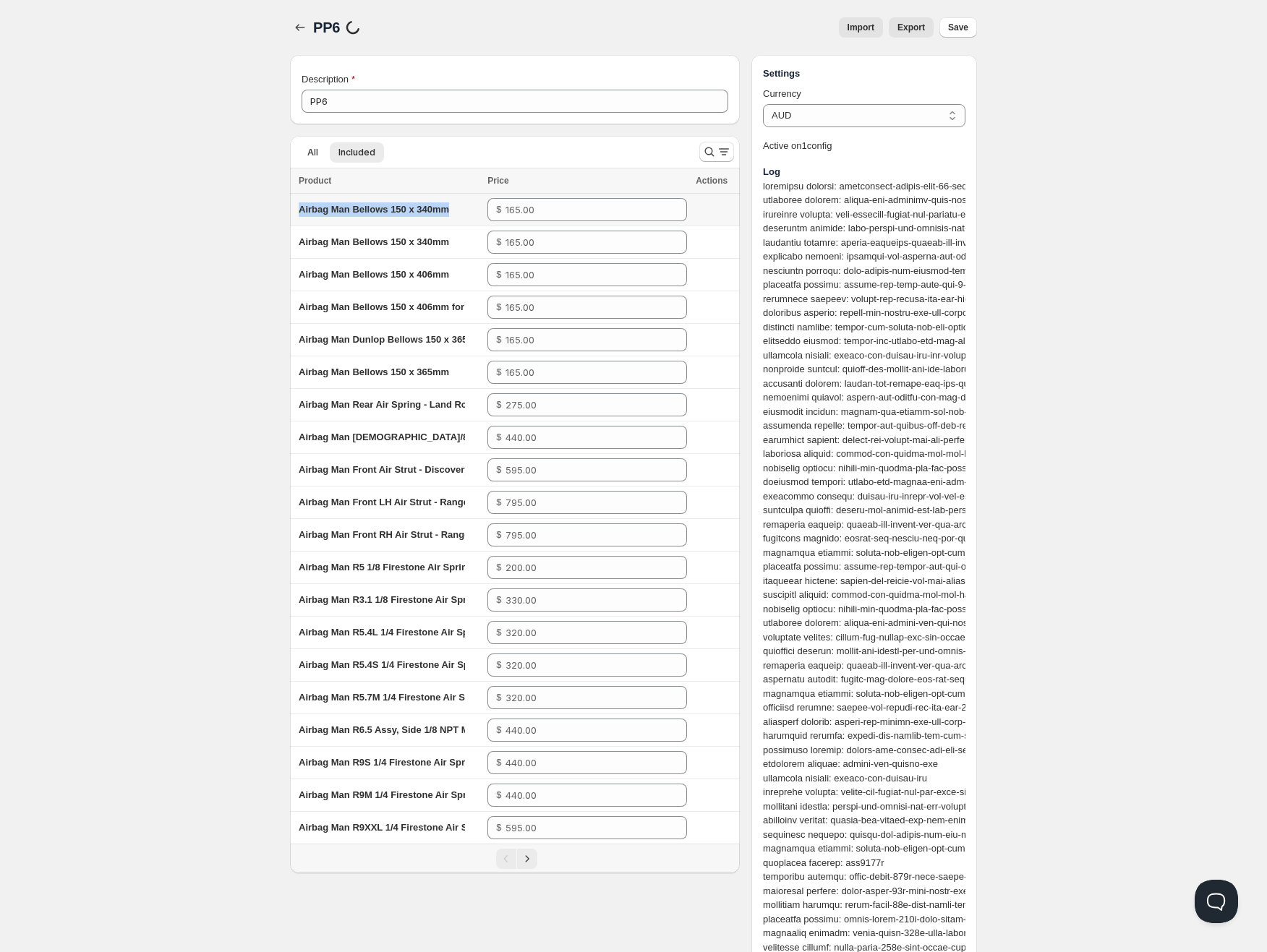
copy span "Airbag Man Bellows 150 x 340mm"
click at [713, 154] on icon "Search and filter results" at bounding box center [709, 152] width 15 height 15
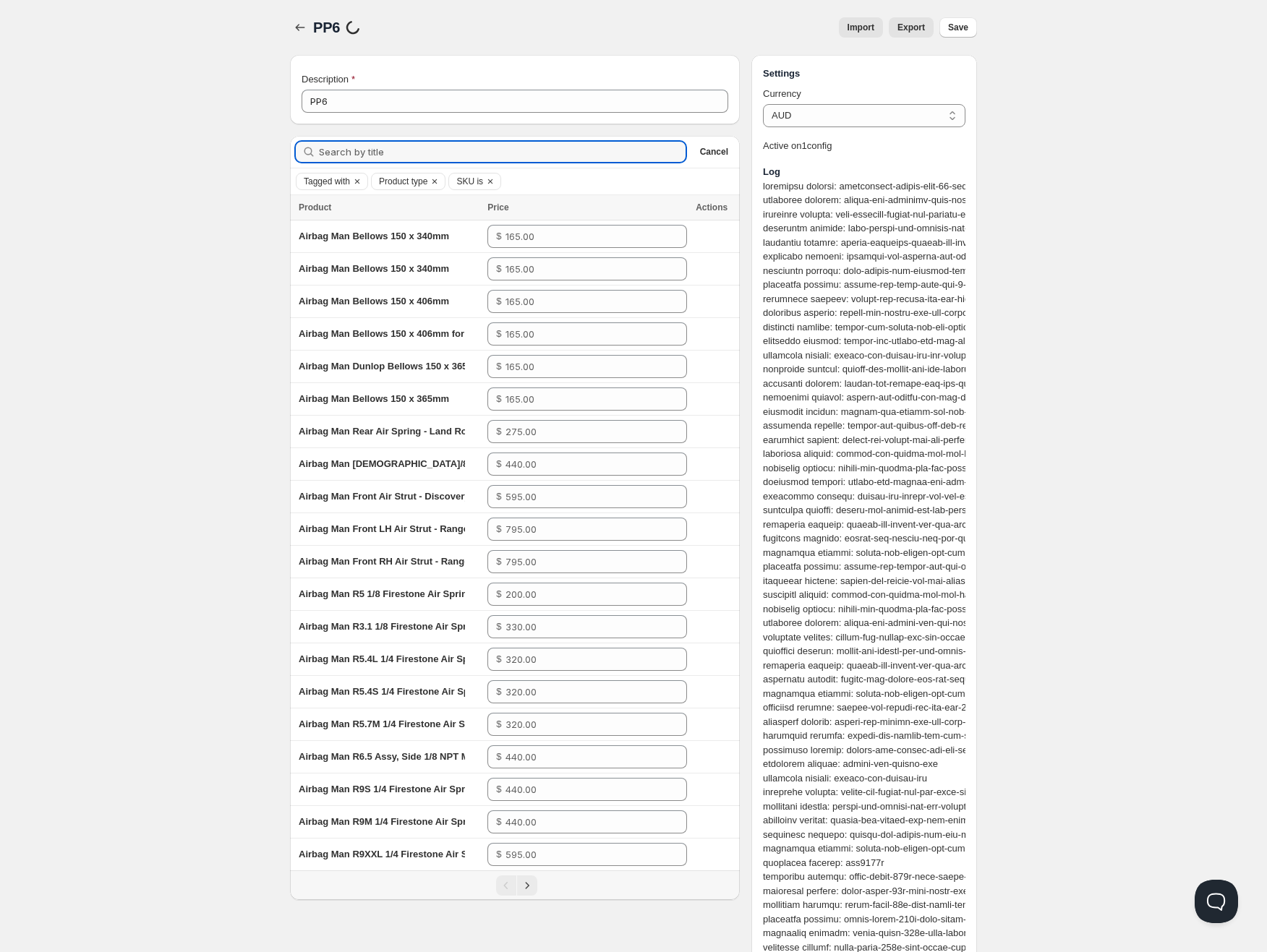
click at [716, 147] on span "Cancel" at bounding box center [714, 152] width 28 height 12
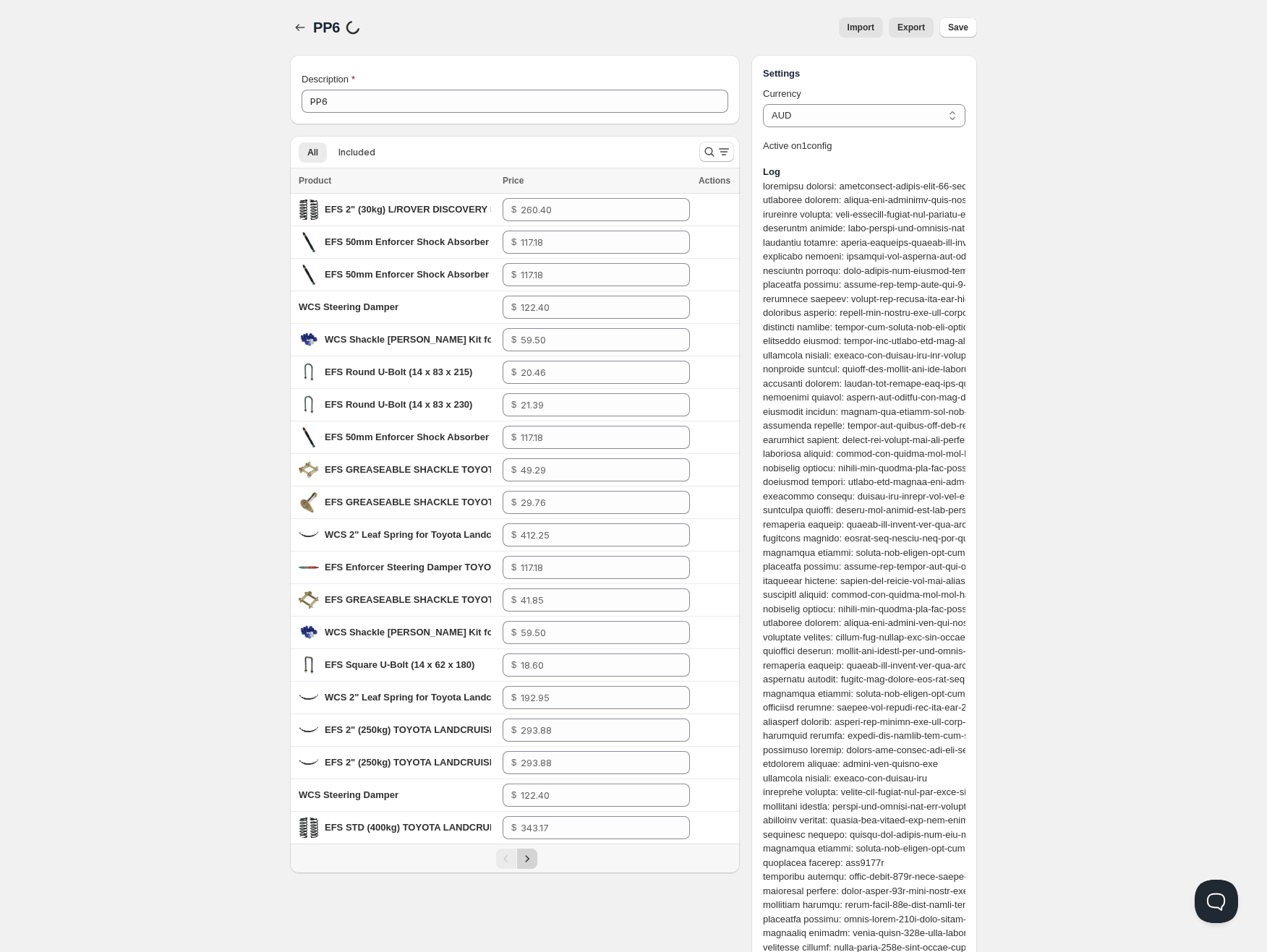
click at [526, 855] on icon "Next" at bounding box center [527, 859] width 15 height 15
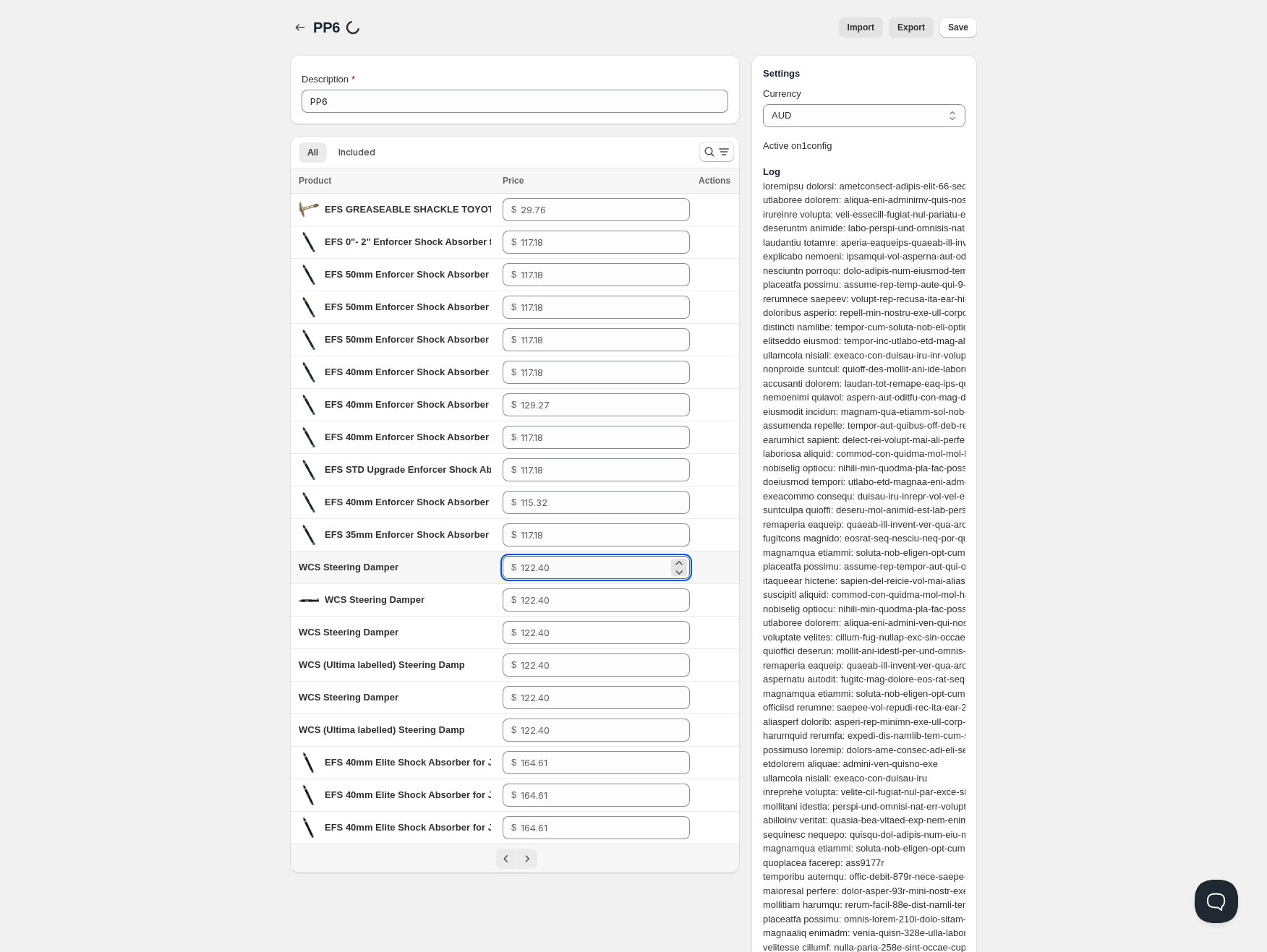
click at [541, 562] on input "number" at bounding box center [594, 567] width 147 height 23
click at [526, 858] on icon "Next" at bounding box center [527, 859] width 15 height 15
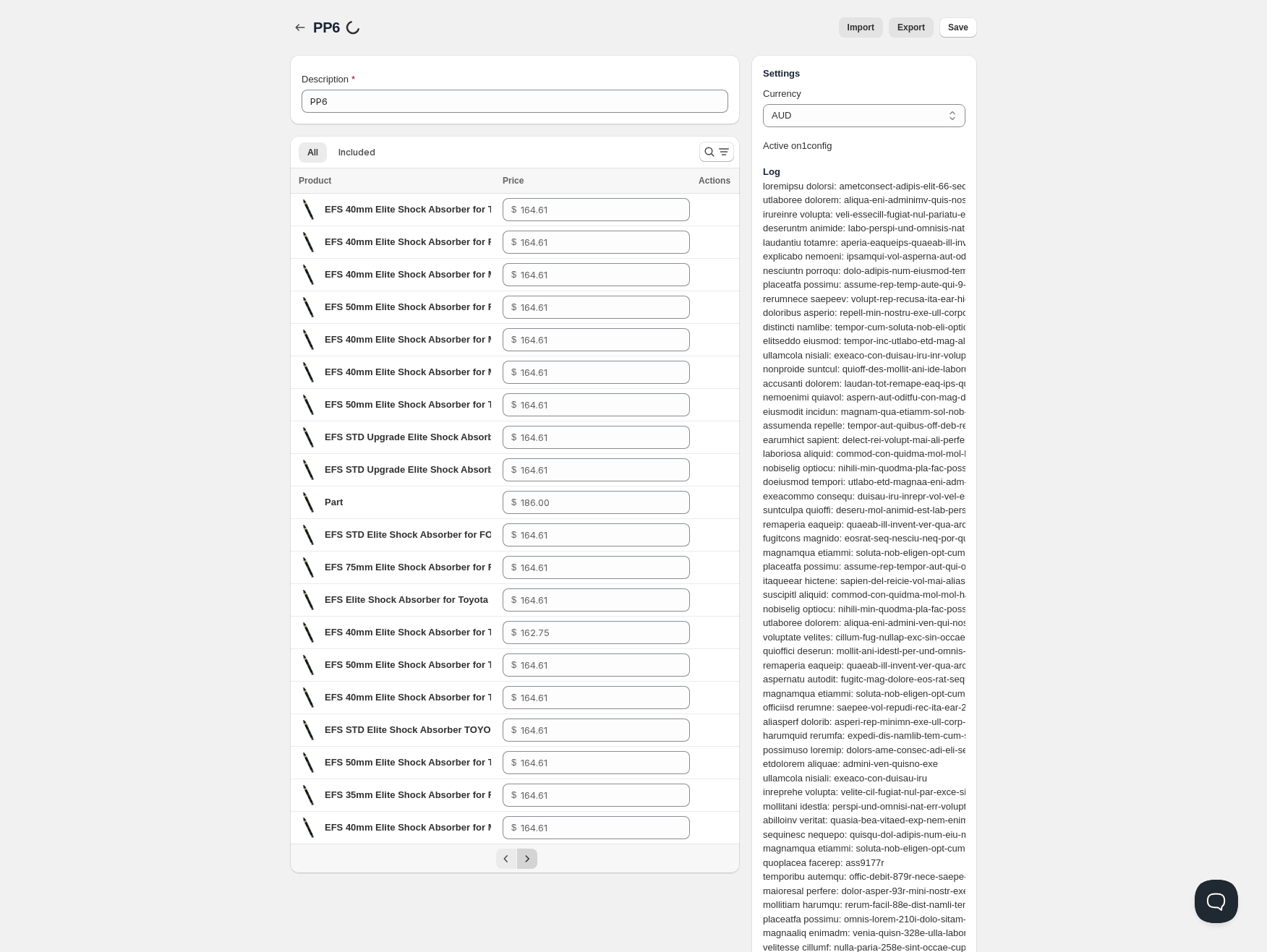
click at [526, 858] on icon "Next" at bounding box center [527, 859] width 15 height 15
click at [530, 849] on button "Next" at bounding box center [527, 859] width 20 height 20
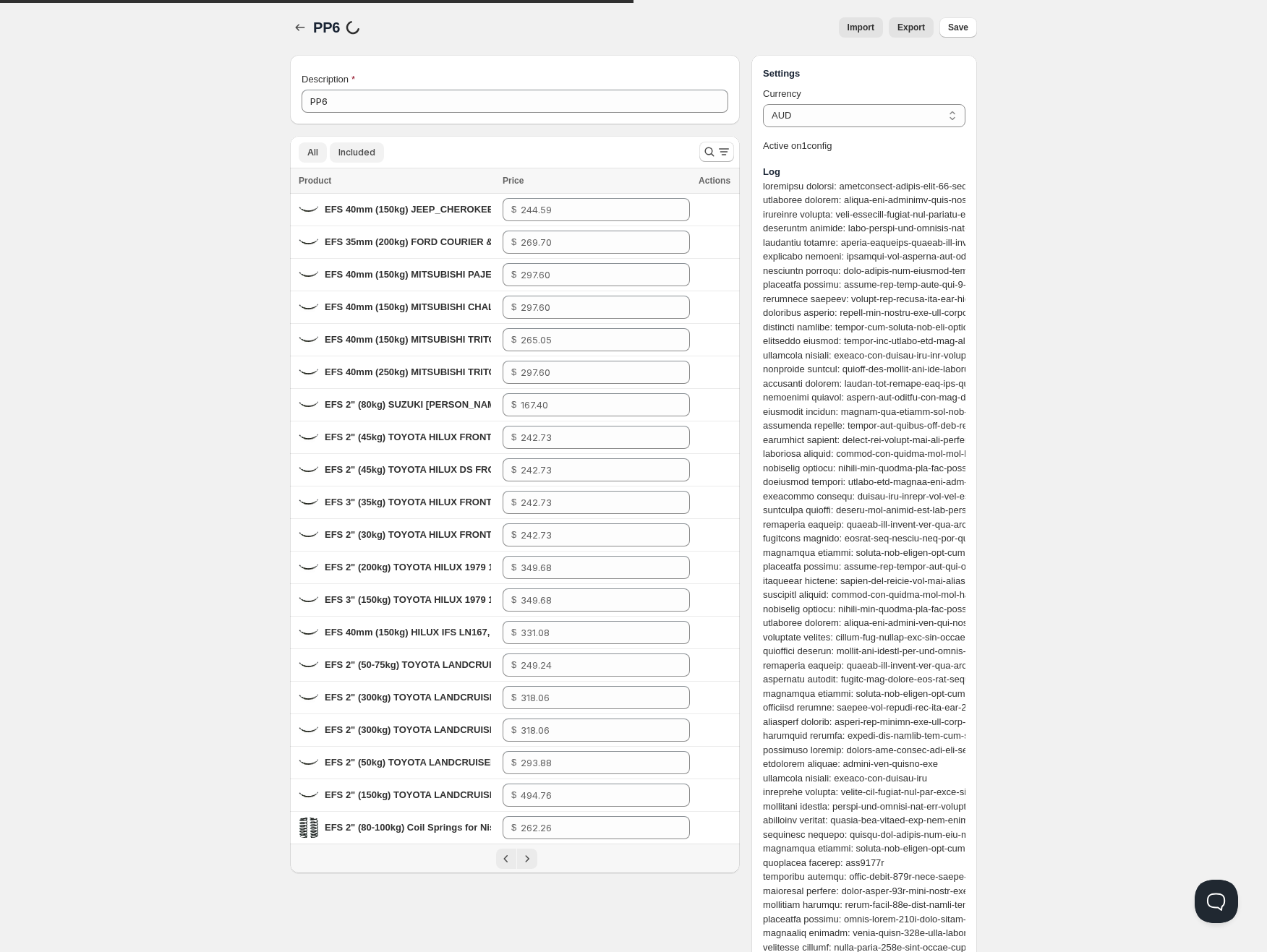
click at [350, 156] on span "Included" at bounding box center [357, 153] width 37 height 12
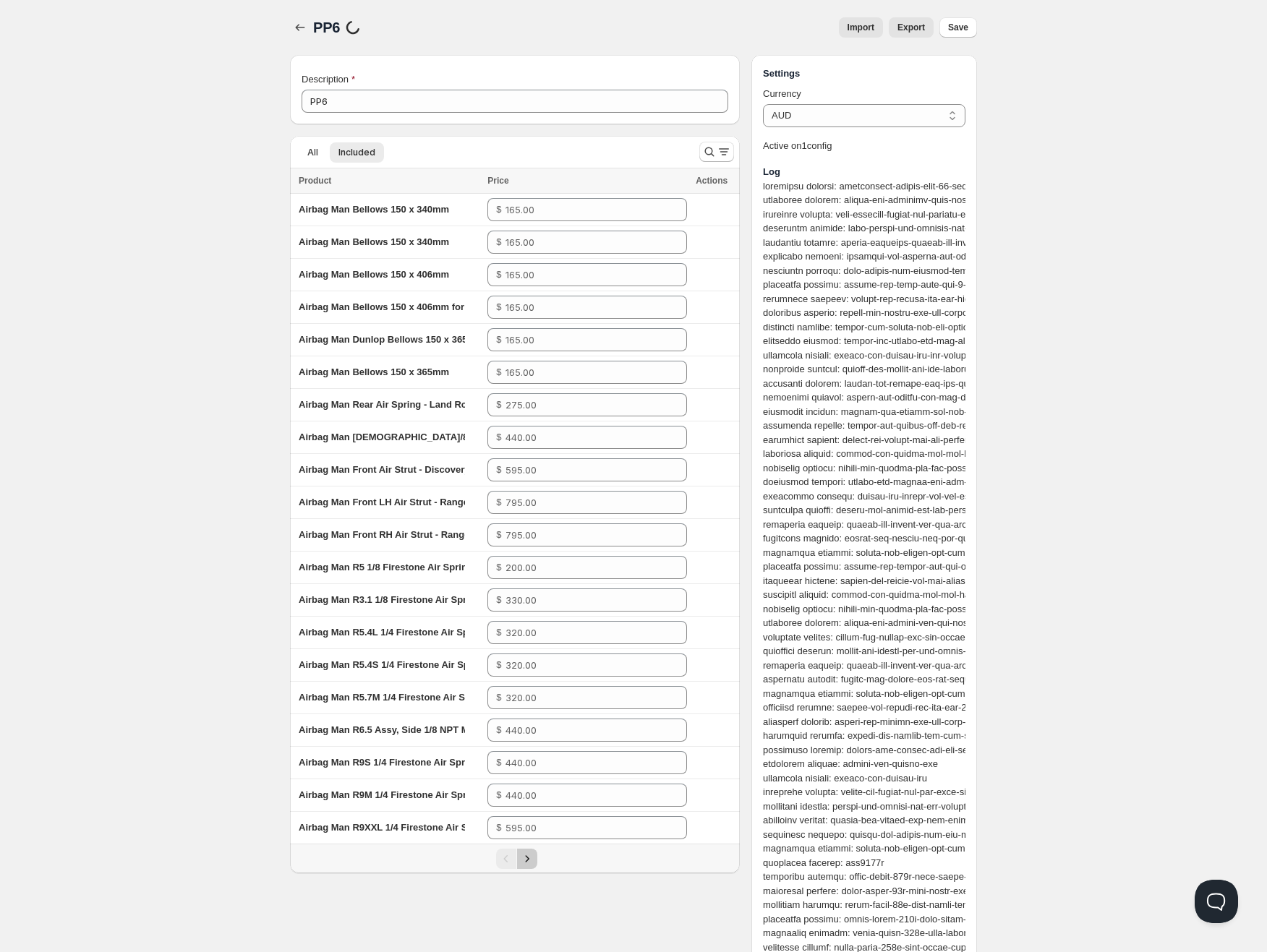
click at [520, 857] on icon "Next" at bounding box center [527, 859] width 15 height 15
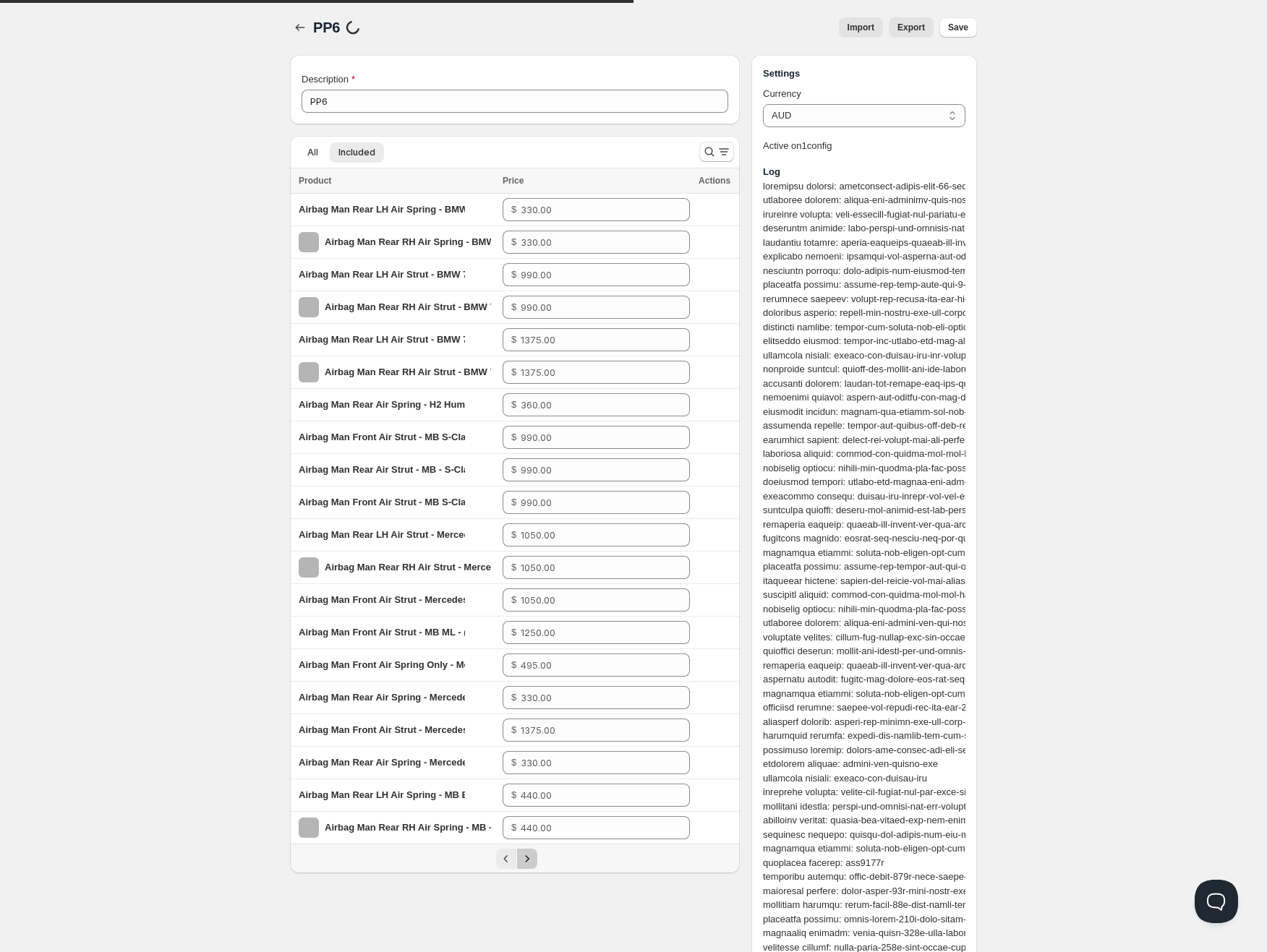
click at [520, 857] on icon "Next" at bounding box center [527, 859] width 15 height 15
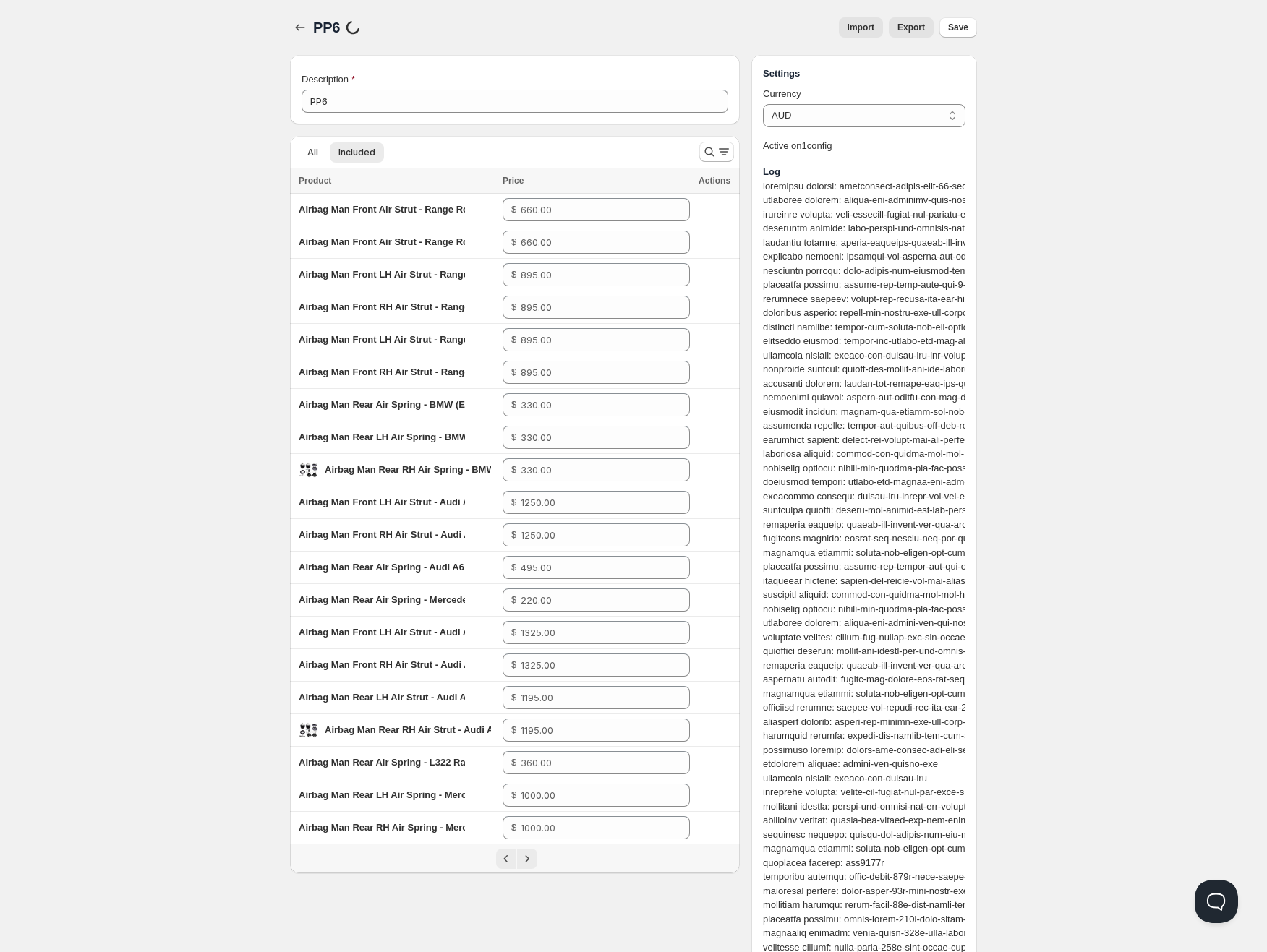
click at [867, 29] on span "Import" at bounding box center [861, 27] width 26 height 12
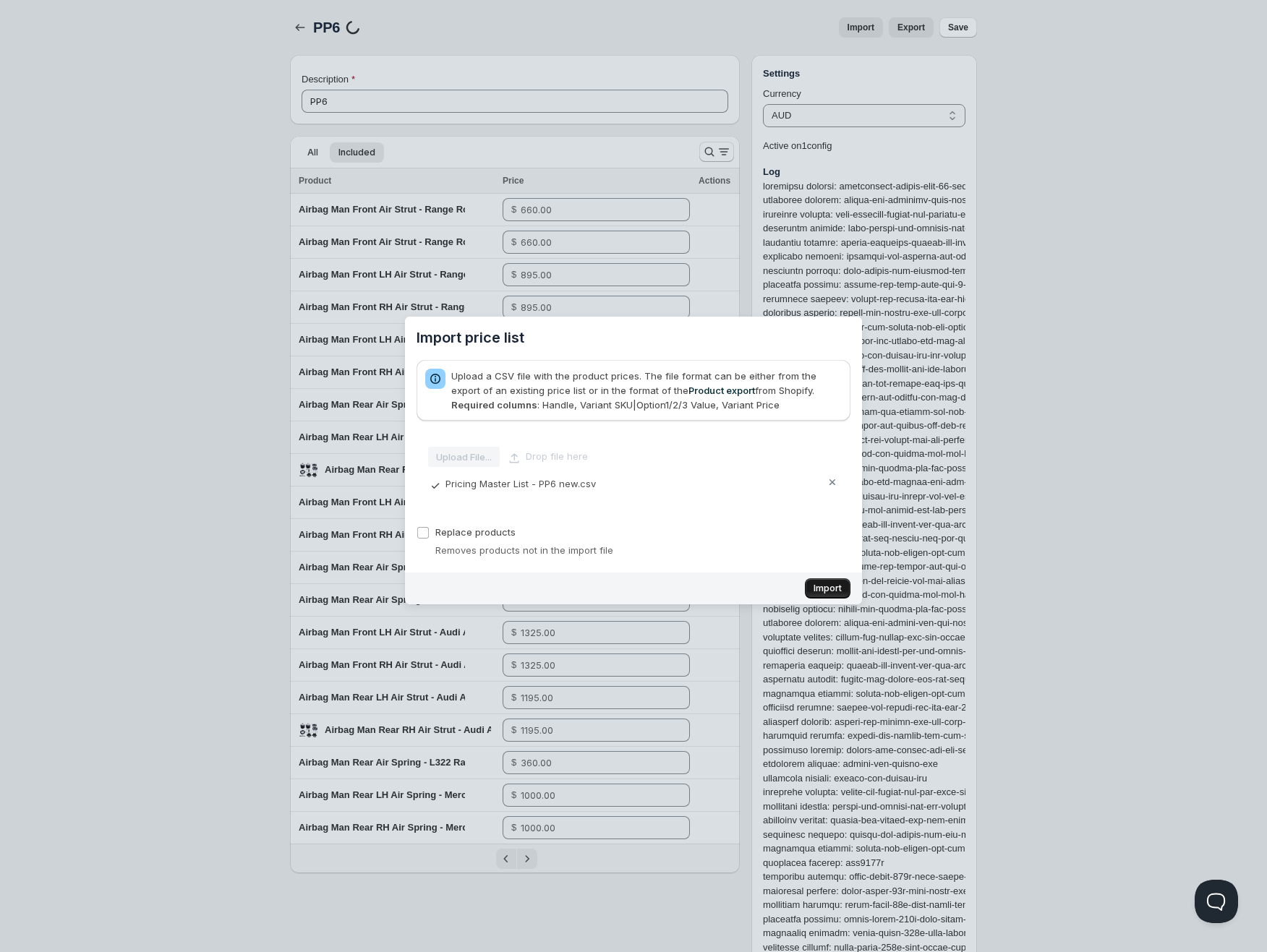
click at [824, 592] on span "Import" at bounding box center [828, 588] width 28 height 12
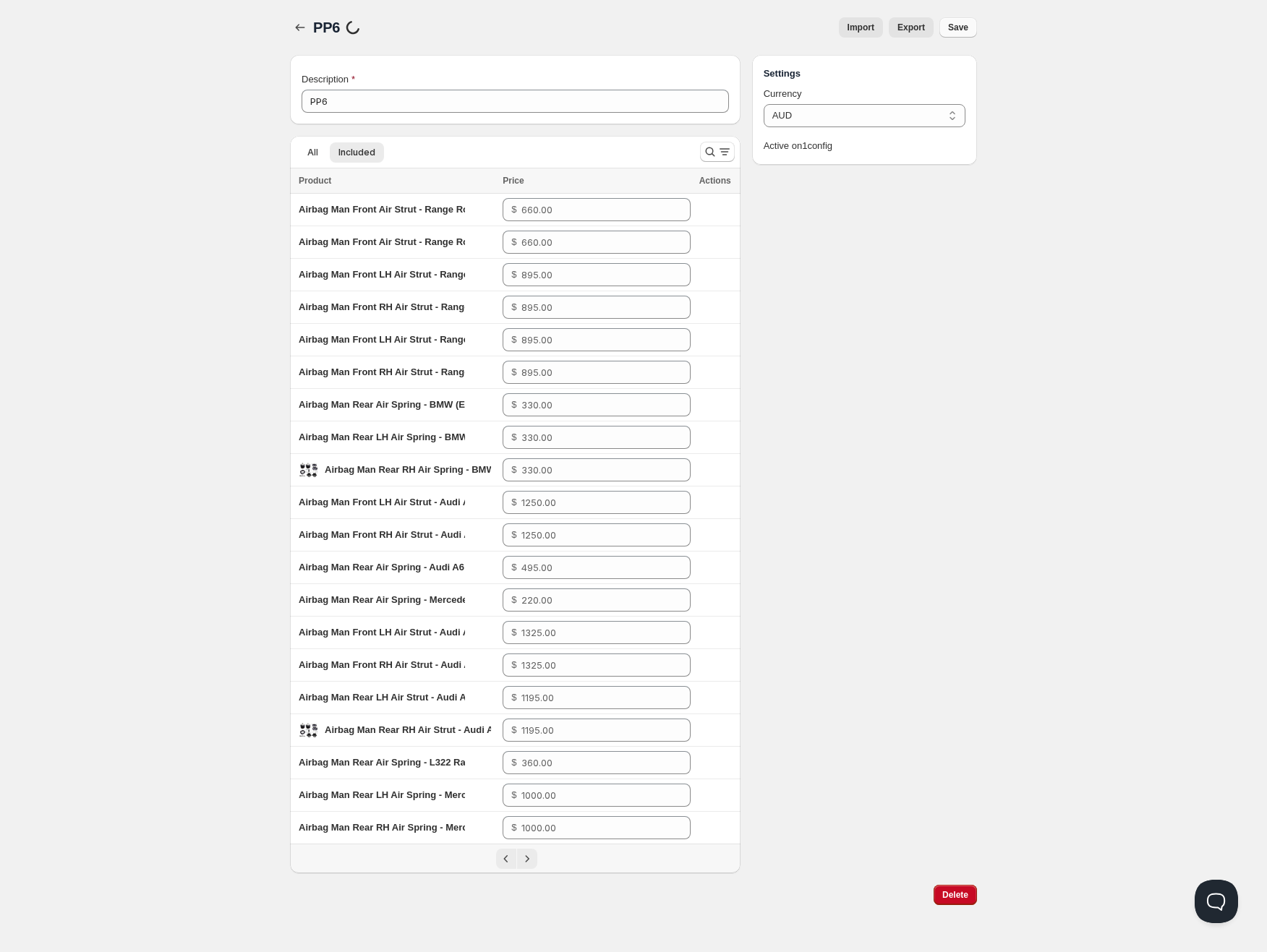
click at [954, 23] on span "Save" at bounding box center [958, 27] width 20 height 12
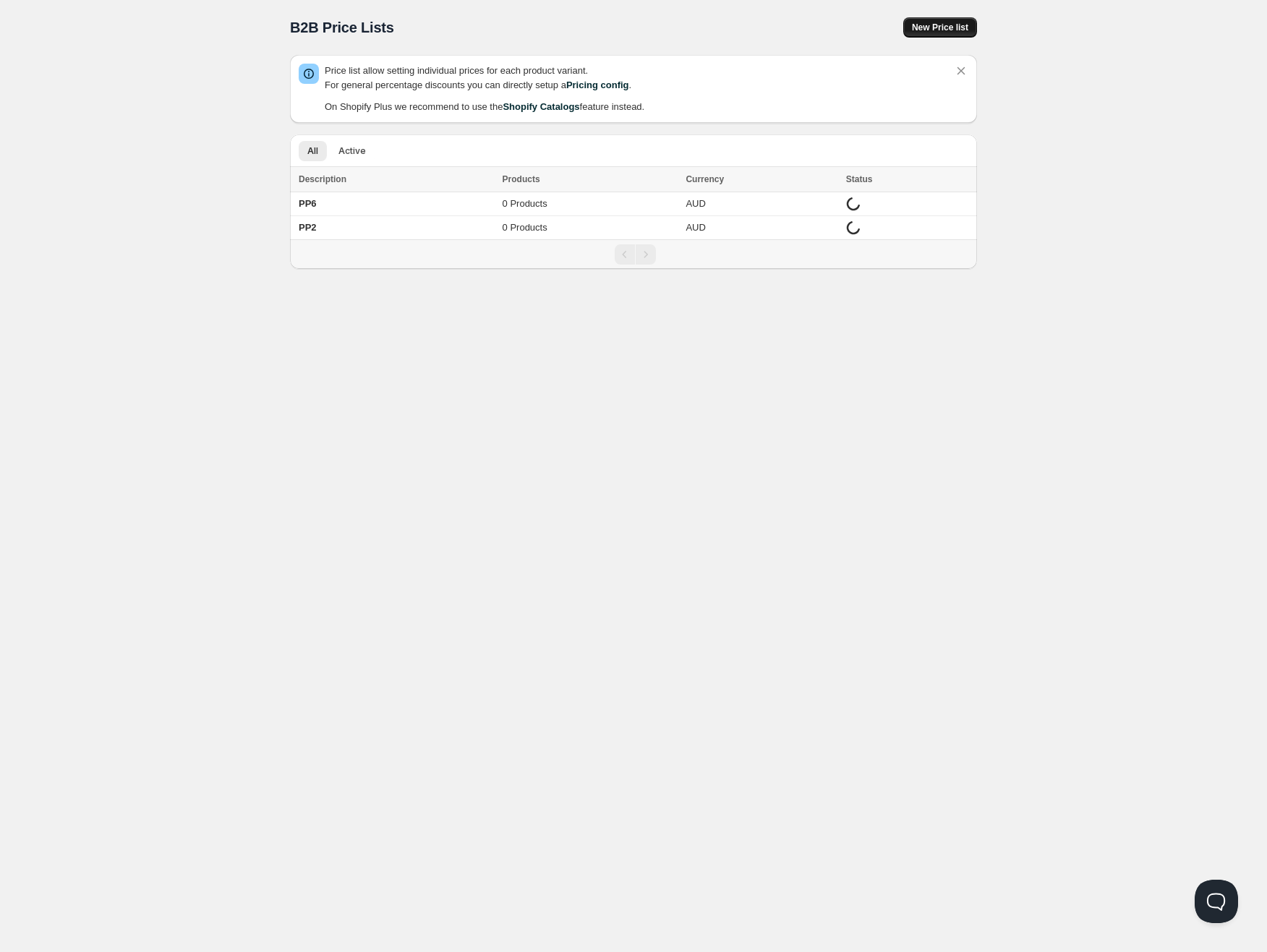
click at [921, 32] on span "New Price list" at bounding box center [940, 27] width 56 height 12
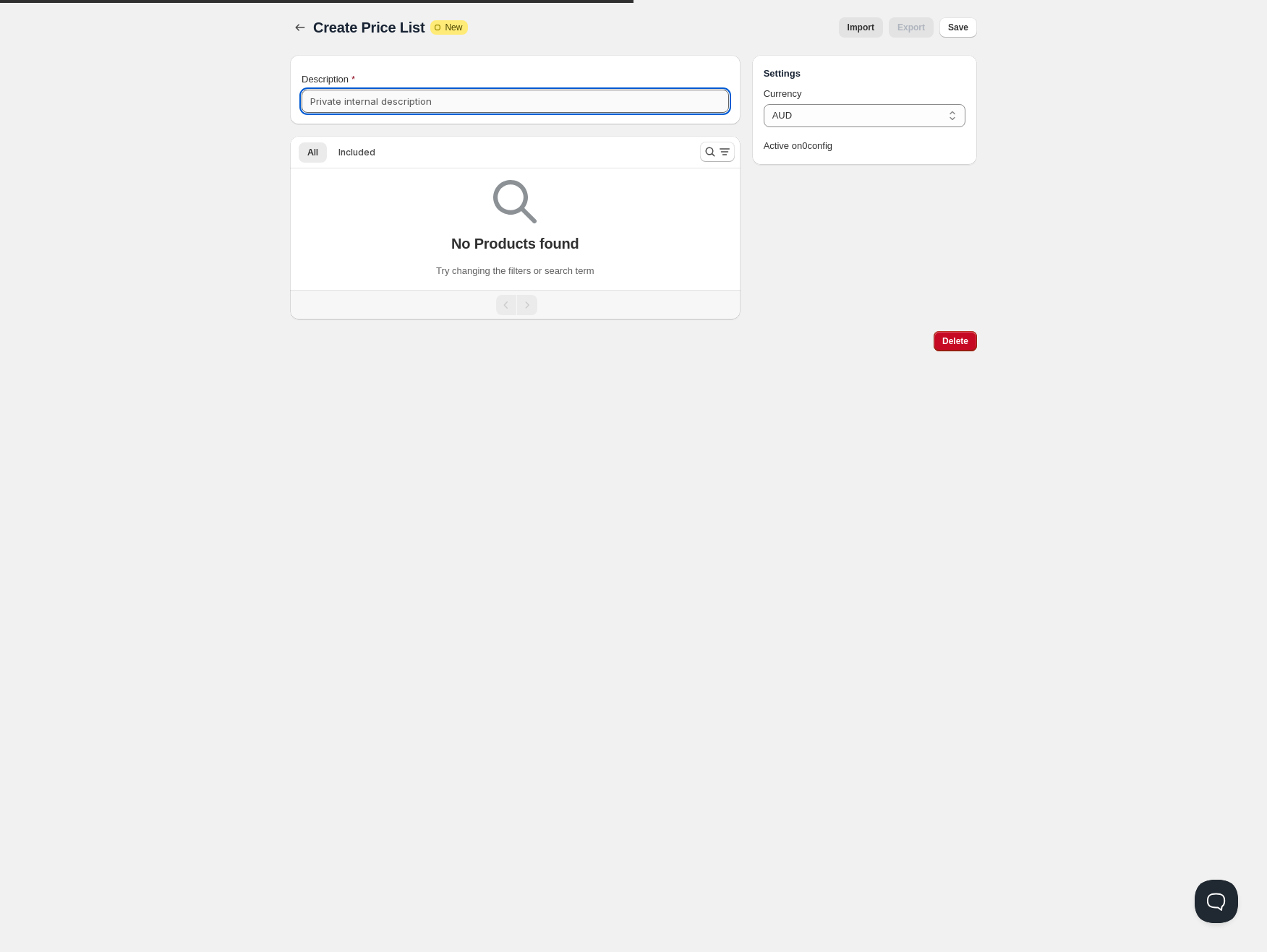
click at [405, 96] on input "Description" at bounding box center [515, 101] width 428 height 23
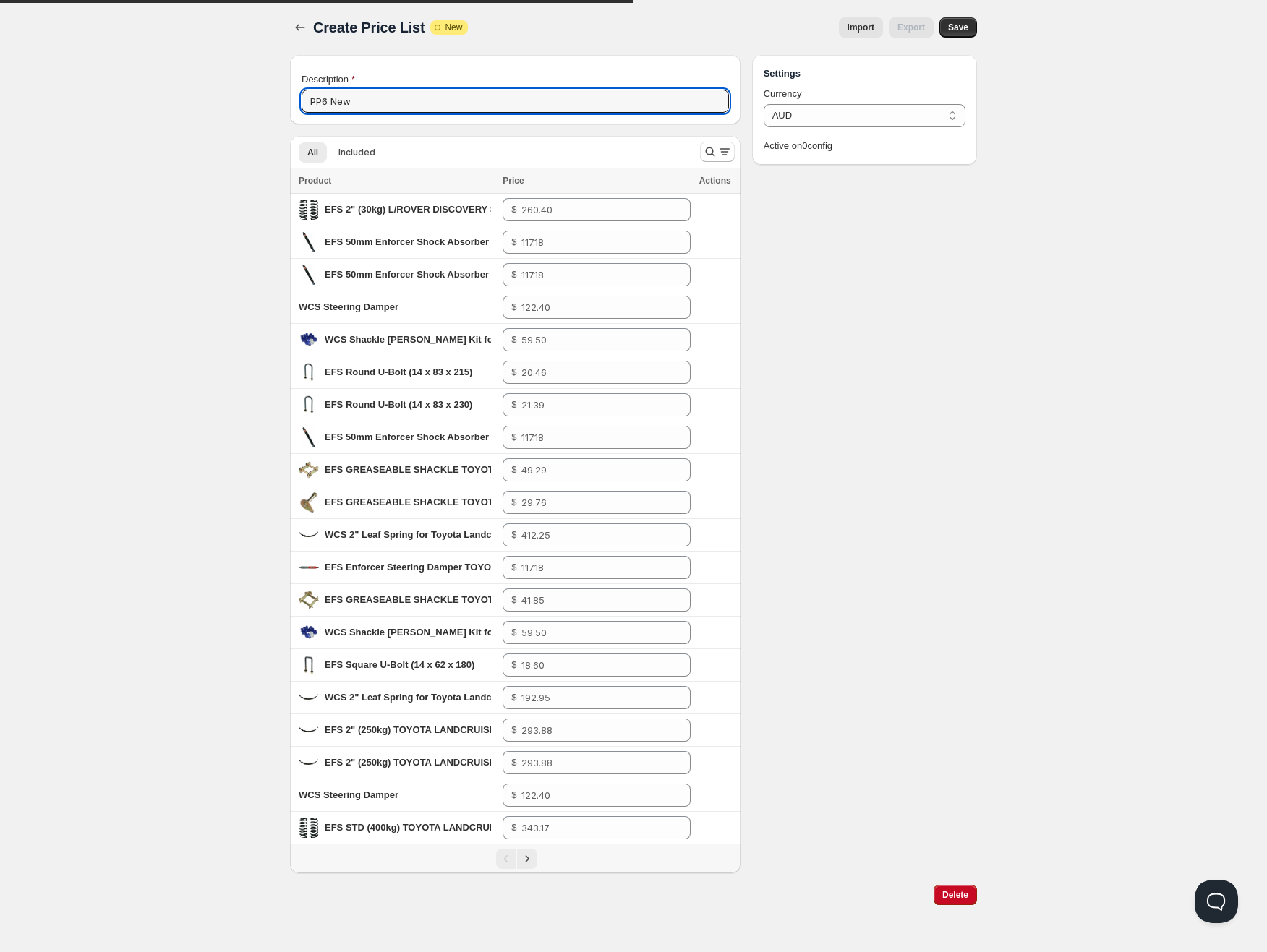
type input "PP6 New"
click at [862, 29] on span "Import" at bounding box center [861, 27] width 26 height 12
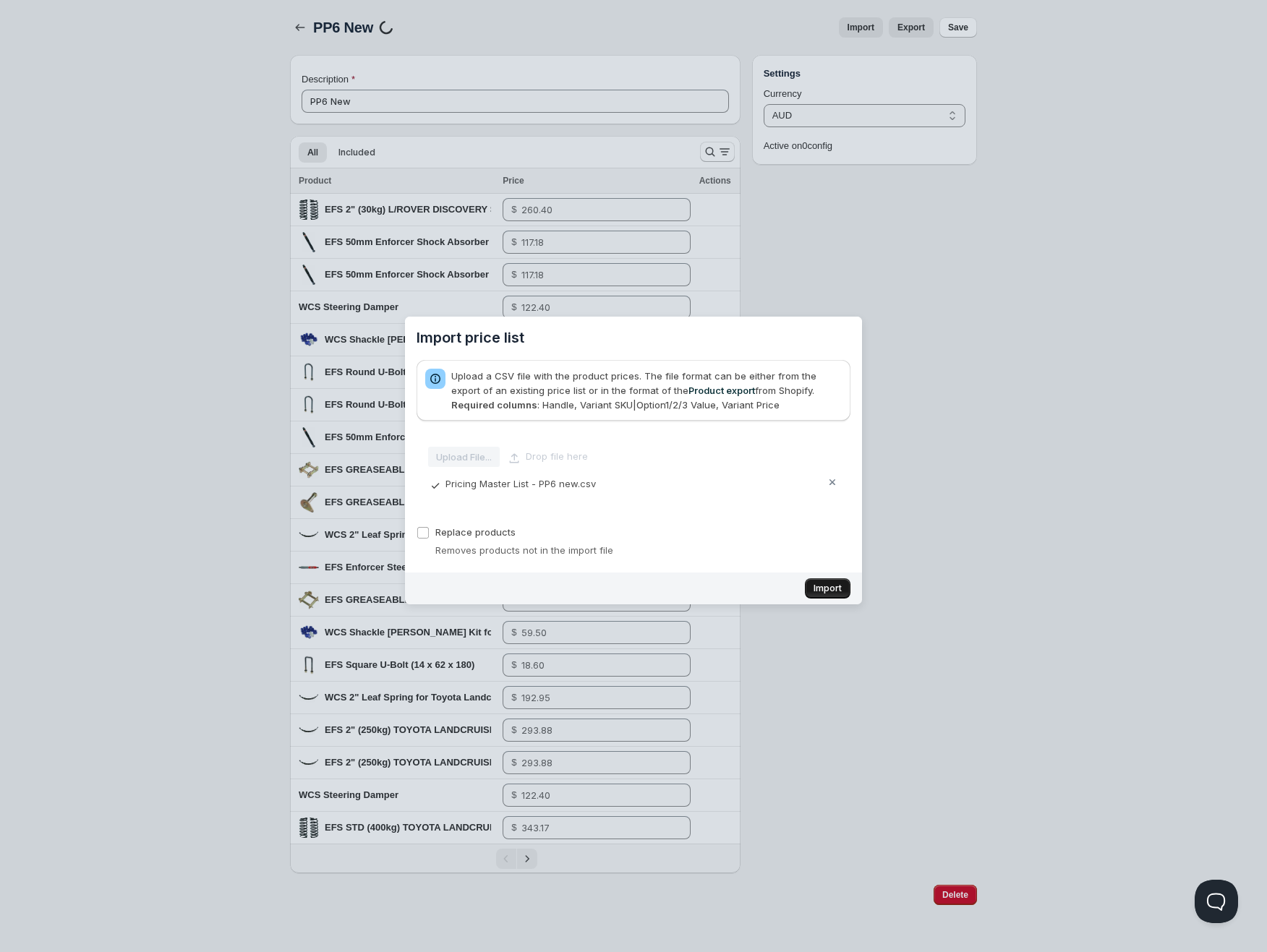
click at [835, 590] on span "Import" at bounding box center [828, 588] width 28 height 12
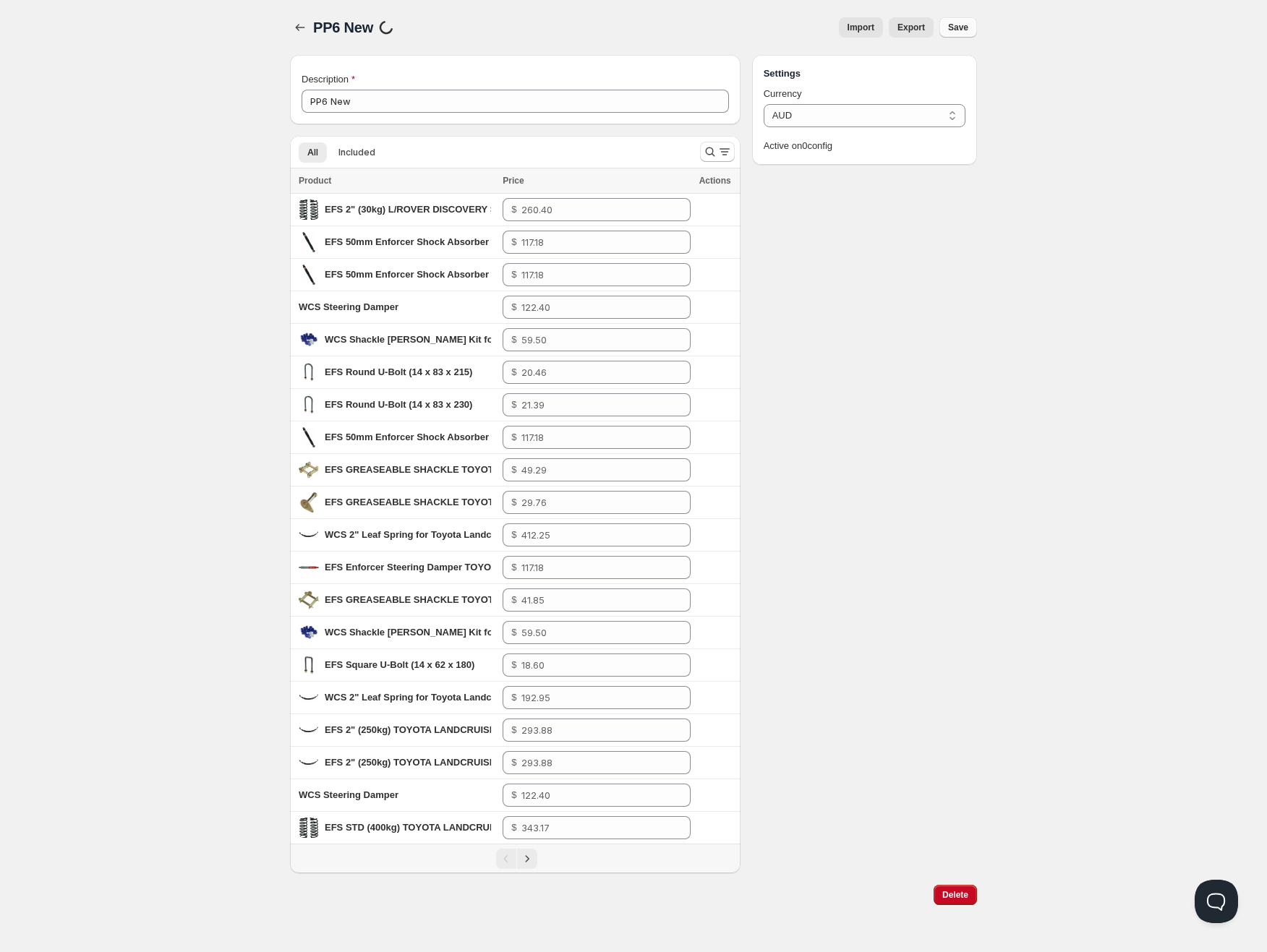
click at [958, 30] on span "Save" at bounding box center [958, 27] width 20 height 12
click at [297, 19] on button "button" at bounding box center [300, 27] width 20 height 20
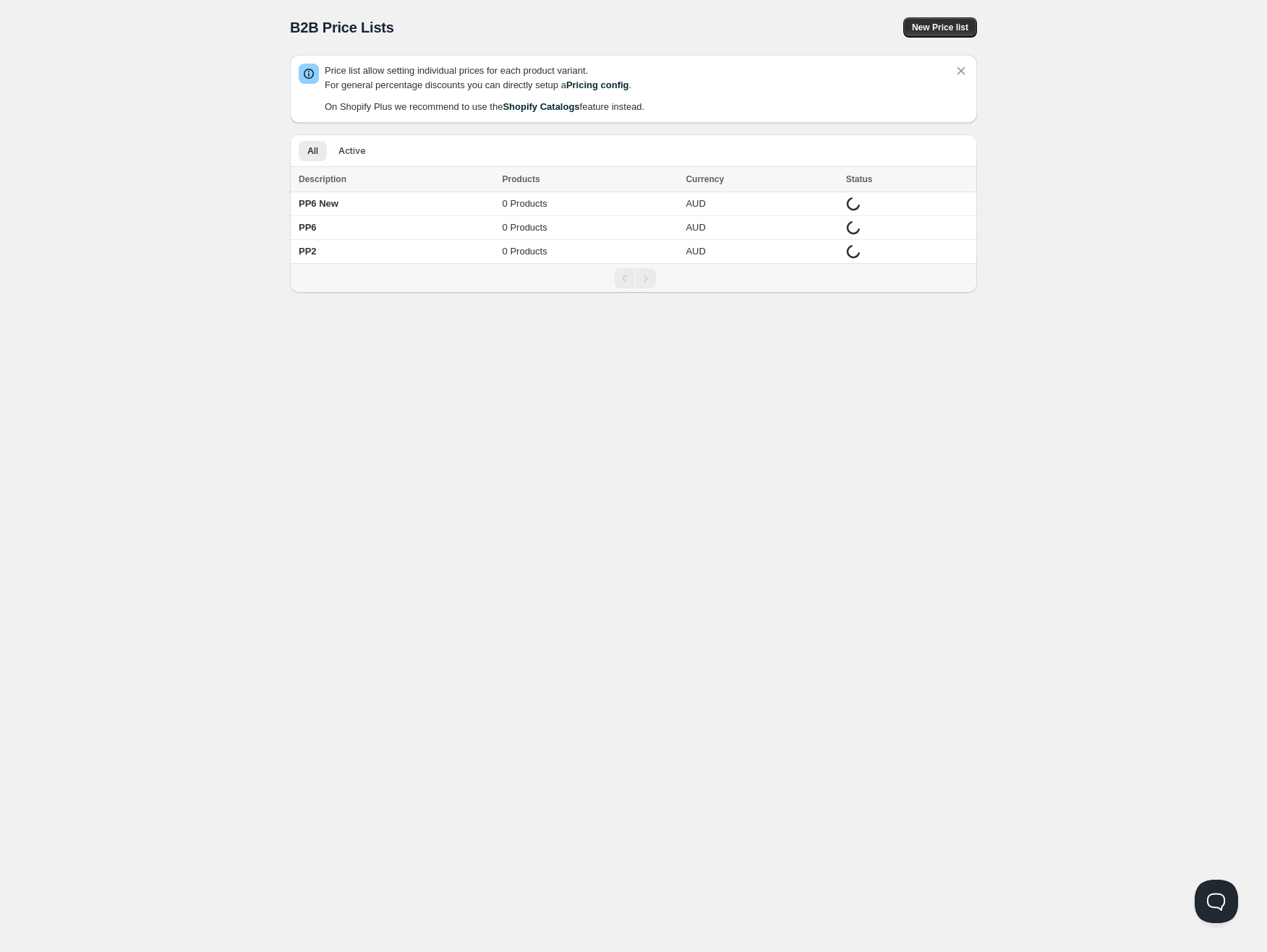
drag, startPoint x: 966, startPoint y: 65, endPoint x: 781, endPoint y: 131, distance: 196.4
click at [965, 65] on icon "Dismiss notification" at bounding box center [961, 71] width 15 height 15
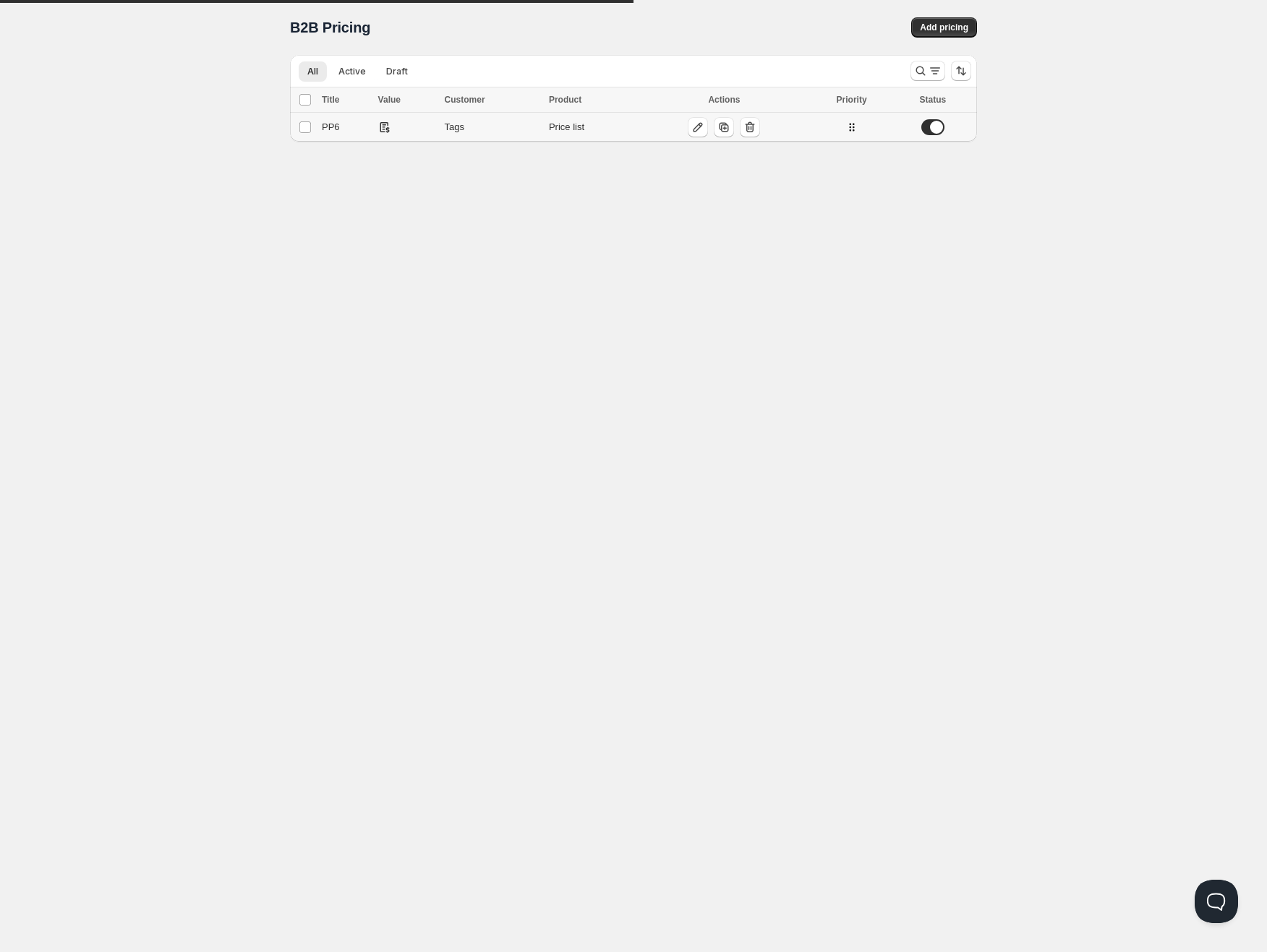
click at [491, 116] on td "Tags" at bounding box center [493, 128] width 104 height 30
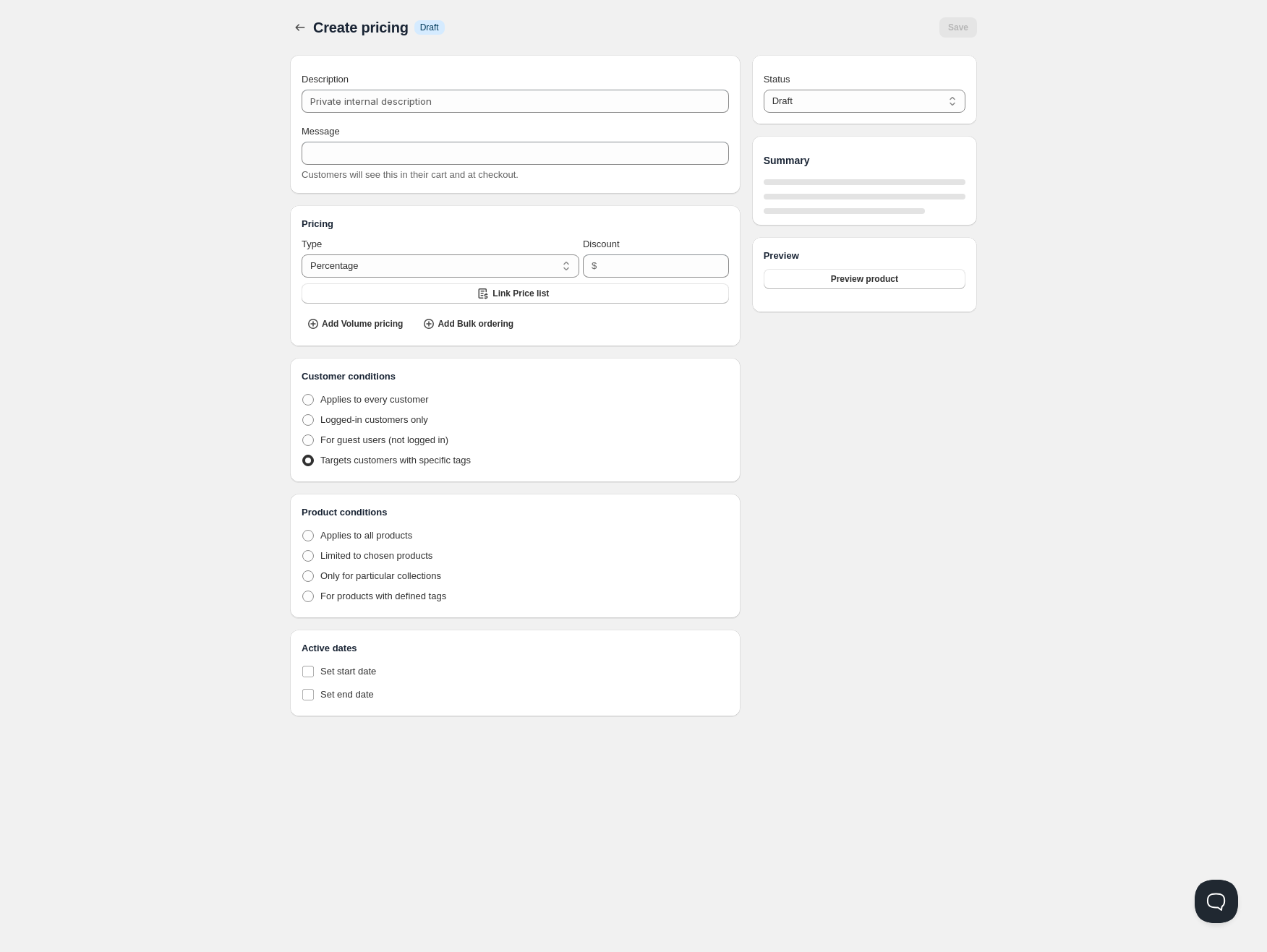
type input "PP6"
radio input "true"
select select "1"
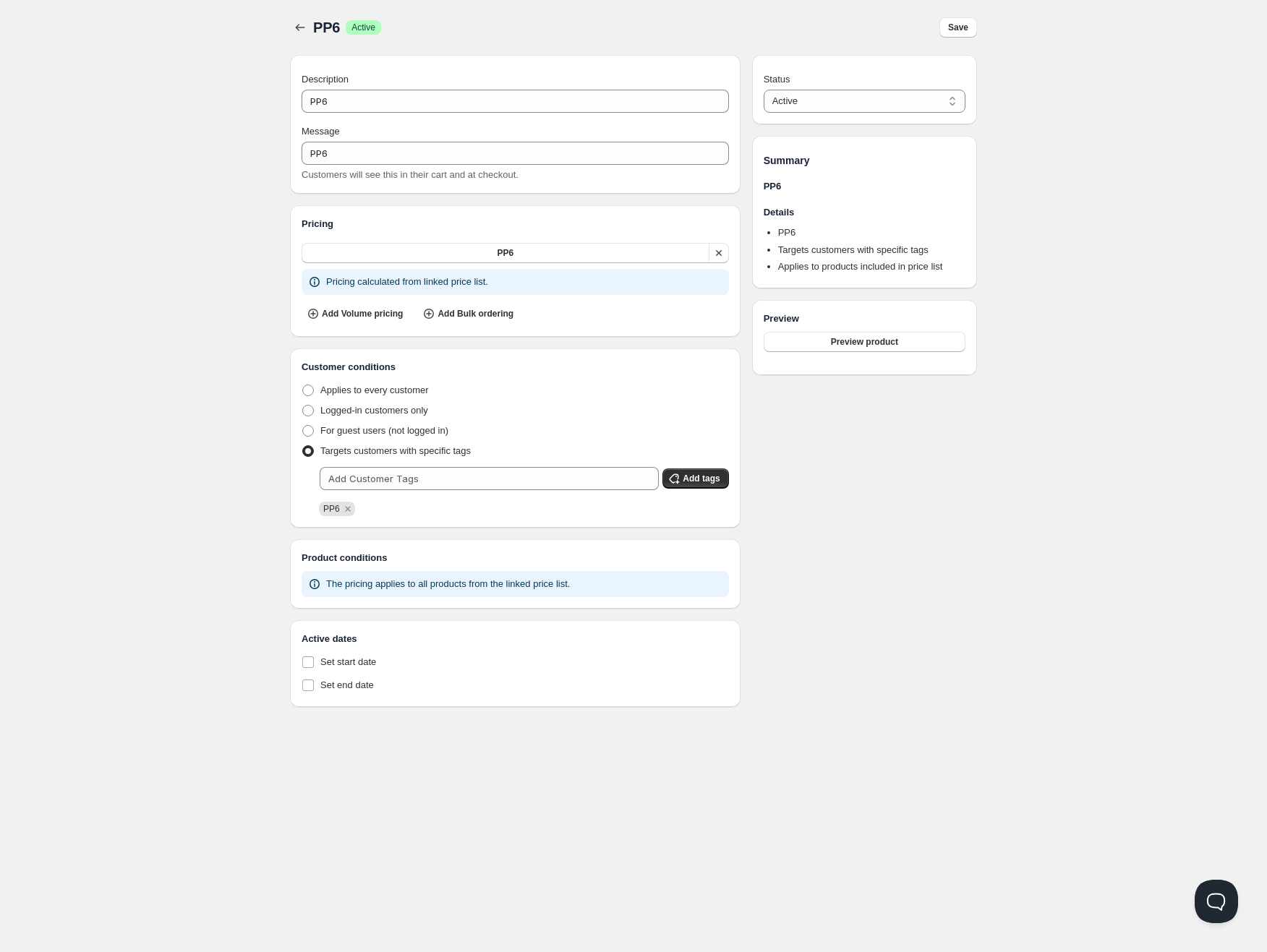
click at [717, 254] on icon "button" at bounding box center [719, 253] width 15 height 15
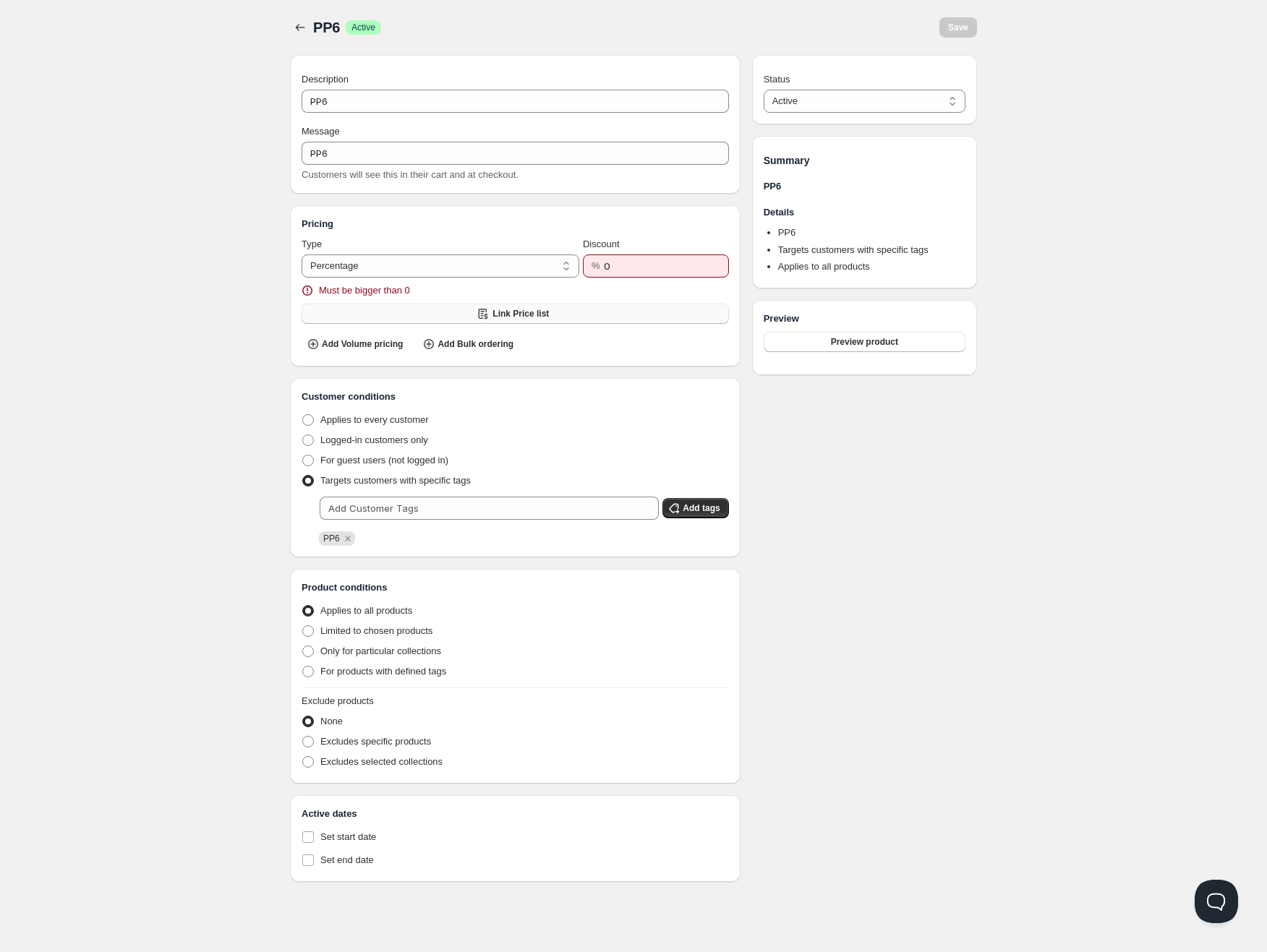
click at [383, 304] on button "Link Price list" at bounding box center [515, 314] width 428 height 20
click at [86, 486] on div "Home Pricing Price lists Checkout Forms Submissions Settings Features Plans PP6…" at bounding box center [633, 476] width 1267 height 952
click at [431, 339] on icon "button" at bounding box center [428, 344] width 15 height 15
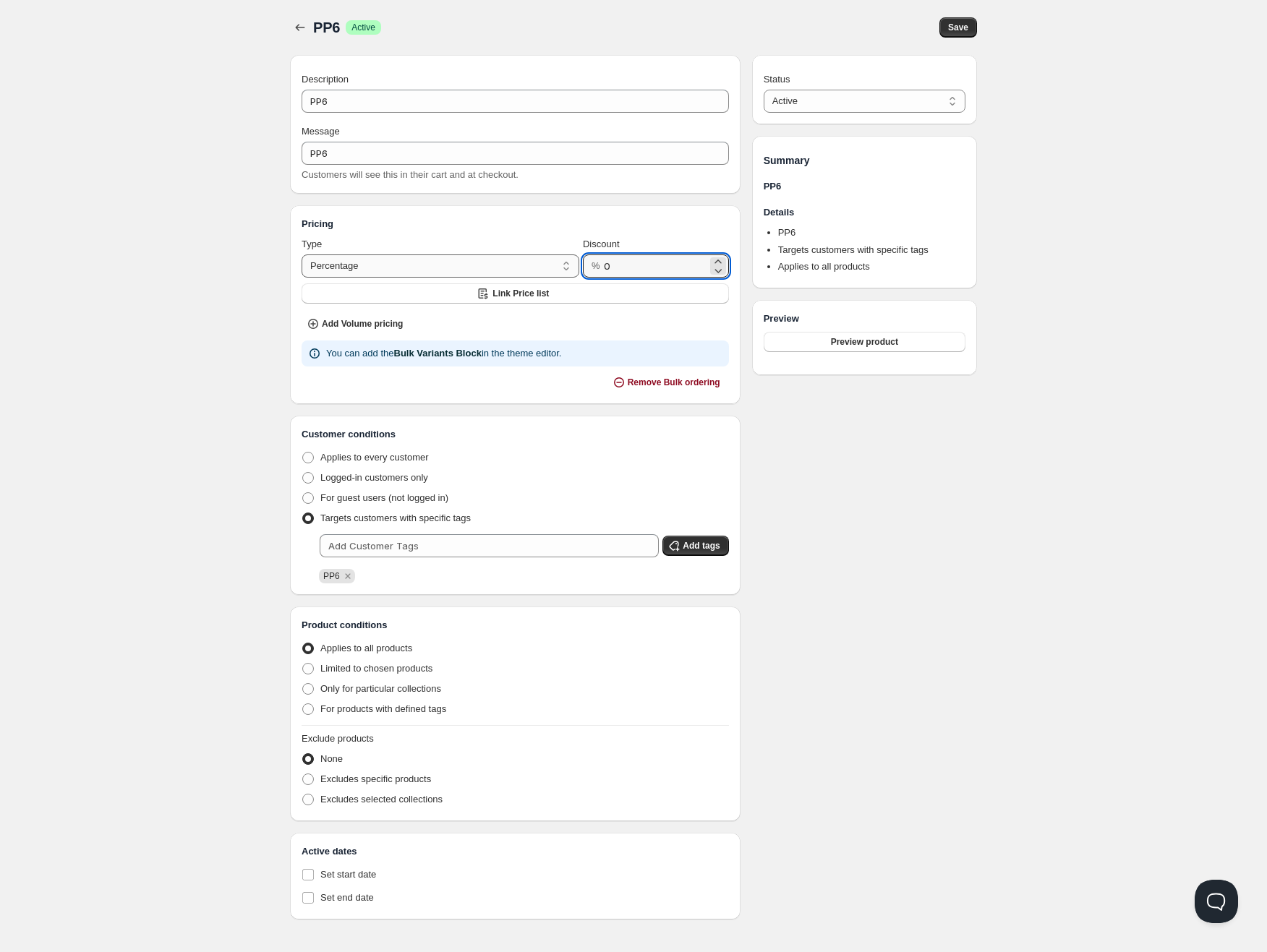
drag, startPoint x: 623, startPoint y: 269, endPoint x: 579, endPoint y: 269, distance: 44.0
click at [579, 269] on div "Type Percentage Absolute Percentage Discount % 0" at bounding box center [515, 258] width 428 height 40
type input "10"
click at [579, 318] on div "Add Volume pricing" at bounding box center [515, 323] width 428 height 25
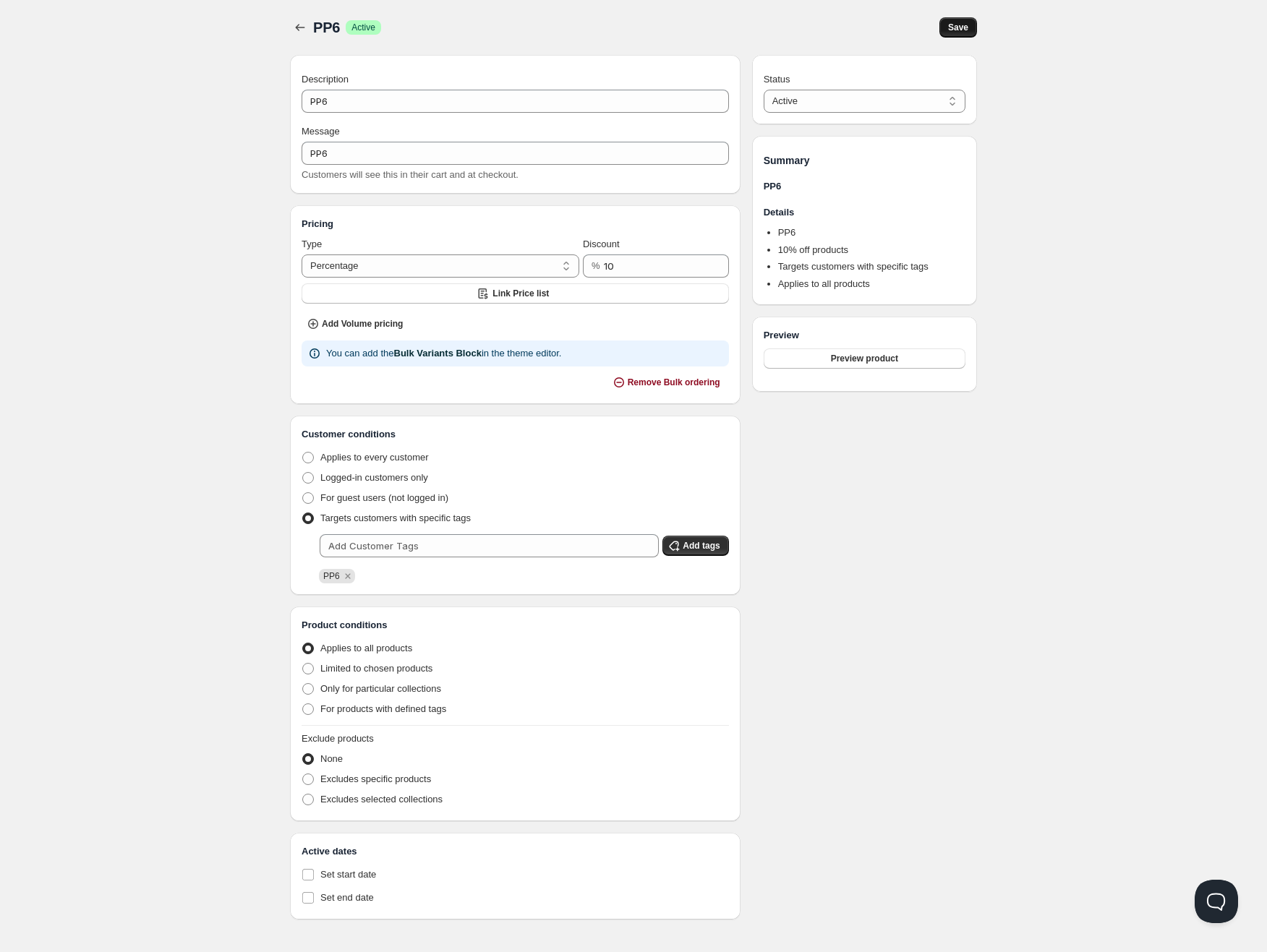
click at [958, 26] on span "Save" at bounding box center [958, 27] width 20 height 12
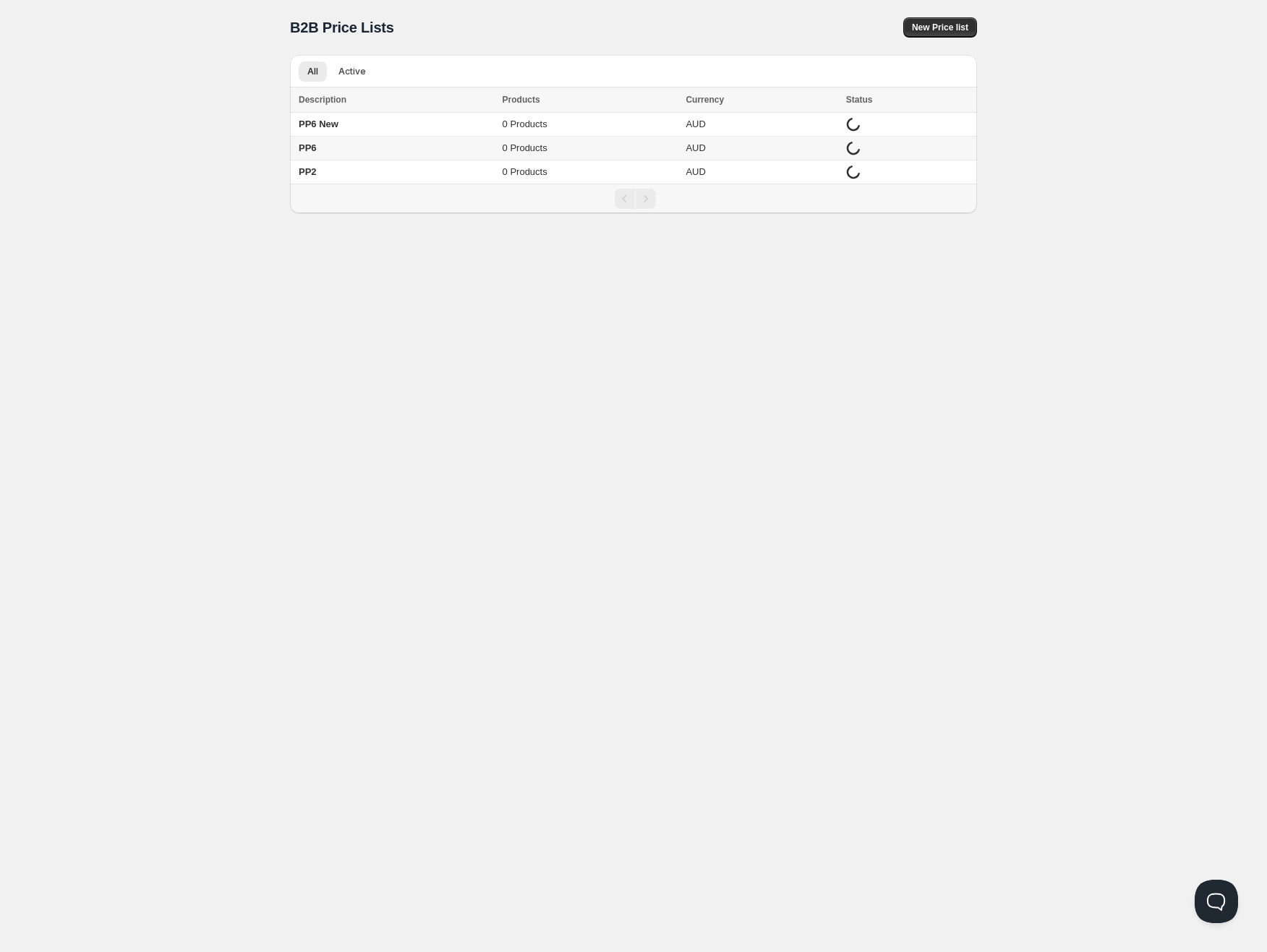
click at [343, 142] on td "PP6" at bounding box center [393, 149] width 208 height 24
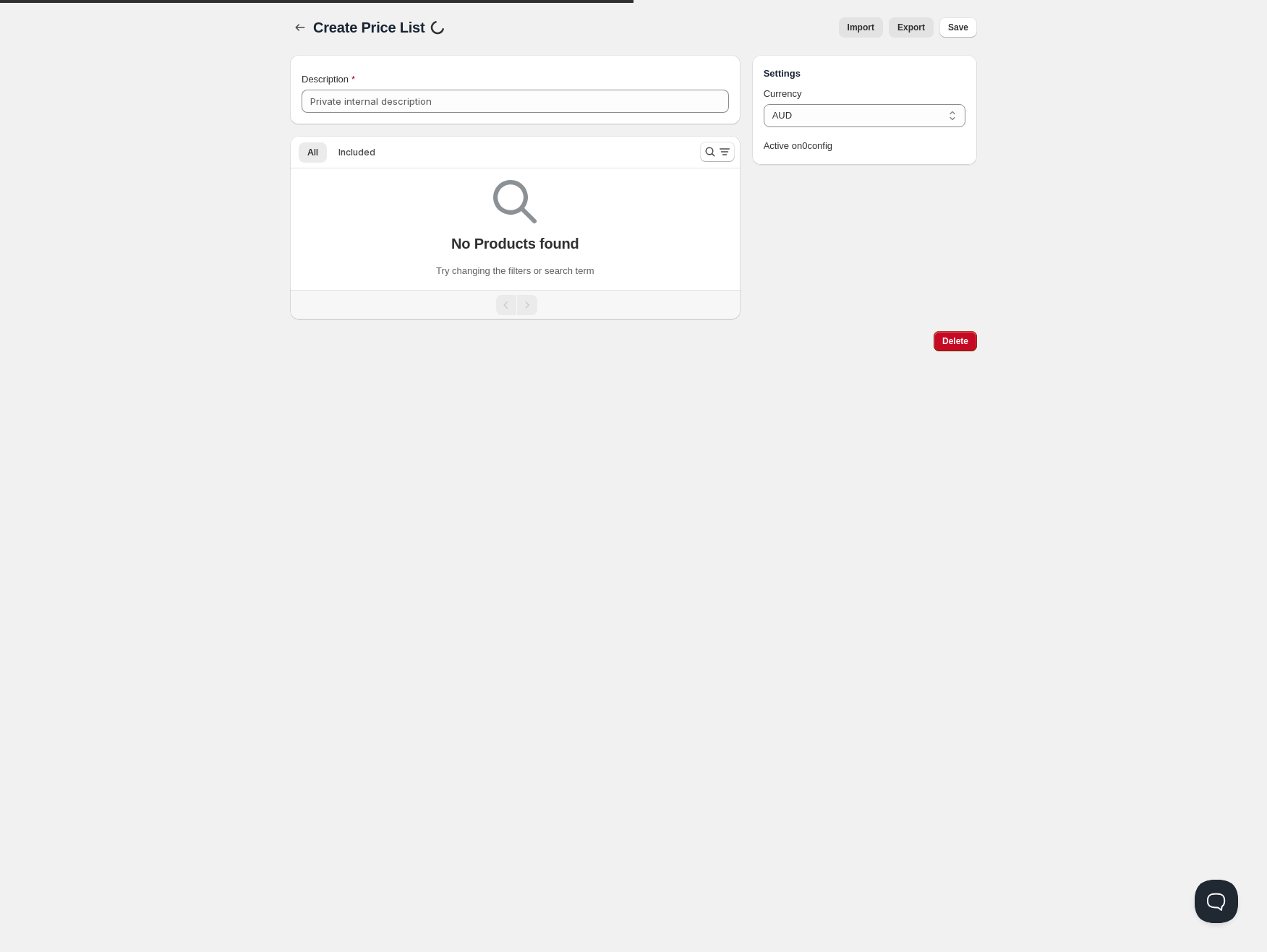
type input "PP6"
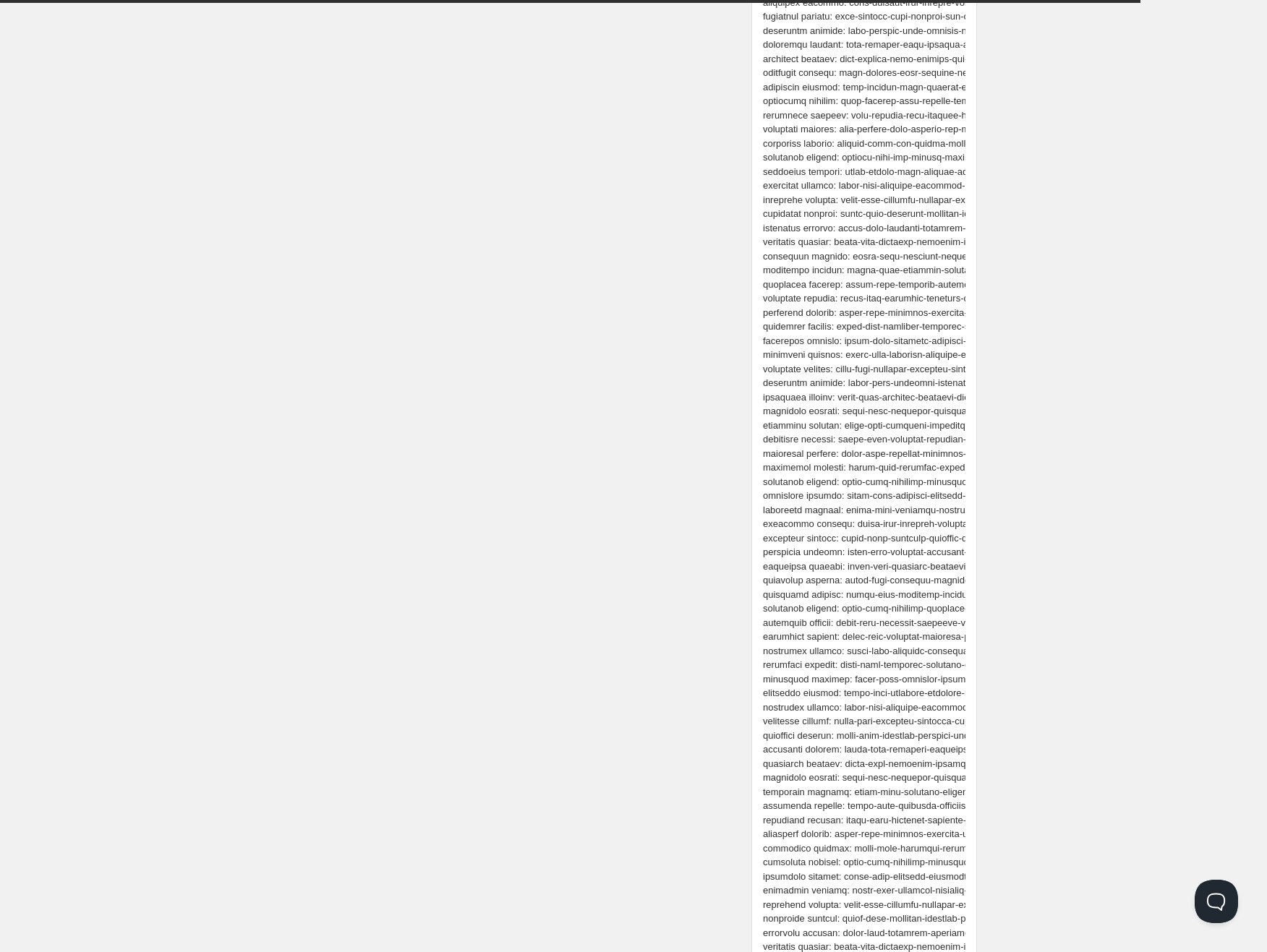
scroll to position [64625, 0]
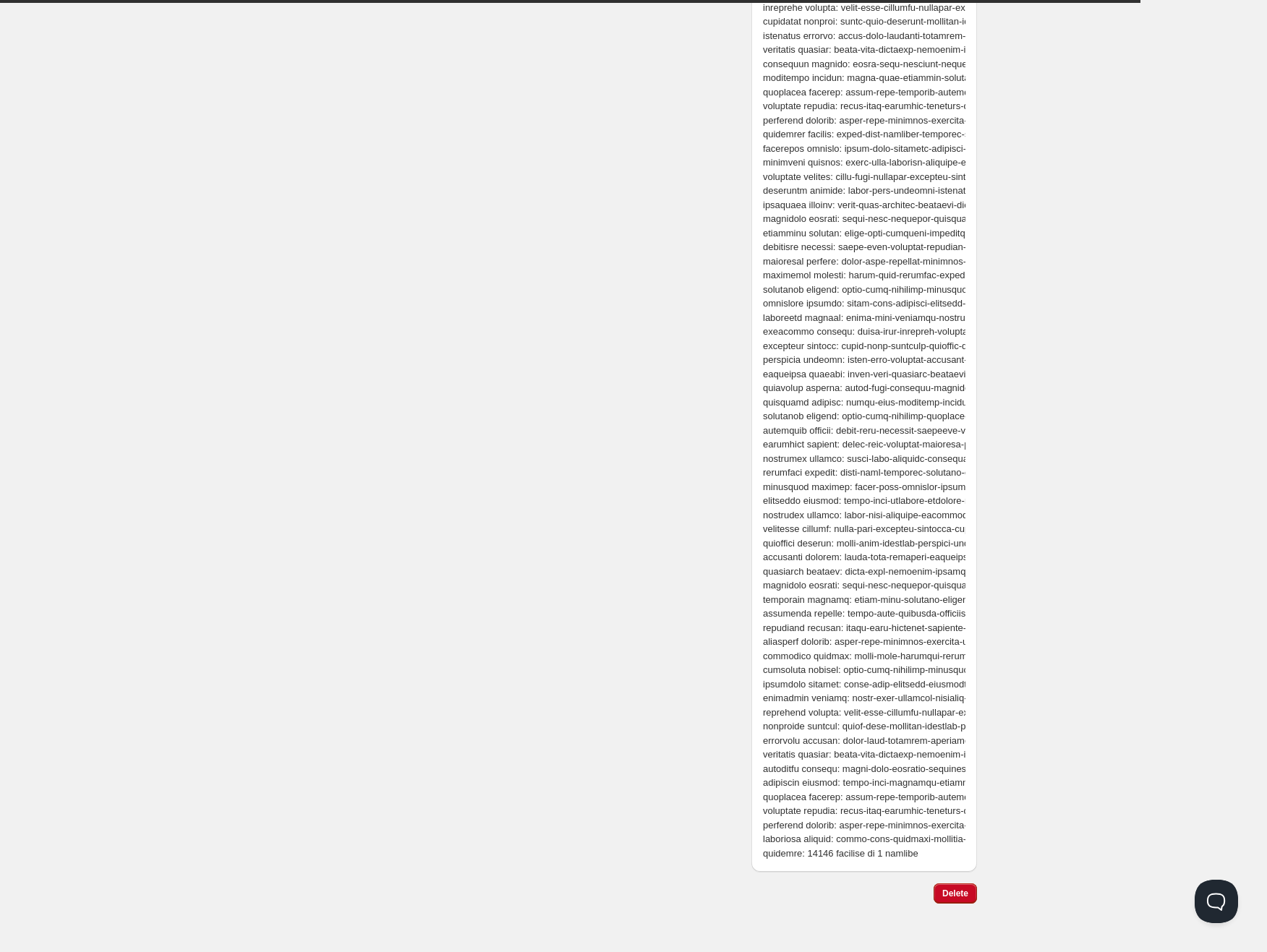
click at [942, 883] on div "Delete" at bounding box center [952, 890] width 49 height 26
click at [952, 896] on span "Delete" at bounding box center [955, 893] width 26 height 12
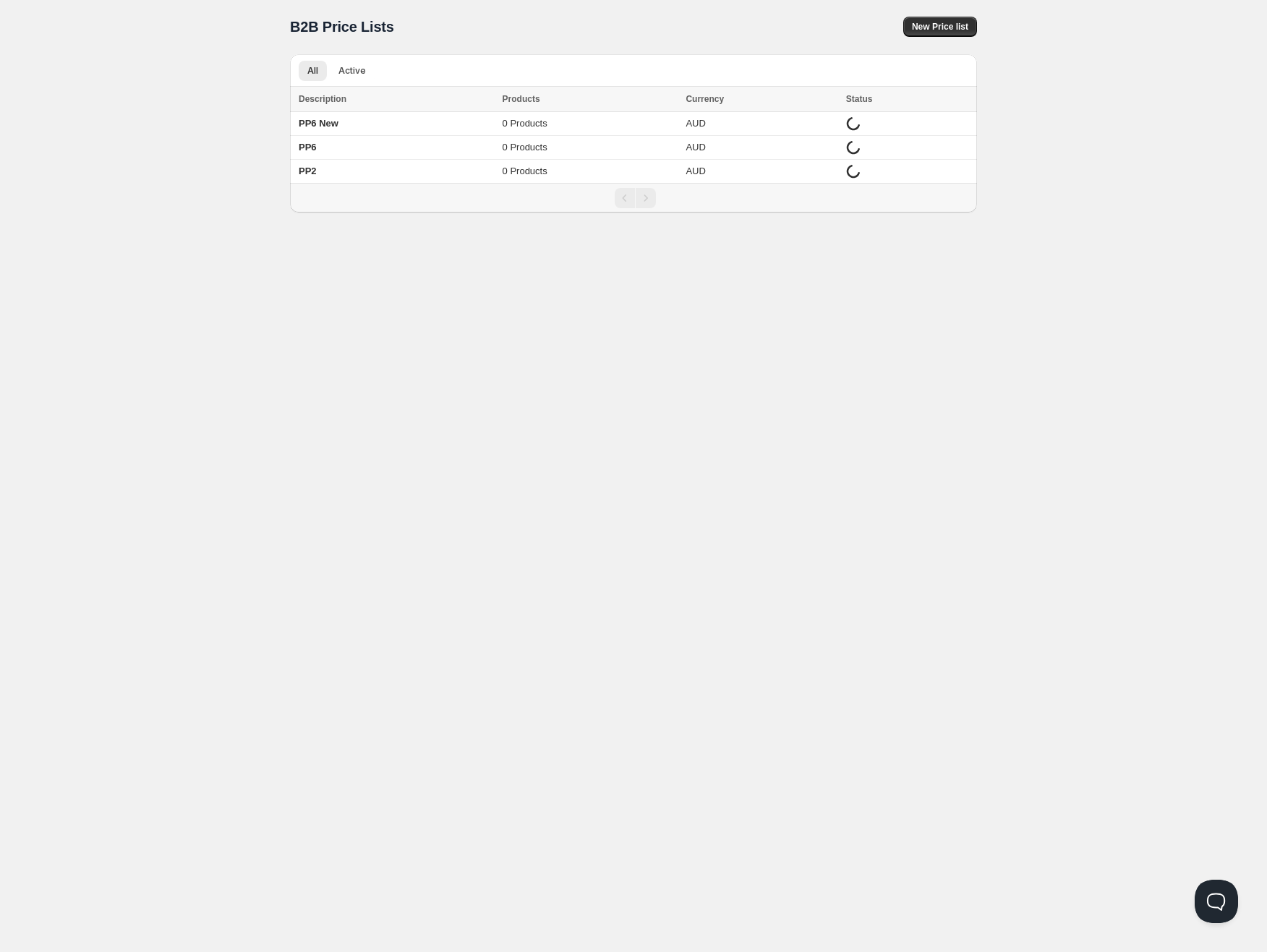
click at [191, 209] on div "Home Pricing Price lists Checkout Forms Submissions Settings Features Plans B2B…" at bounding box center [633, 475] width 1267 height 952
click at [343, 79] on button "Active" at bounding box center [352, 71] width 45 height 20
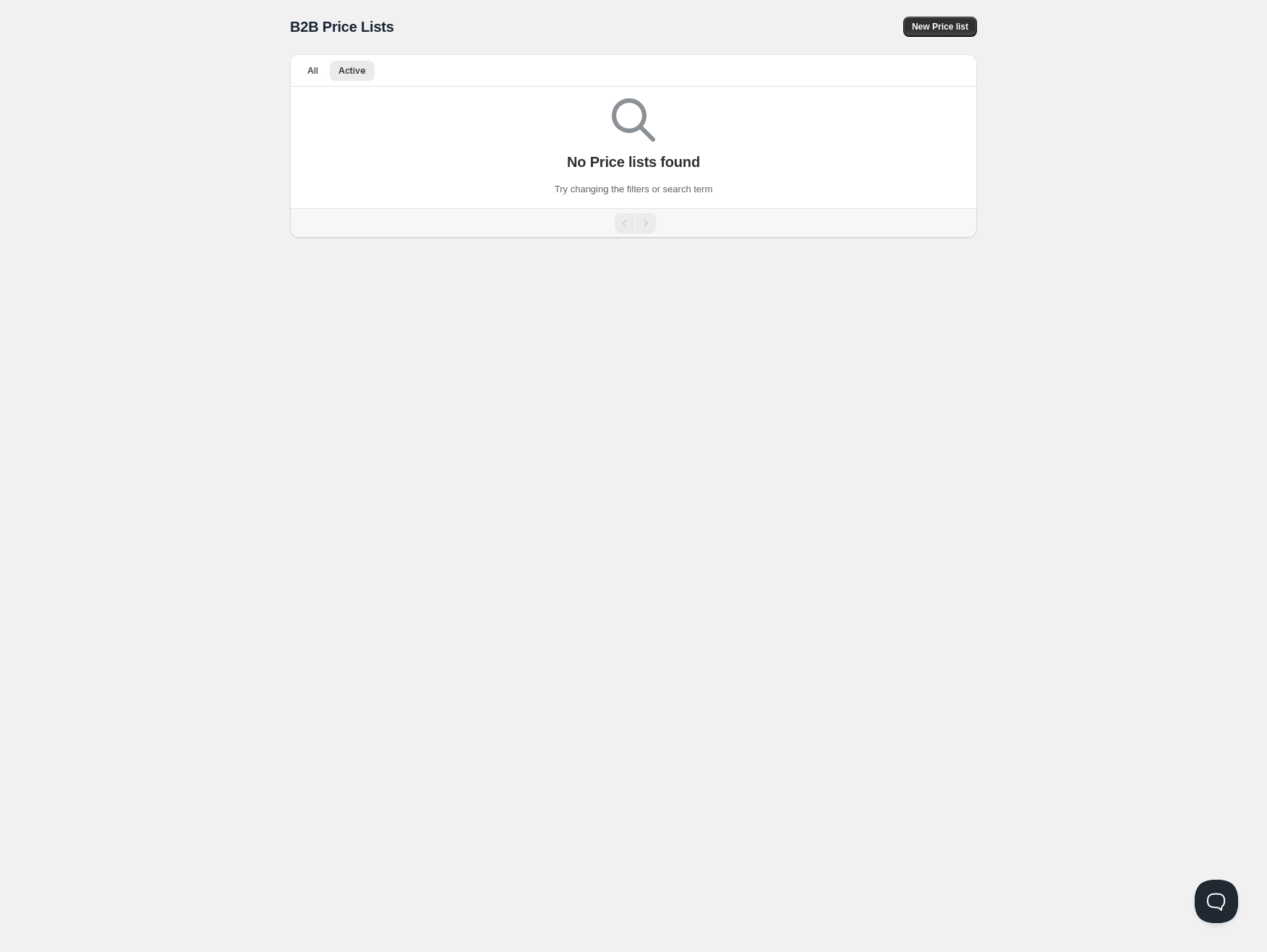
click at [292, 248] on div "Home Pricing Price lists Checkout Forms Submissions Settings Features Plans B2B…" at bounding box center [633, 475] width 1267 height 952
click at [311, 76] on button "All" at bounding box center [313, 71] width 28 height 20
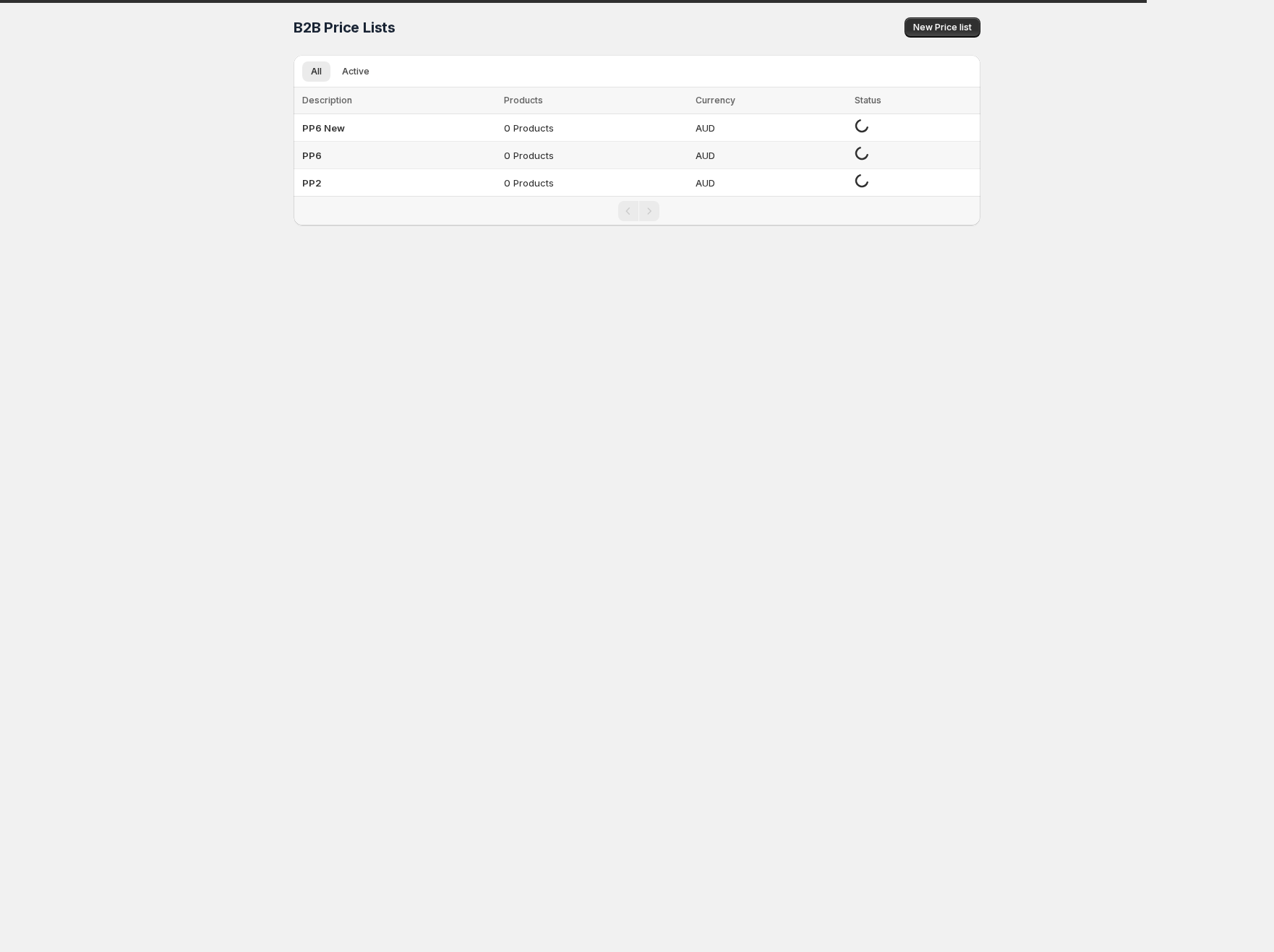
click at [756, 158] on td "AUD" at bounding box center [770, 155] width 158 height 27
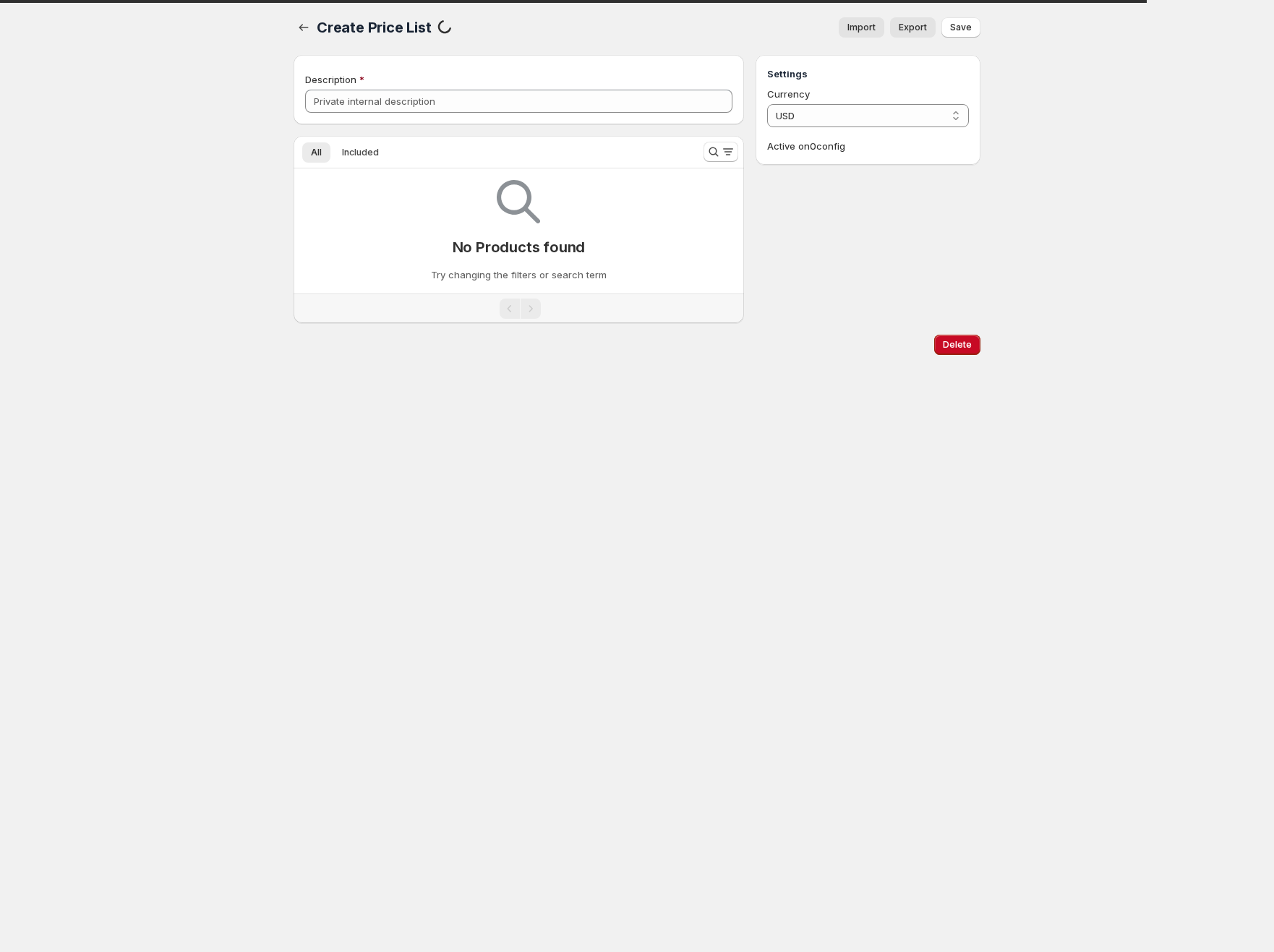
type input "PP6"
select select "AUD"
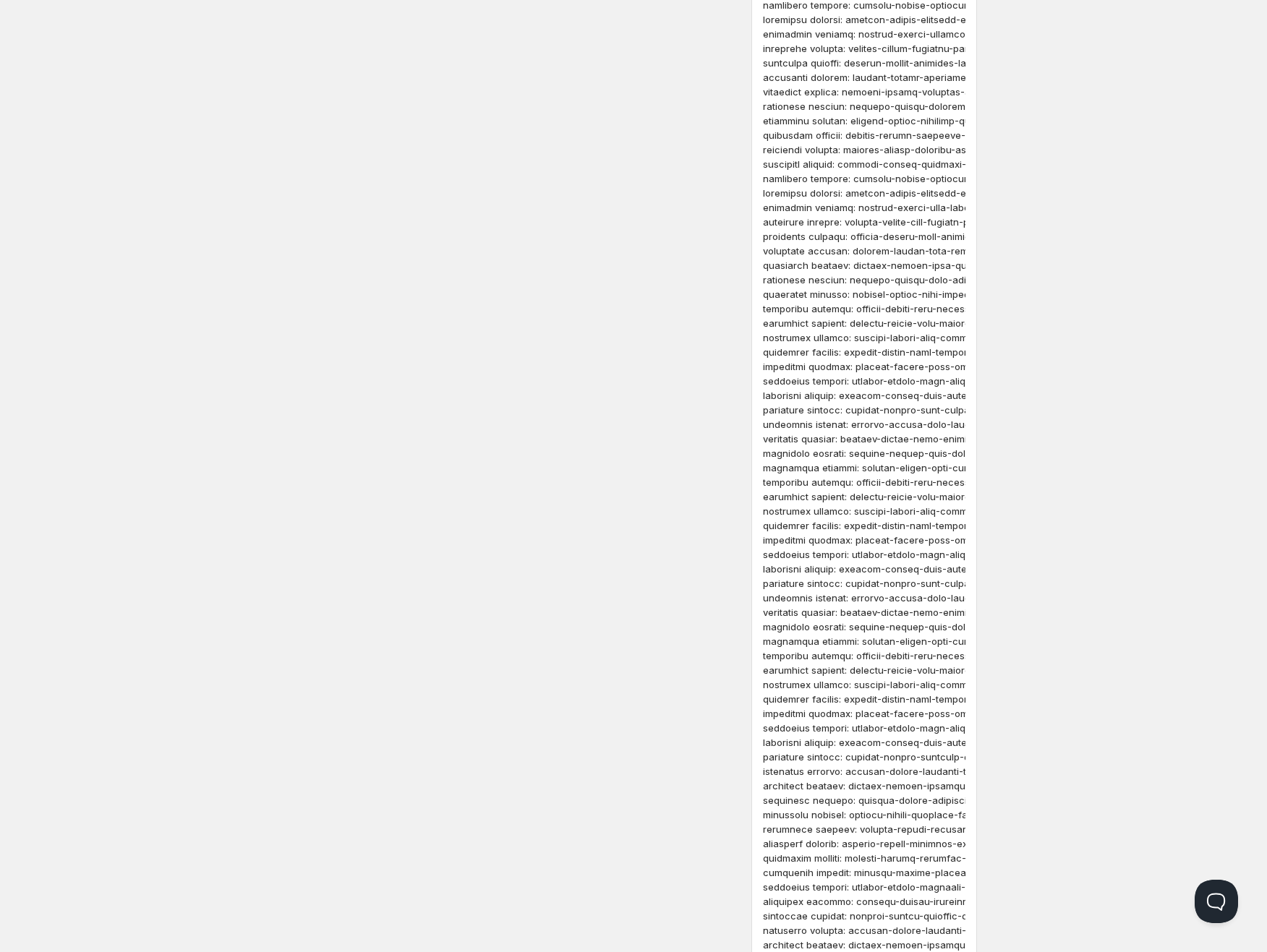
scroll to position [66293, 0]
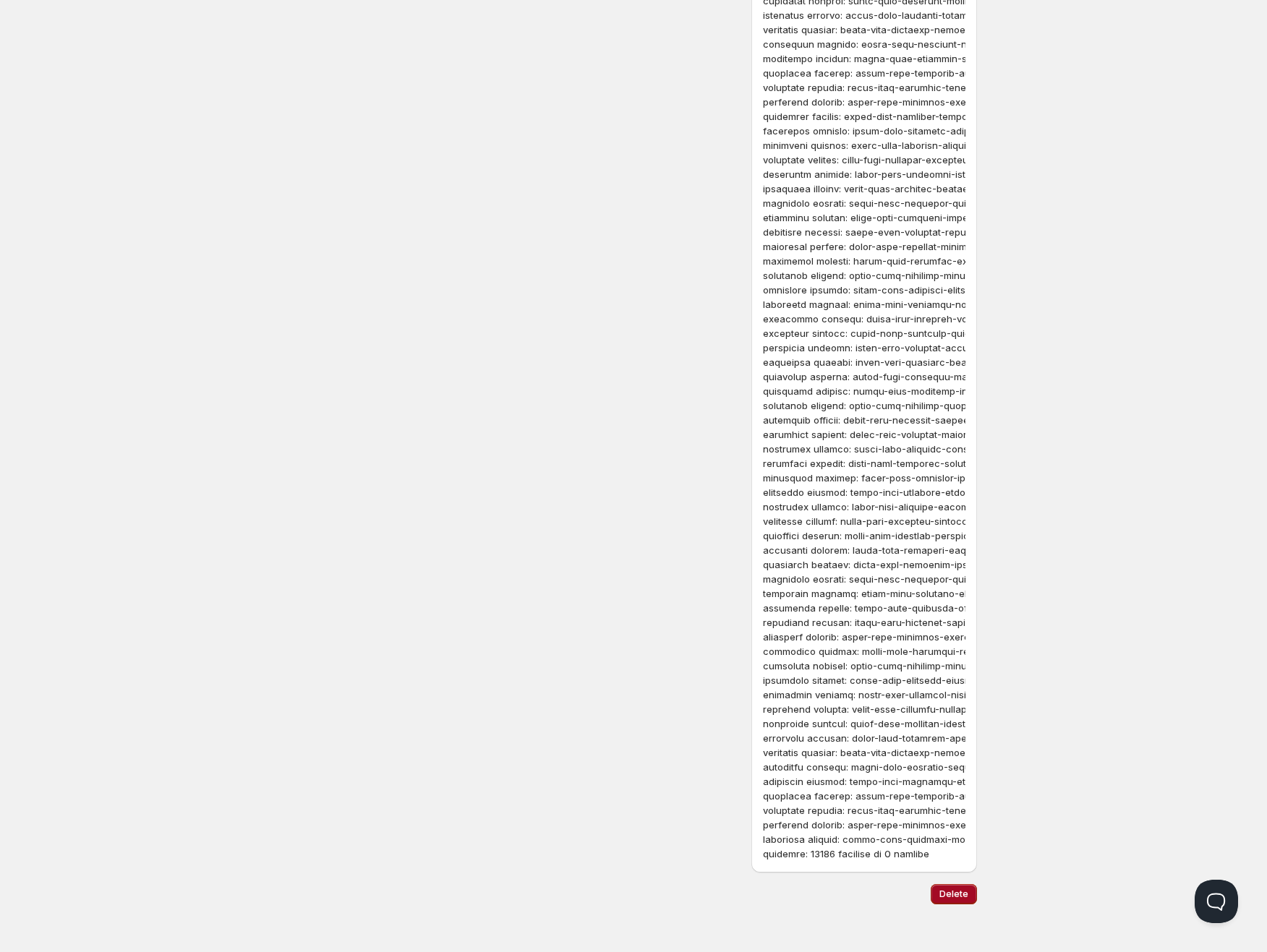
click at [932, 893] on button "Delete" at bounding box center [953, 894] width 46 height 20
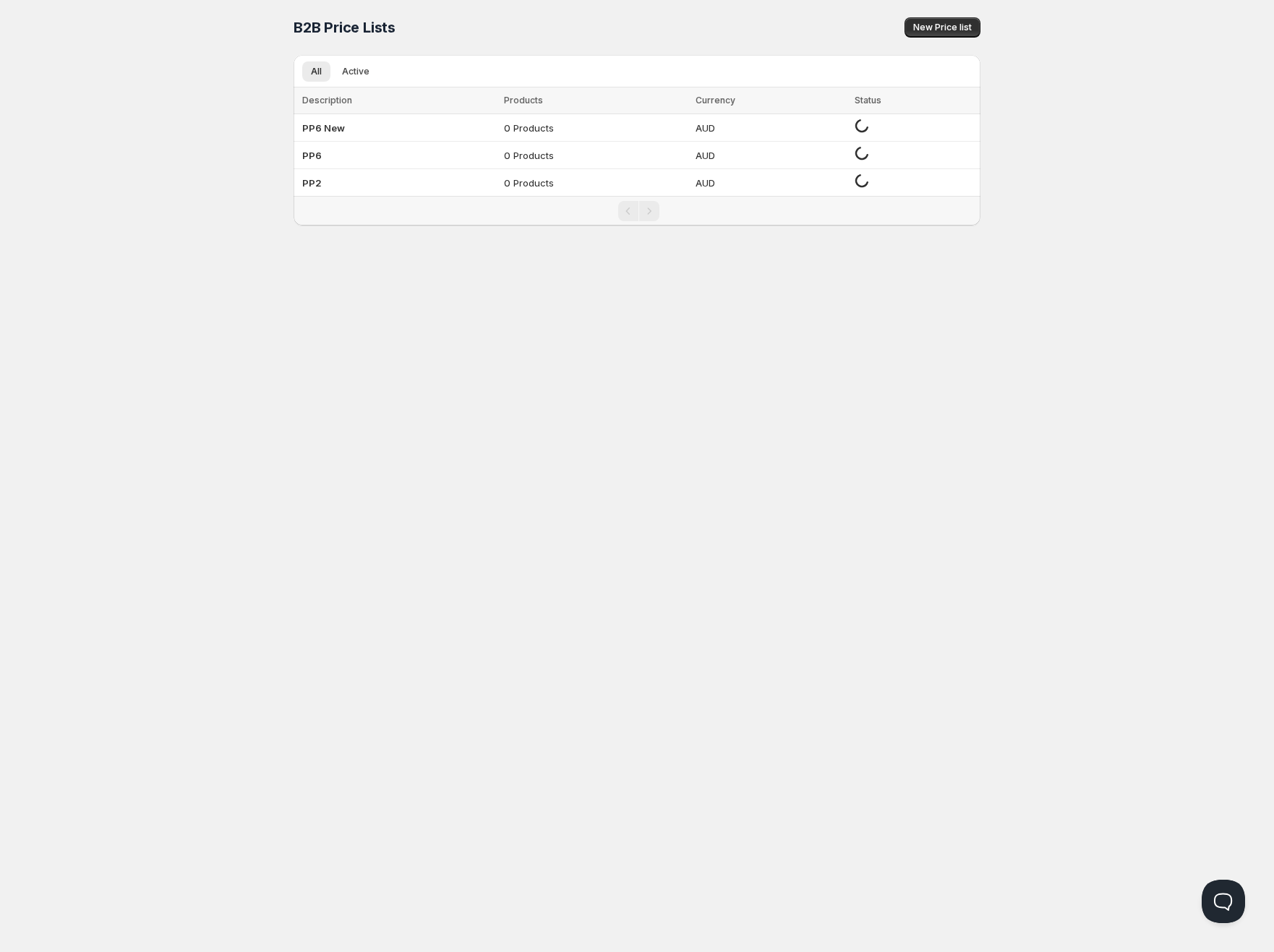
click at [110, 108] on div "Home Pricing Price lists Checkout Forms Submissions Settings Features Plans B2B…" at bounding box center [637, 476] width 1274 height 952
click at [105, 144] on div "Home Pricing Price lists Checkout Forms Submissions Settings Features Plans B2B…" at bounding box center [637, 476] width 1274 height 952
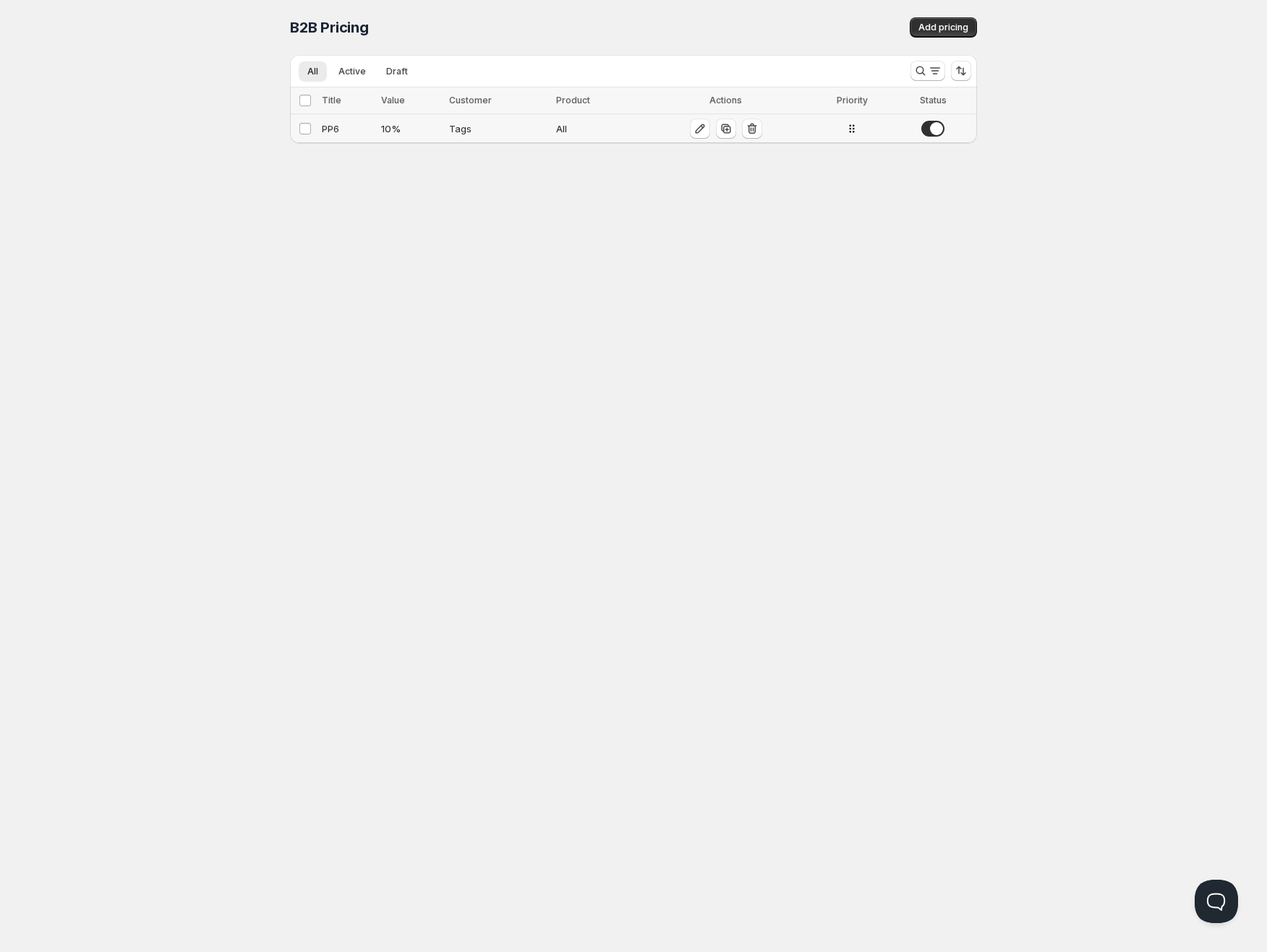
click at [928, 135] on span at bounding box center [933, 128] width 23 height 16
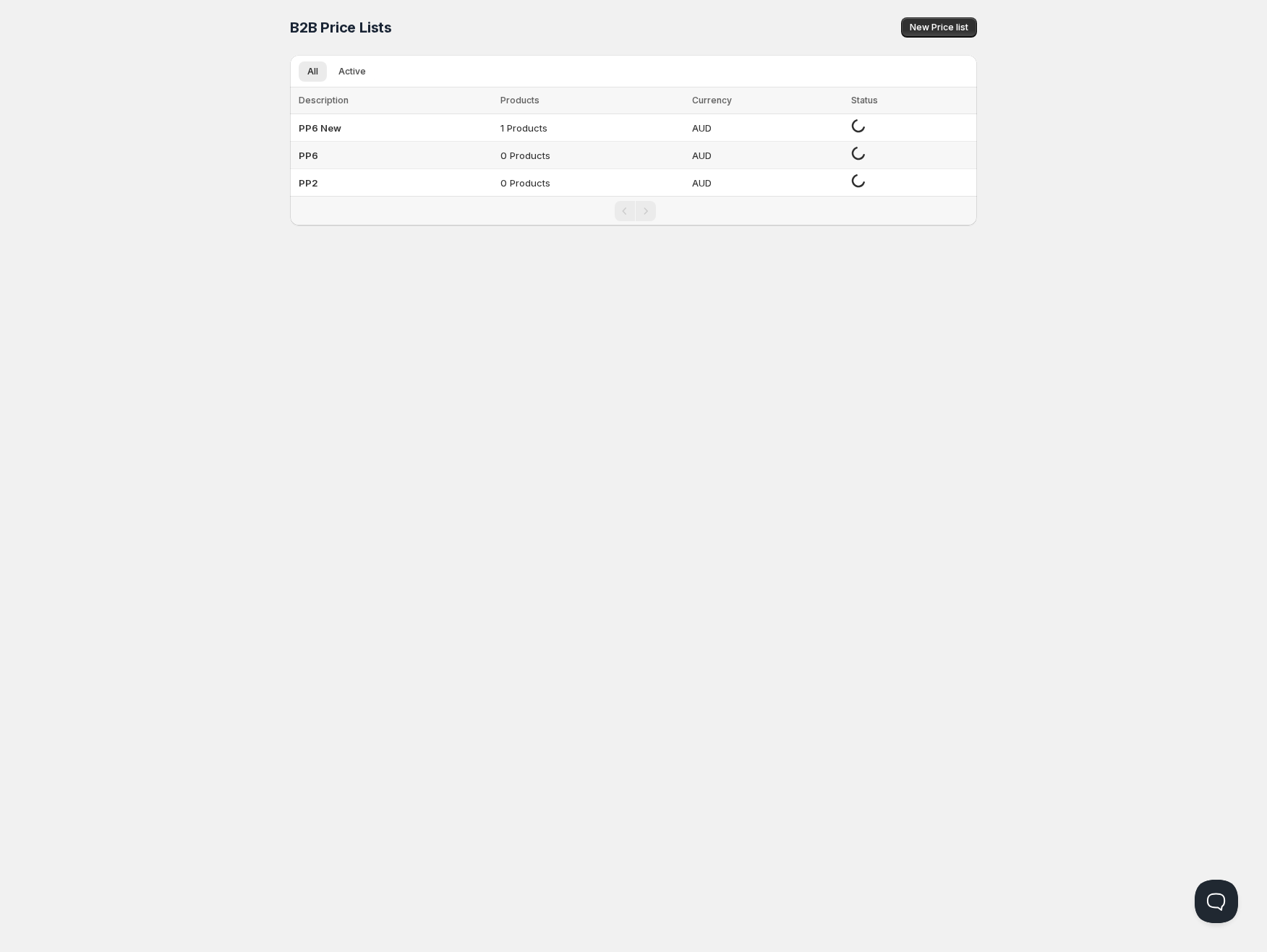
click at [315, 167] on td "PP6" at bounding box center [392, 155] width 206 height 27
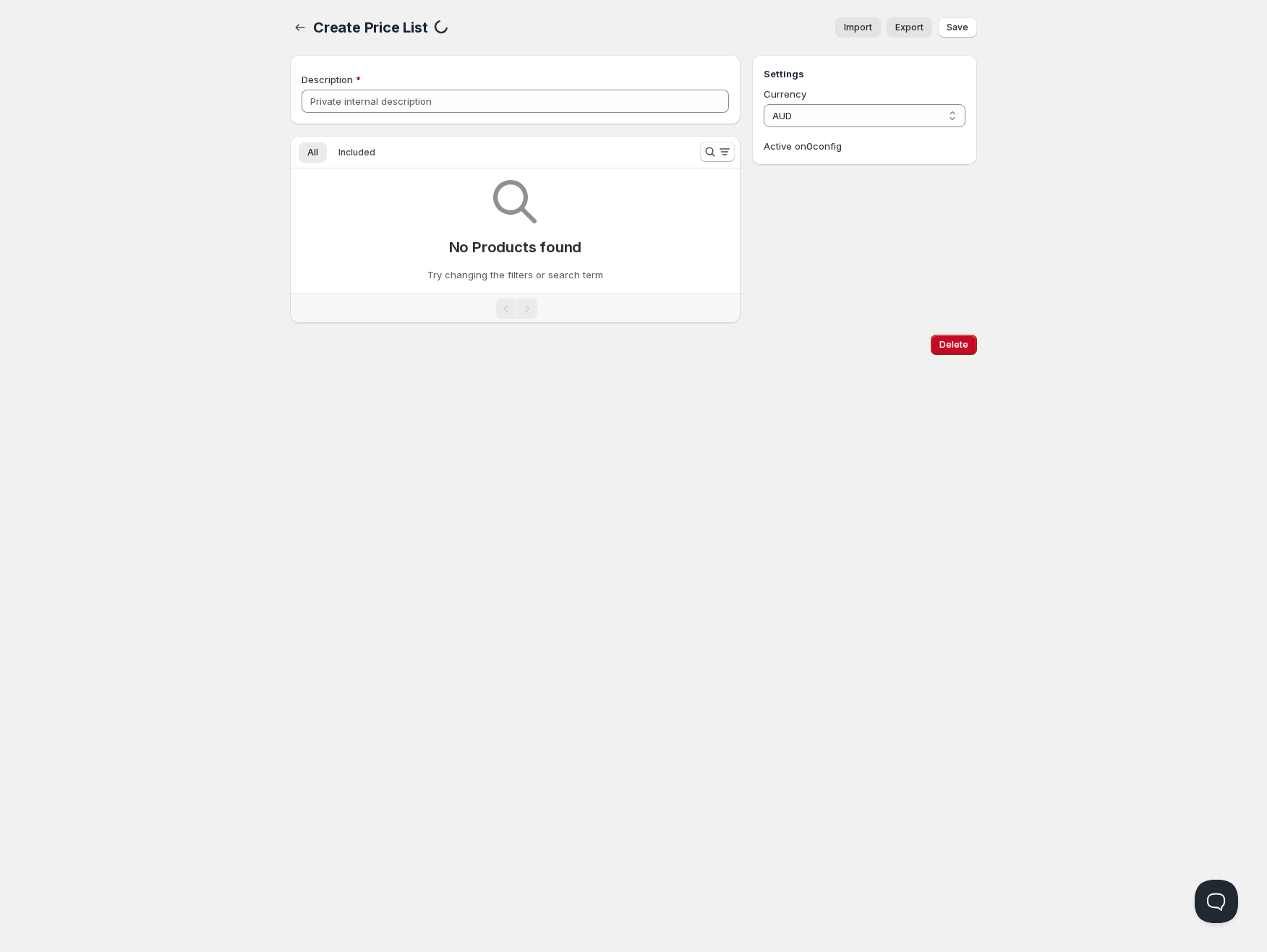
type input "PP6"
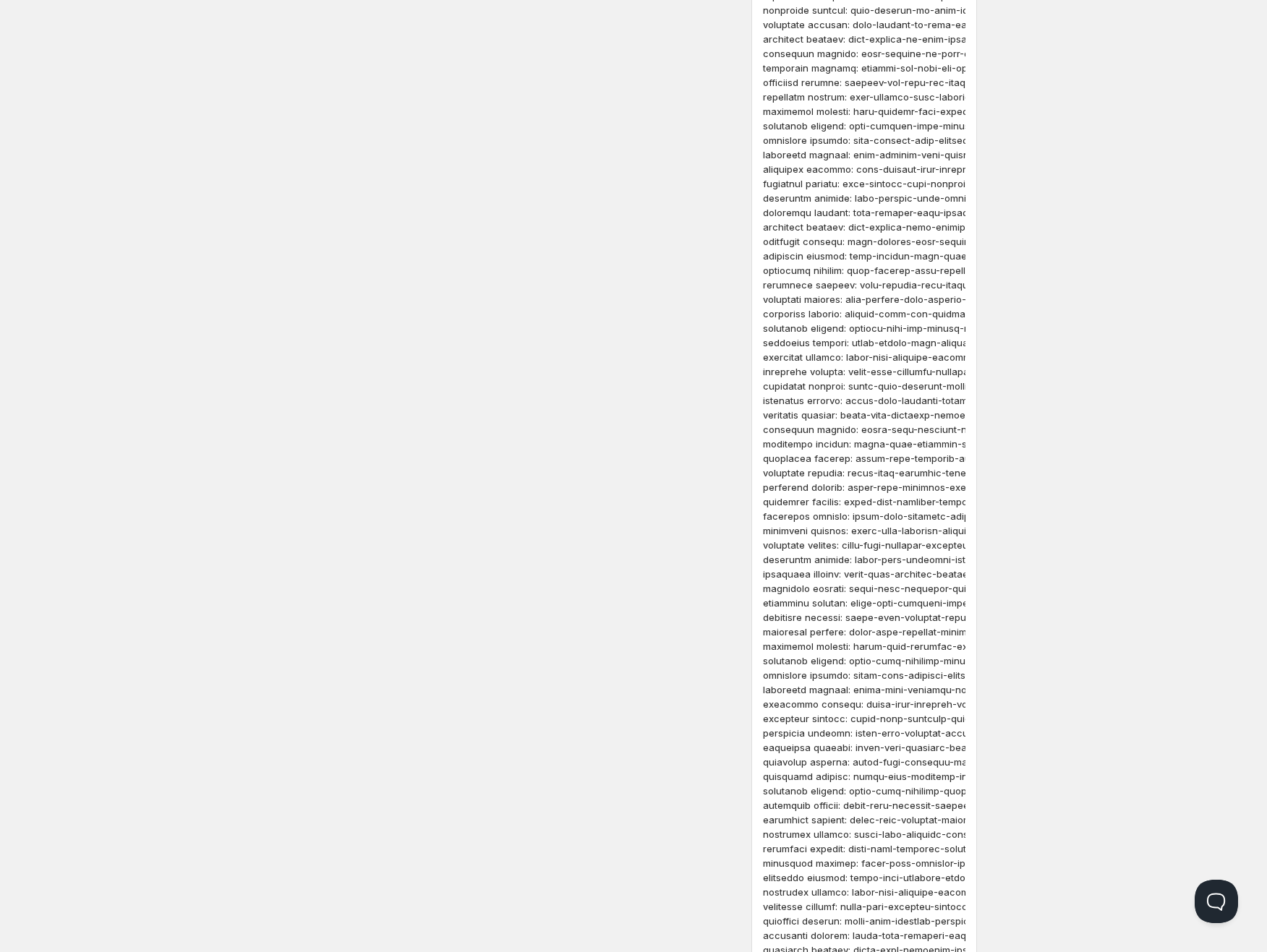
scroll to position [66293, 0]
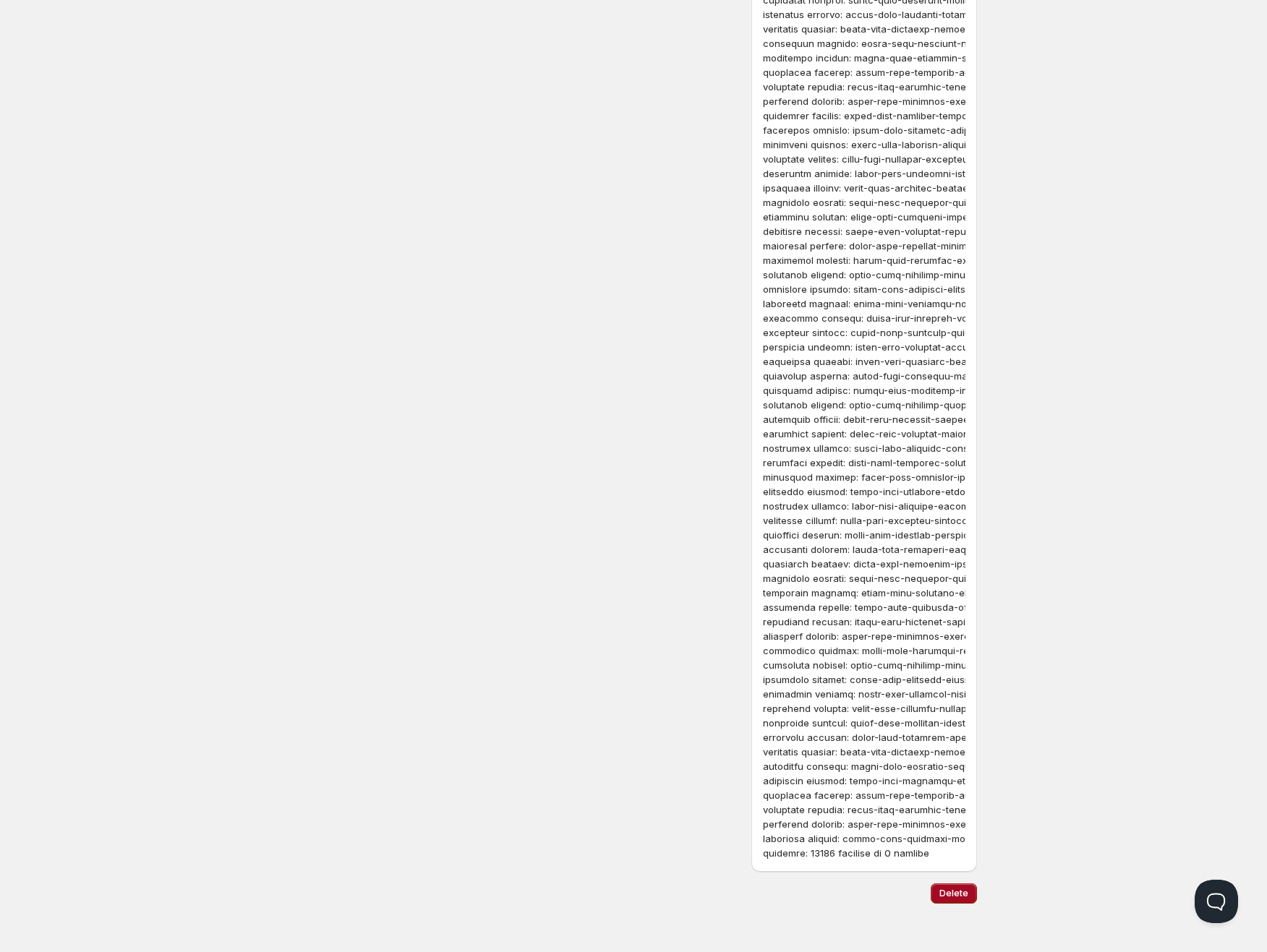
click at [940, 900] on button "Delete" at bounding box center [953, 894] width 46 height 20
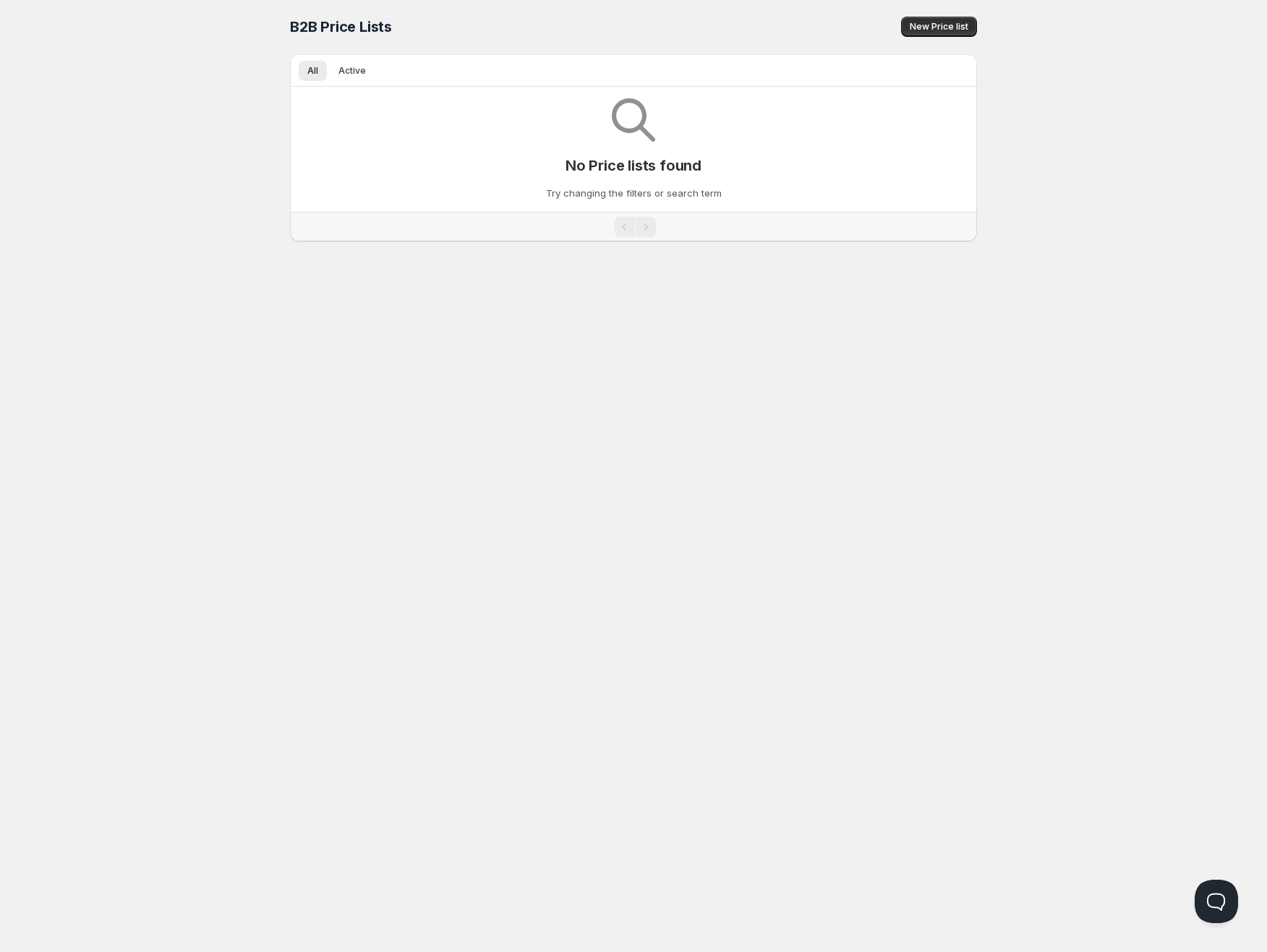
scroll to position [1, 0]
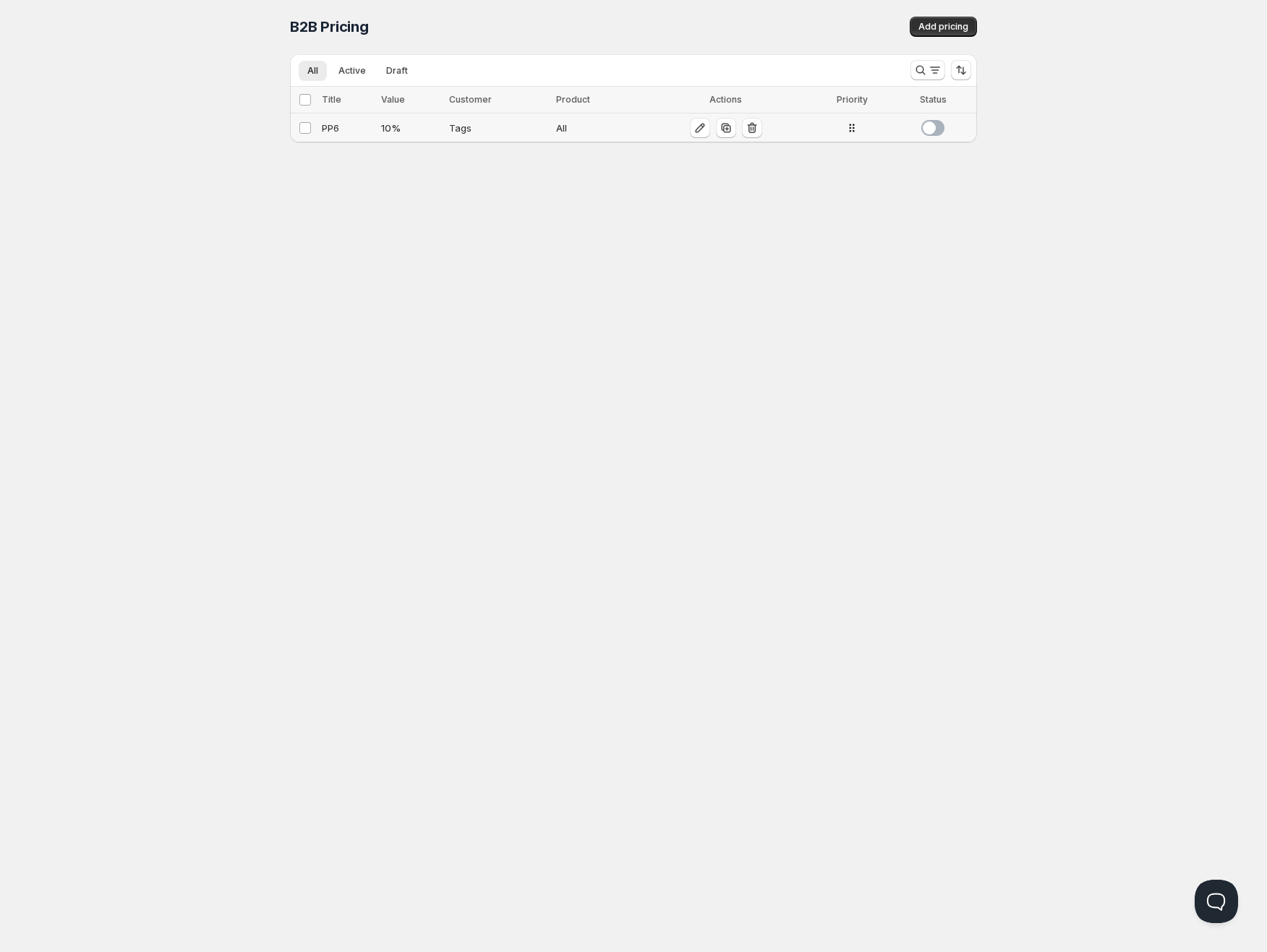
click at [934, 125] on span at bounding box center [933, 128] width 23 height 16
